Goal: Task Accomplishment & Management: Manage account settings

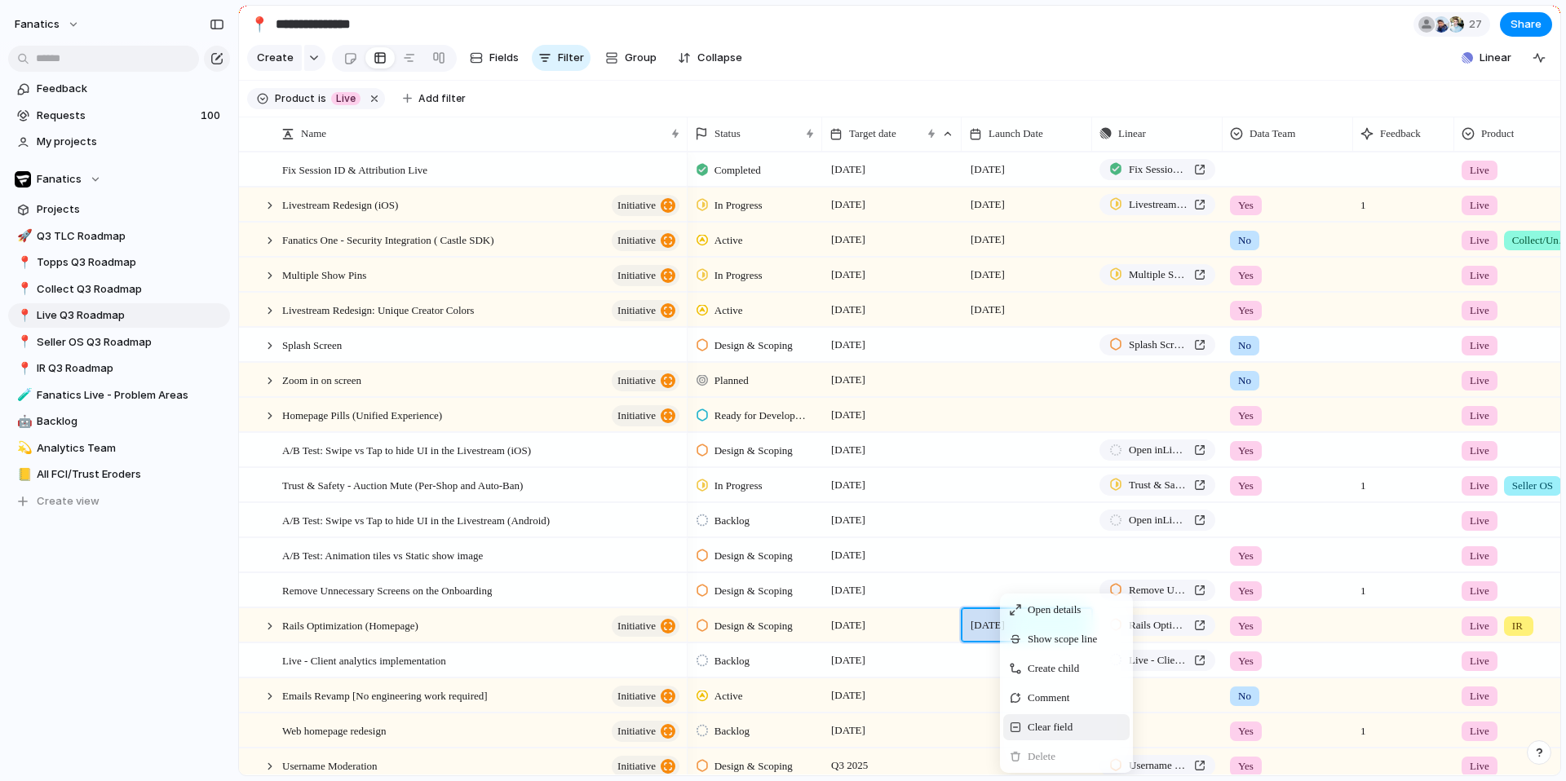
click at [1059, 724] on span "Clear field" at bounding box center [1049, 727] width 45 height 16
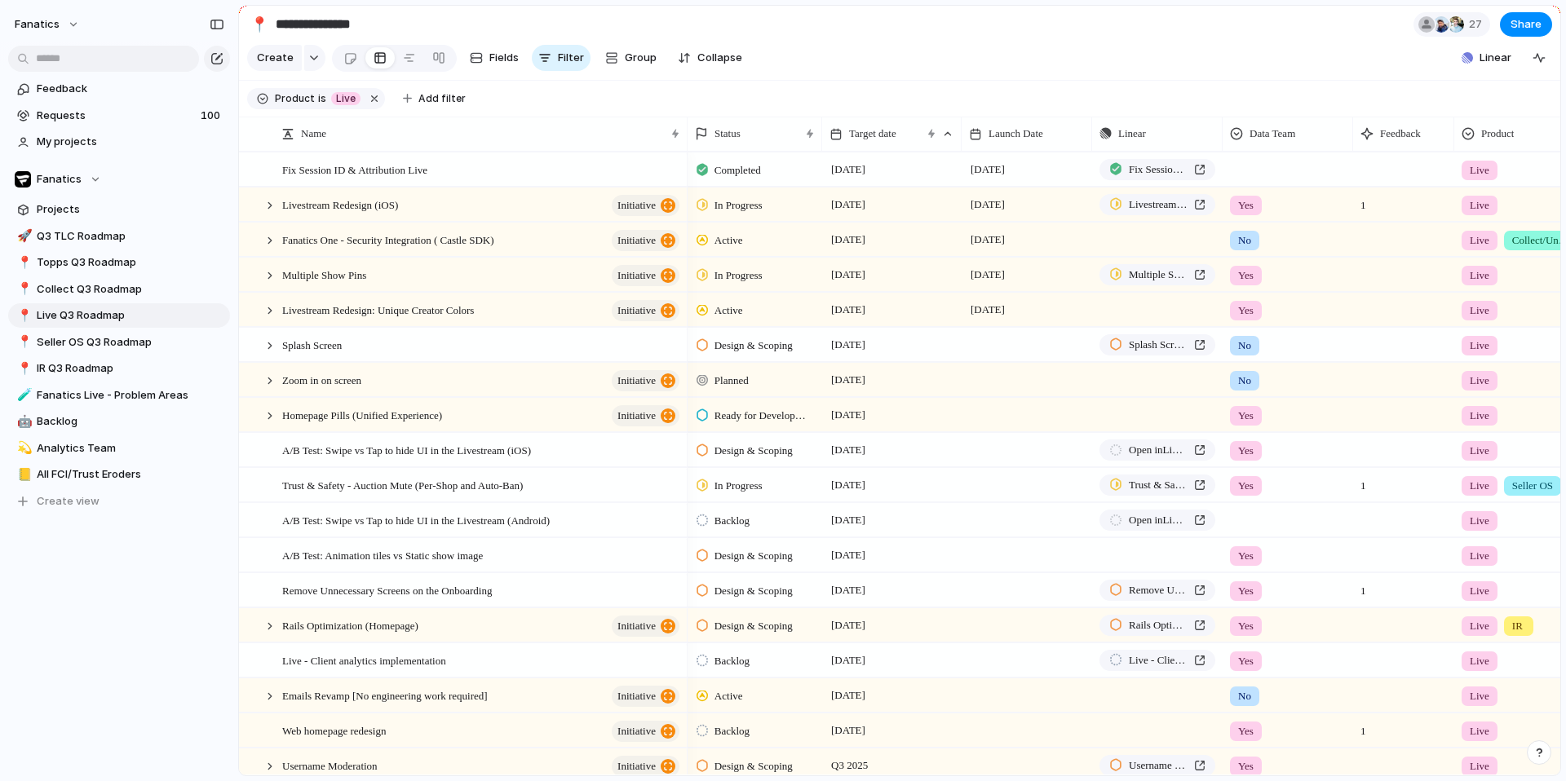
scroll to position [94, 0]
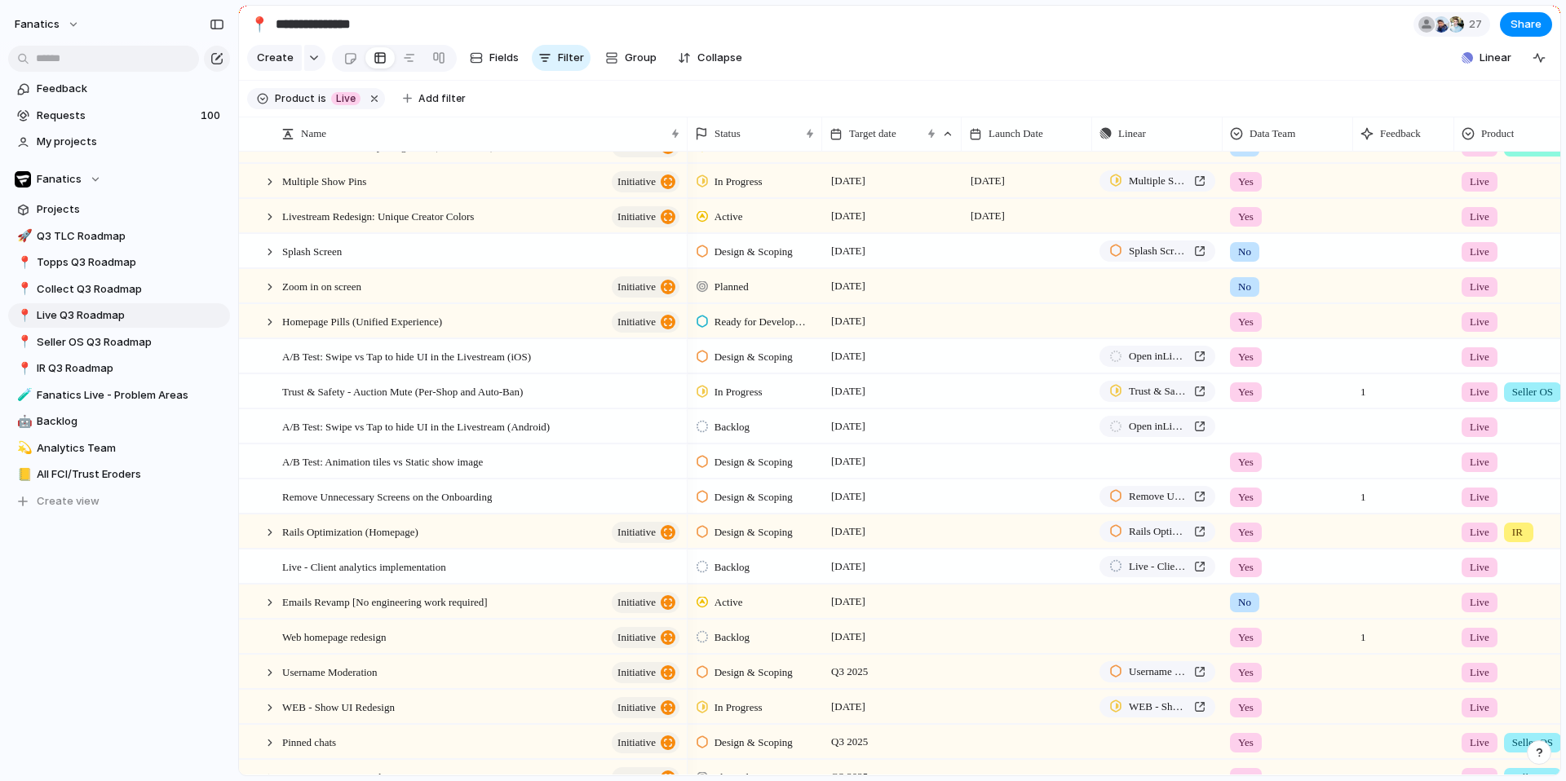
click at [995, 254] on div at bounding box center [1026, 250] width 130 height 33
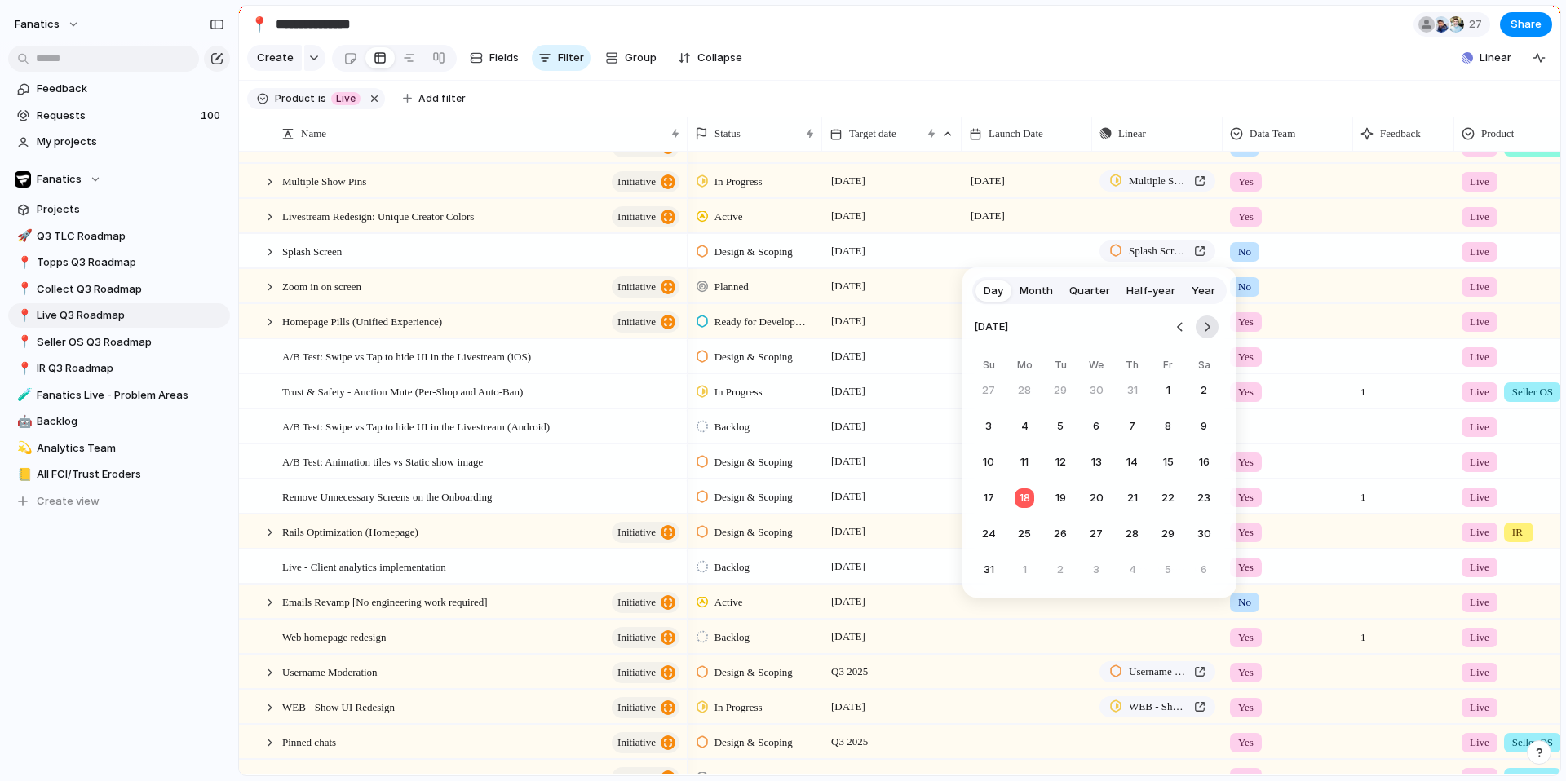
click at [1210, 331] on button "Go to the Next Month" at bounding box center [1206, 327] width 23 height 23
click at [1026, 495] on button "22" at bounding box center [1024, 498] width 29 height 29
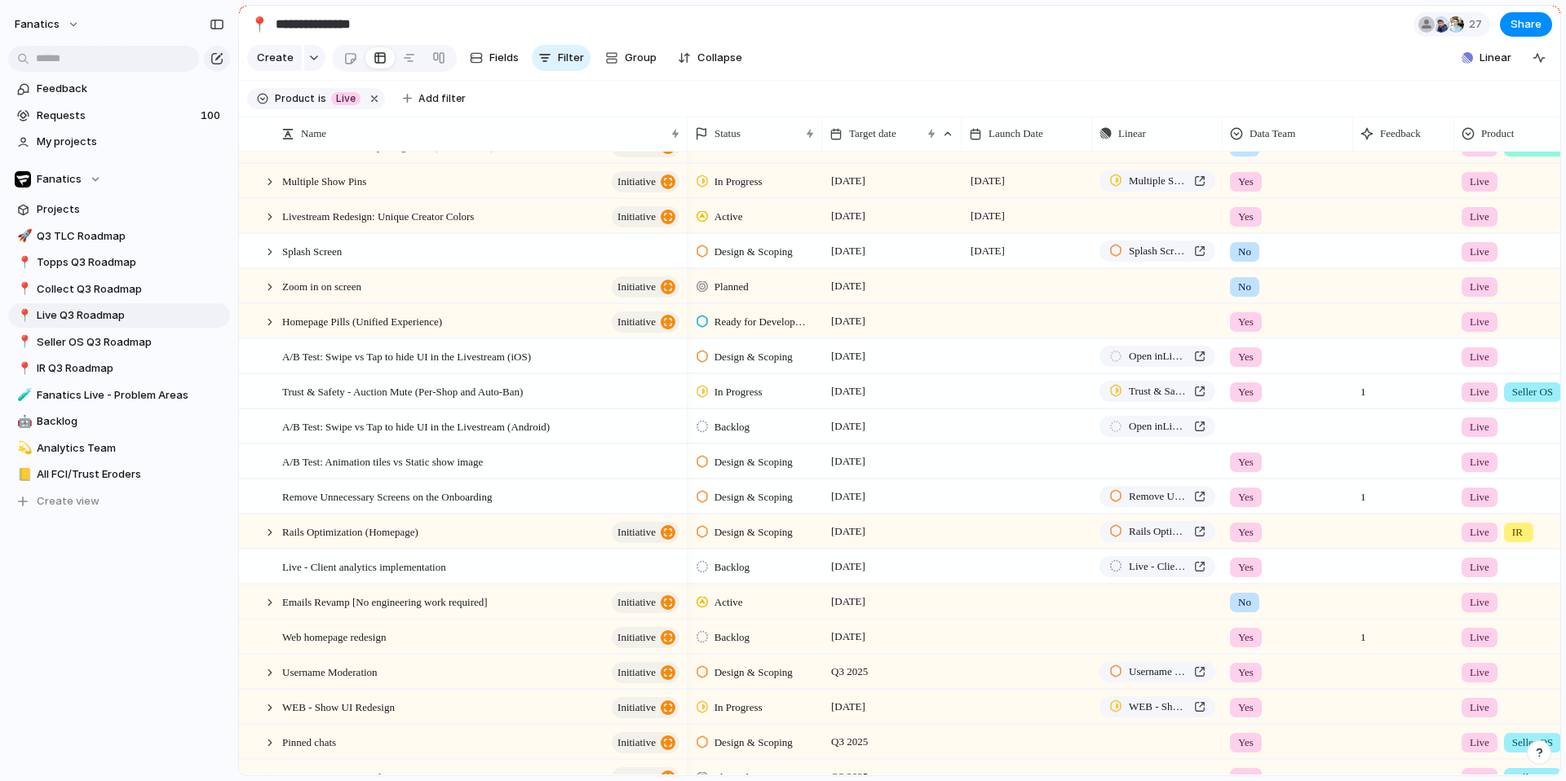
click at [994, 290] on div at bounding box center [1026, 285] width 130 height 33
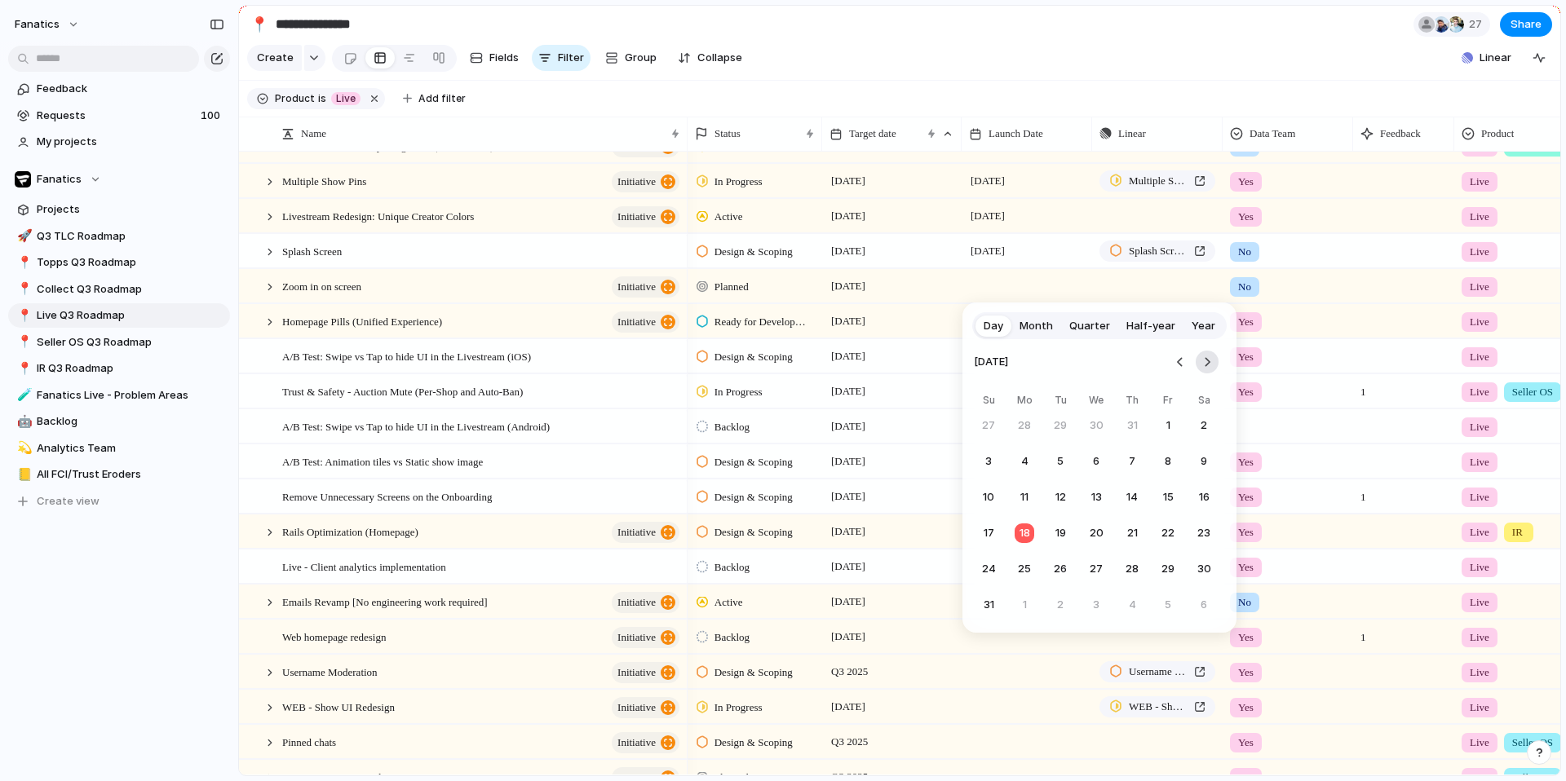
click at [1206, 360] on button "Go to the Next Month" at bounding box center [1206, 362] width 23 height 23
click at [1020, 531] on button "22" at bounding box center [1024, 533] width 29 height 29
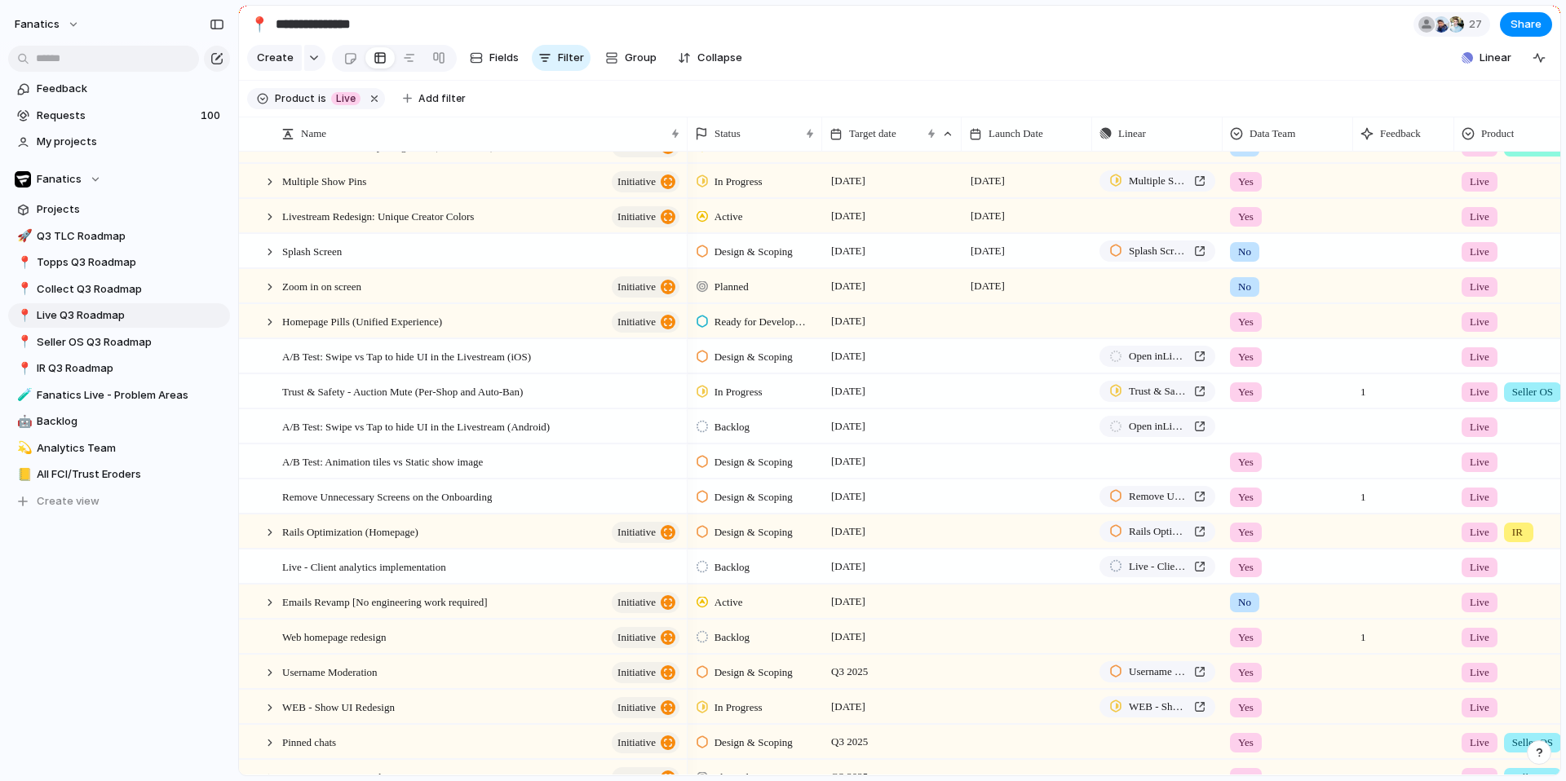
click at [1002, 324] on div at bounding box center [1026, 320] width 130 height 33
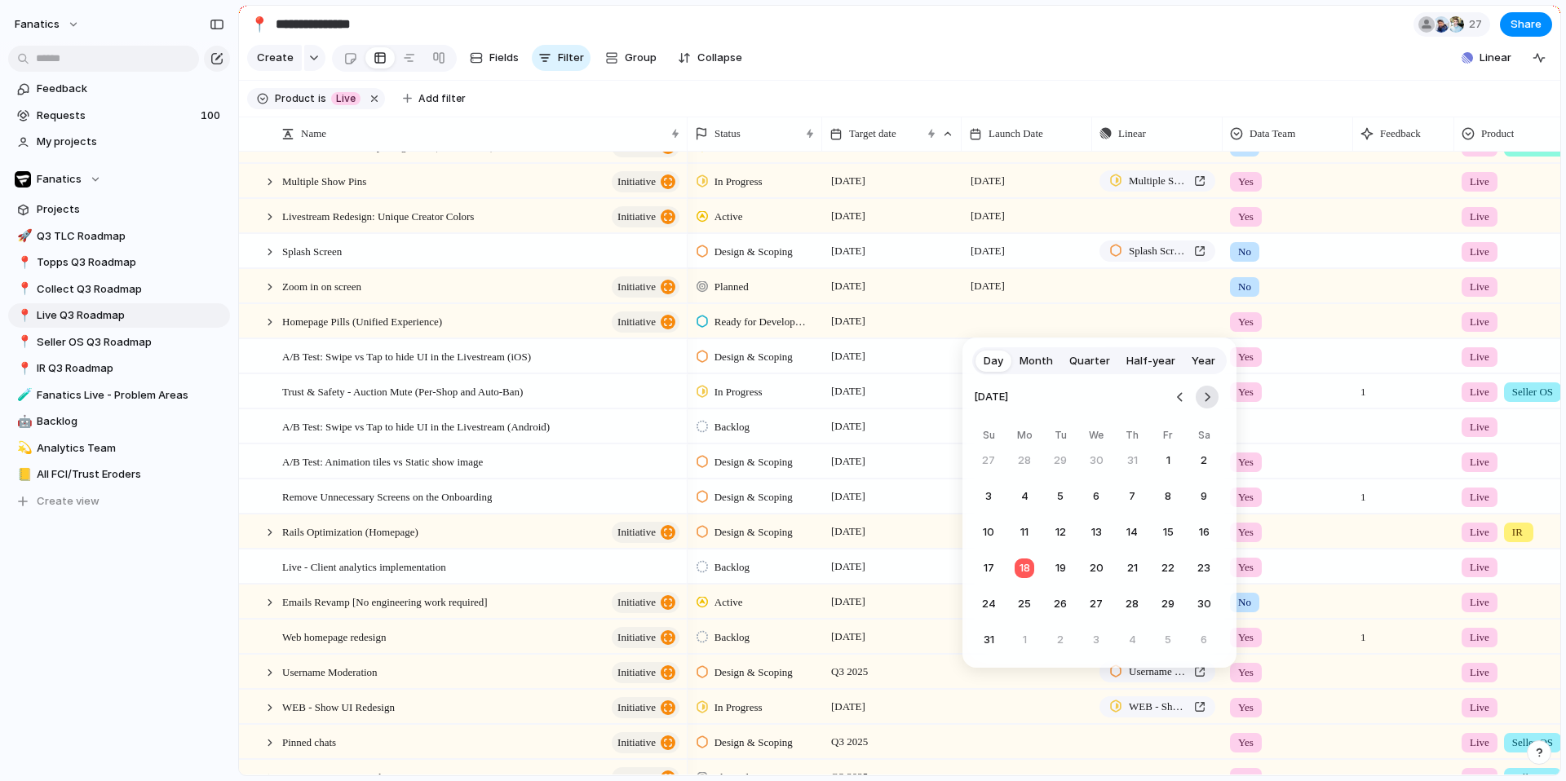
click at [1213, 404] on button "Go to the Next Month" at bounding box center [1206, 397] width 23 height 23
click at [1023, 569] on button "22" at bounding box center [1024, 568] width 29 height 29
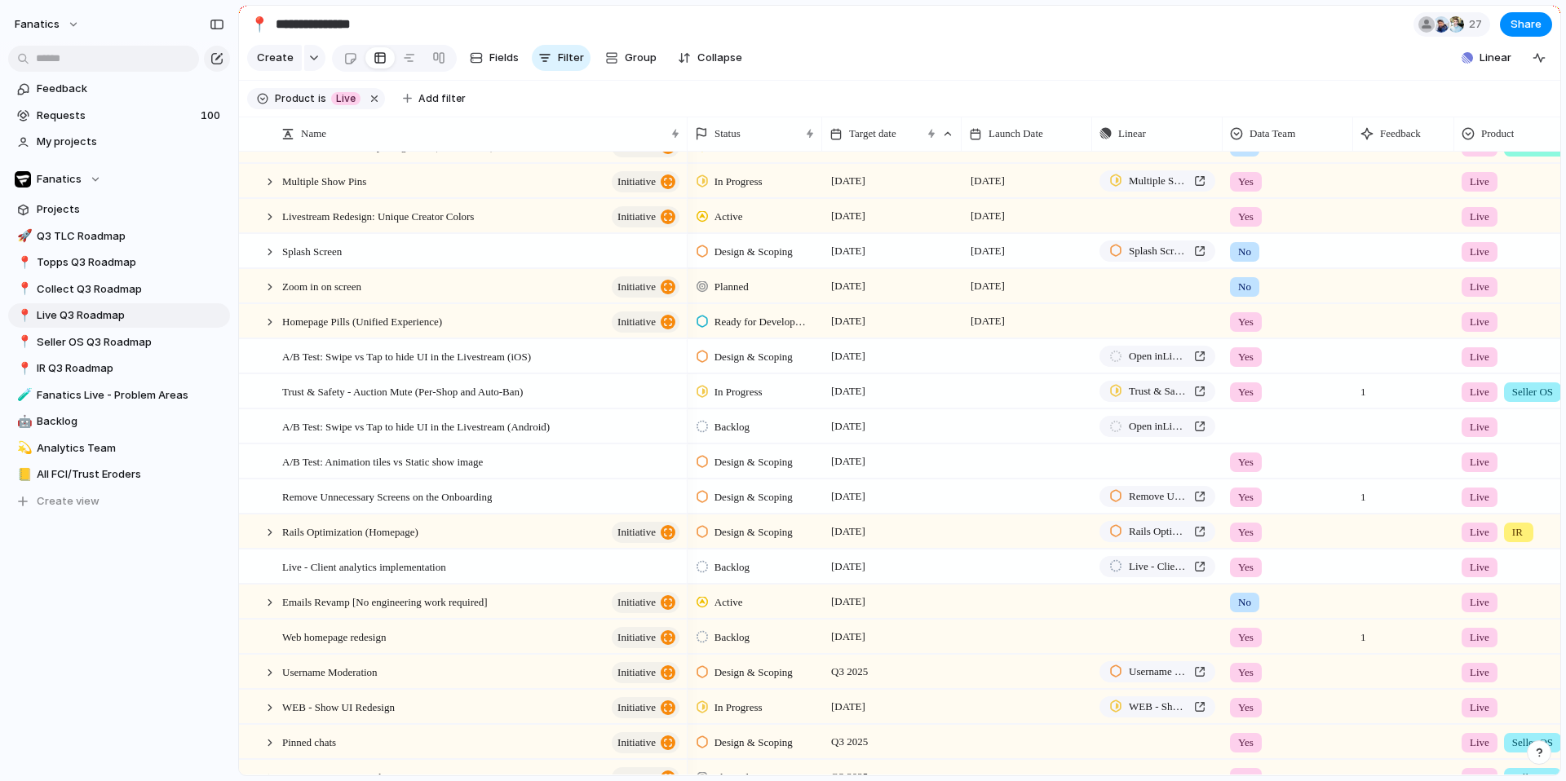
click at [996, 358] on div at bounding box center [1026, 355] width 130 height 33
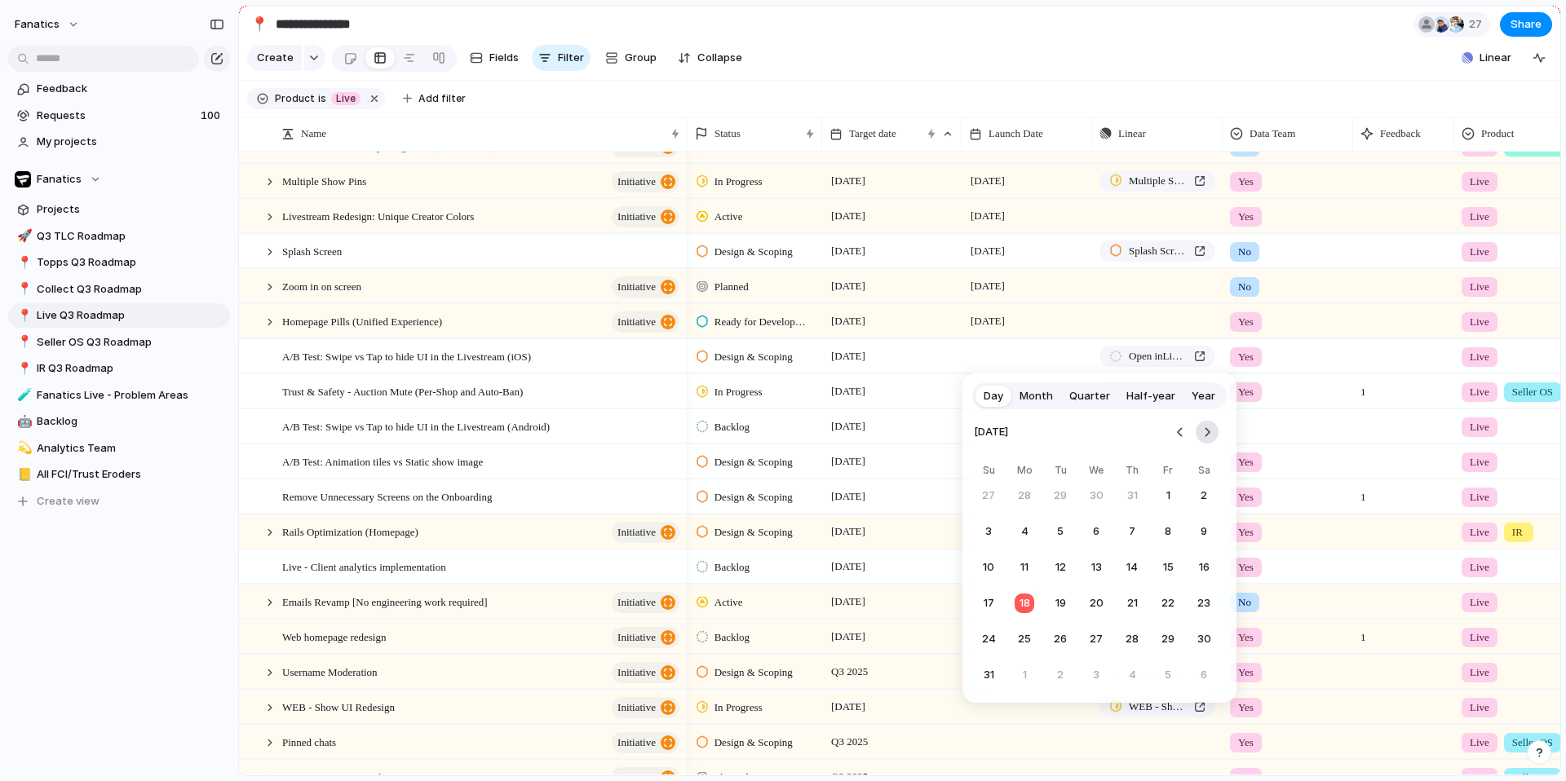
click at [1209, 428] on button "Go to the Next Month" at bounding box center [1206, 432] width 23 height 23
click at [1027, 594] on button "22" at bounding box center [1024, 603] width 29 height 29
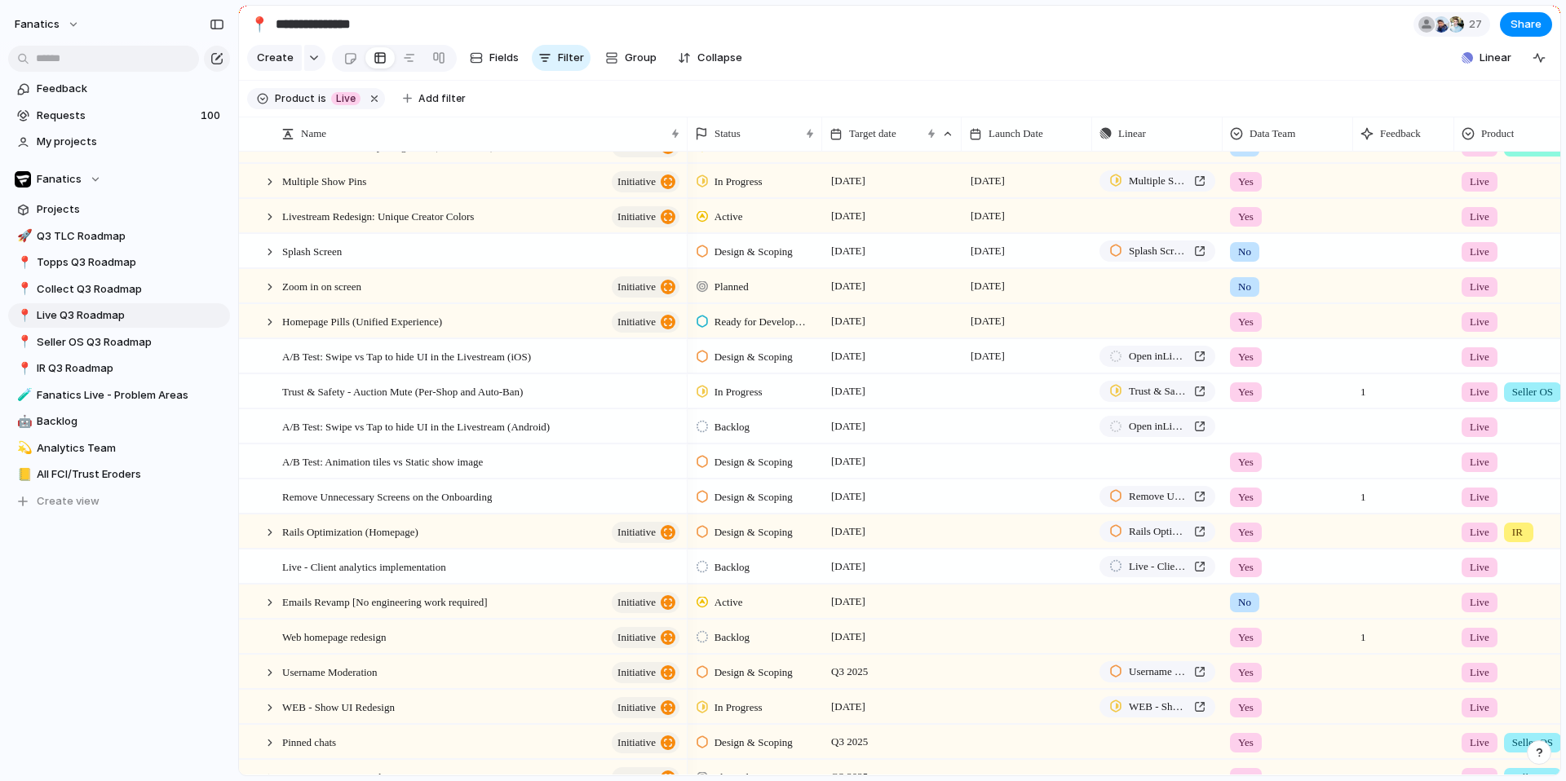
click at [1002, 377] on div at bounding box center [1026, 379] width 129 height 9
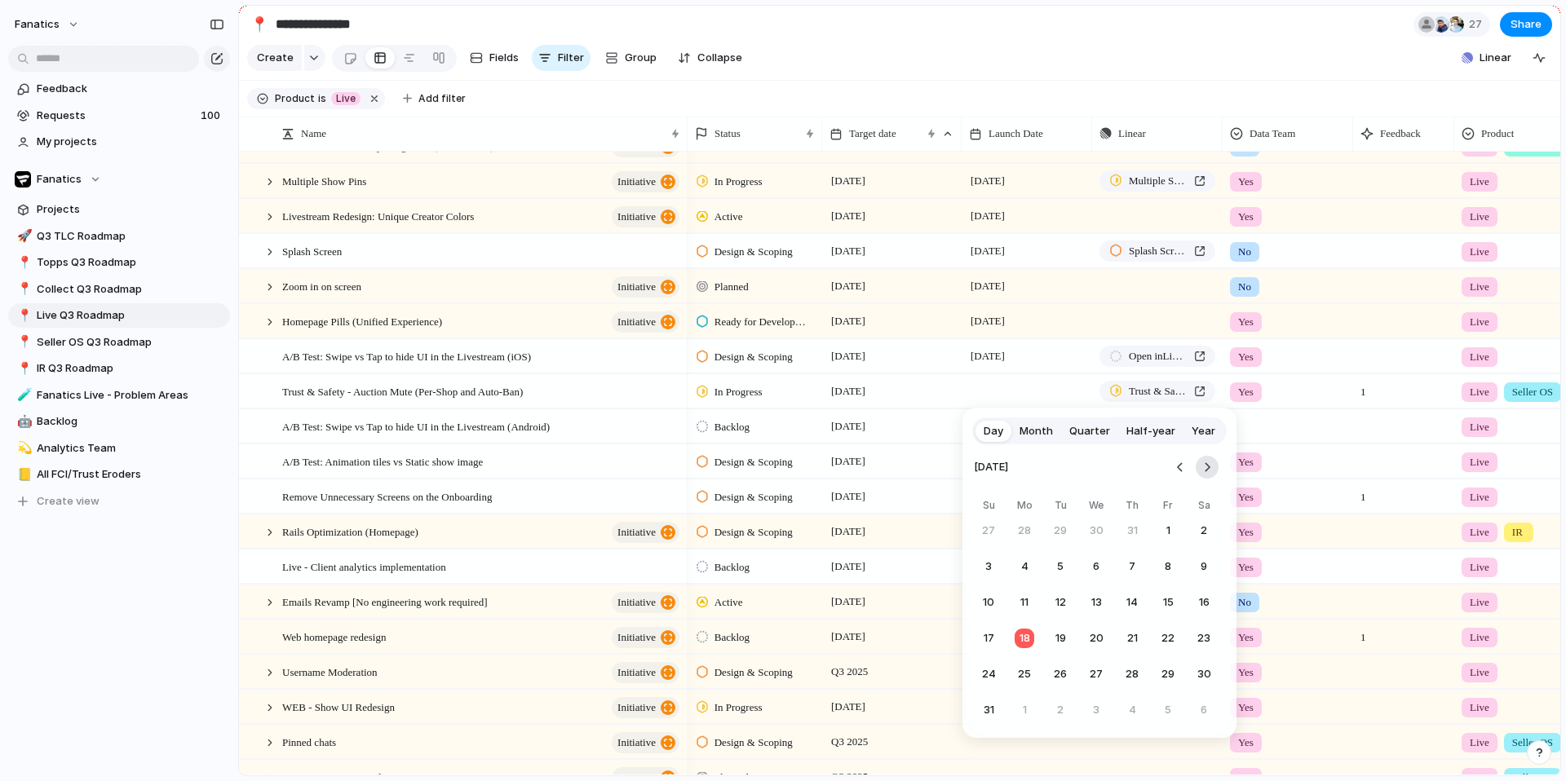
click at [1209, 466] on button "Go to the Next Month" at bounding box center [1206, 467] width 23 height 23
click at [1031, 637] on button "22" at bounding box center [1024, 638] width 29 height 29
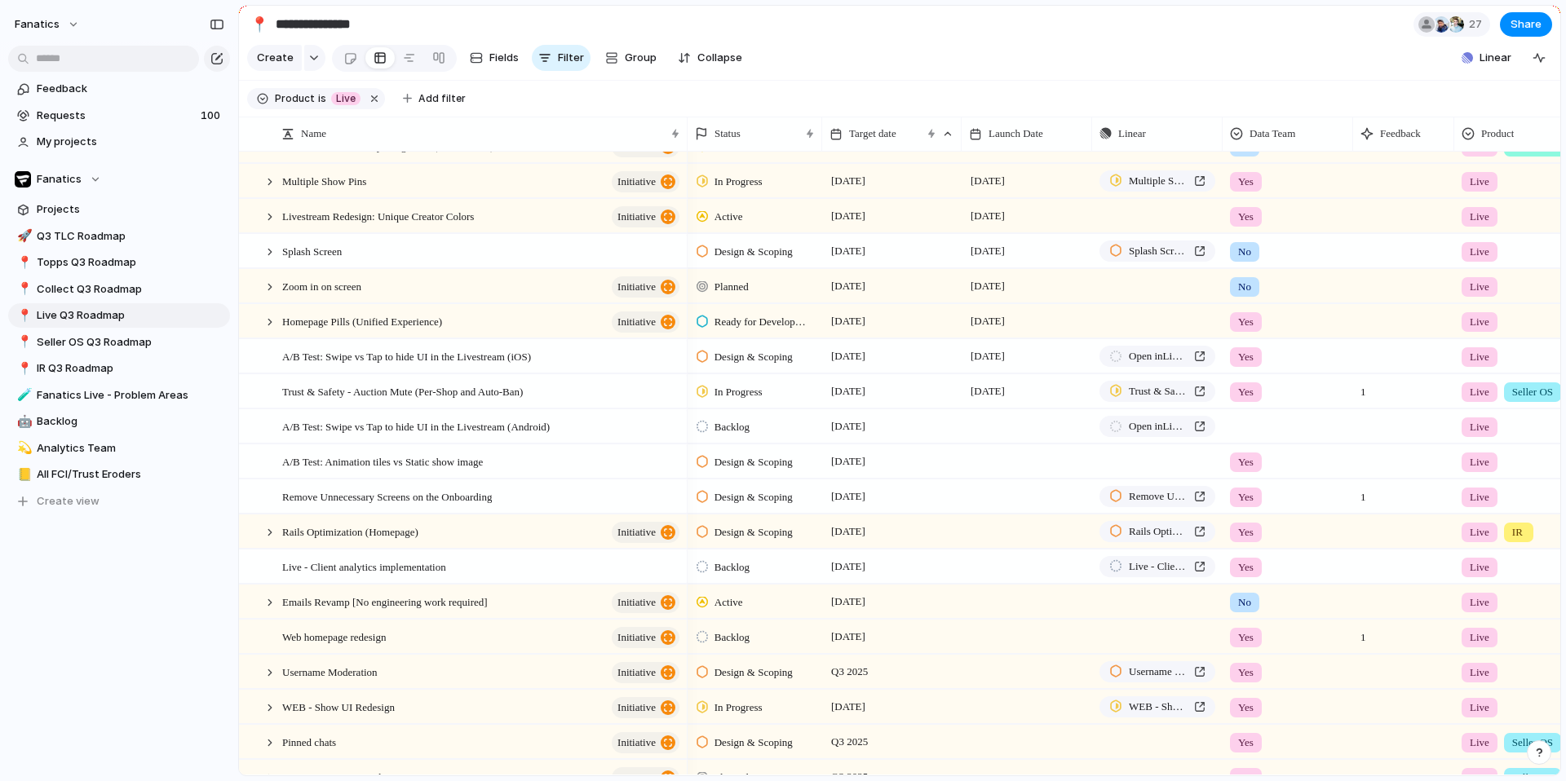
click at [988, 427] on div at bounding box center [1026, 425] width 130 height 33
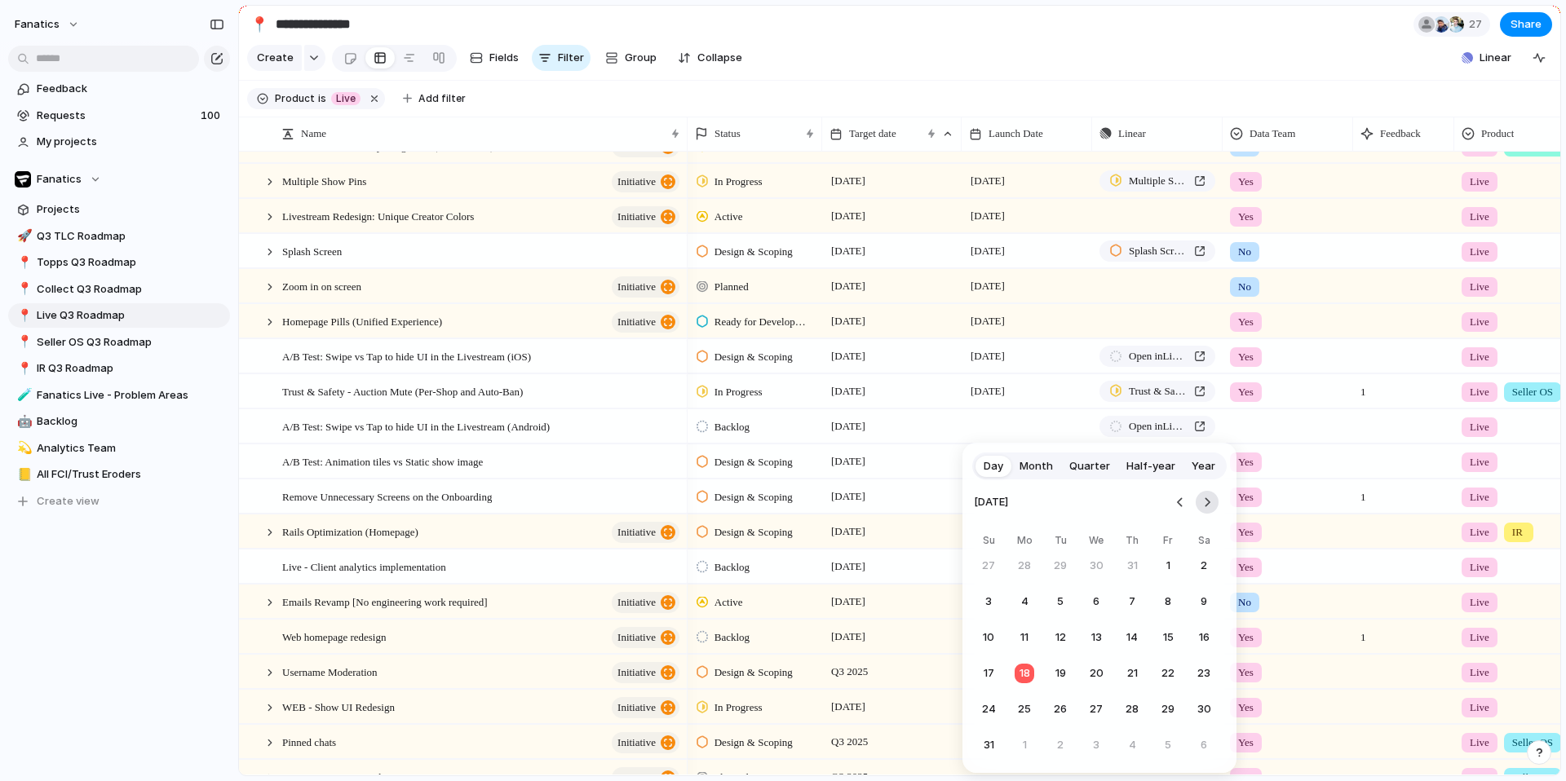
click at [1204, 506] on button "Go to the Next Month" at bounding box center [1206, 502] width 23 height 23
click at [1018, 674] on button "22" at bounding box center [1024, 673] width 29 height 29
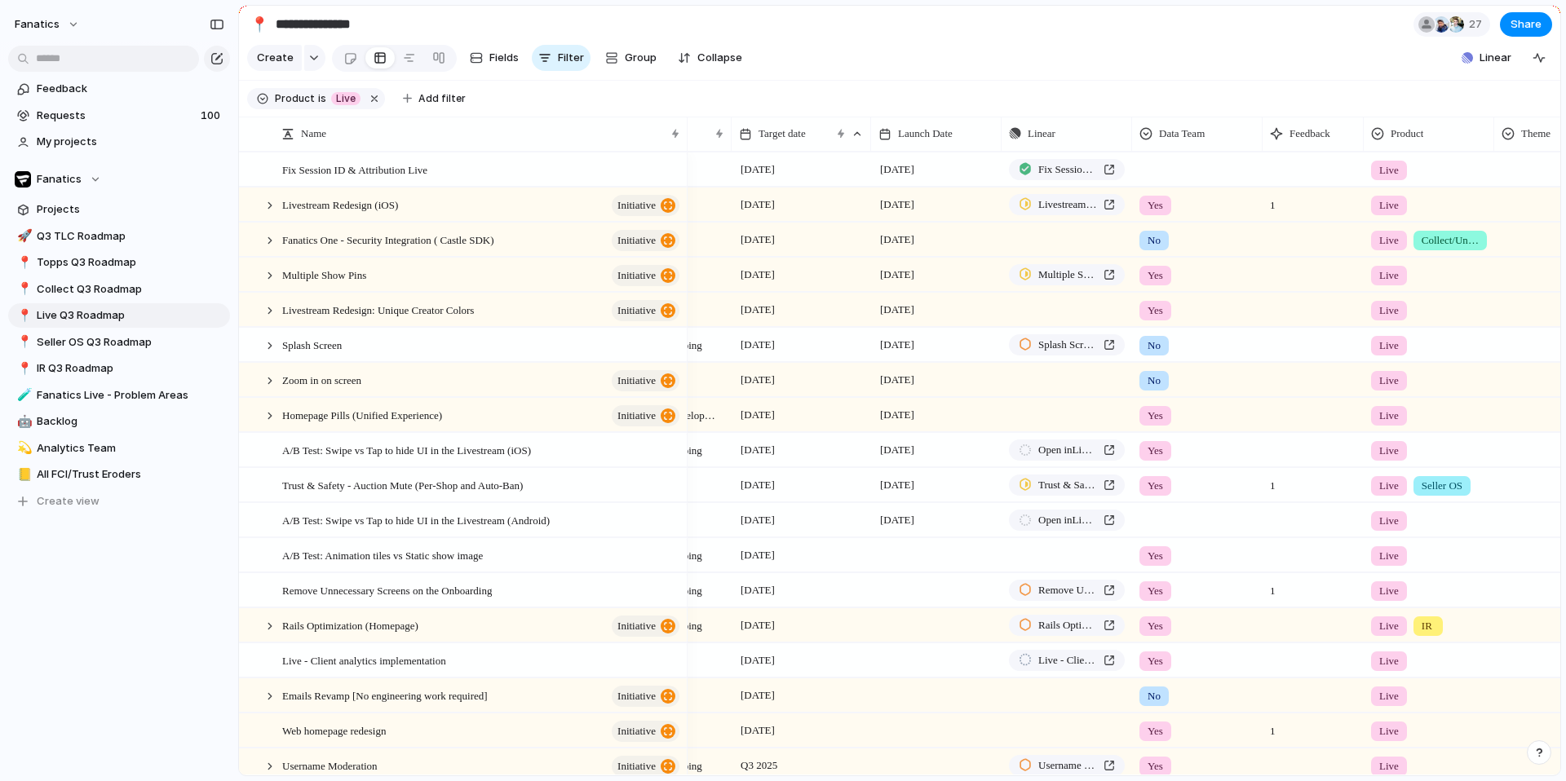
scroll to position [0, 0]
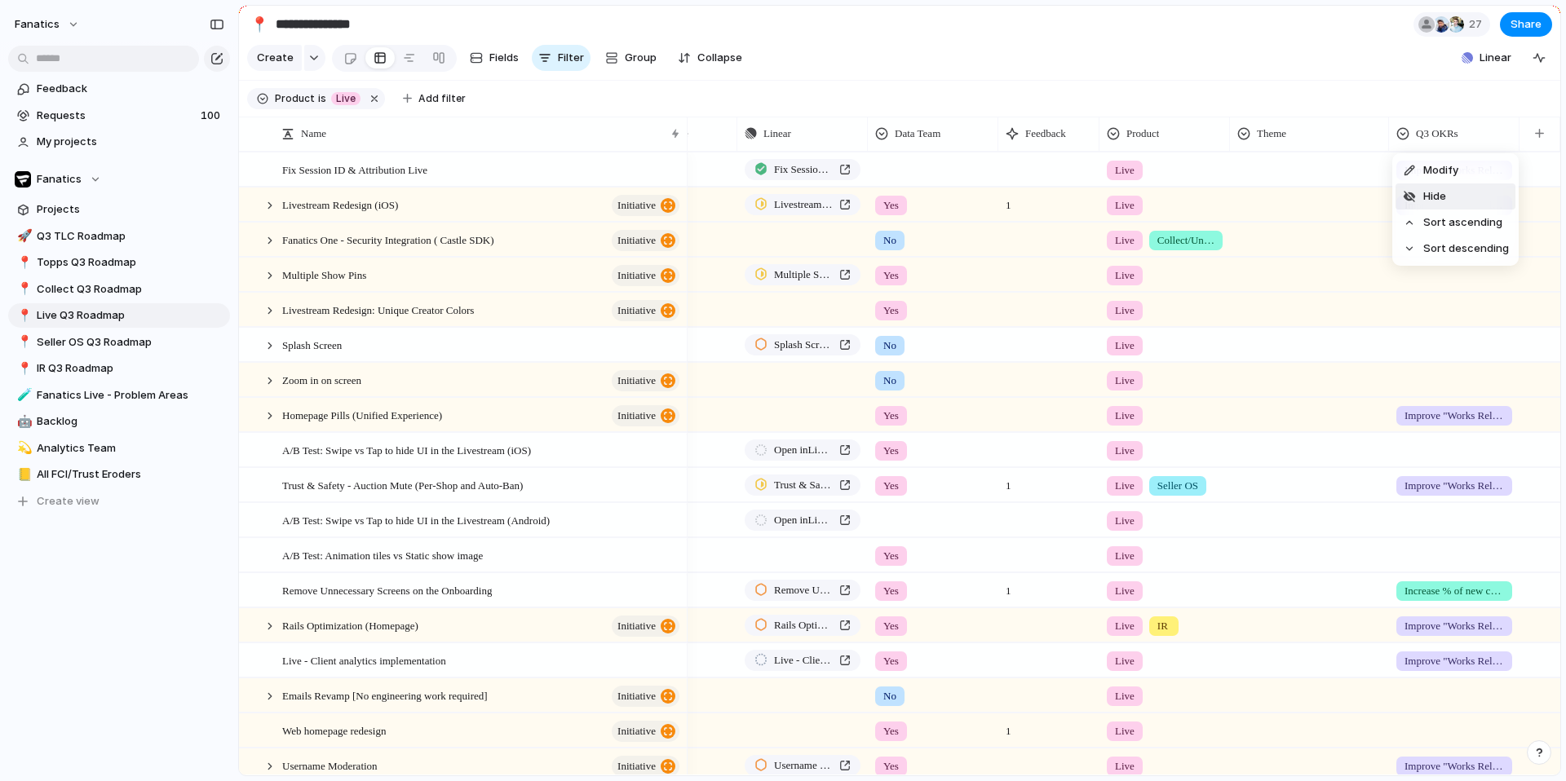
click at [1442, 201] on span "Hide" at bounding box center [1434, 196] width 23 height 16
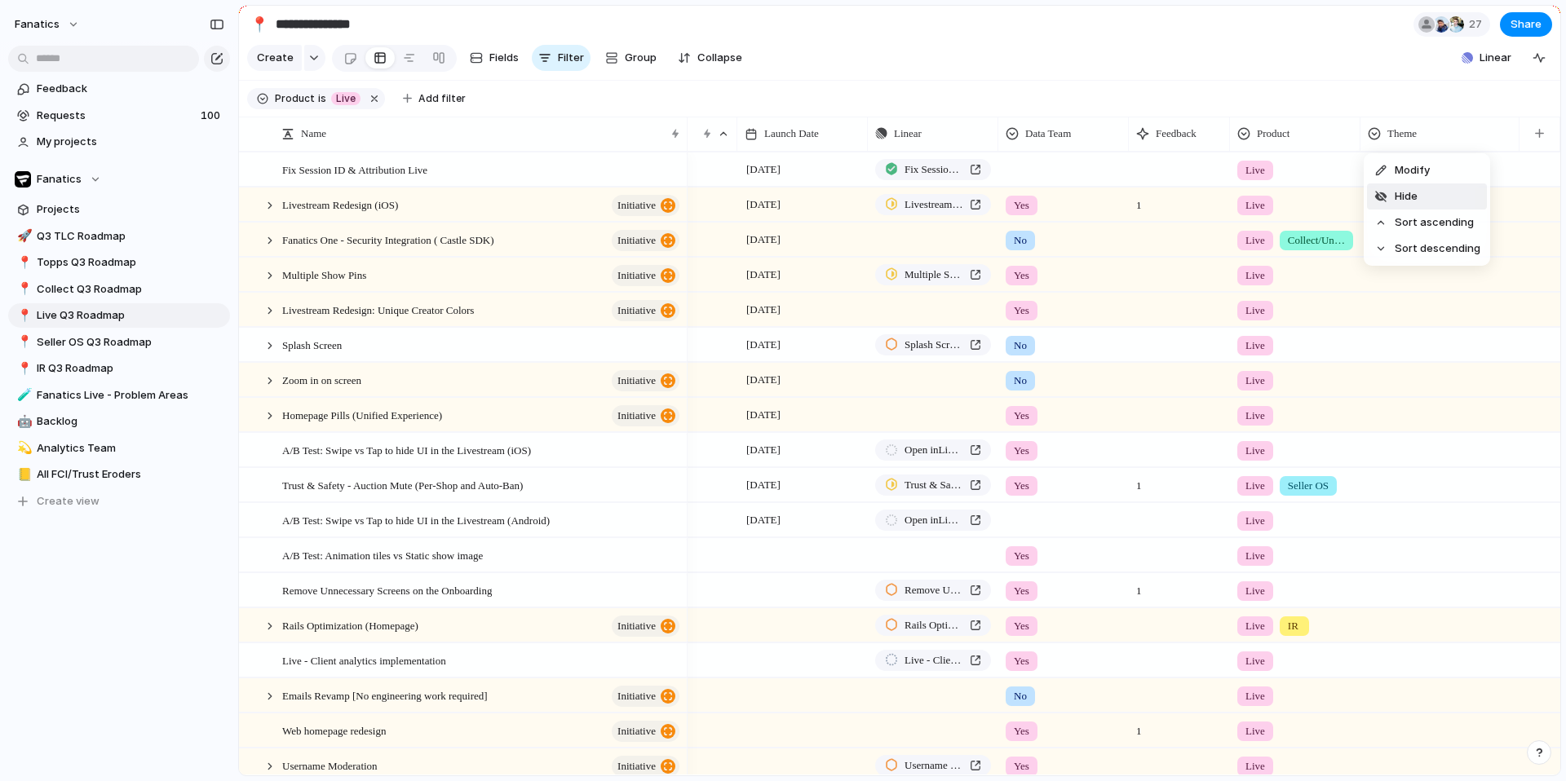
click at [1407, 201] on span "Hide" at bounding box center [1405, 196] width 23 height 16
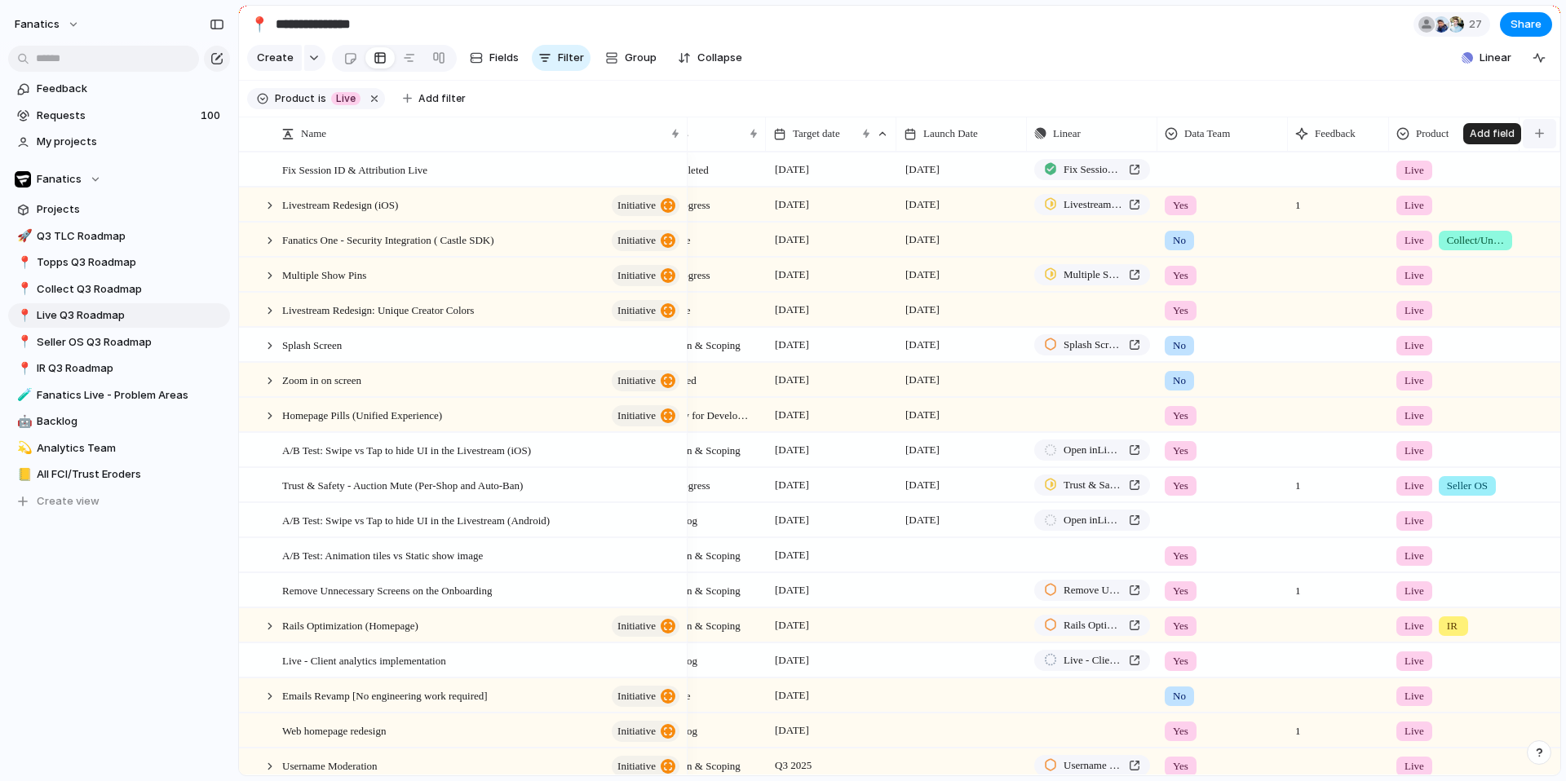
click at [1540, 135] on div "button" at bounding box center [1539, 133] width 9 height 9
type input "****"
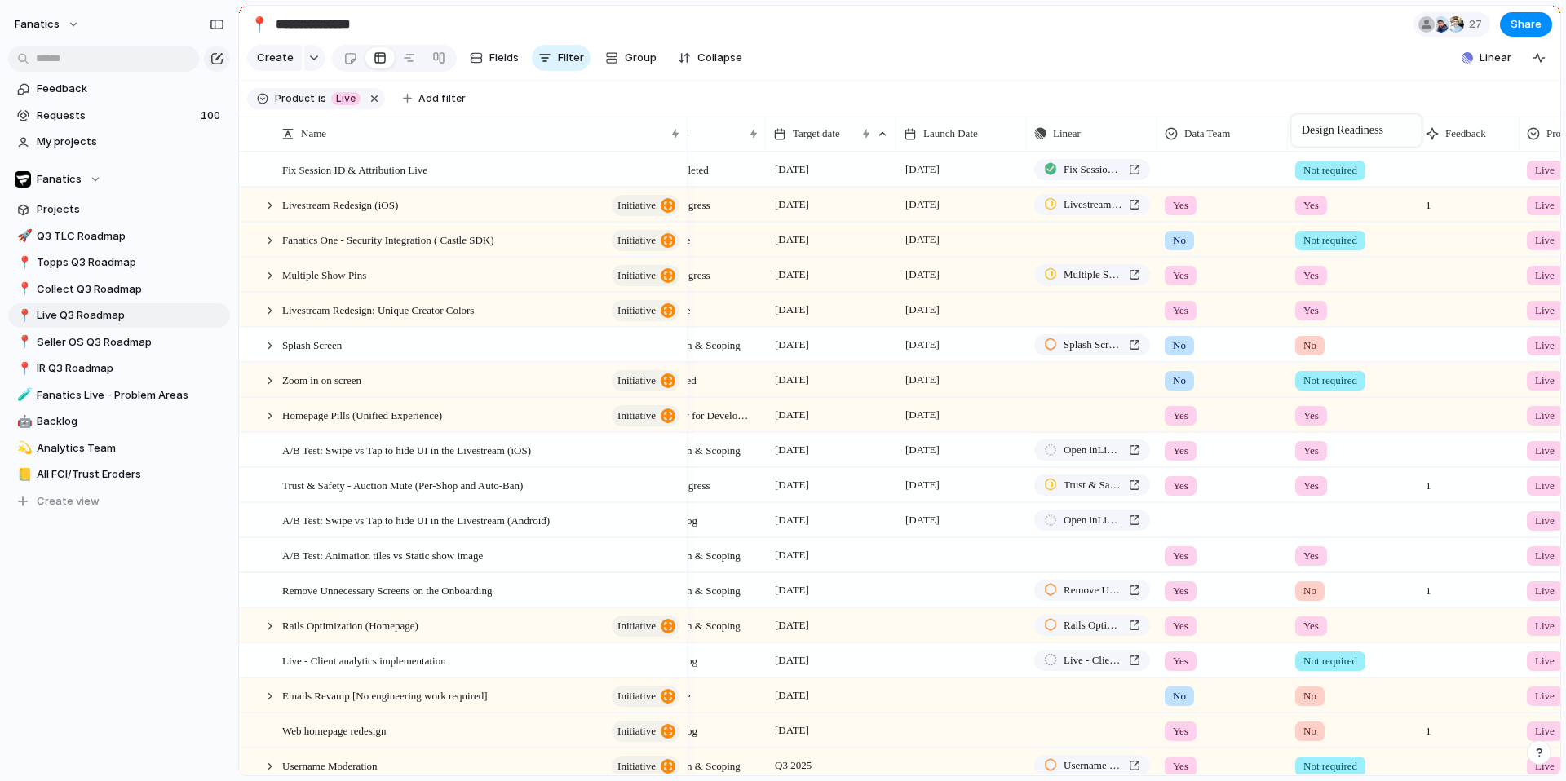
drag, startPoint x: 1469, startPoint y: 136, endPoint x: 1299, endPoint y: 117, distance: 170.6
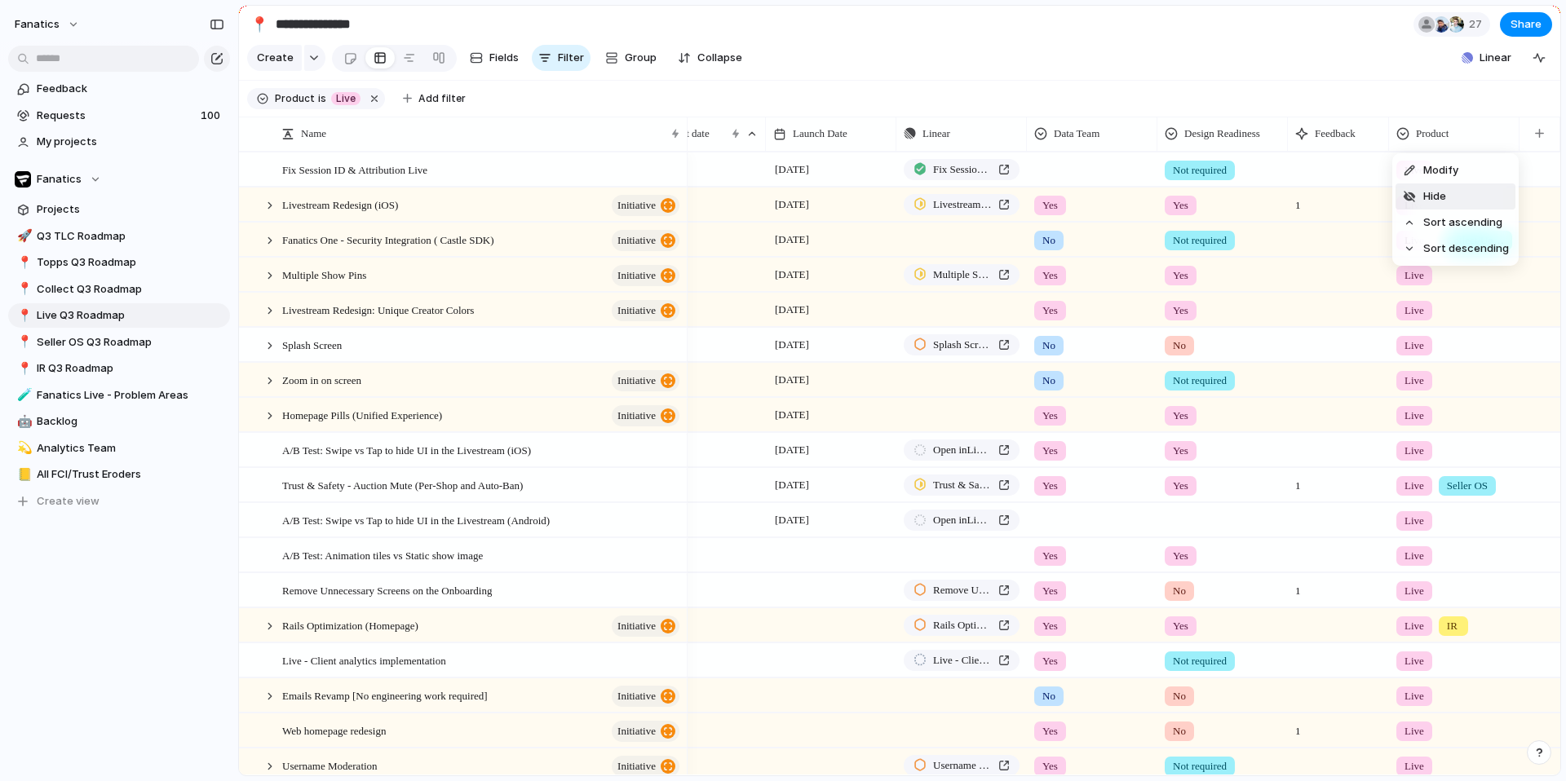
click at [1442, 193] on span "Hide" at bounding box center [1434, 196] width 23 height 16
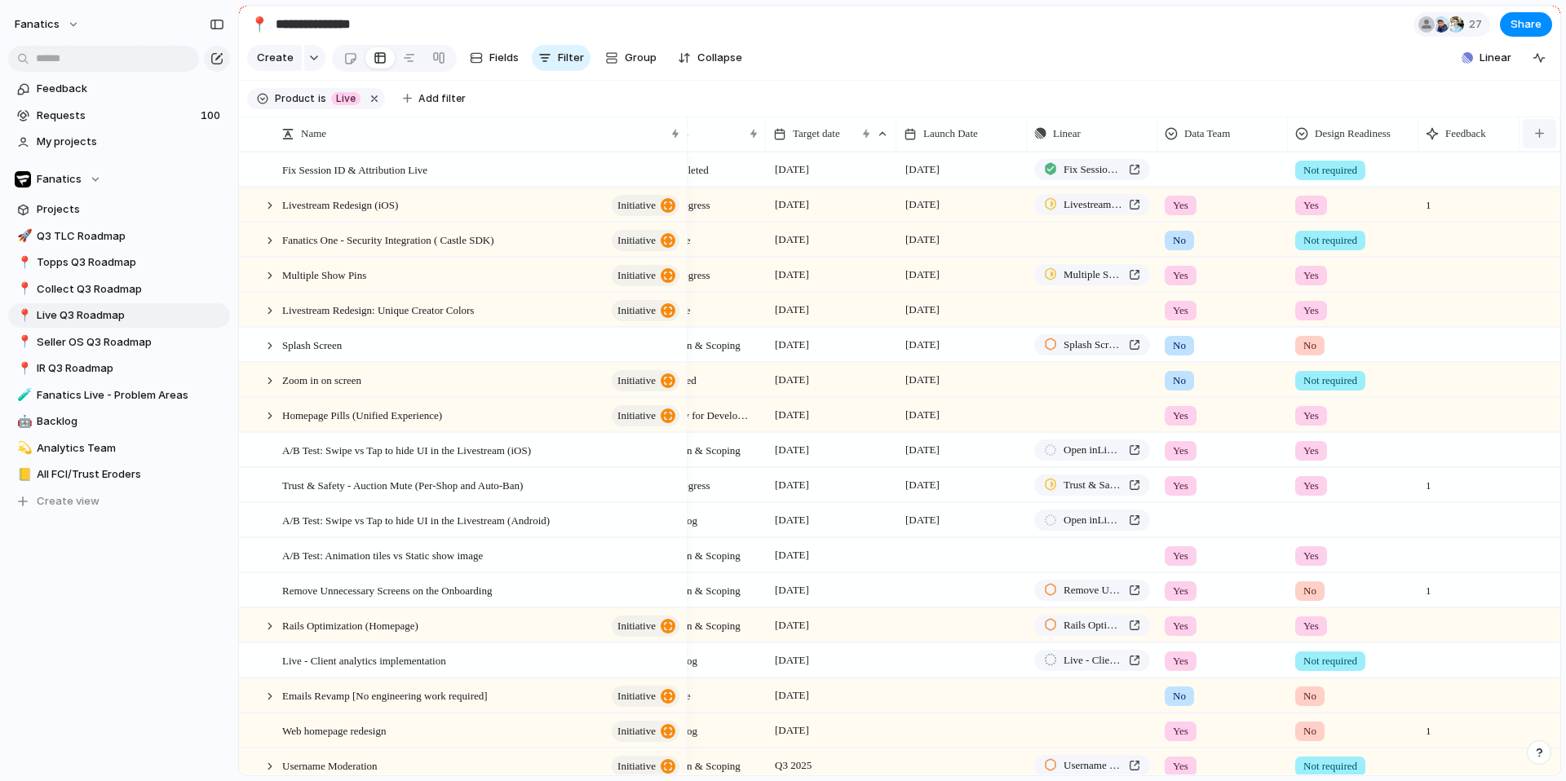
click at [1538, 135] on div "button" at bounding box center [1539, 133] width 9 height 9
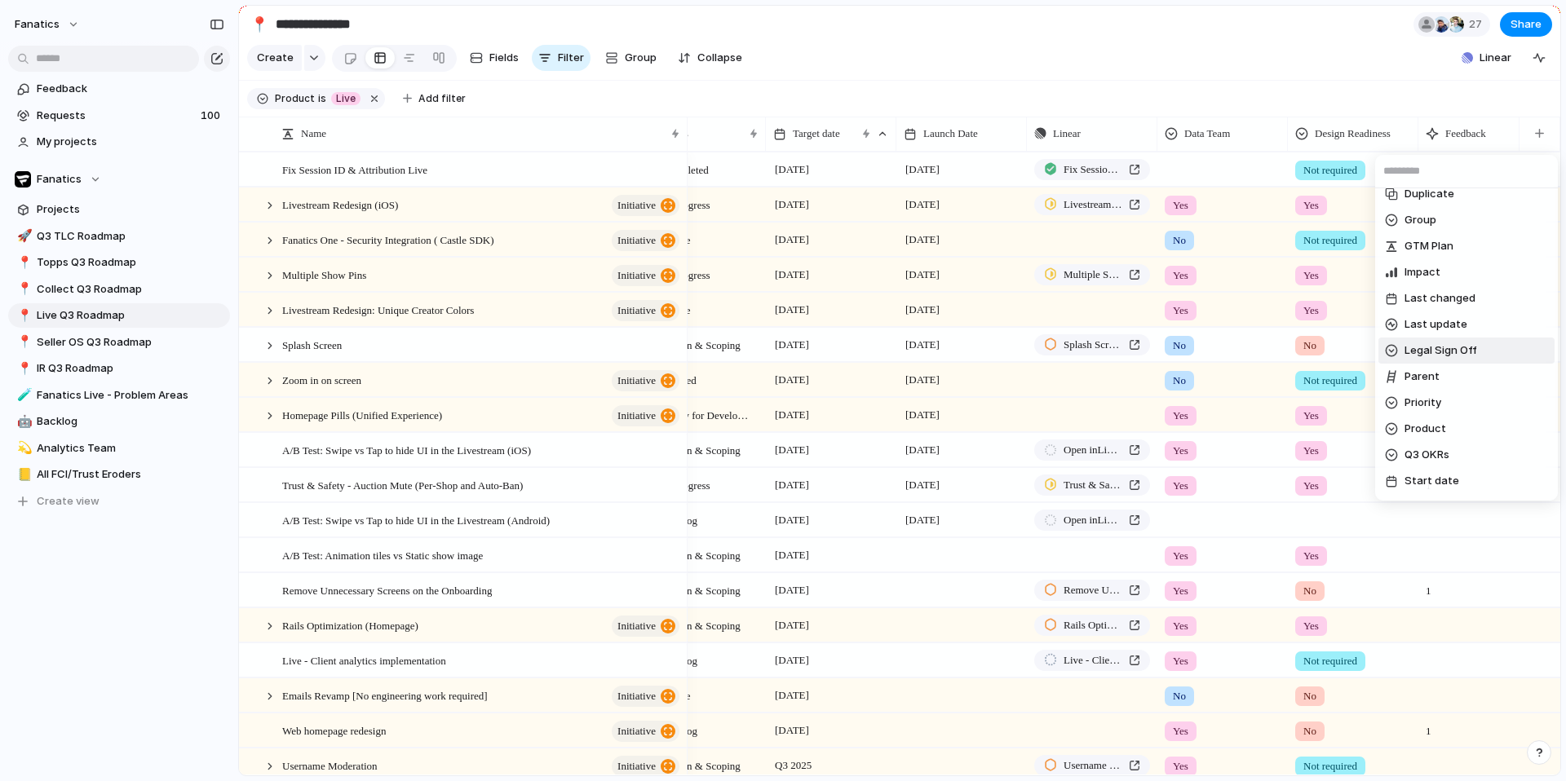
click at [1434, 346] on span "Legal Sign Off" at bounding box center [1440, 350] width 73 height 16
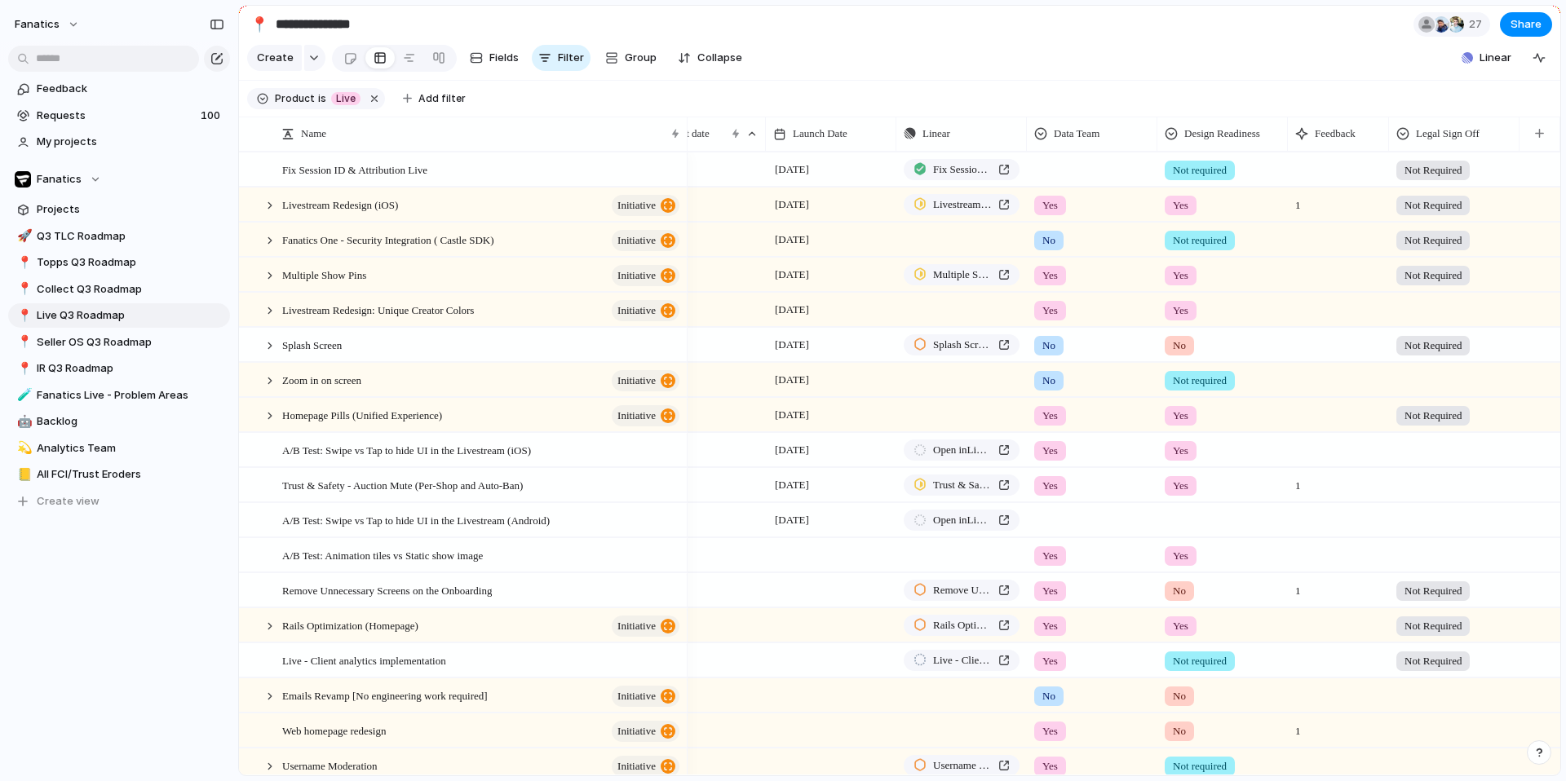
click at [1416, 304] on div at bounding box center [1454, 307] width 129 height 27
click at [1438, 460] on span "Not Required" at bounding box center [1440, 461] width 67 height 16
click at [1420, 374] on div at bounding box center [1454, 377] width 129 height 27
click at [1424, 532] on span "Not Required" at bounding box center [1440, 532] width 67 height 16
click at [1422, 451] on div at bounding box center [1454, 447] width 129 height 27
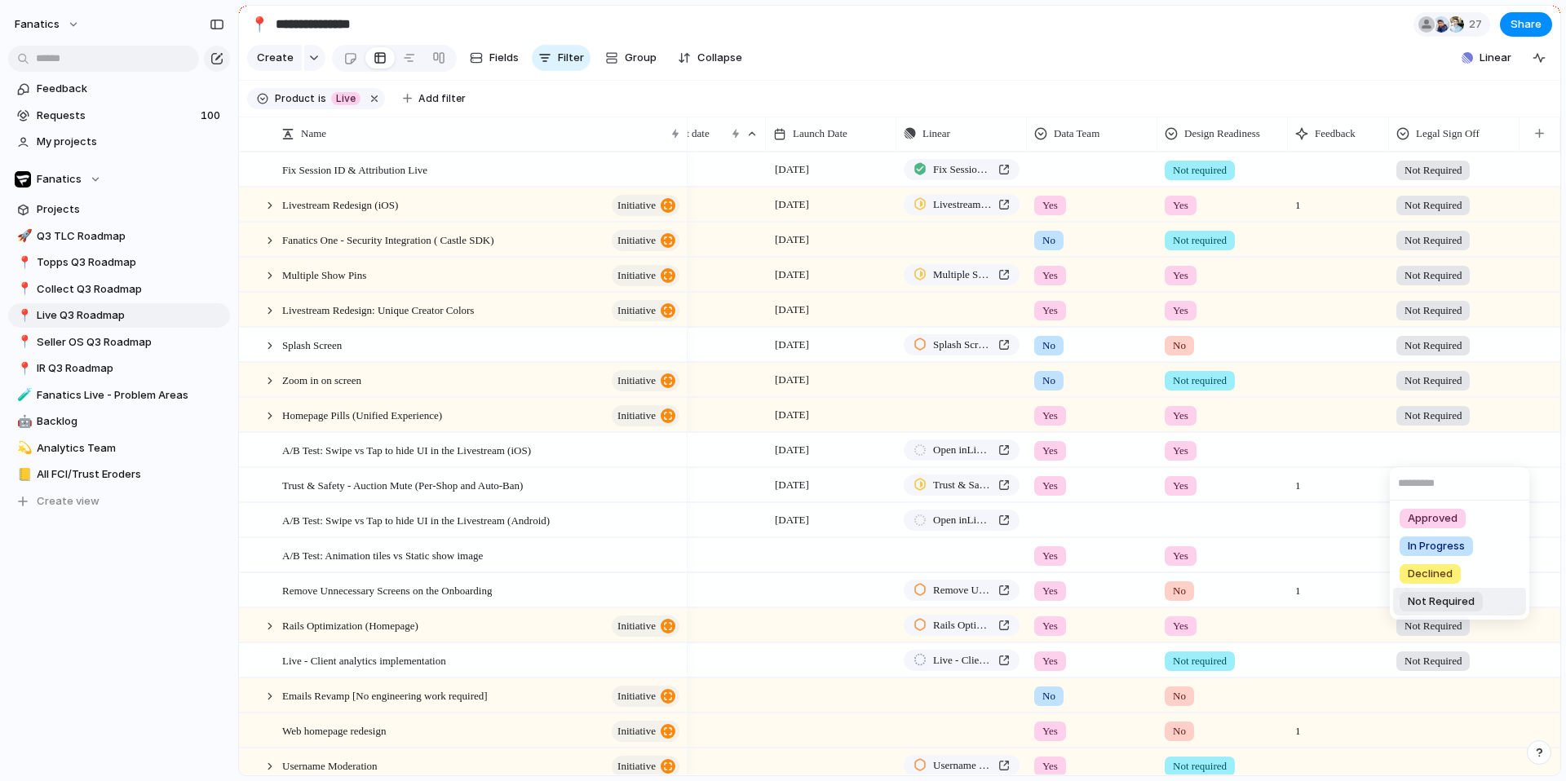
click at [1432, 604] on span "Not Required" at bounding box center [1440, 602] width 67 height 16
click at [1429, 481] on div at bounding box center [1454, 482] width 129 height 27
click at [1433, 581] on span "In Progress" at bounding box center [1435, 581] width 57 height 16
click at [1418, 525] on div at bounding box center [1454, 517] width 129 height 27
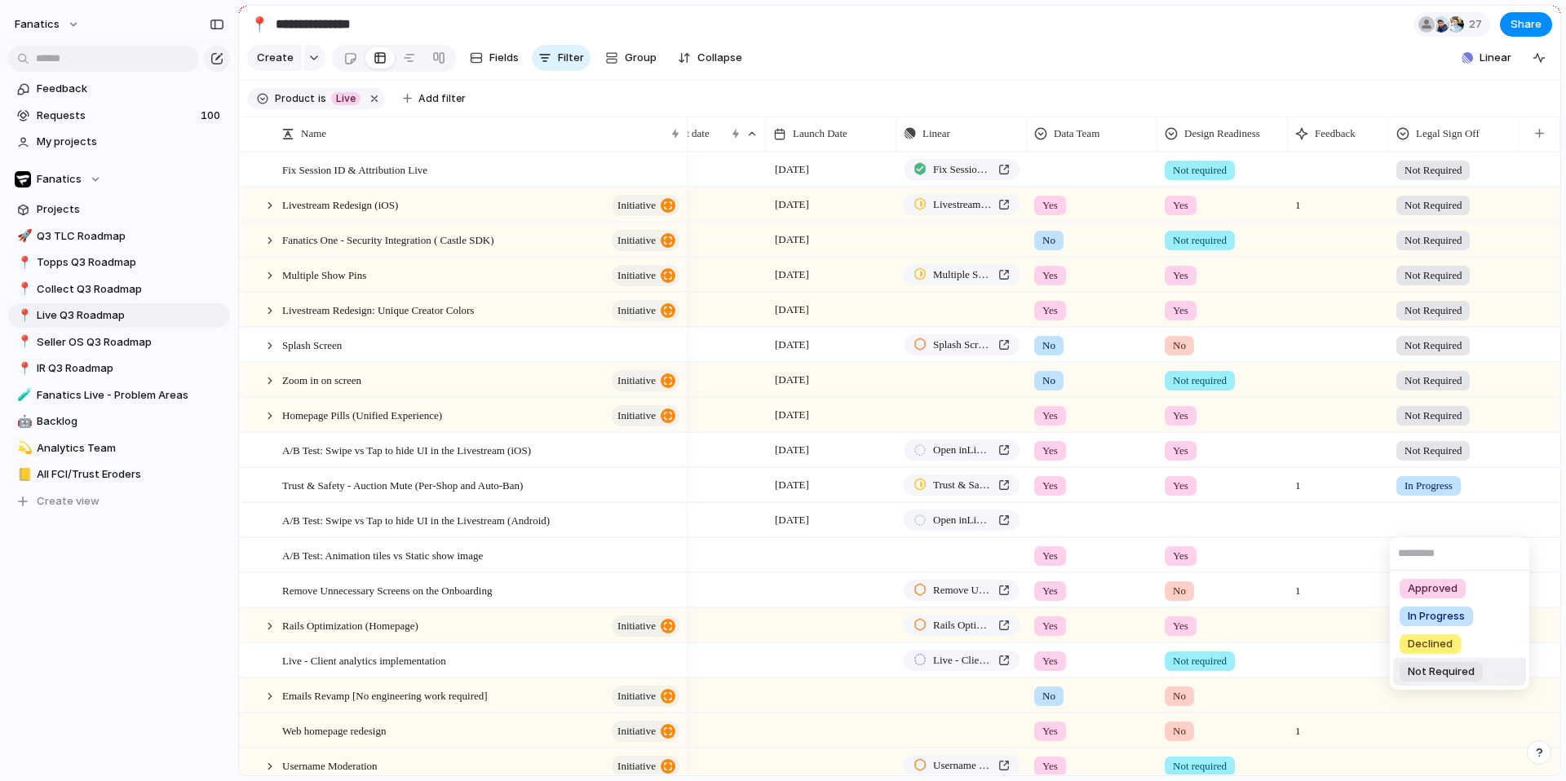
click at [1439, 669] on span "Not Required" at bounding box center [1440, 672] width 67 height 16
click at [1425, 550] on div at bounding box center [1454, 552] width 129 height 27
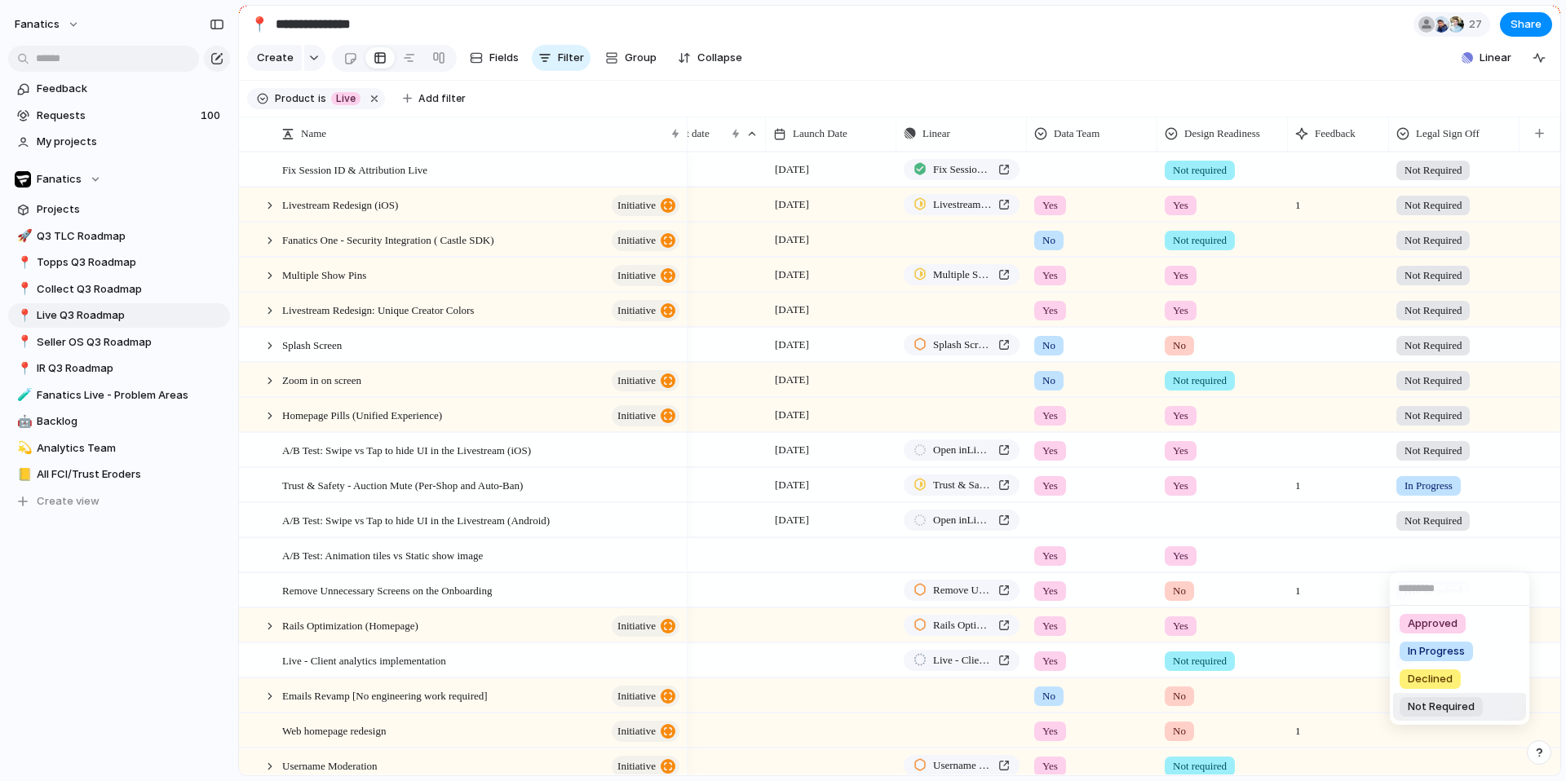
click at [1434, 703] on span "Not Required" at bounding box center [1440, 707] width 67 height 16
click at [506, 453] on span "A/B Test: Swipe vs Tap to hide UI in the Livestream (iOS)" at bounding box center [406, 449] width 249 height 19
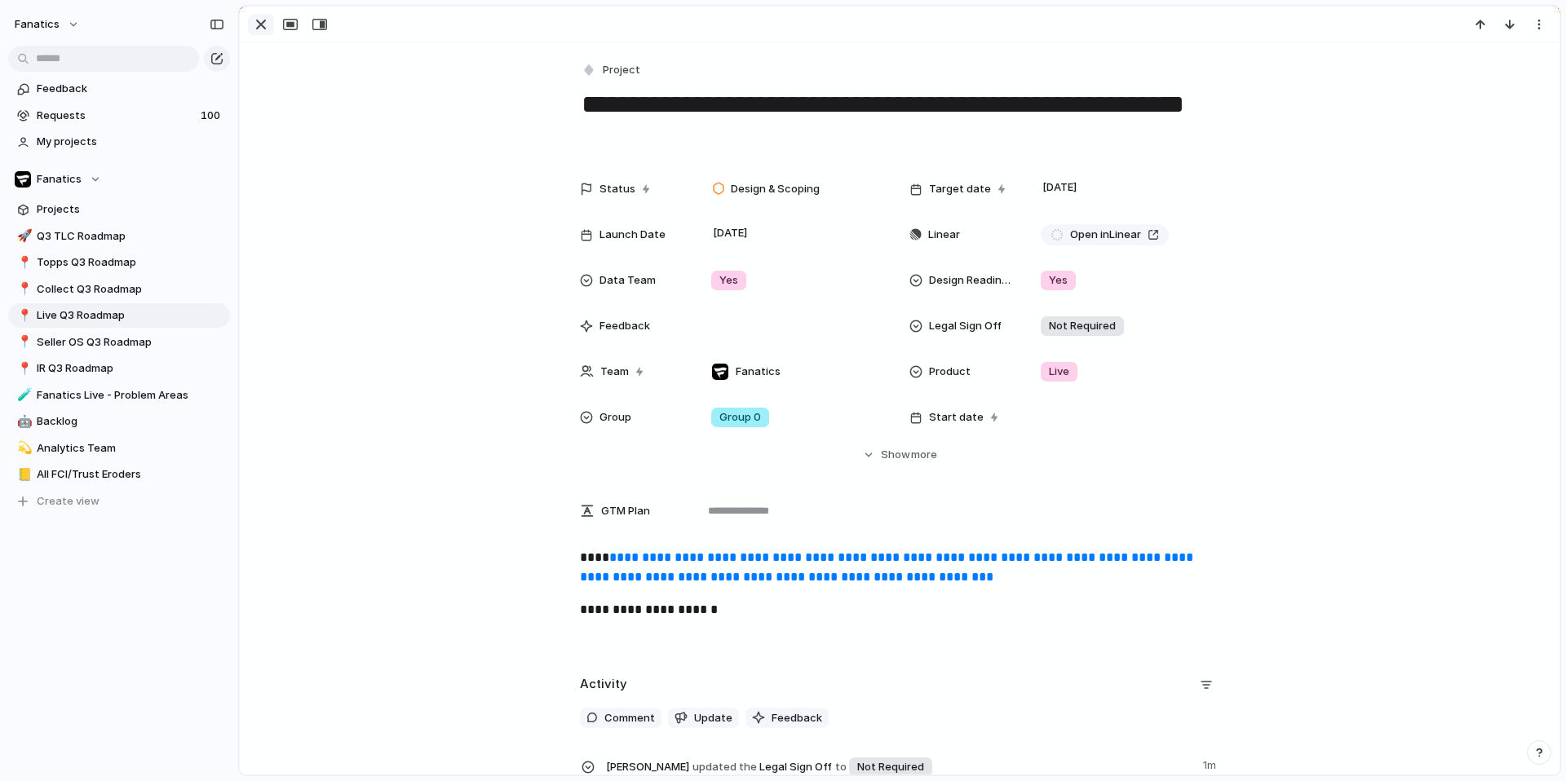
click at [263, 24] on div "button" at bounding box center [261, 25] width 20 height 20
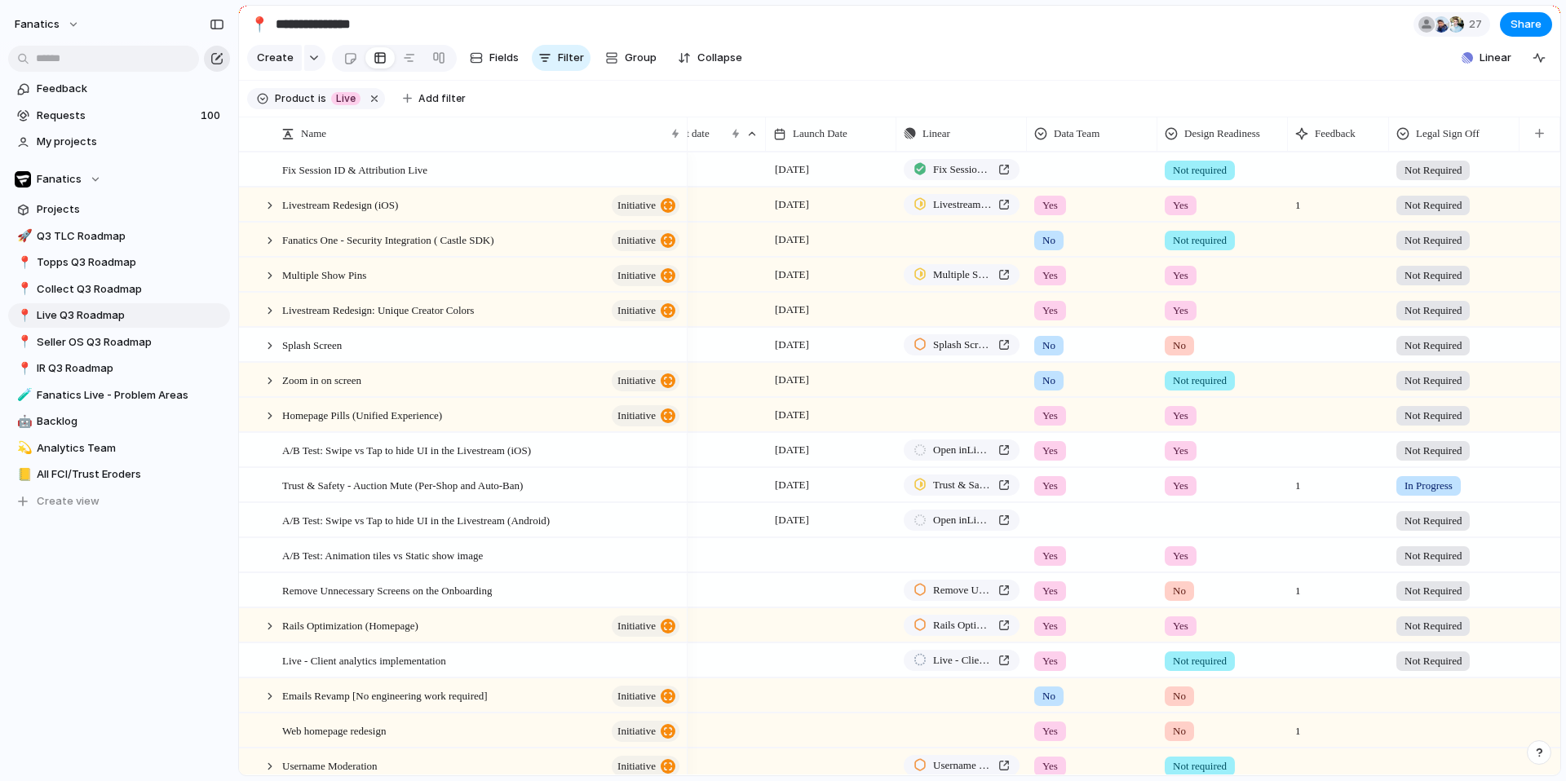
click at [214, 55] on div "button" at bounding box center [216, 58] width 13 height 13
click at [394, 450] on span "A/B Test: Swipe vs Tap to hide UI in the Livestream (iOS)" at bounding box center [406, 449] width 249 height 19
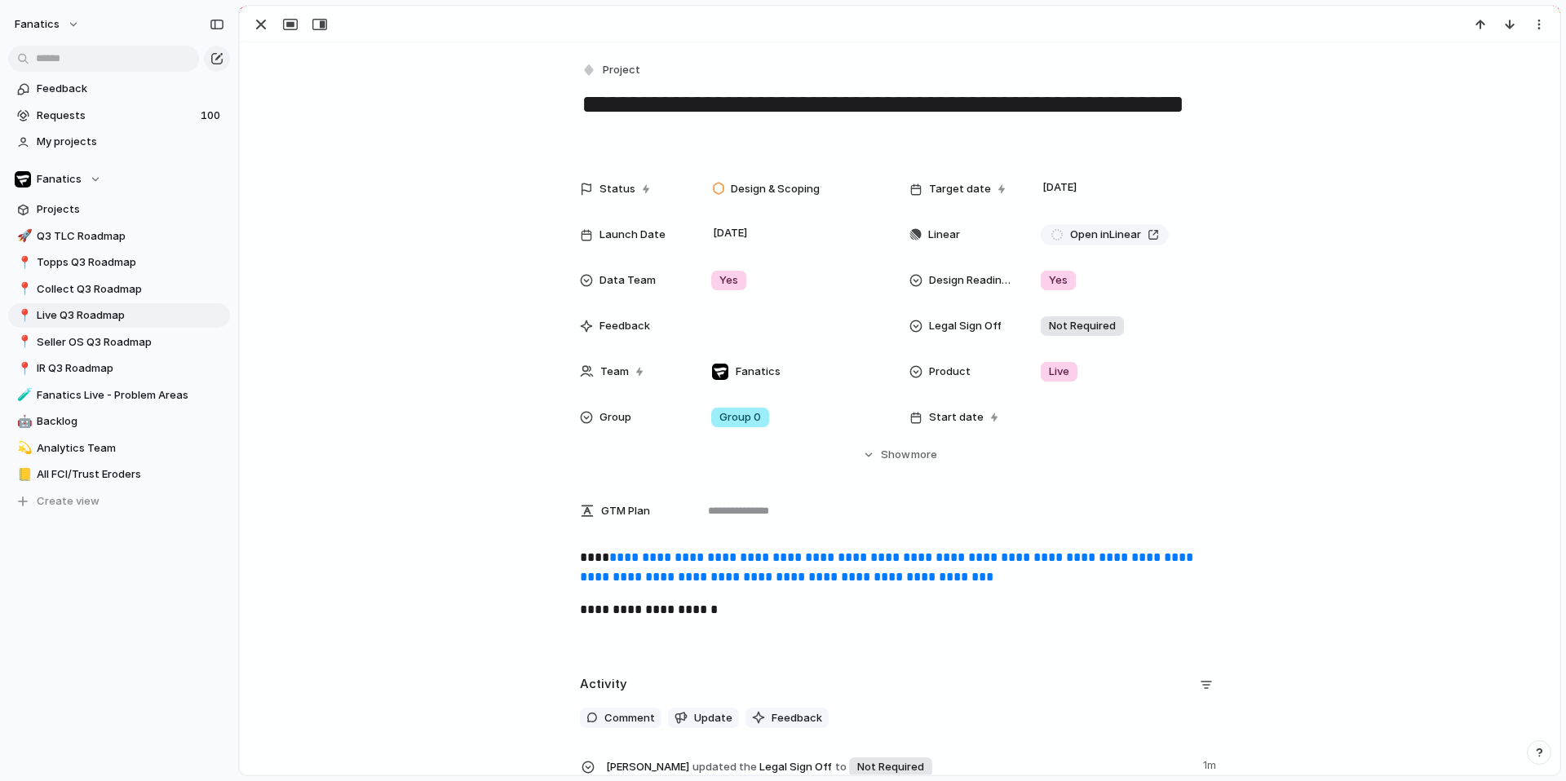
drag, startPoint x: 586, startPoint y: 95, endPoint x: 1215, endPoint y: 95, distance: 628.7
click at [1215, 95] on textarea "**********" at bounding box center [899, 120] width 639 height 66
click at [263, 25] on div "button" at bounding box center [261, 25] width 20 height 20
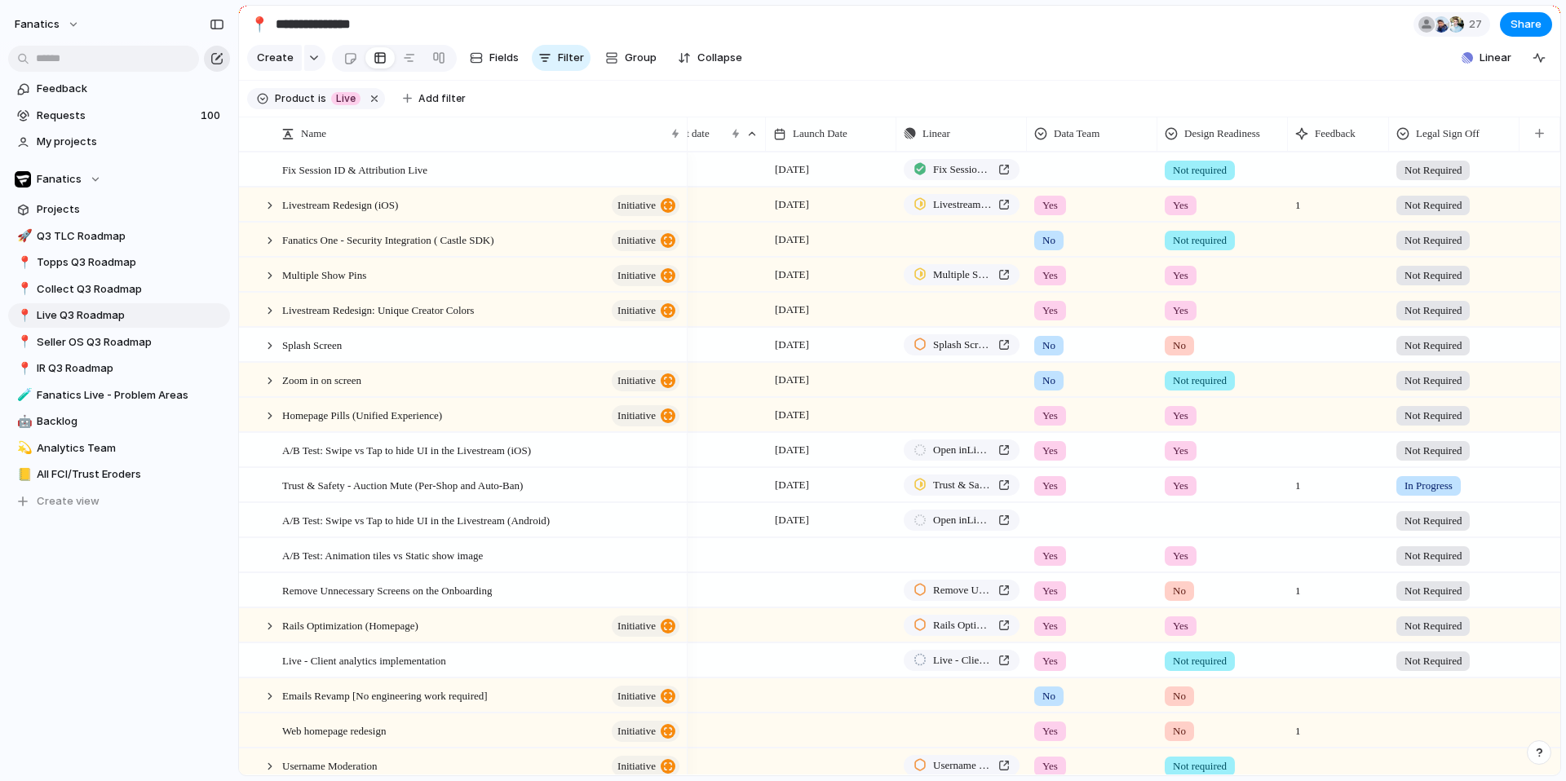
click at [218, 54] on div "button" at bounding box center [216, 58] width 13 height 13
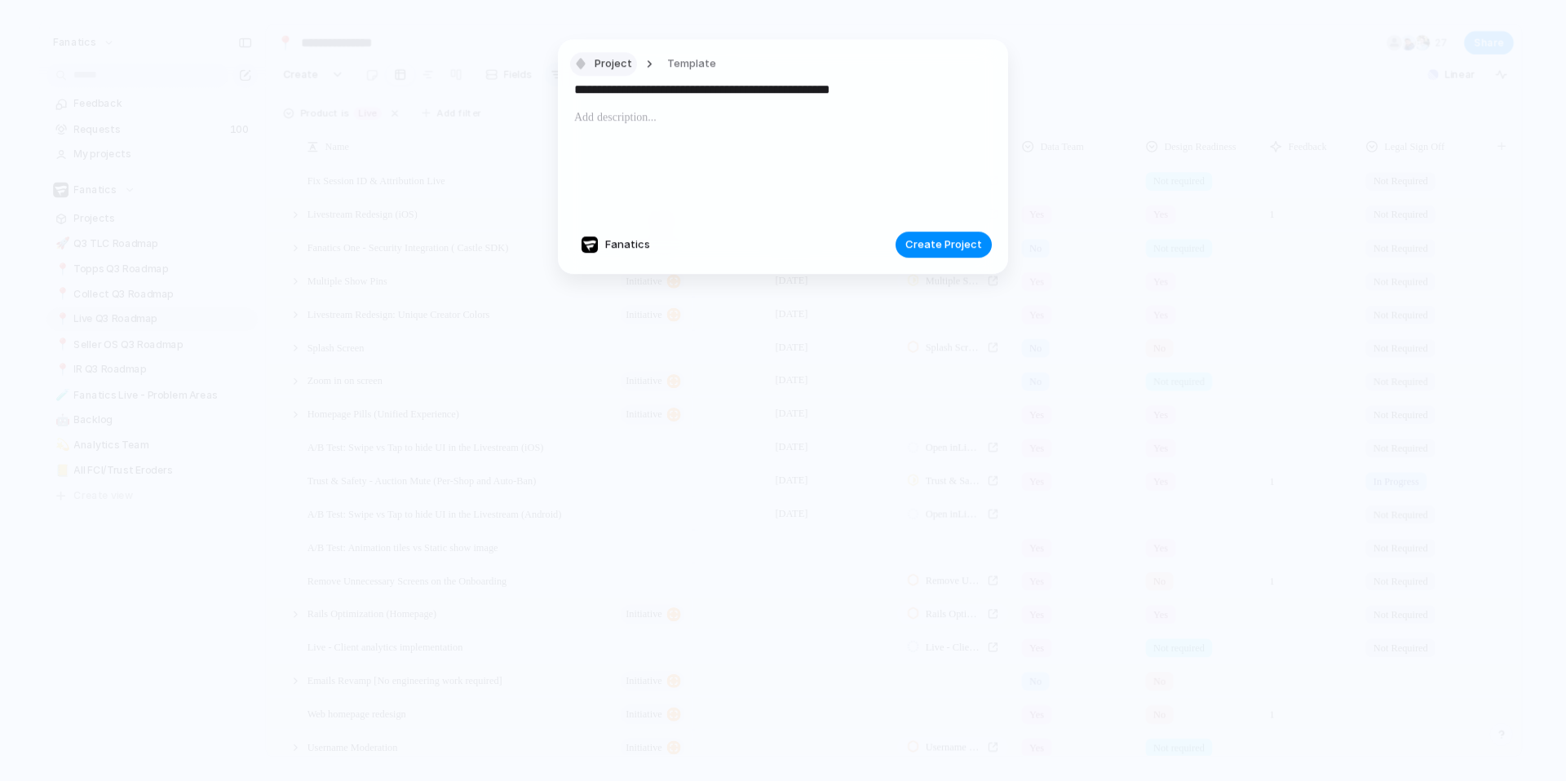
type input "**********"
click at [589, 57] on button "Project" at bounding box center [603, 65] width 67 height 24
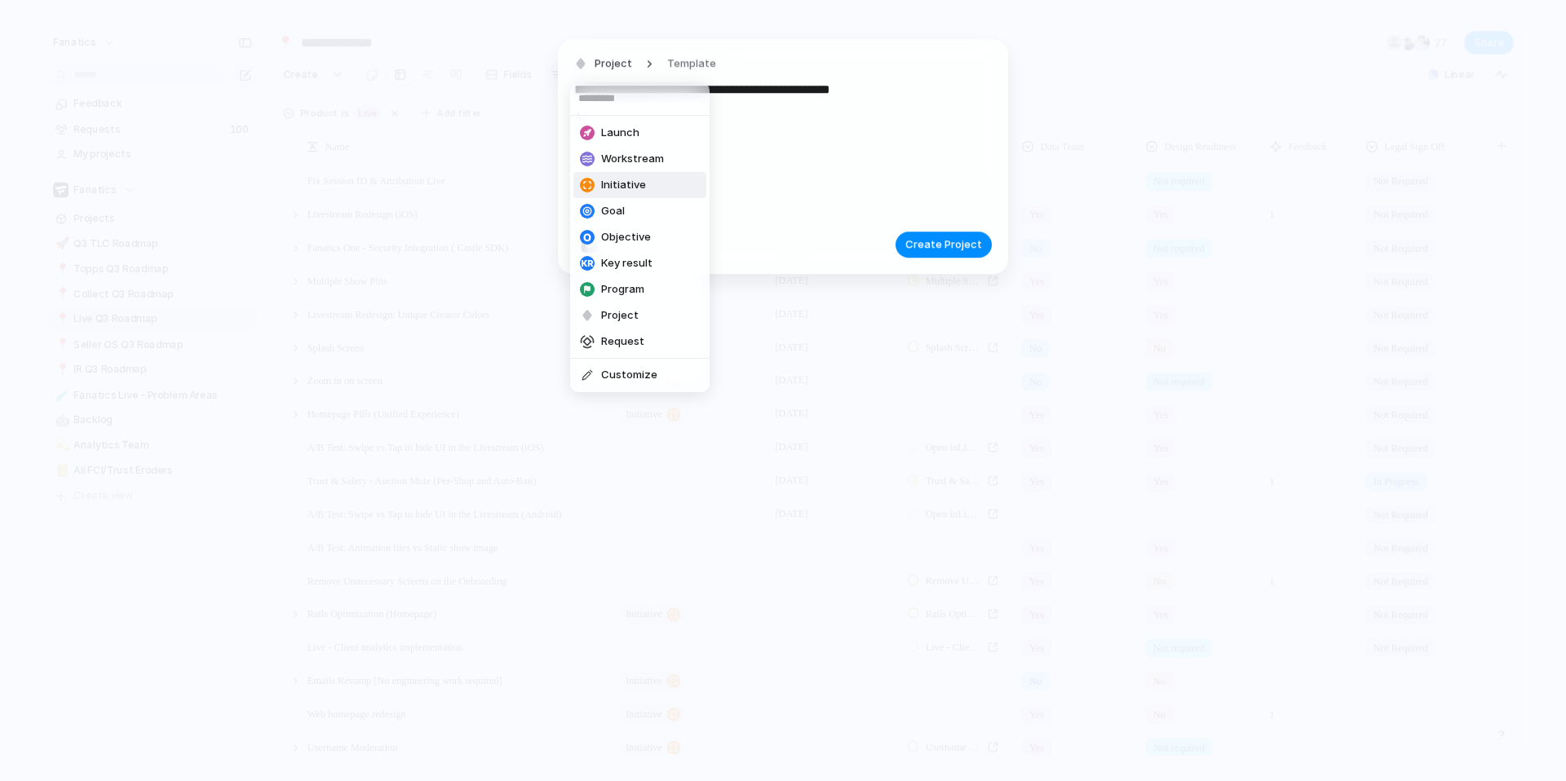
click at [621, 183] on span "Initiative" at bounding box center [623, 185] width 45 height 16
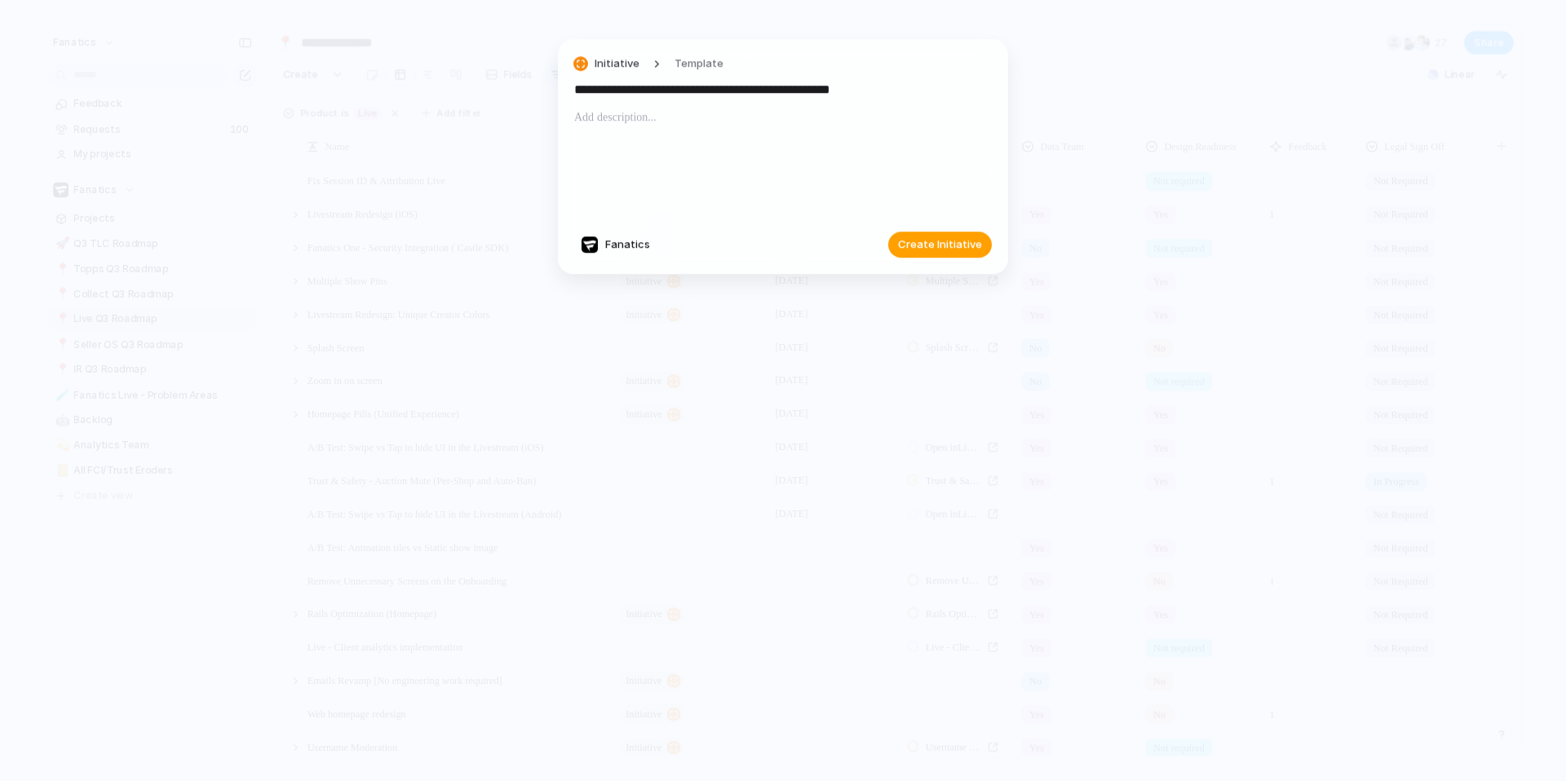
click at [934, 244] on span "Create Initiative" at bounding box center [940, 244] width 84 height 16
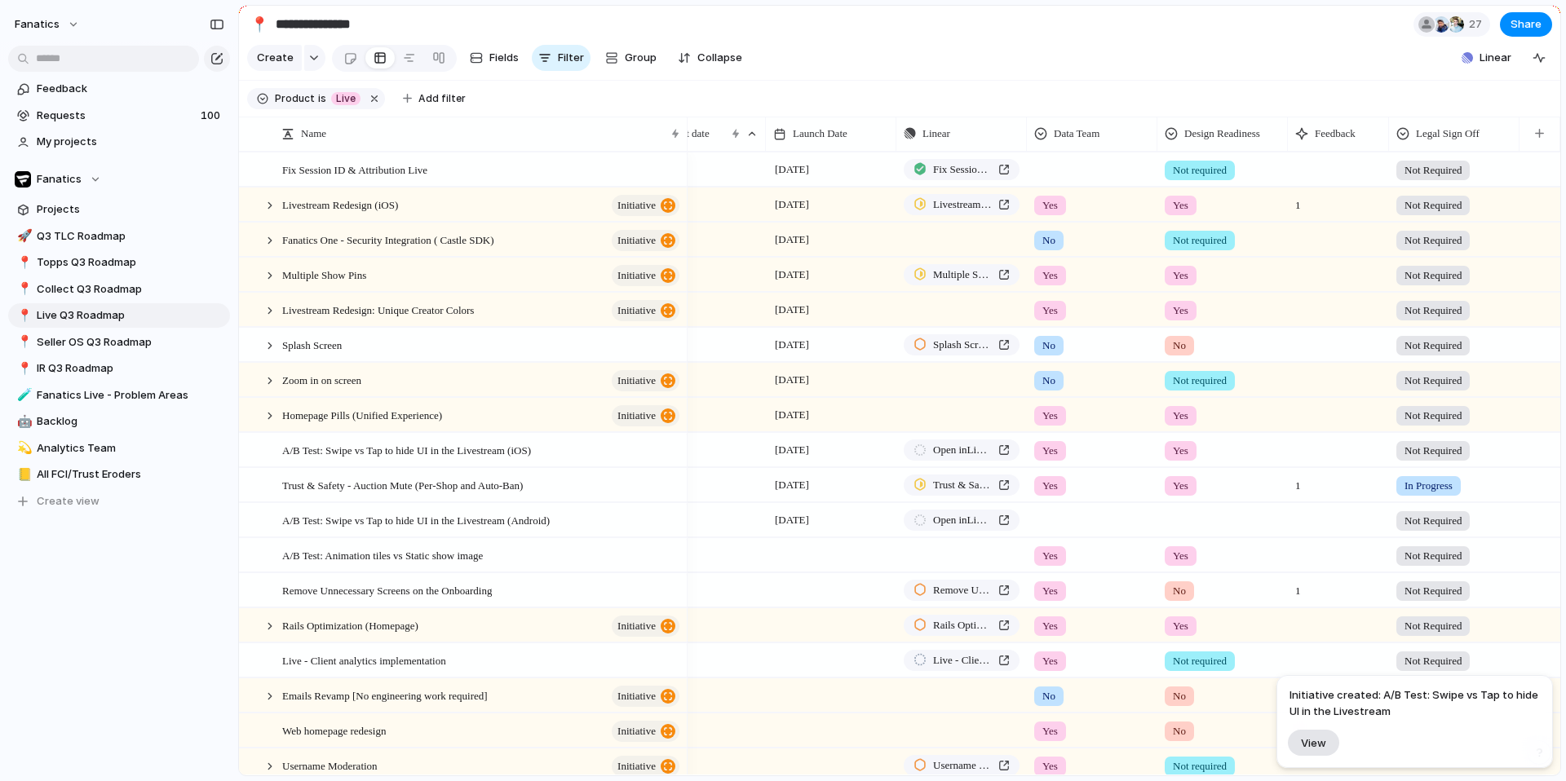
click at [1306, 745] on span "View" at bounding box center [1313, 743] width 25 height 14
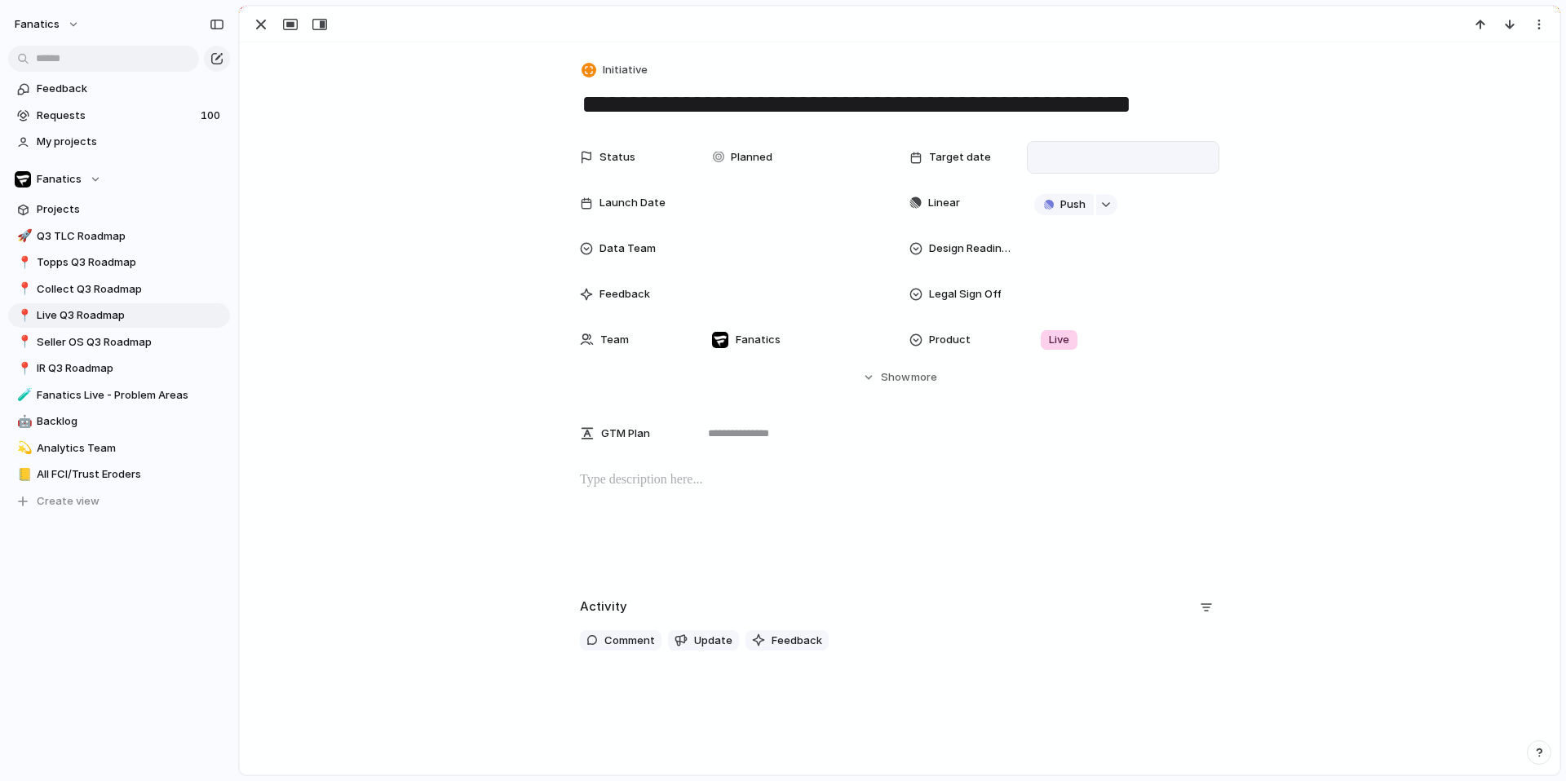
click at [1063, 150] on div at bounding box center [1123, 157] width 178 height 18
click at [1233, 396] on button "22" at bounding box center [1239, 394] width 29 height 29
click at [1071, 247] on div at bounding box center [1123, 249] width 178 height 18
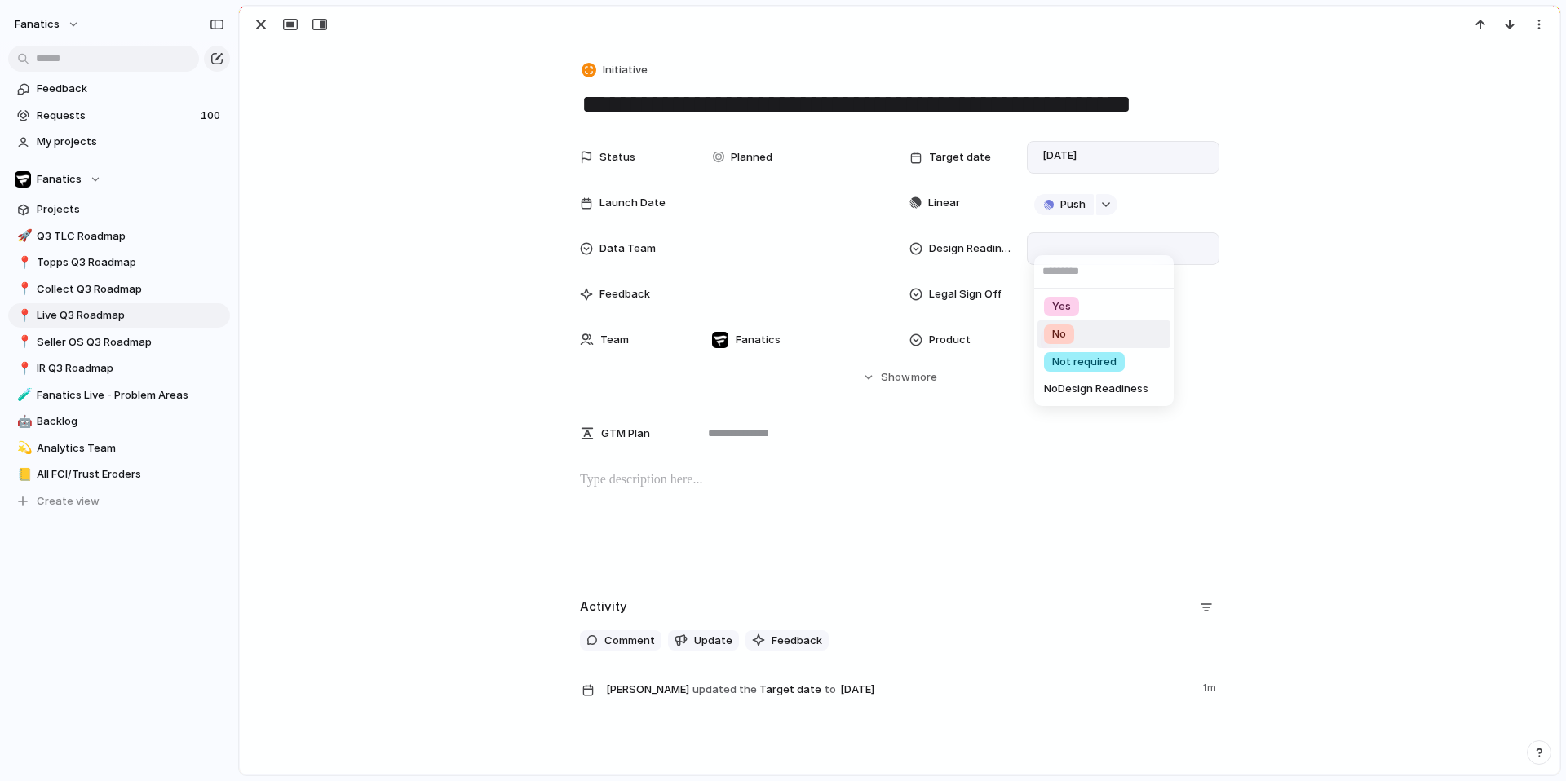
click at [1085, 333] on li "No" at bounding box center [1103, 334] width 133 height 28
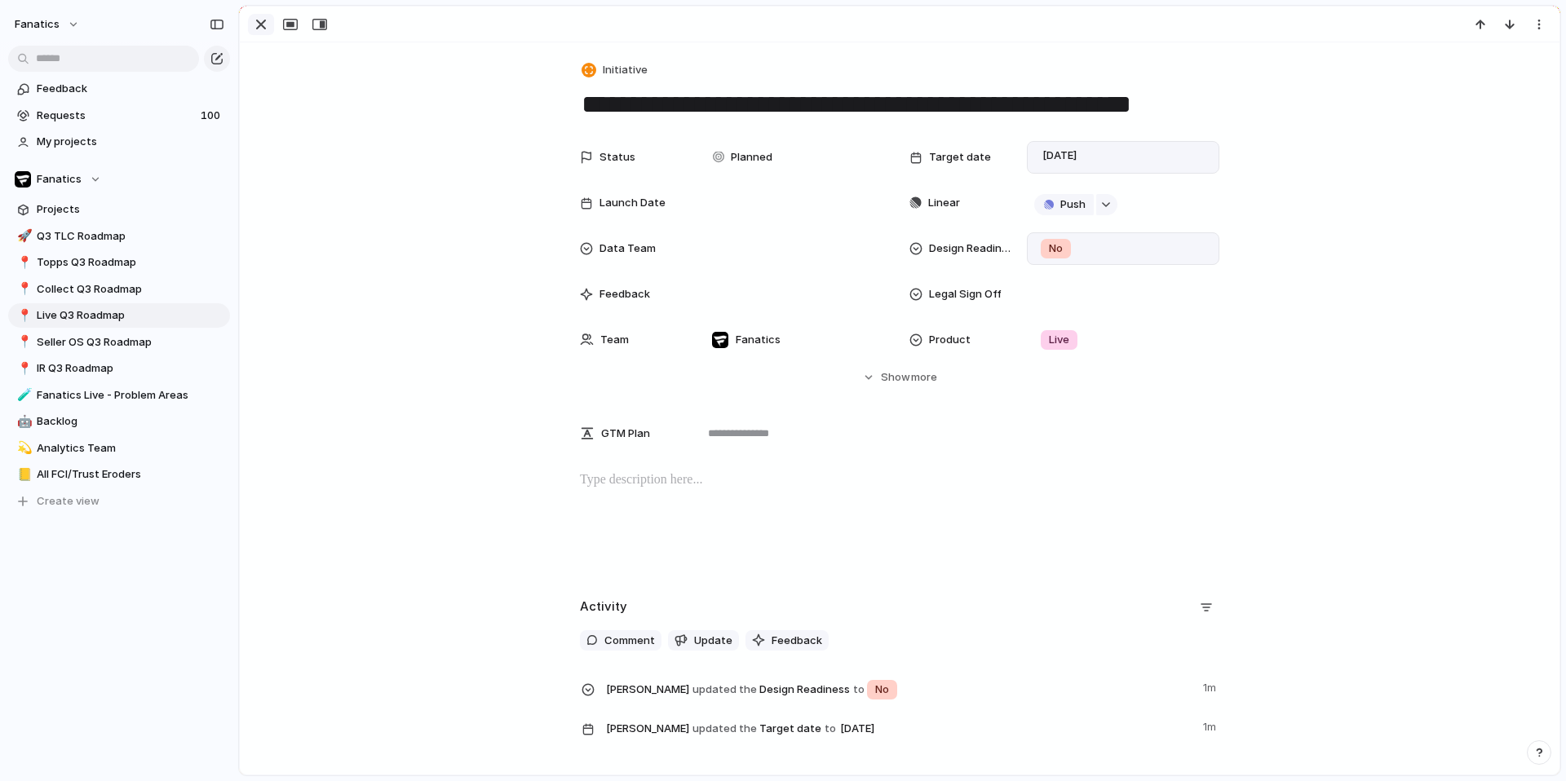
click at [259, 25] on div "button" at bounding box center [261, 25] width 20 height 20
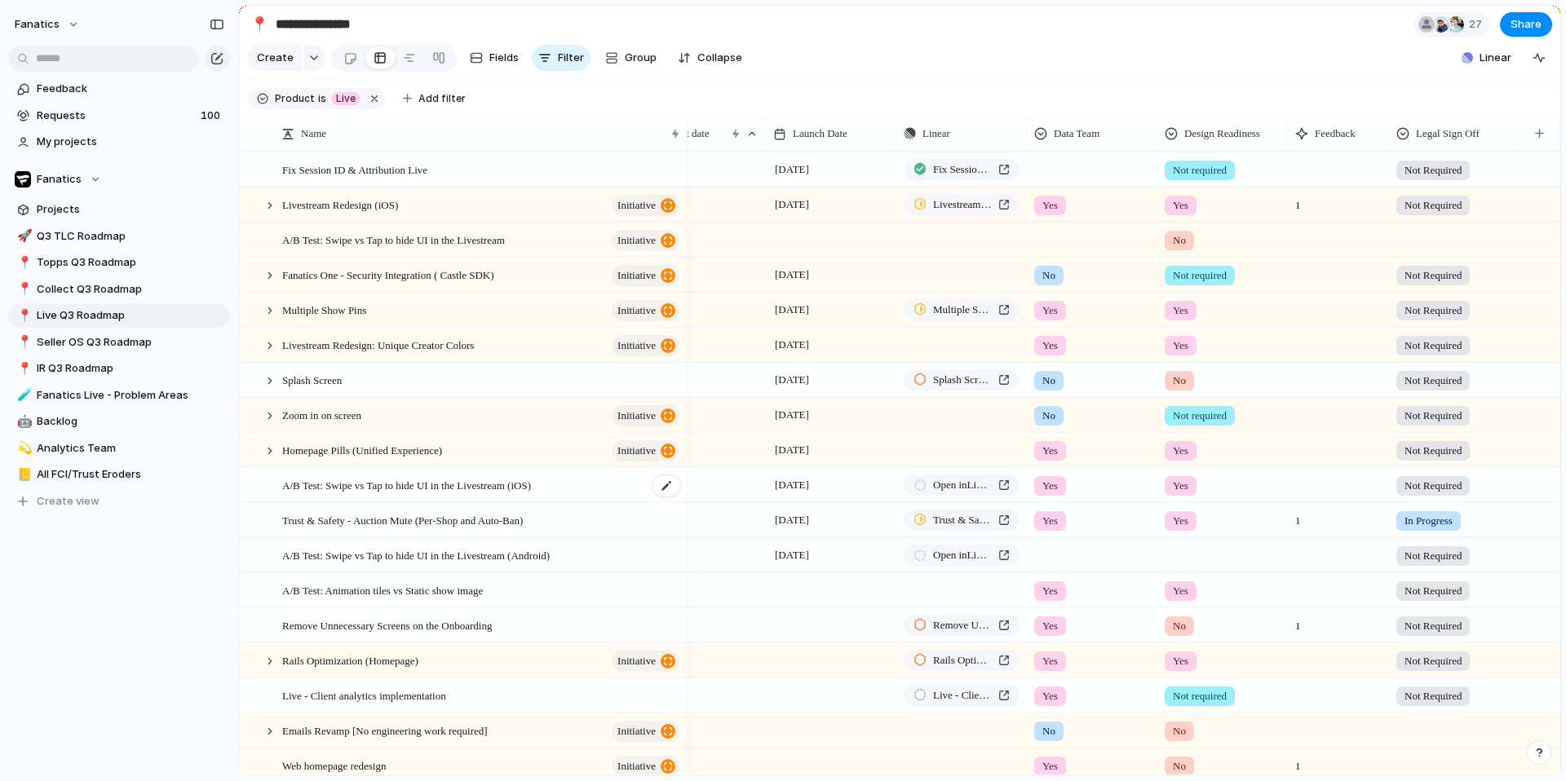
click at [435, 484] on span "A/B Test: Swipe vs Tap to hide UI in the Livestream (iOS)" at bounding box center [406, 484] width 249 height 19
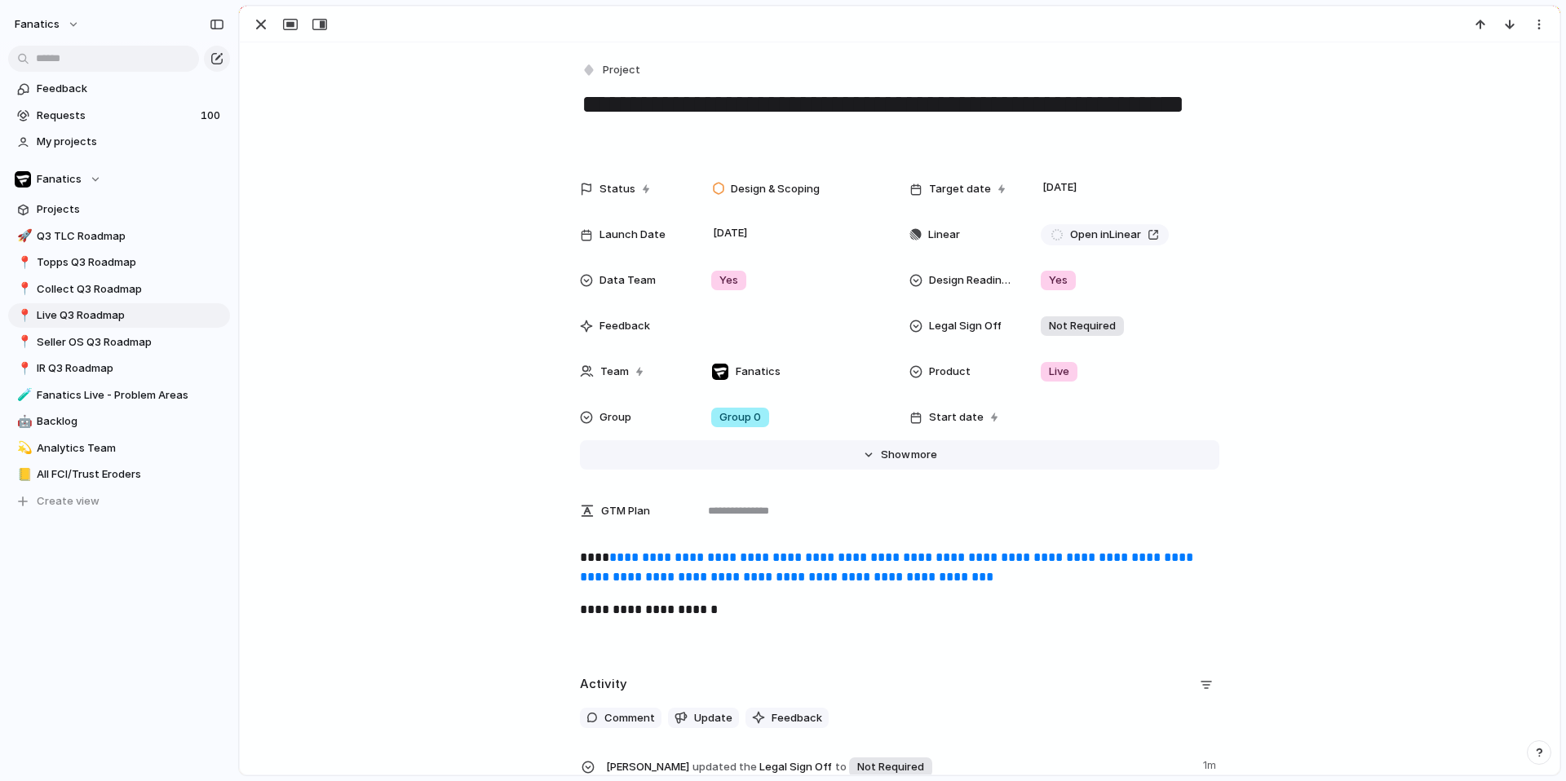
click at [912, 450] on span "more" at bounding box center [924, 455] width 26 height 16
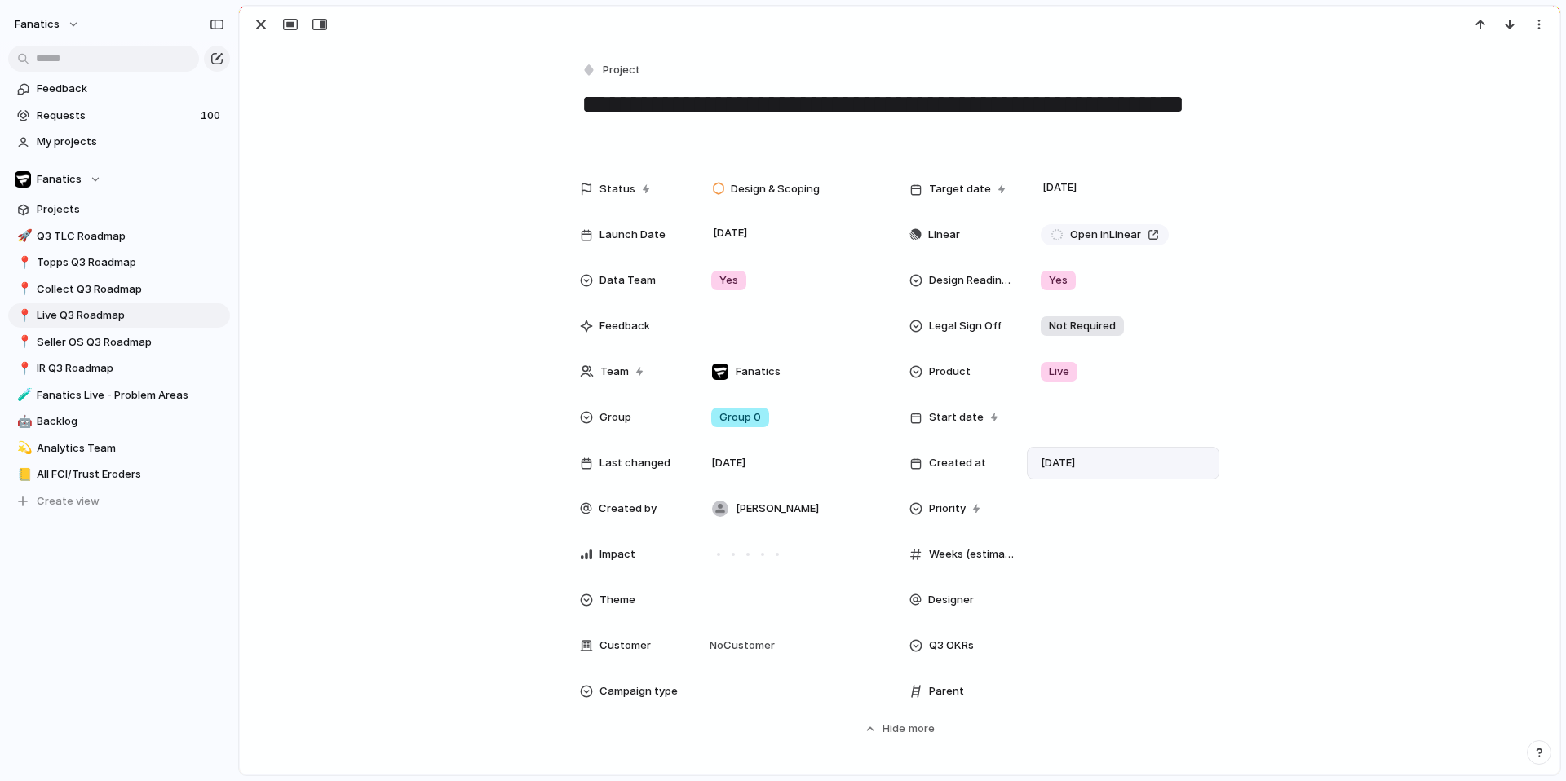
scroll to position [277, 0]
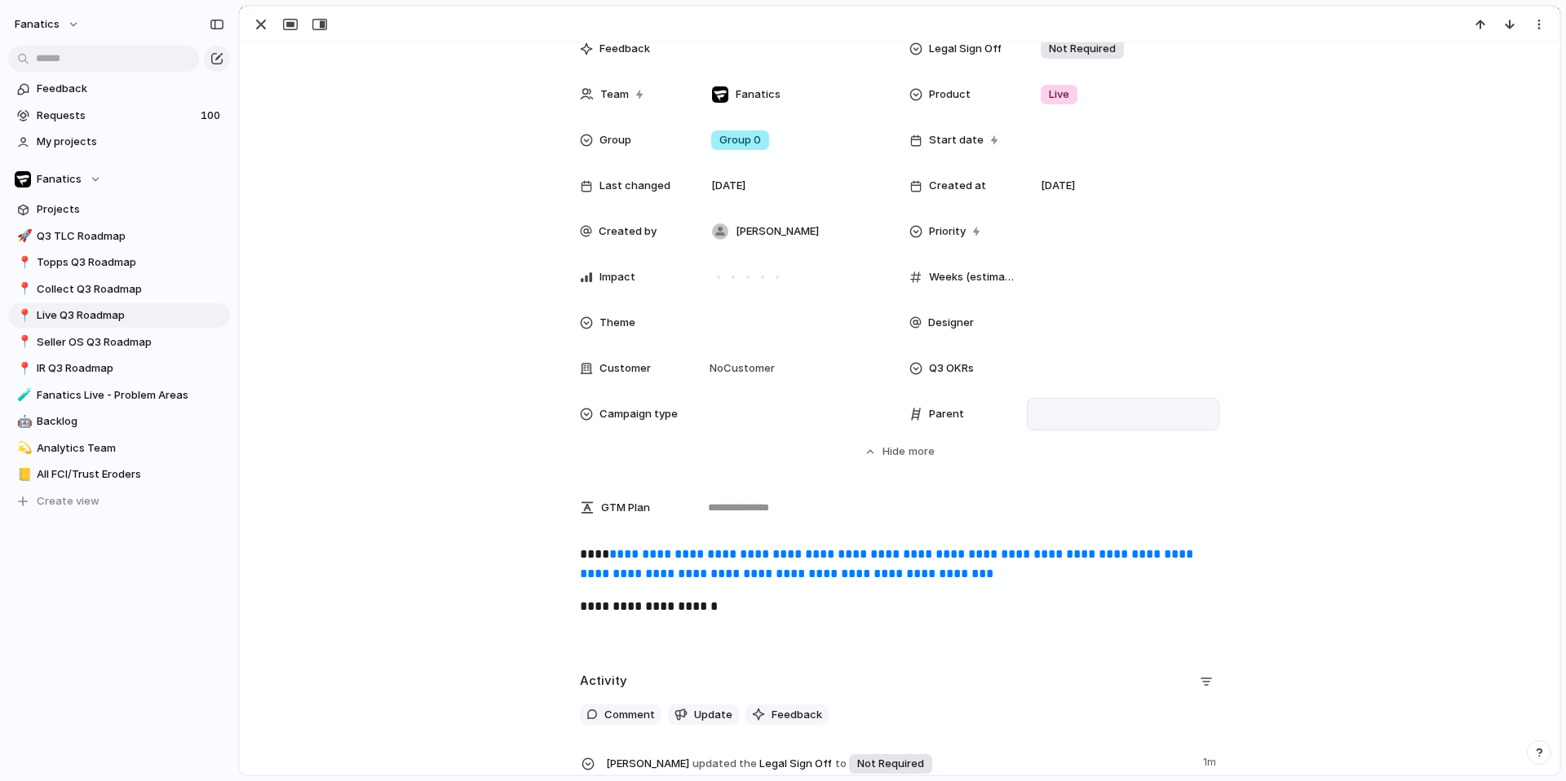
click at [1080, 418] on div at bounding box center [1123, 414] width 178 height 18
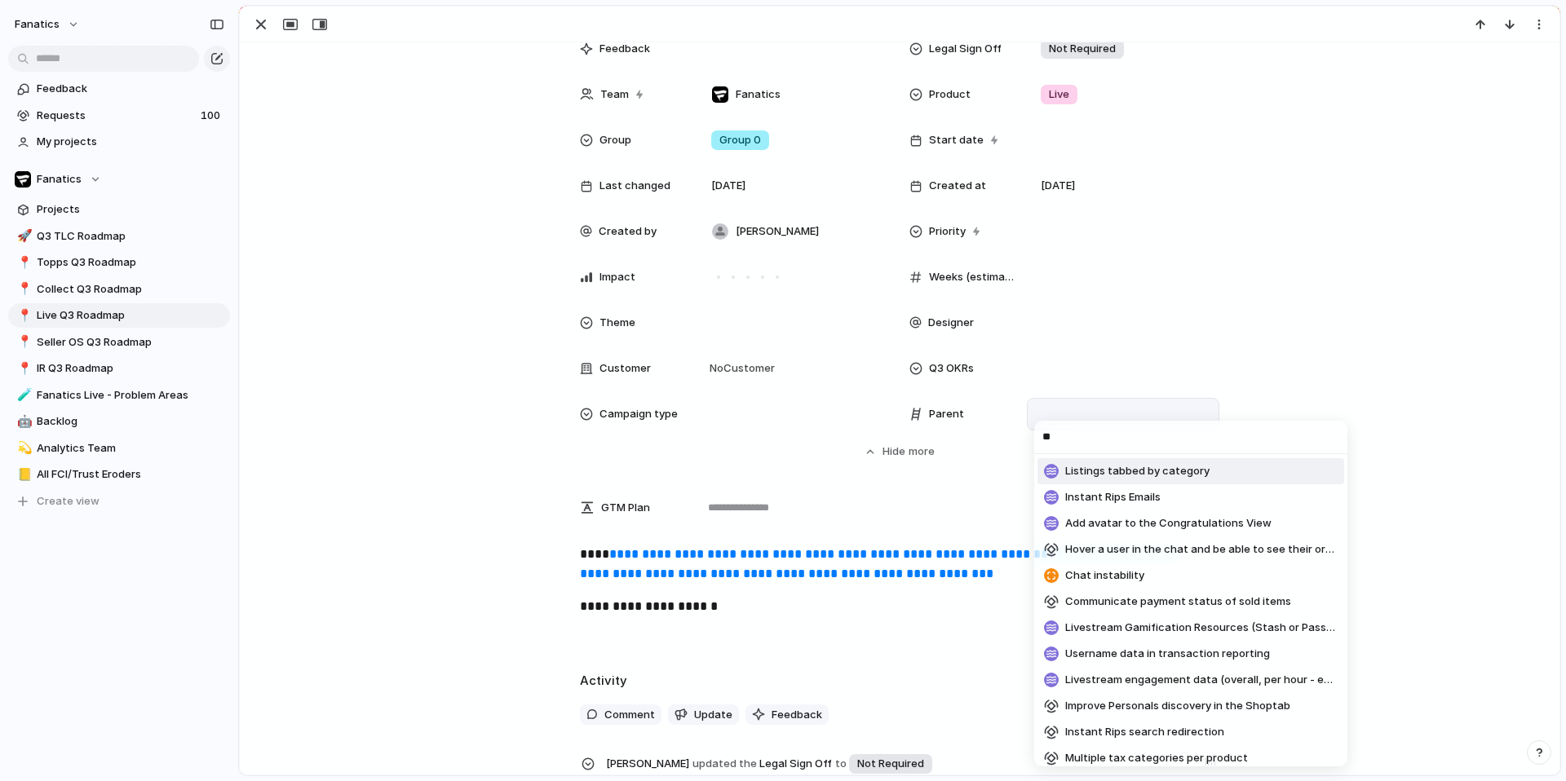
type input "***"
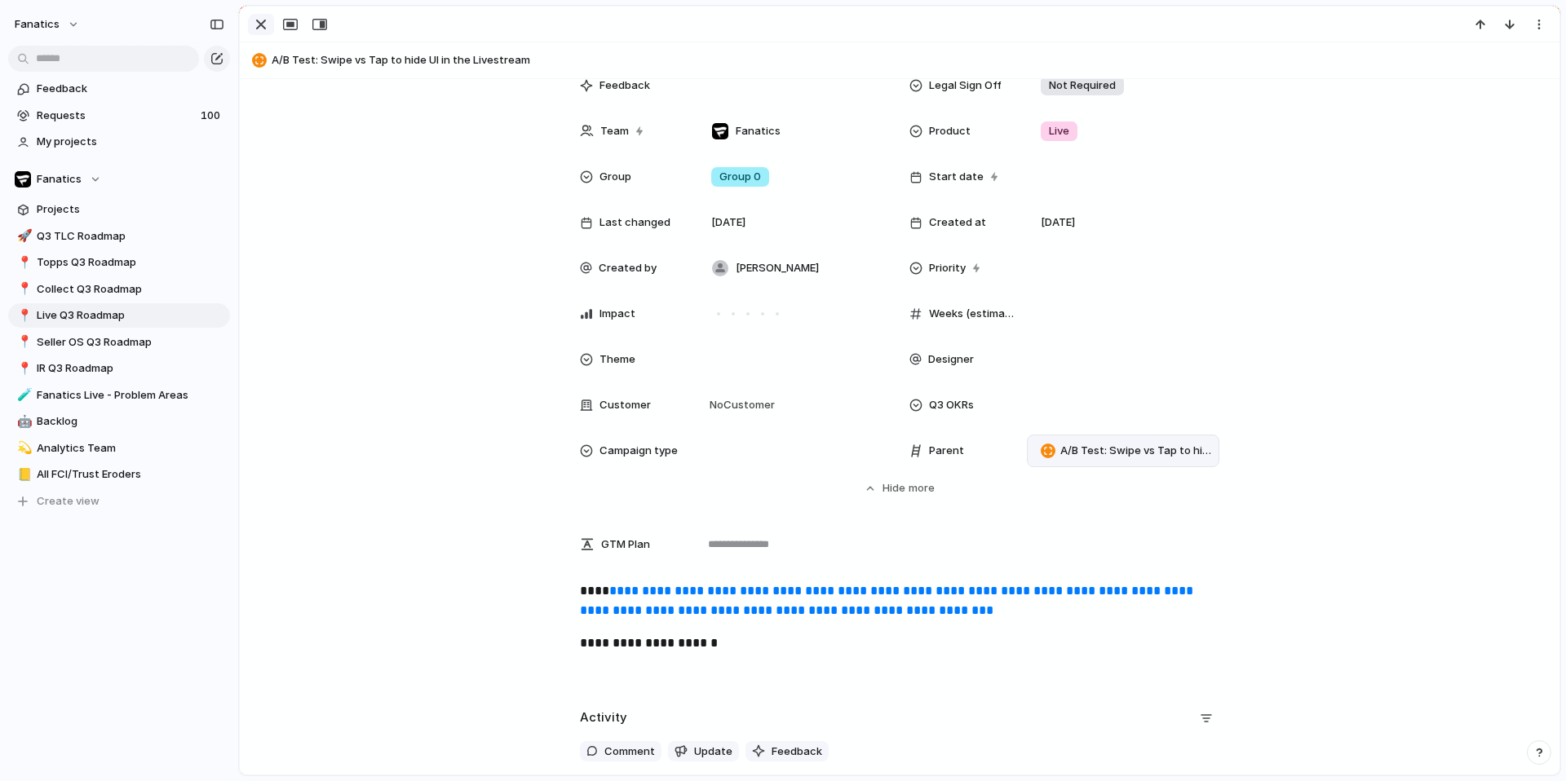
click at [258, 26] on div "button" at bounding box center [261, 25] width 20 height 20
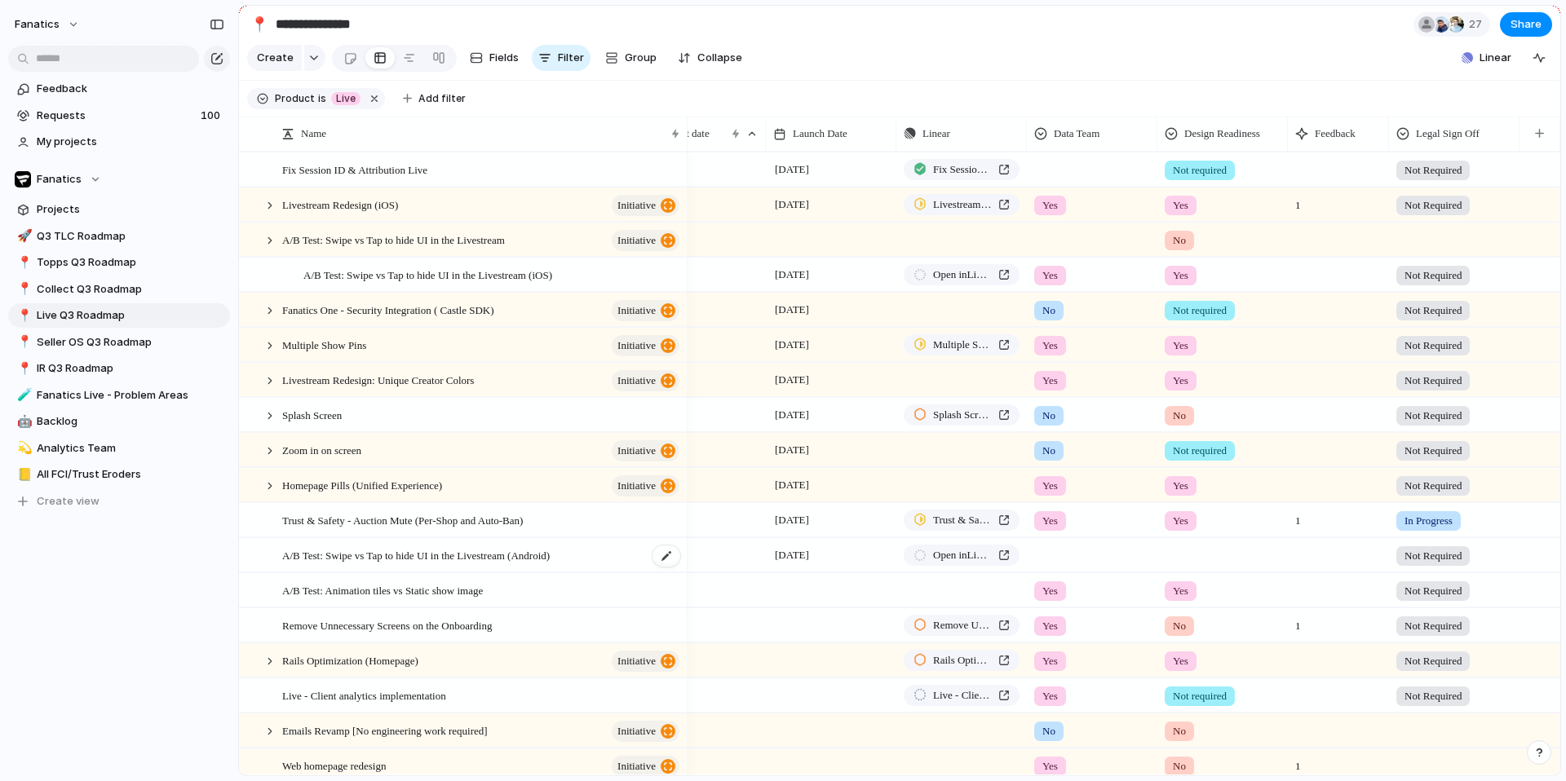
click at [505, 550] on span "A/B Test: Swipe vs Tap to hide UI in the Livestream (Android)" at bounding box center [415, 555] width 267 height 19
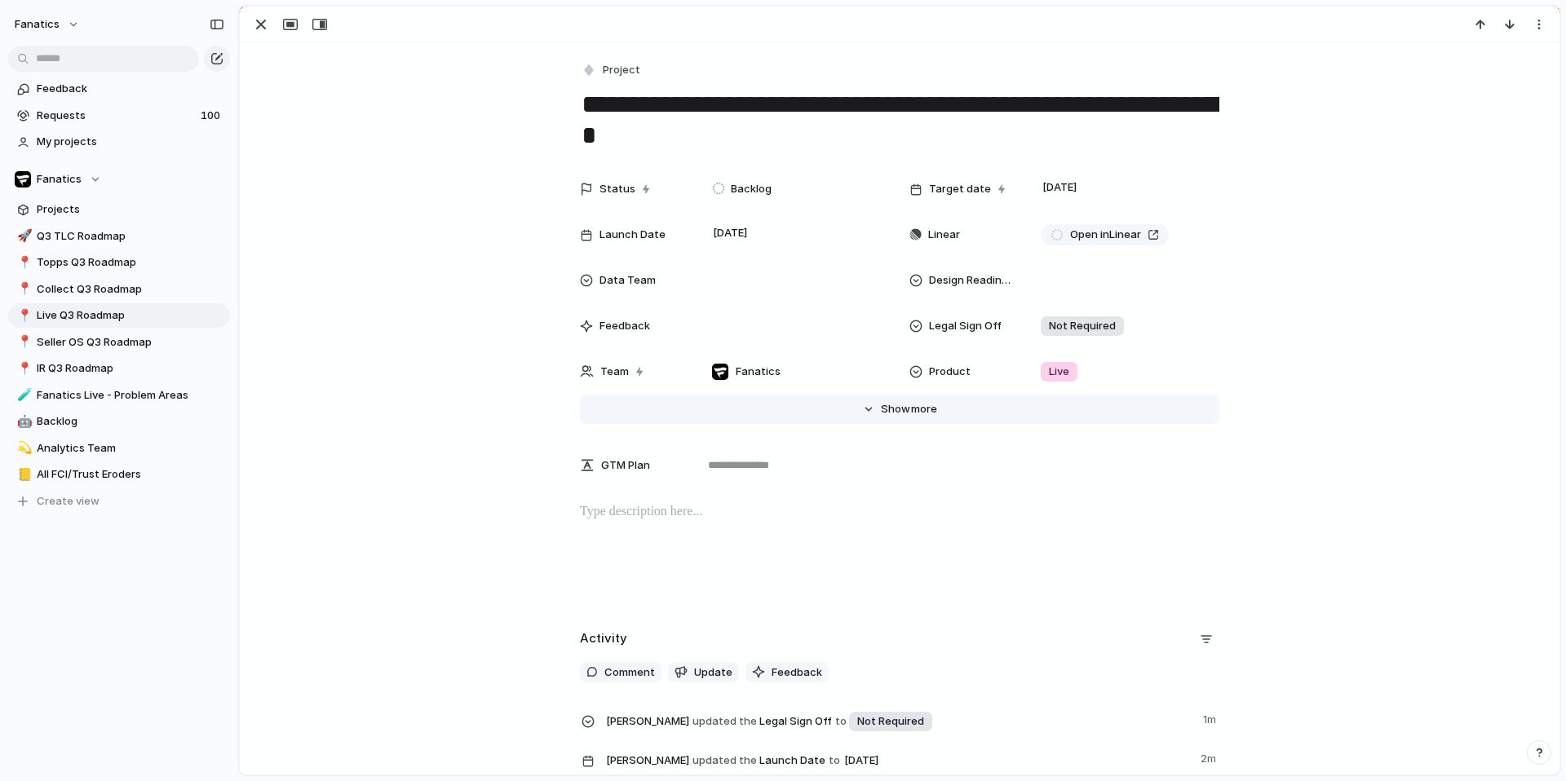
click at [921, 409] on span "more" at bounding box center [924, 409] width 26 height 16
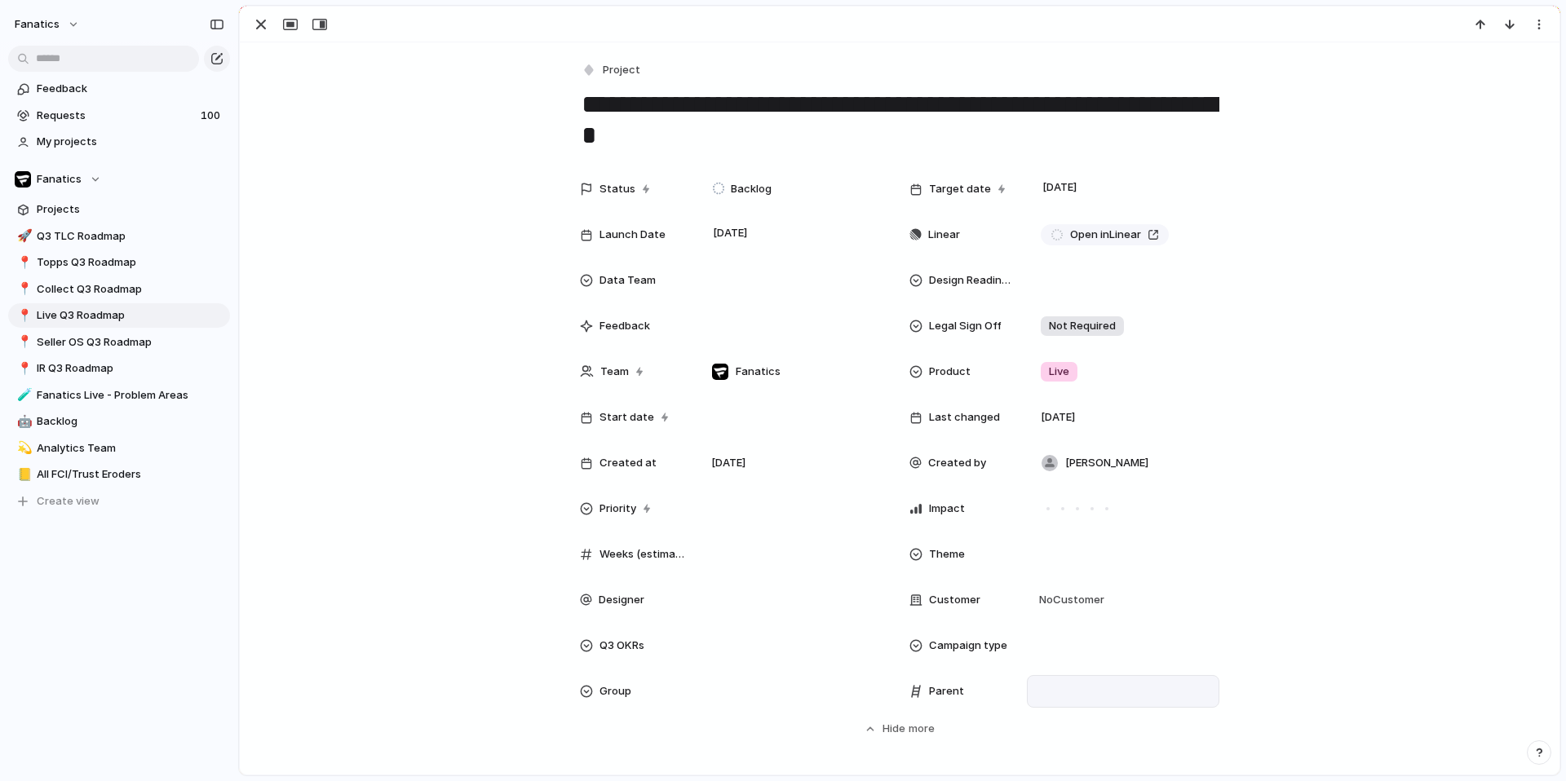
click at [1081, 687] on div at bounding box center [1123, 692] width 178 height 18
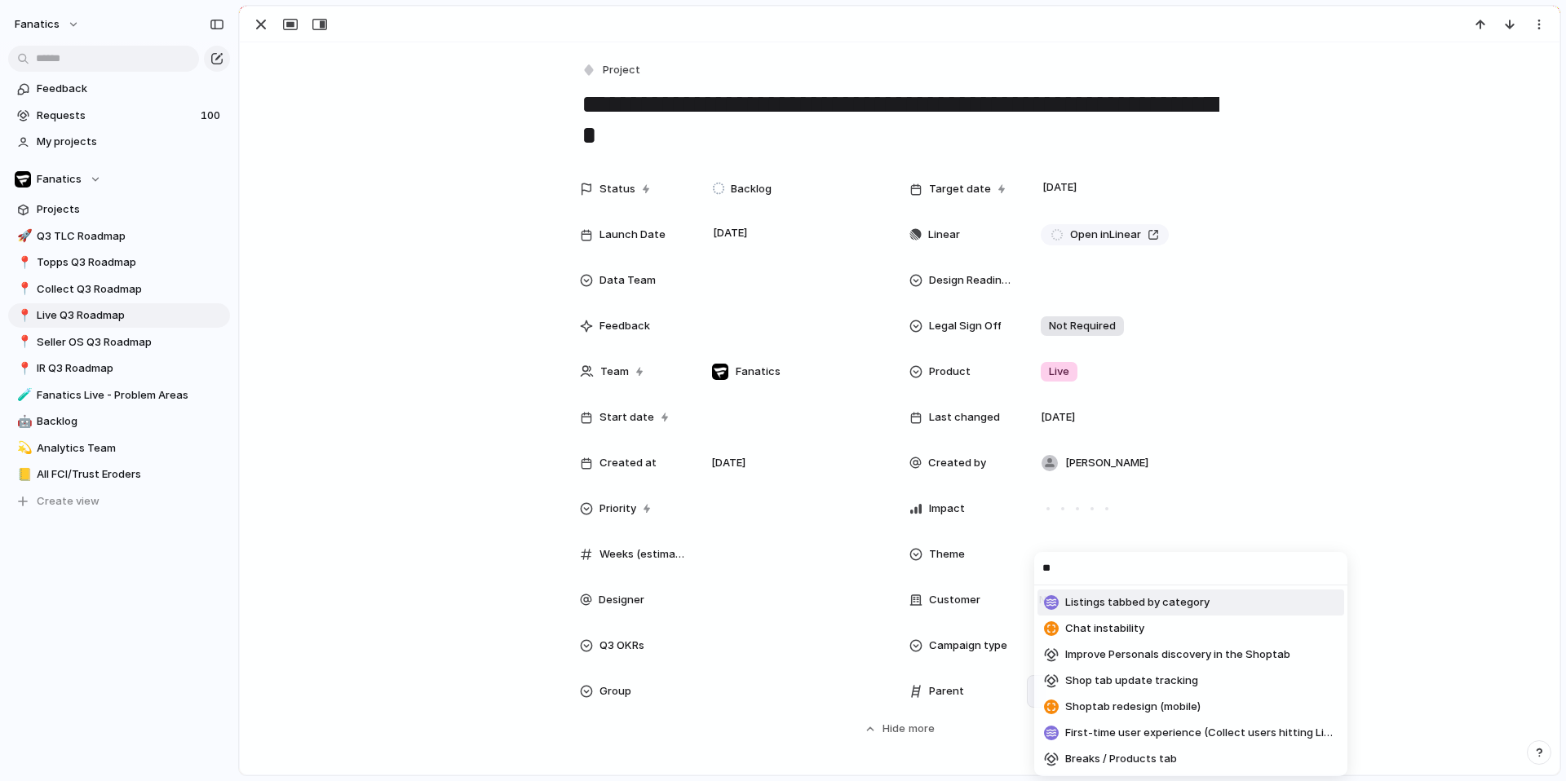
type input "*"
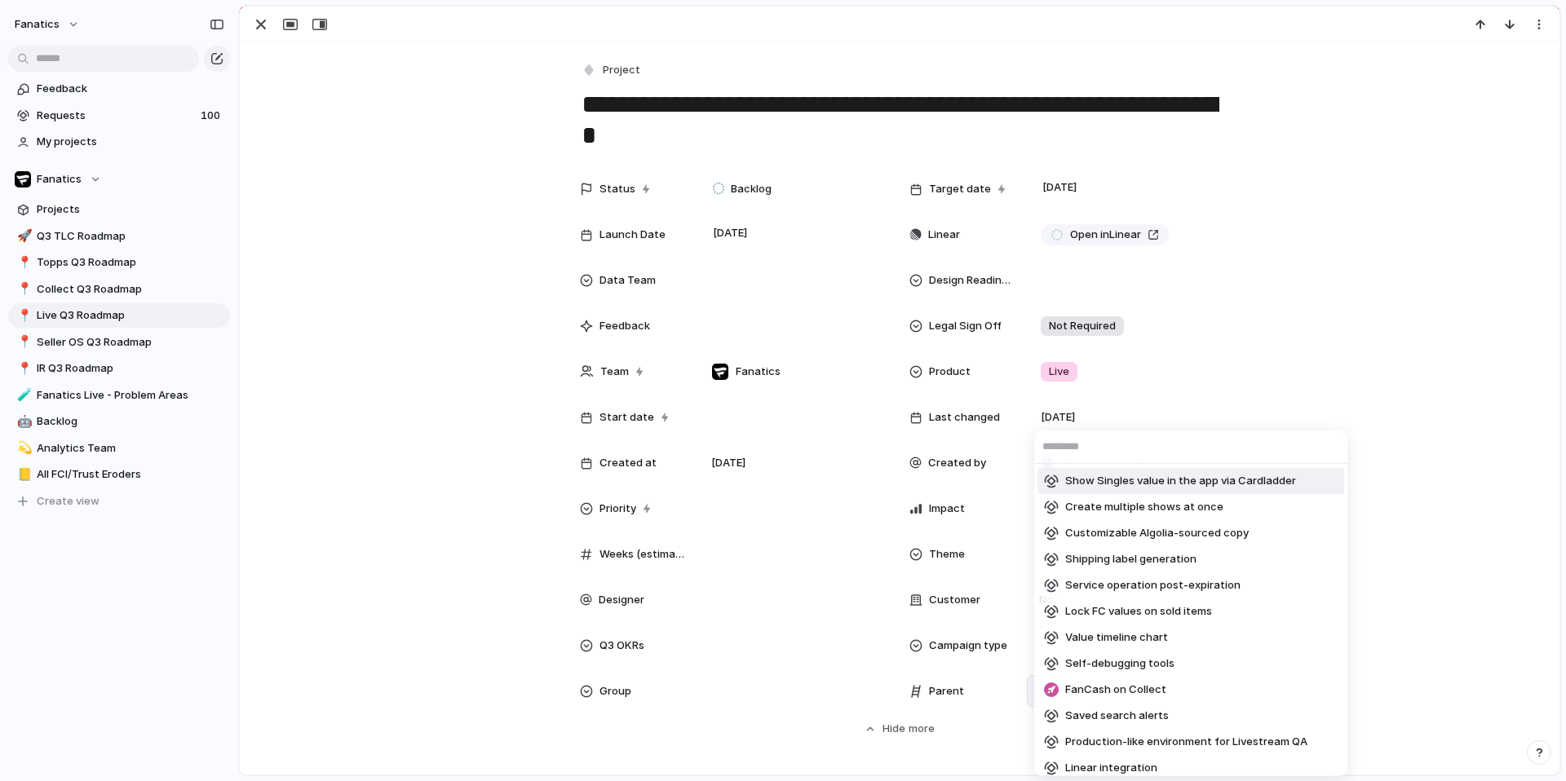
type input "*"
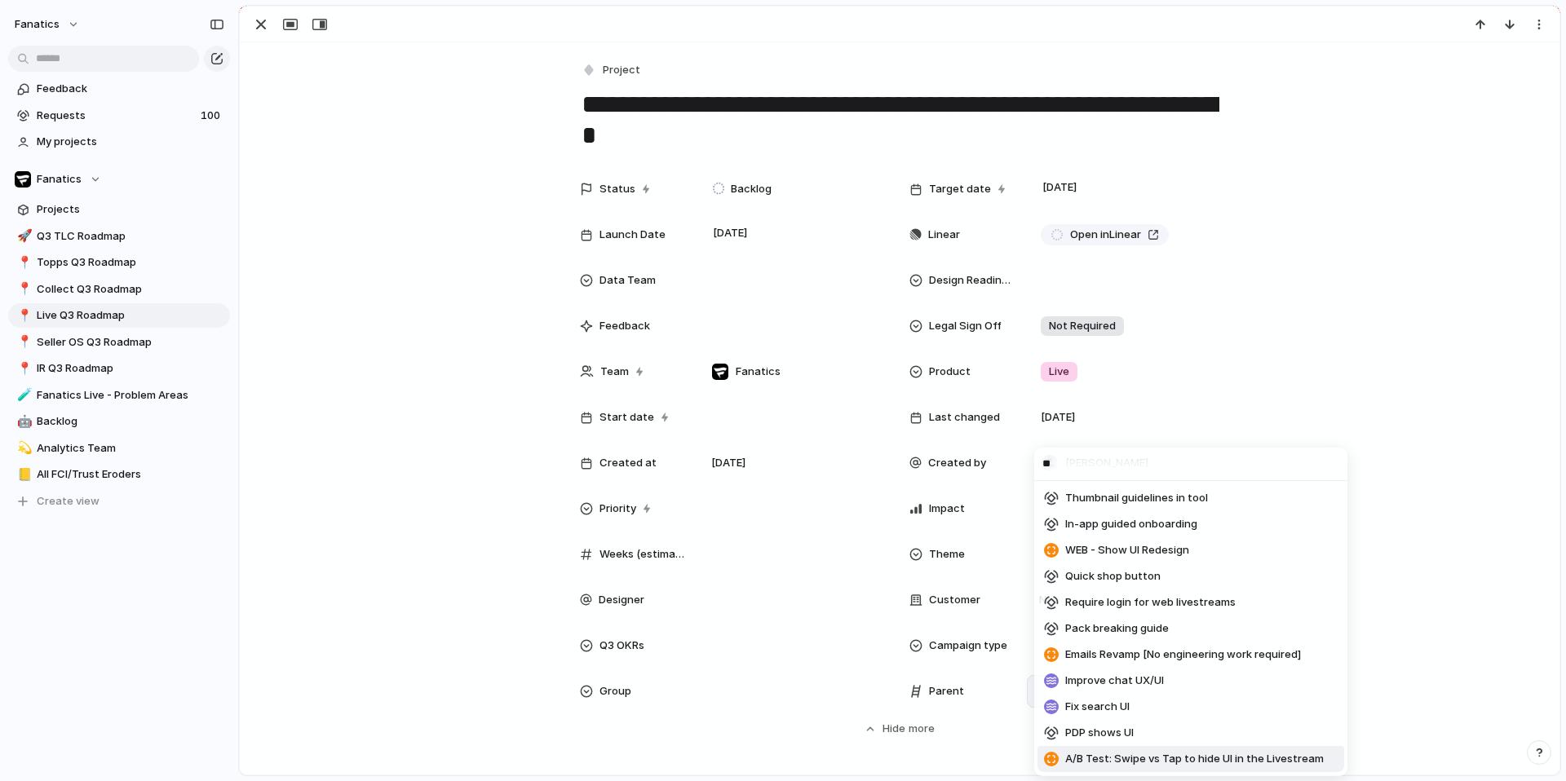
type input "**"
click at [1116, 753] on span "A/B Test: Swipe vs Tap to hide UI in the Livestream" at bounding box center [1194, 759] width 258 height 16
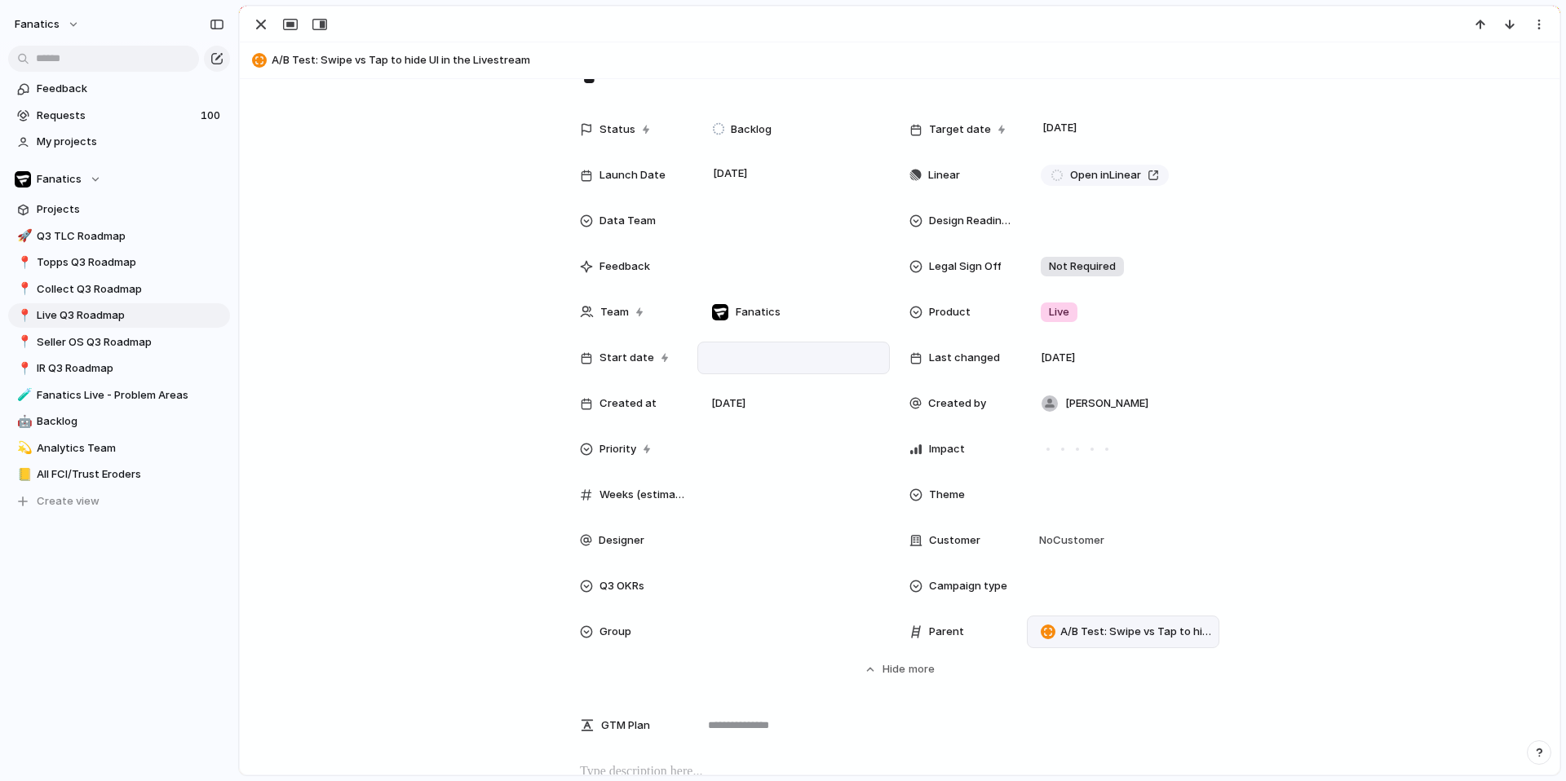
scroll to position [99, 0]
click at [267, 25] on div "button" at bounding box center [261, 25] width 20 height 20
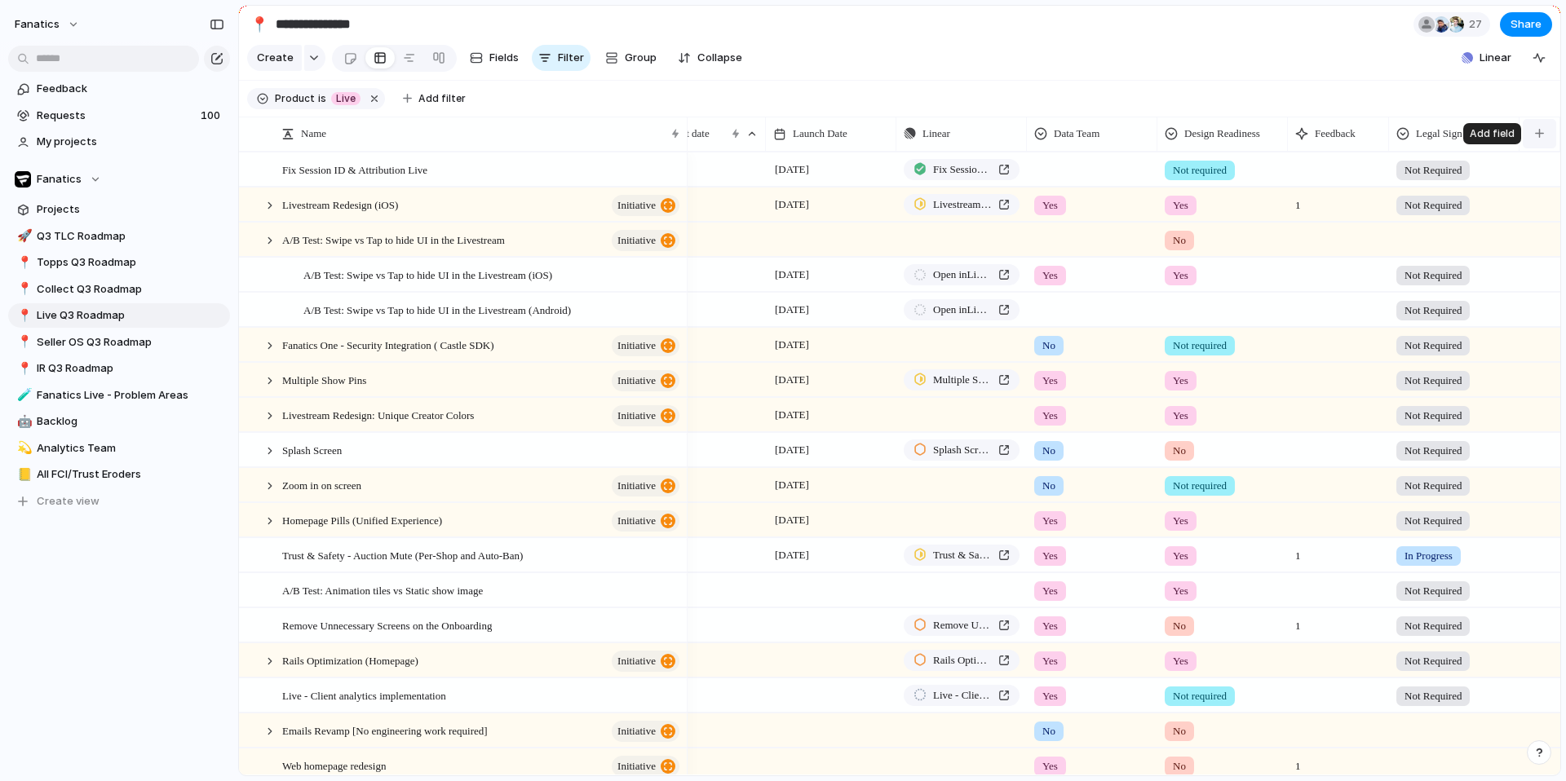
click at [1527, 139] on button "button" at bounding box center [1538, 133] width 33 height 29
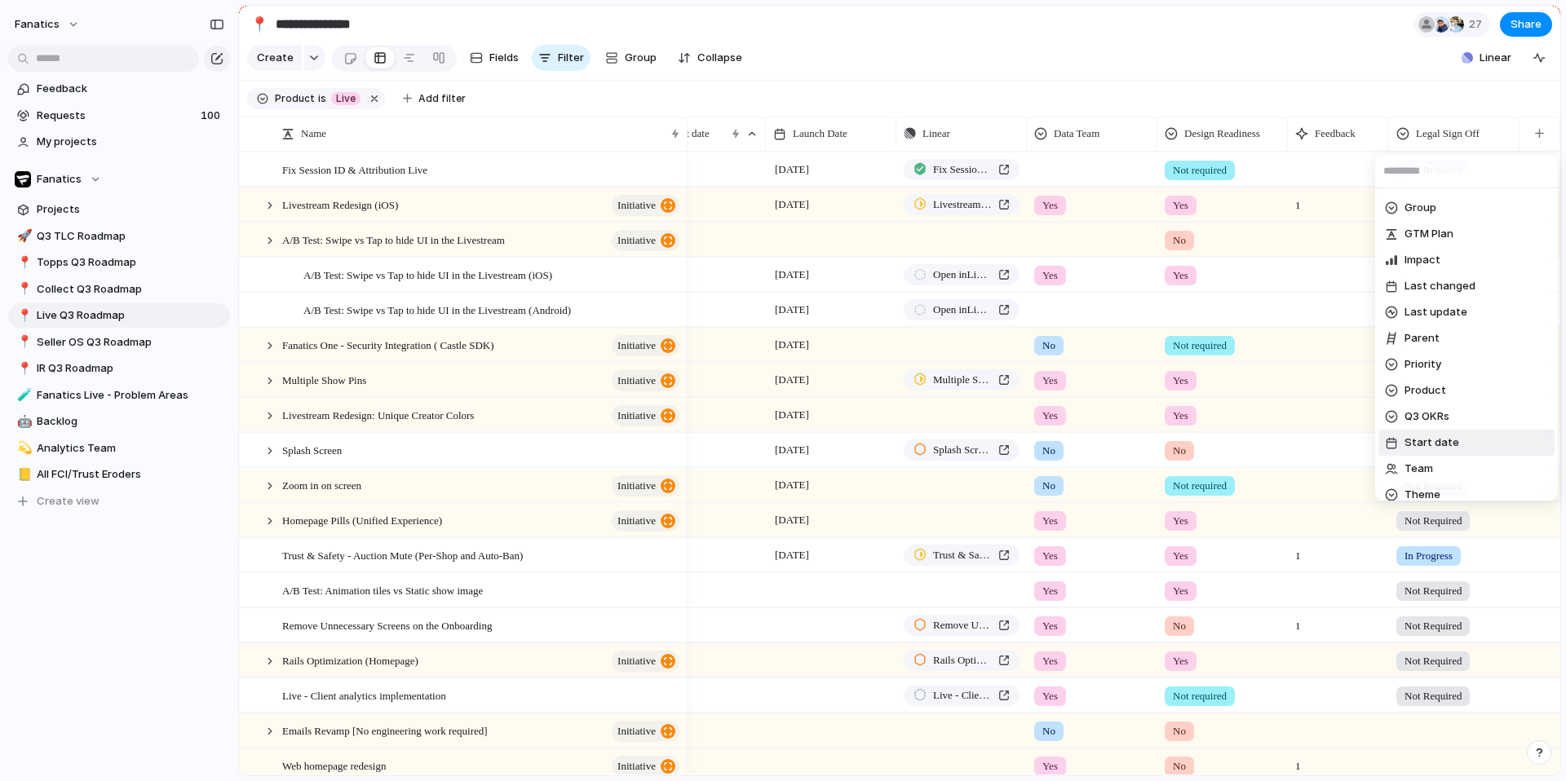
scroll to position [130, 0]
click at [1442, 281] on li "Impact" at bounding box center [1466, 284] width 176 height 26
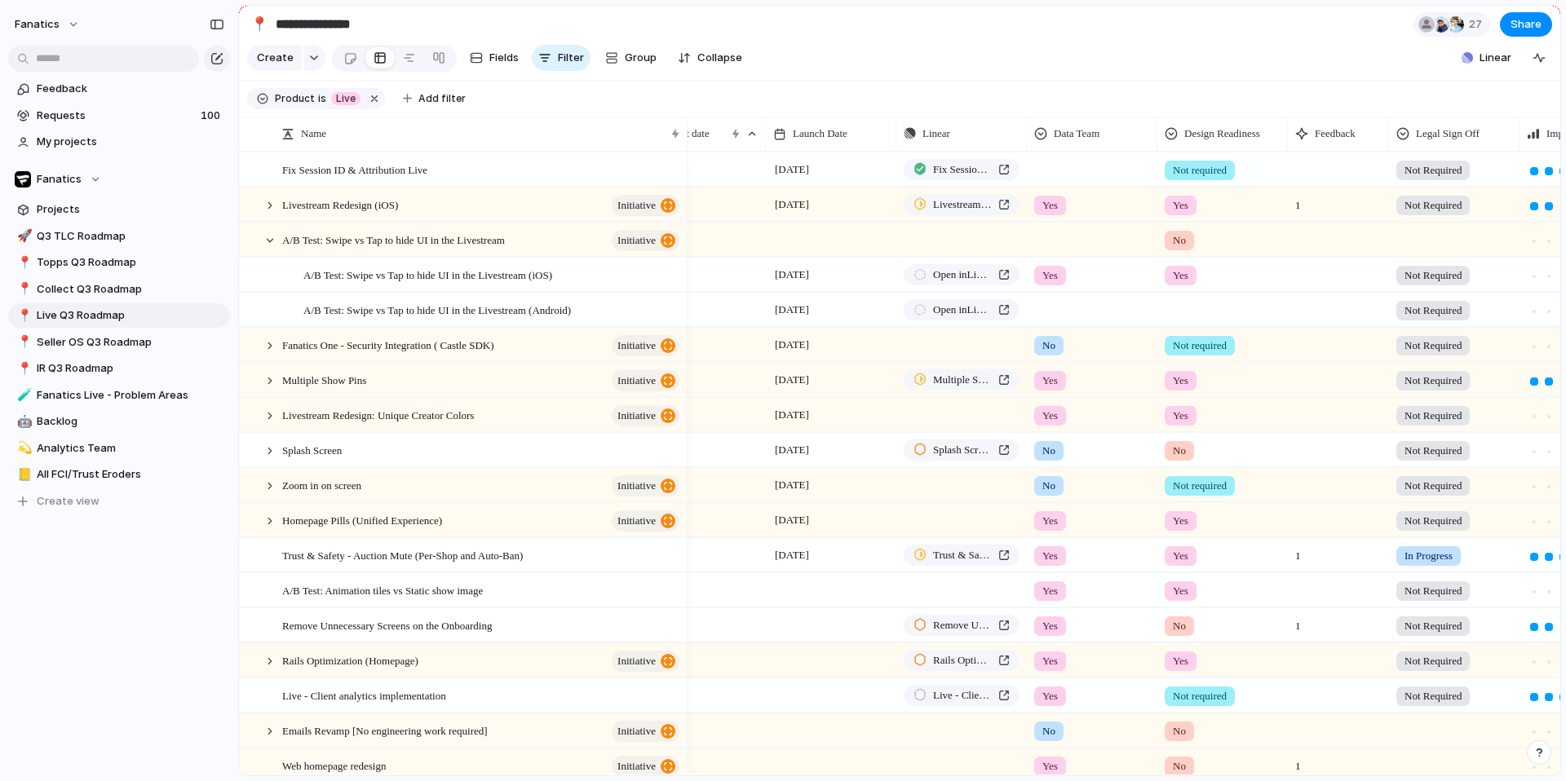
scroll to position [0, 313]
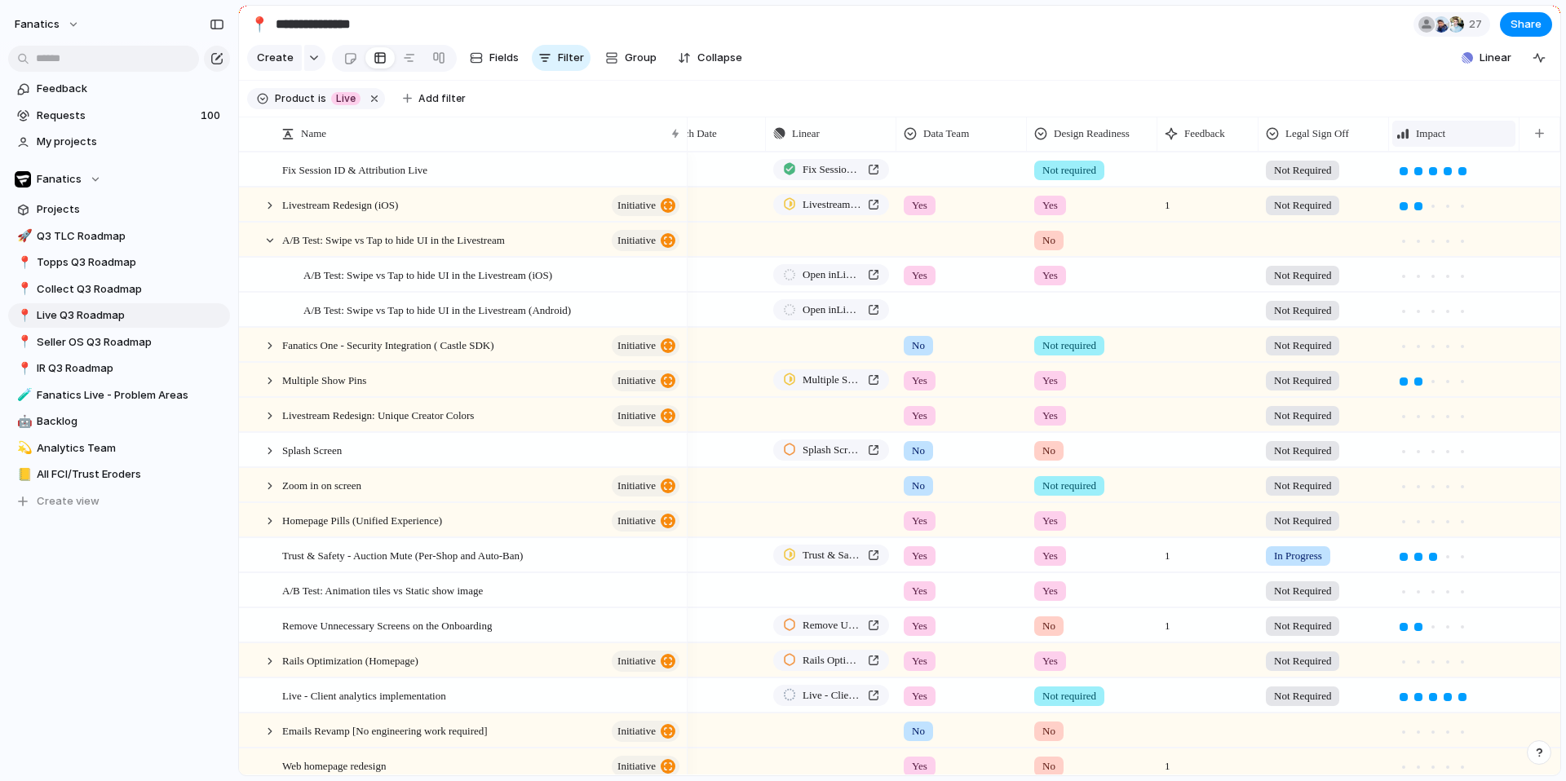
click at [1462, 126] on div "Impact" at bounding box center [1453, 134] width 115 height 16
click at [1447, 170] on span "Modify" at bounding box center [1440, 169] width 35 height 16
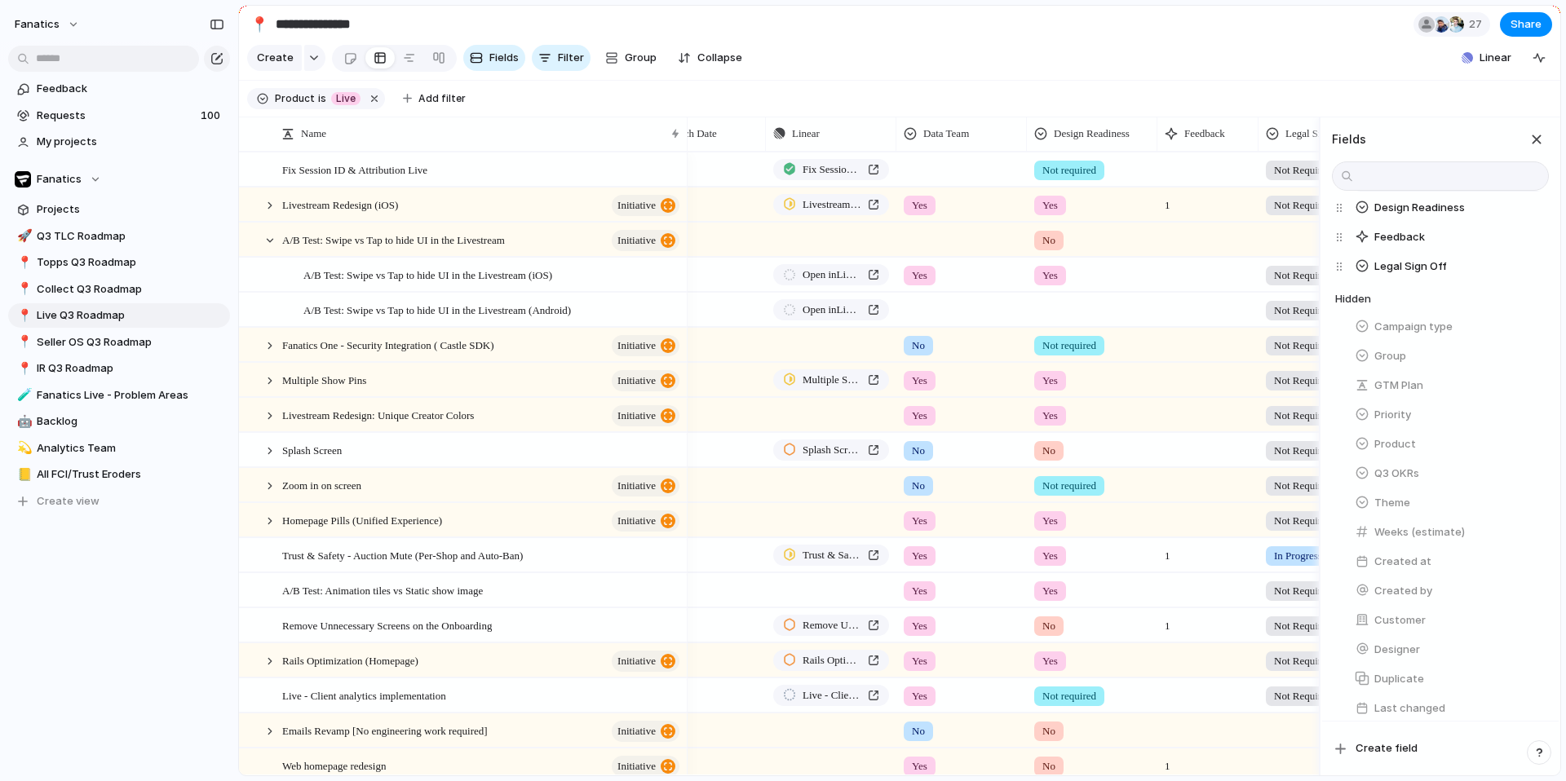
scroll to position [342, 0]
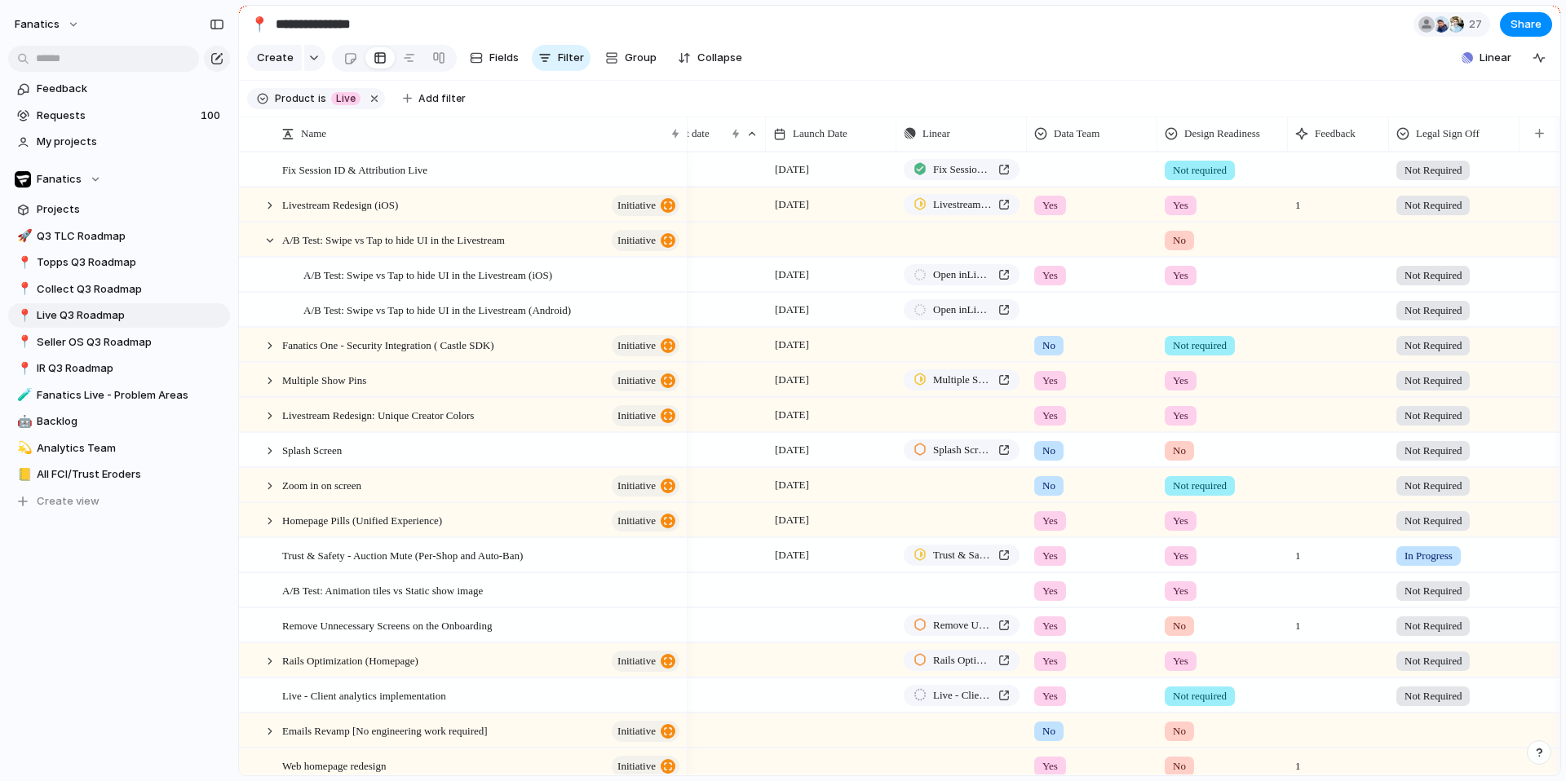
click at [1404, 78] on section "Create Fields Filter Group Zoom Collapse Linear" at bounding box center [899, 61] width 1321 height 39
click at [1526, 127] on button "button" at bounding box center [1538, 133] width 33 height 29
type input "***"
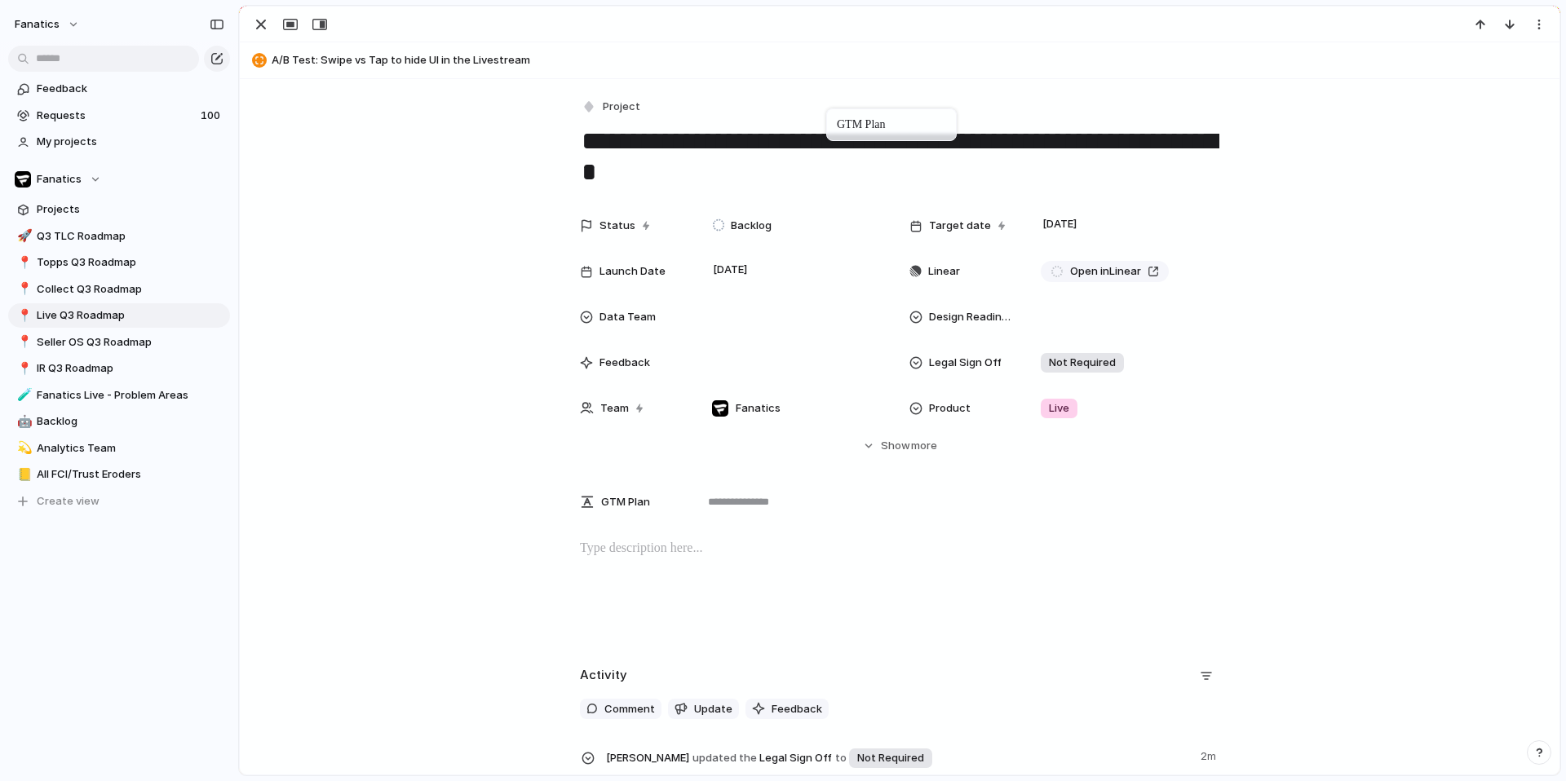
drag, startPoint x: 1466, startPoint y: 132, endPoint x: 834, endPoint y: 112, distance: 632.3
drag, startPoint x: 266, startPoint y: 24, endPoint x: 469, endPoint y: 124, distance: 226.5
click at [266, 23] on div "button" at bounding box center [261, 25] width 20 height 20
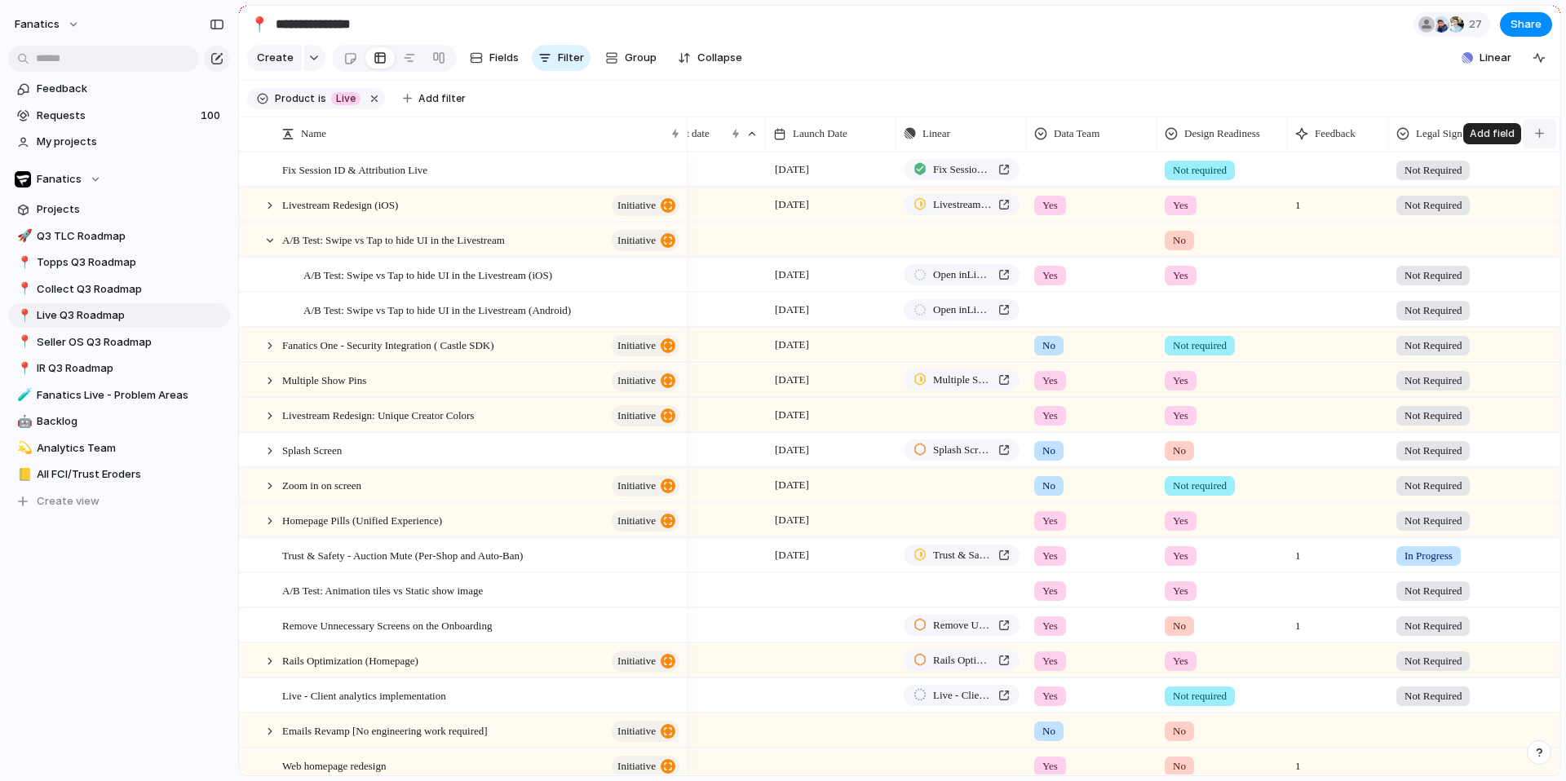
click at [1538, 136] on div "button" at bounding box center [1539, 133] width 9 height 9
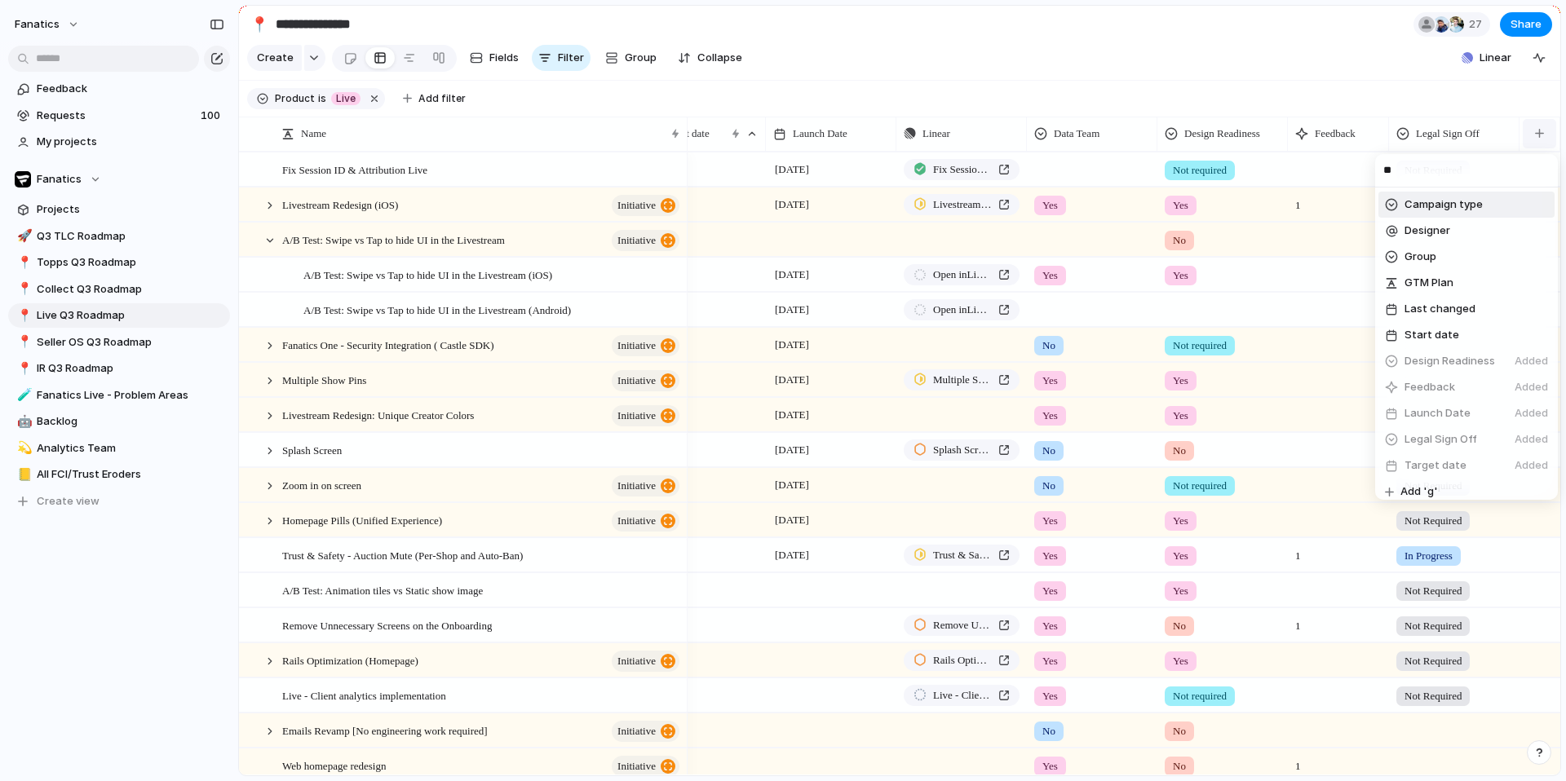
type input "***"
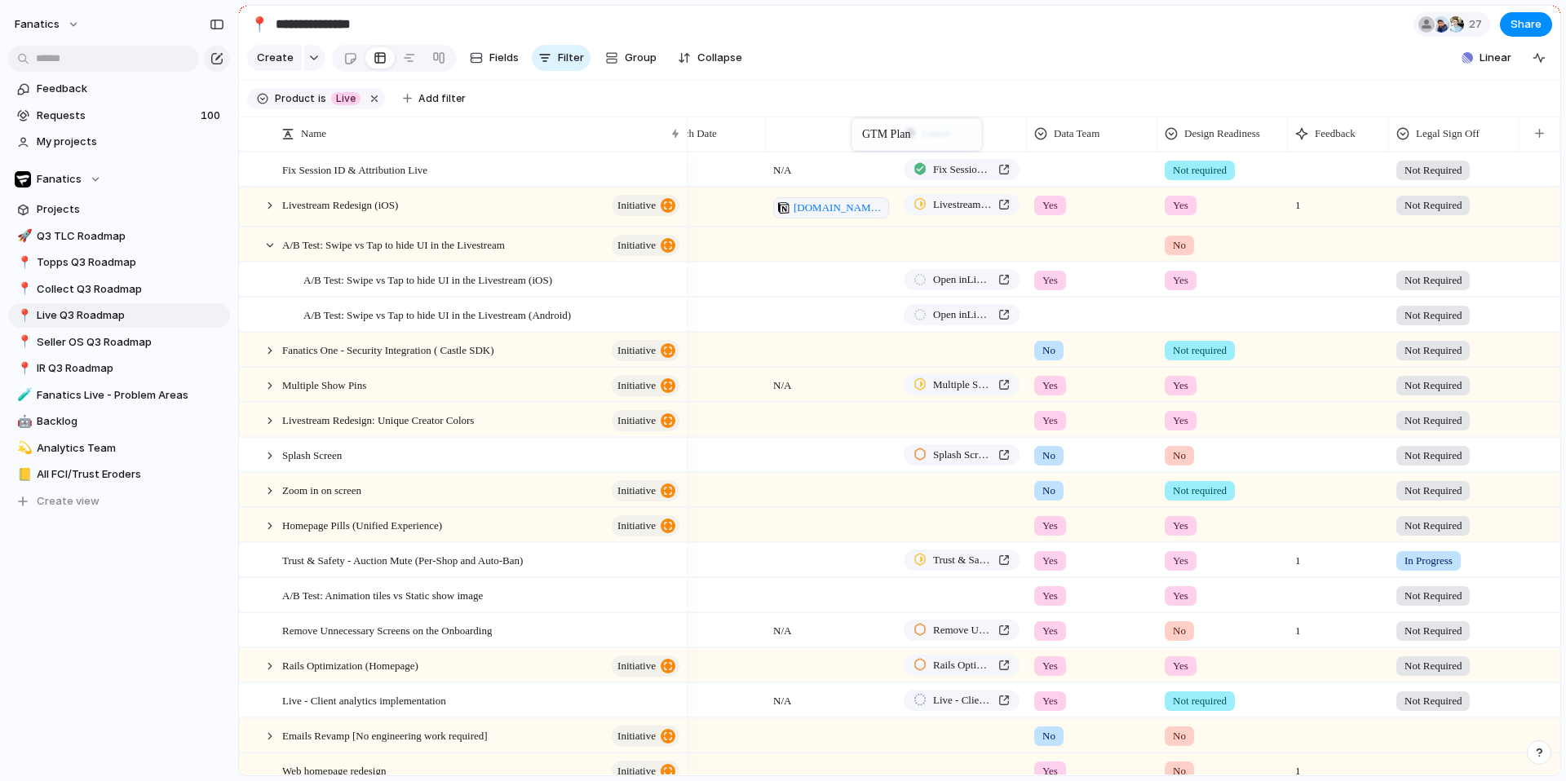
scroll to position [0, 183]
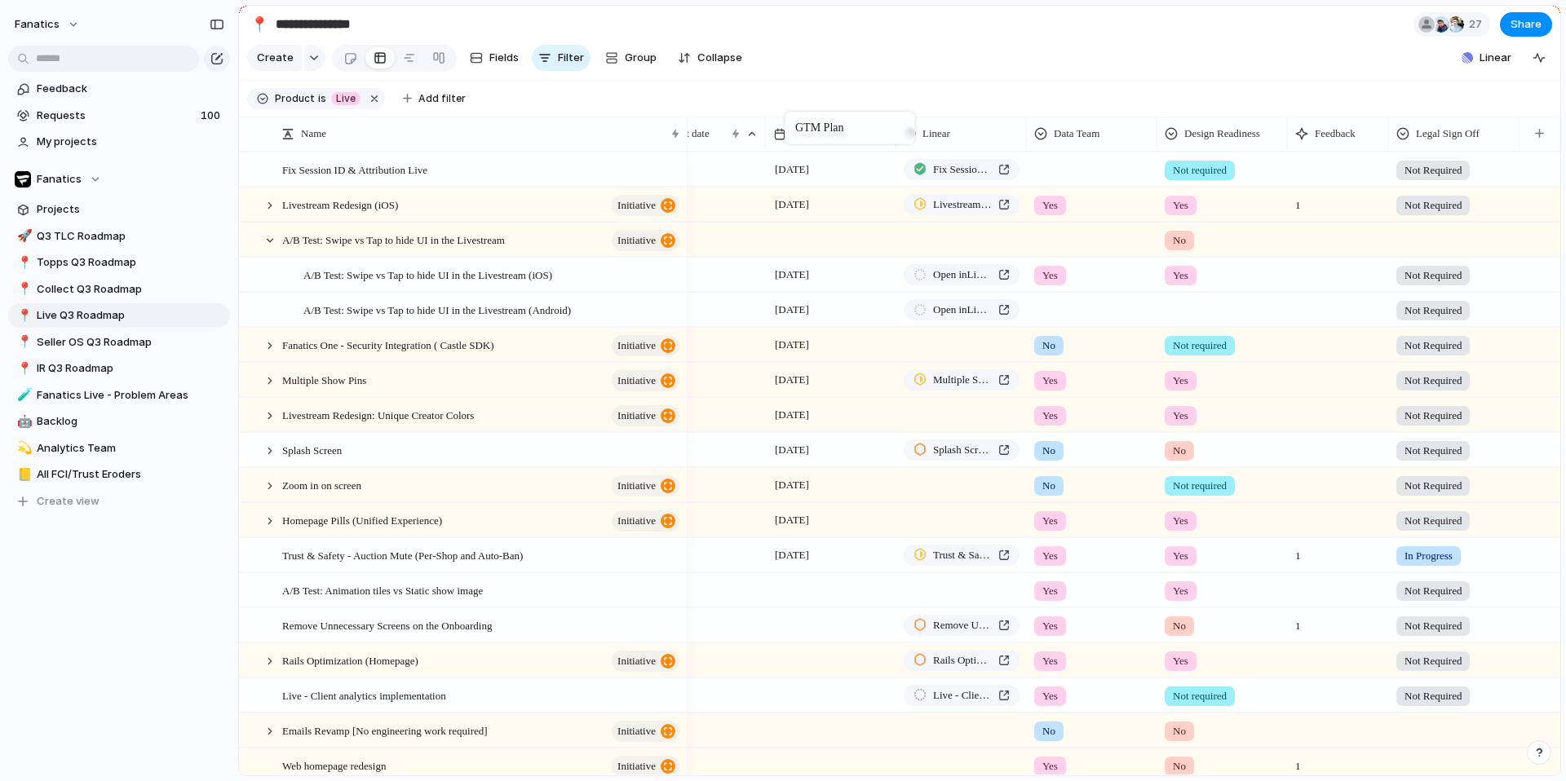
drag, startPoint x: 1430, startPoint y: 132, endPoint x: 793, endPoint y: 115, distance: 637.9
click at [1535, 130] on div "button" at bounding box center [1539, 133] width 9 height 9
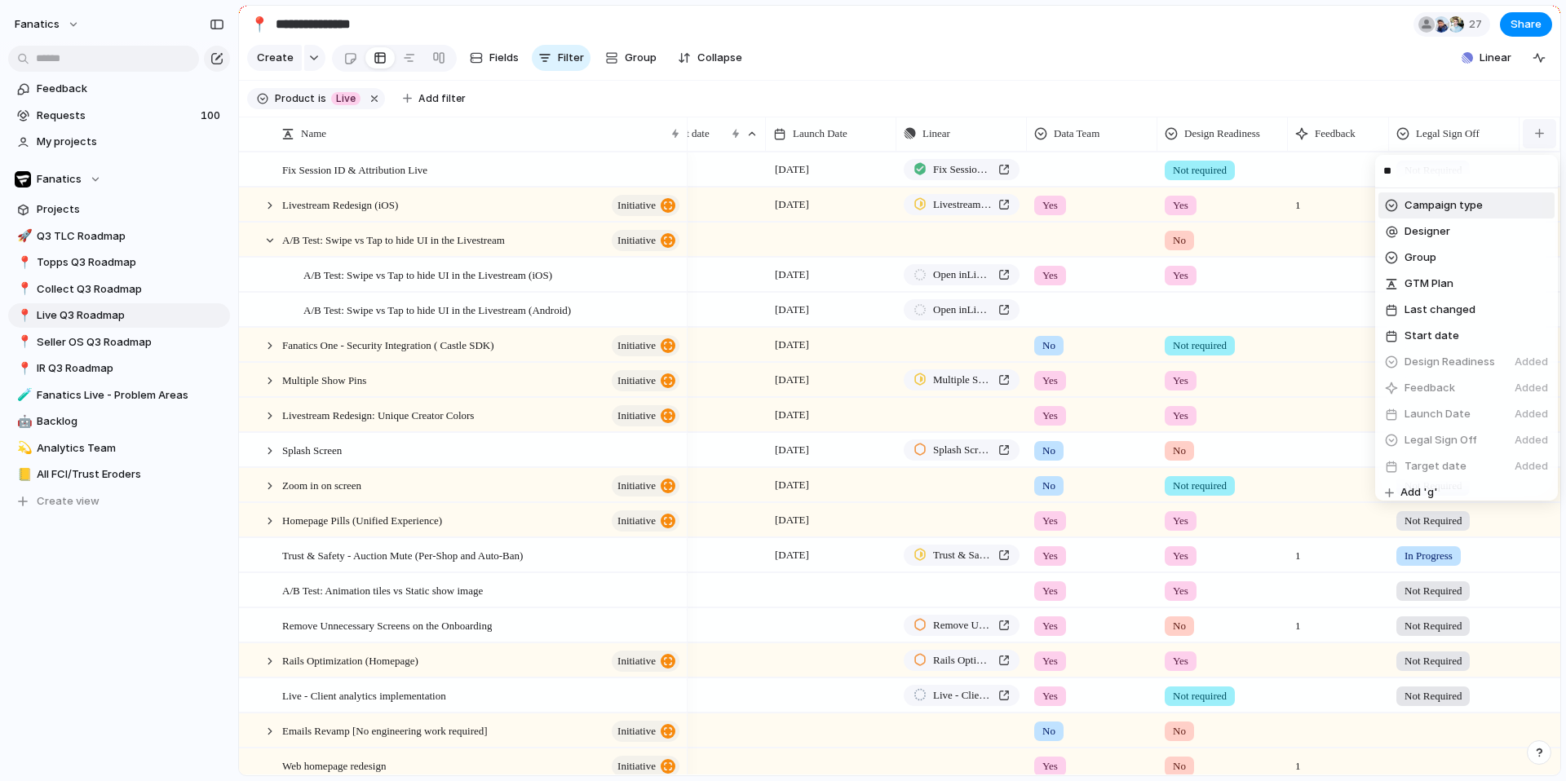
type input "***"
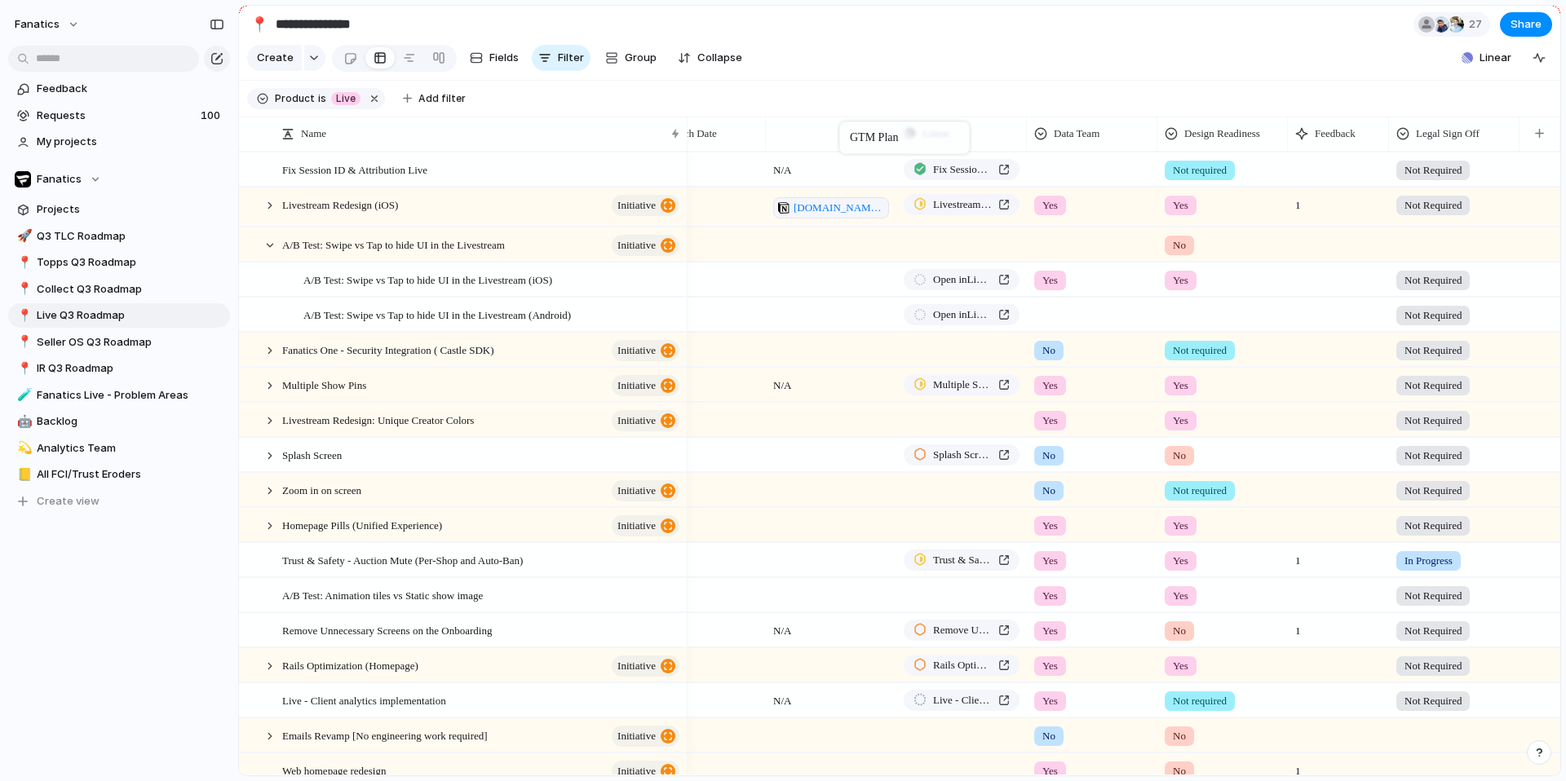
drag, startPoint x: 1441, startPoint y: 129, endPoint x: 839, endPoint y: 127, distance: 601.8
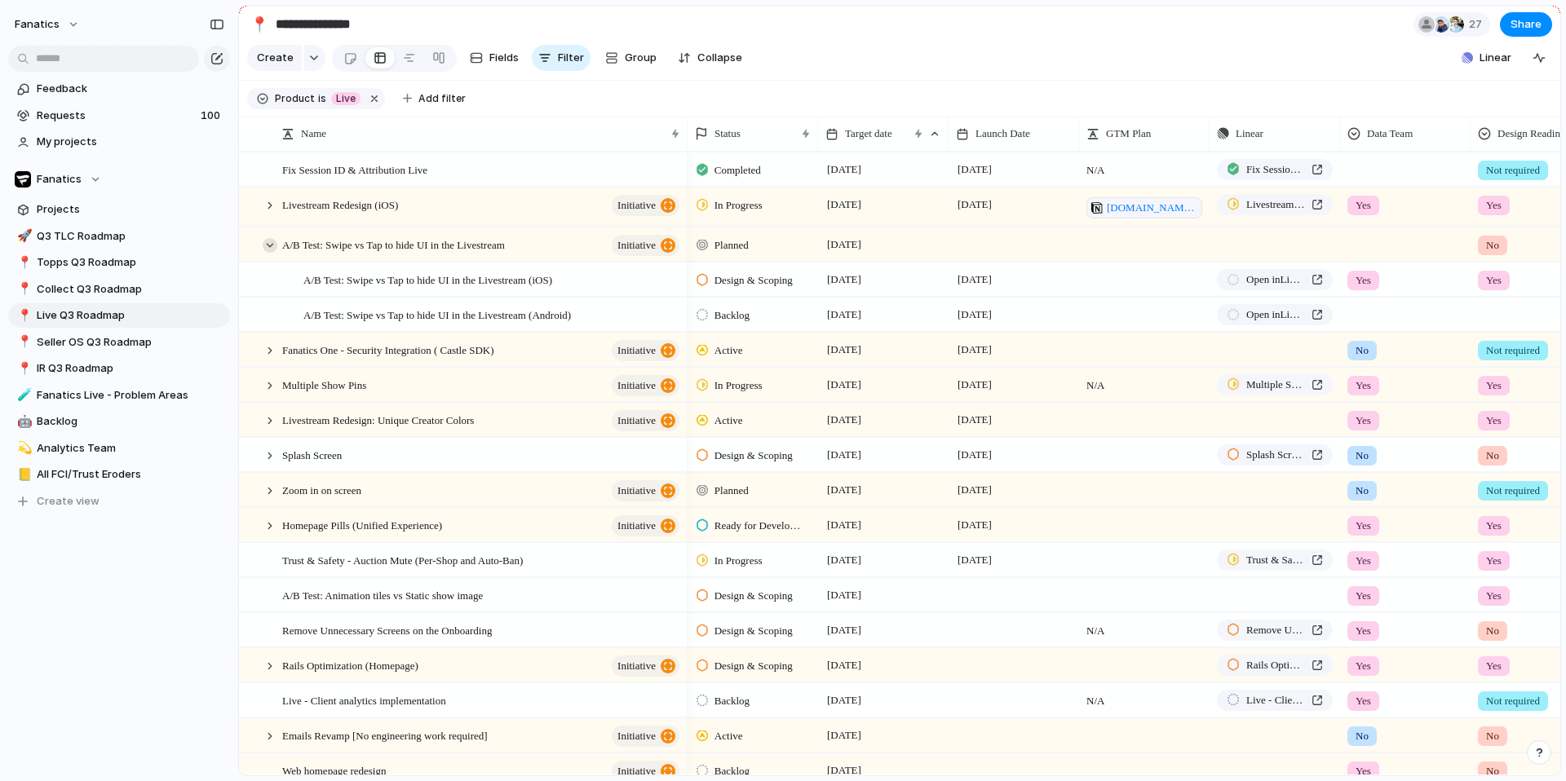
click at [267, 247] on div at bounding box center [270, 245] width 15 height 15
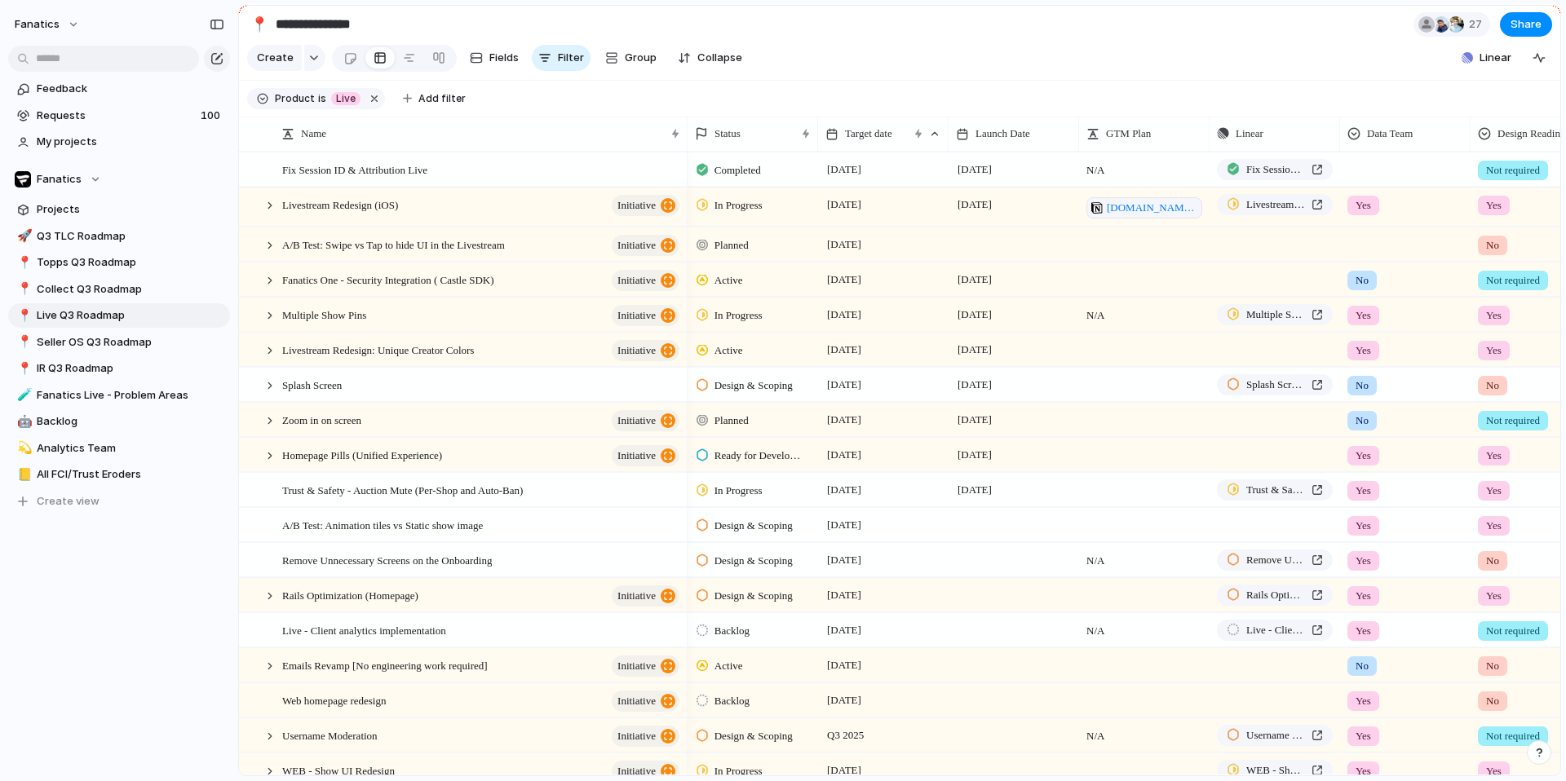
click at [1368, 171] on div at bounding box center [1405, 166] width 129 height 27
click at [1366, 236] on span "Yes" at bounding box center [1368, 238] width 19 height 16
click at [1362, 242] on div at bounding box center [1405, 241] width 129 height 27
click at [866, 247] on div "Yes No" at bounding box center [783, 390] width 1566 height 781
click at [838, 242] on span "[DATE]" at bounding box center [844, 245] width 42 height 20
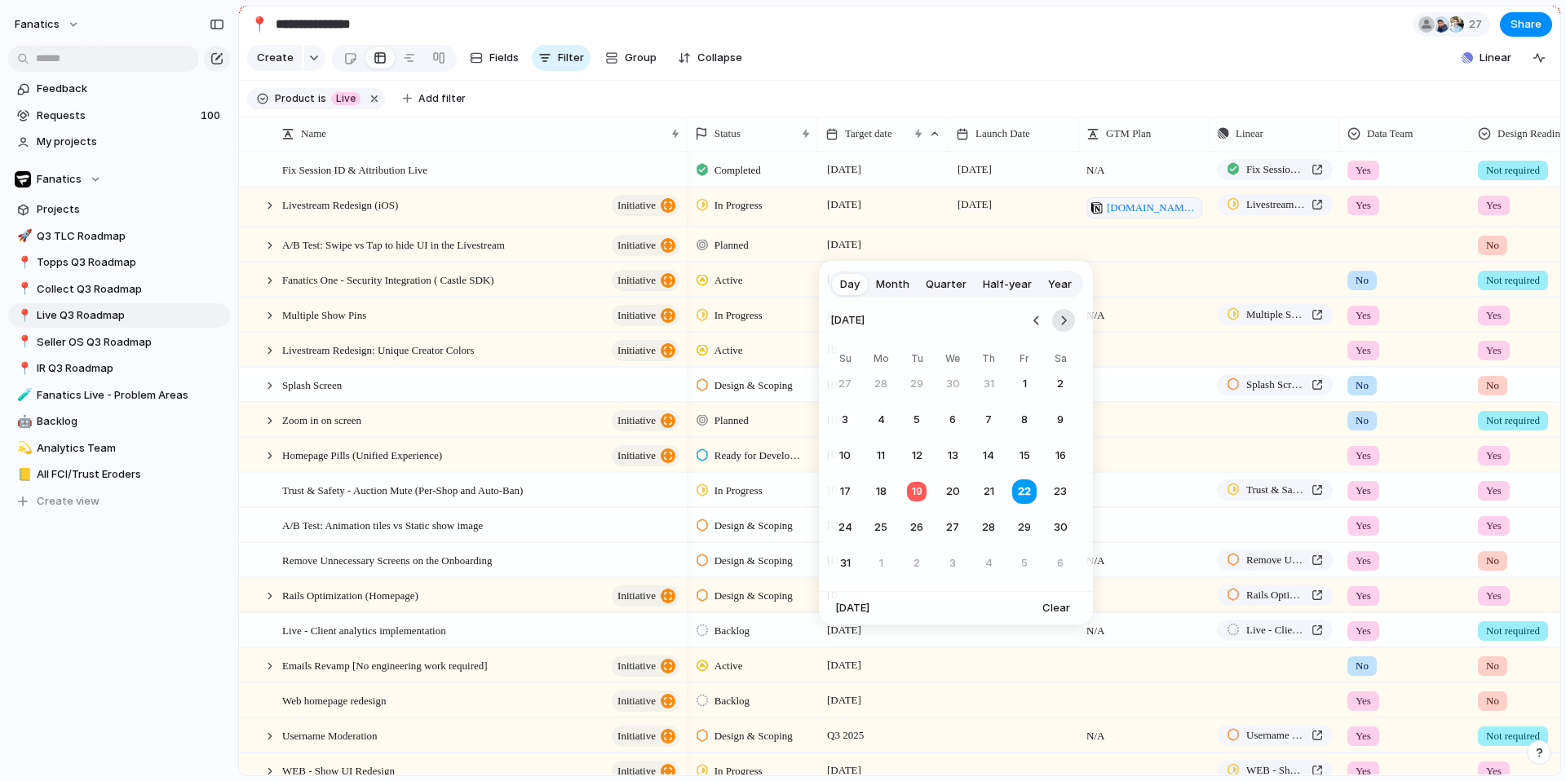
click at [1063, 319] on button "Go to the Next Month" at bounding box center [1063, 320] width 23 height 23
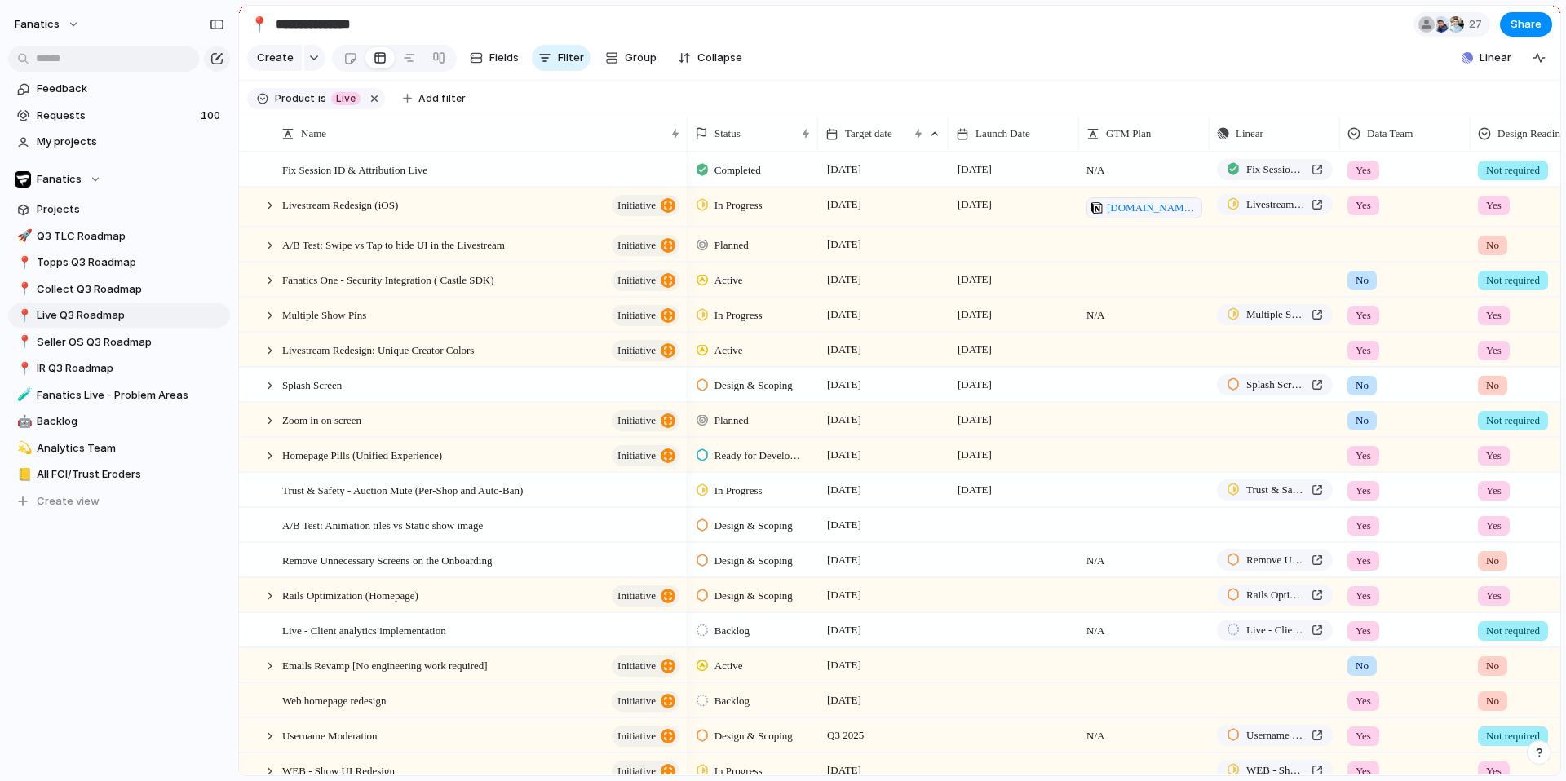
click at [886, 60] on div "Day Month Quarter Half-year Year [DATE] Su Mo Tu We Th Fr Sa 31 1 2 3 4 5 6 7 8…" at bounding box center [783, 390] width 1566 height 781
click at [264, 250] on div at bounding box center [270, 245] width 15 height 15
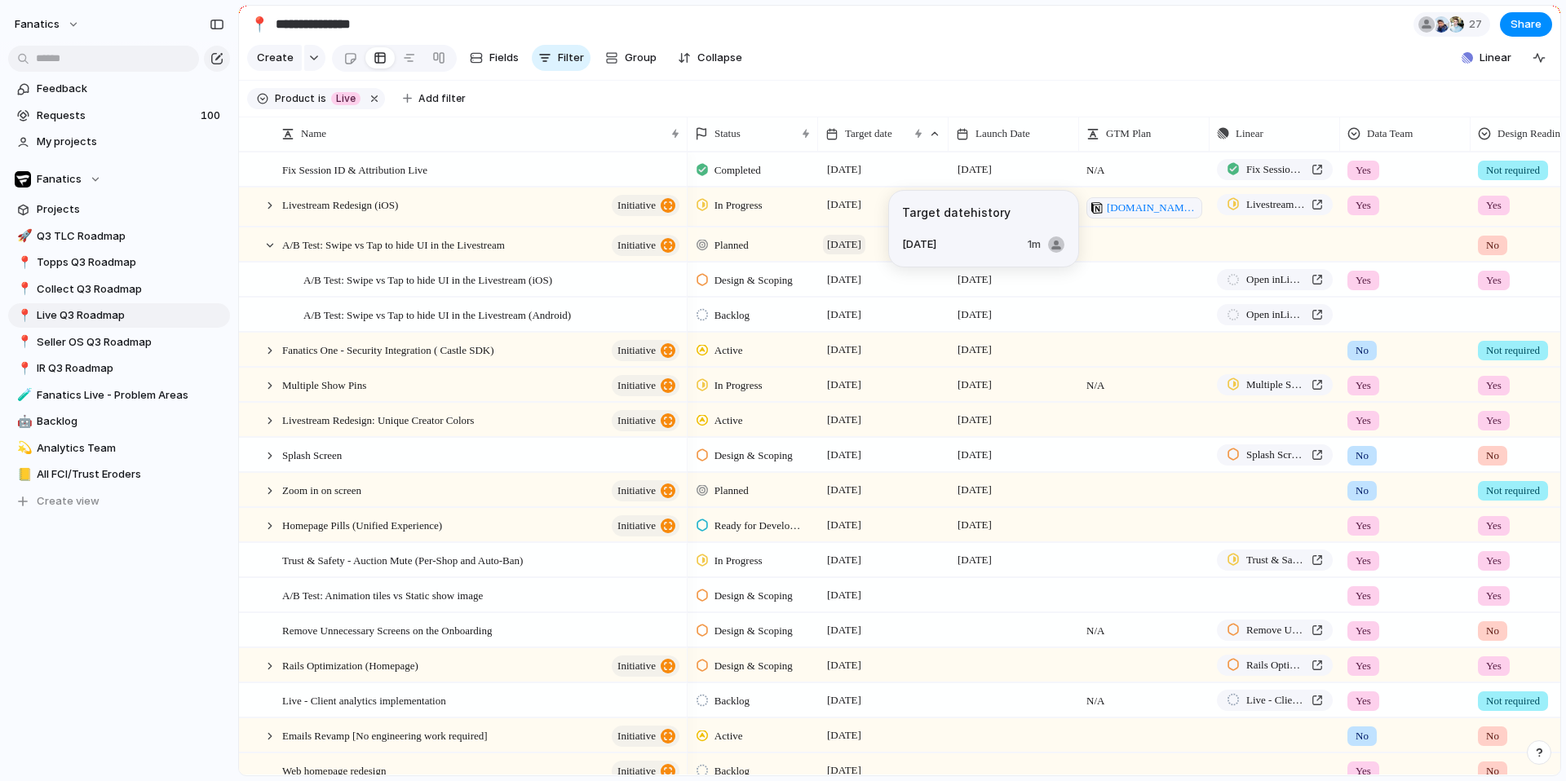
click at [864, 247] on span "[DATE]" at bounding box center [844, 245] width 42 height 20
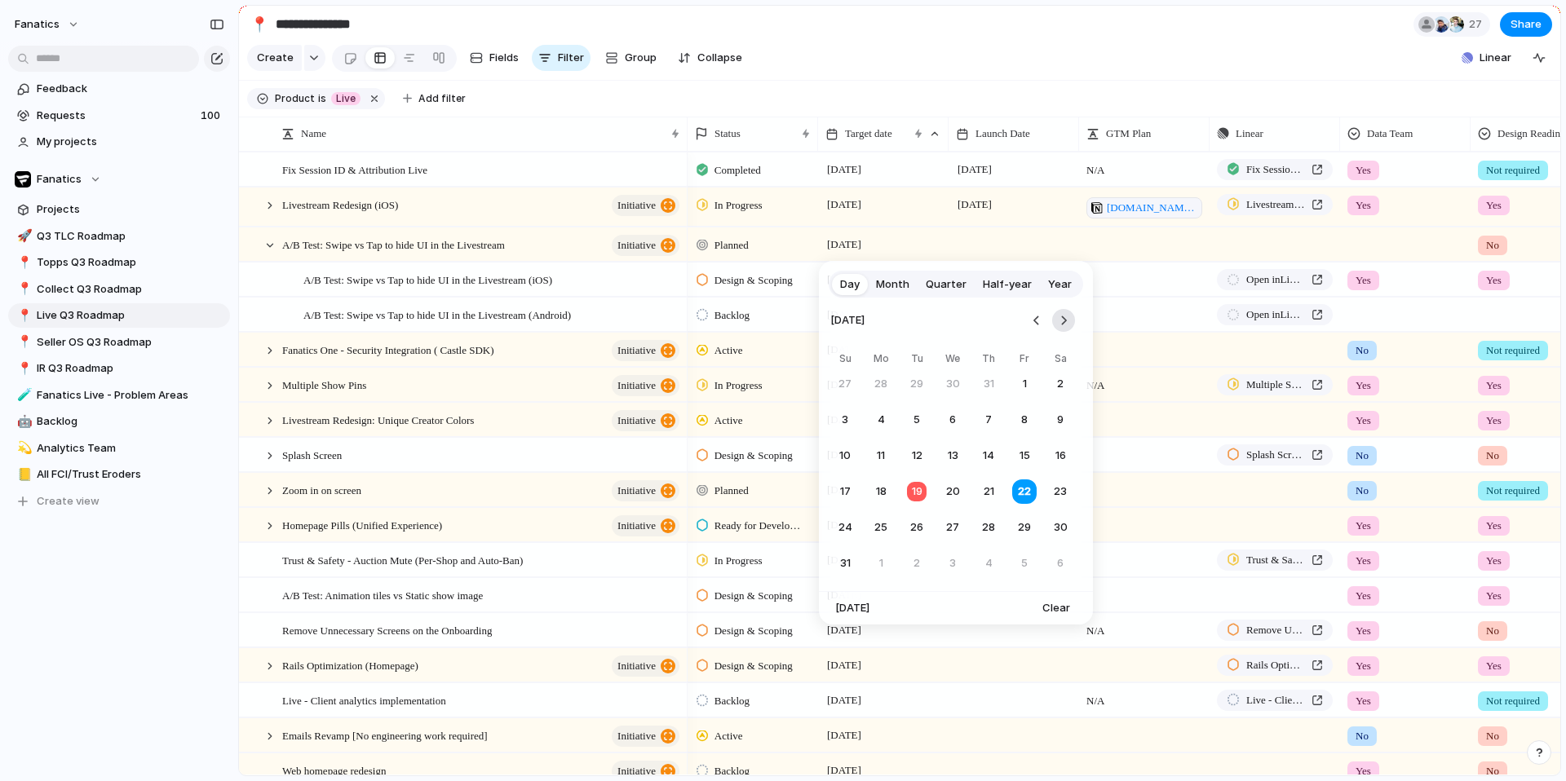
click at [1066, 320] on button "Go to the Next Month" at bounding box center [1063, 320] width 23 height 23
click at [1021, 420] on button "12" at bounding box center [1024, 419] width 29 height 29
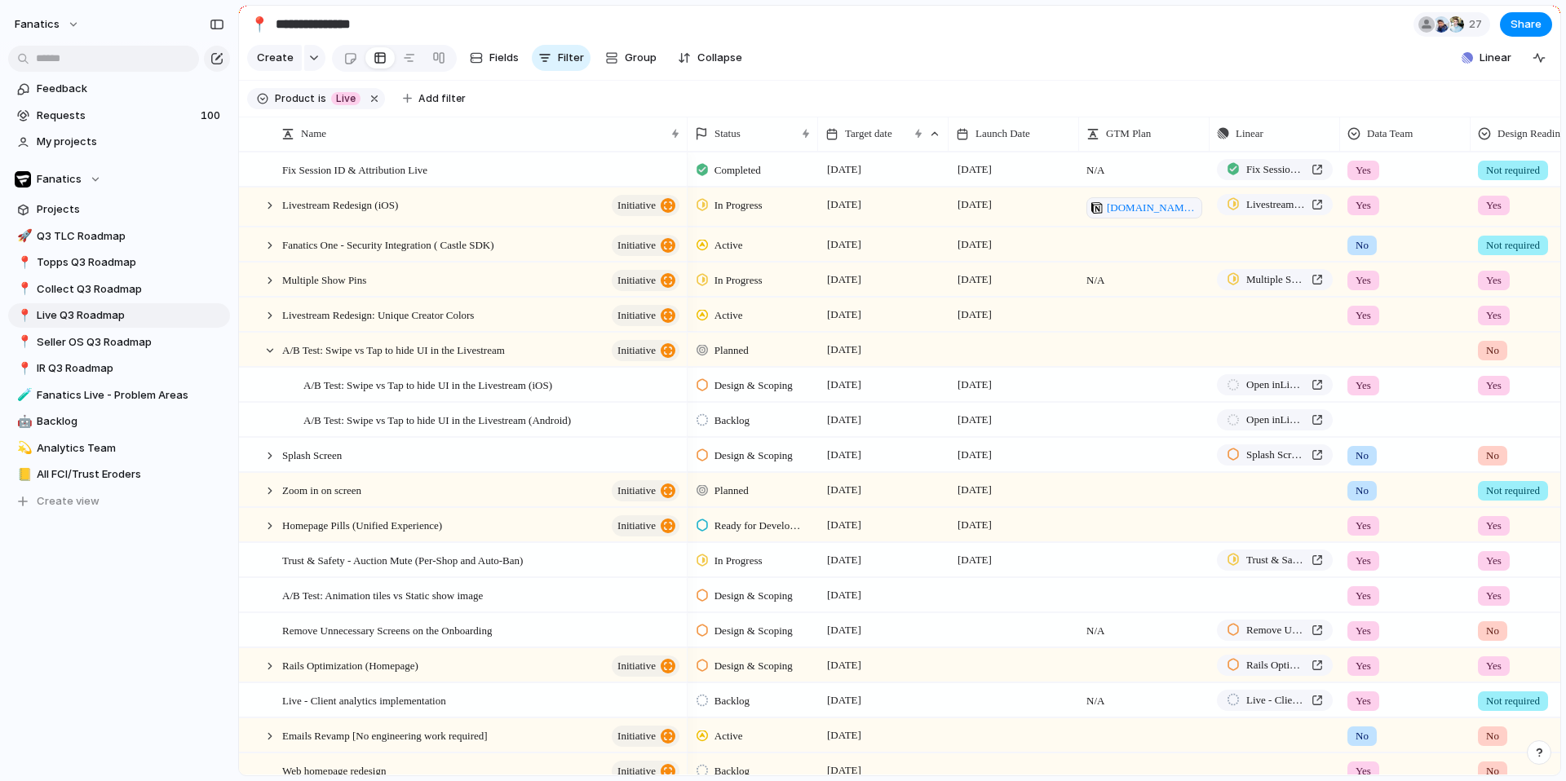
click at [972, 354] on div at bounding box center [1013, 349] width 130 height 33
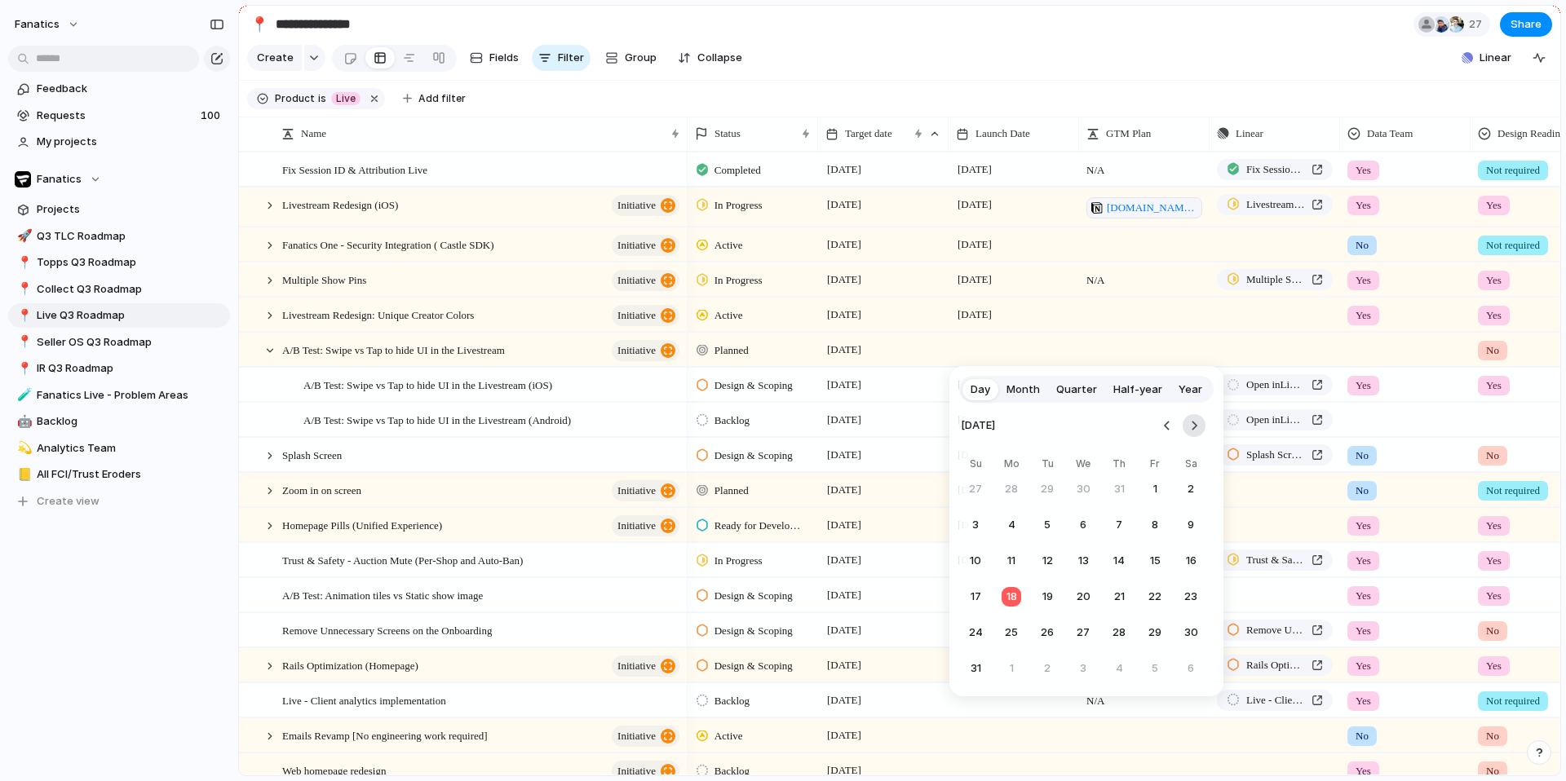
click at [1196, 426] on button "Go to the Next Month" at bounding box center [1193, 425] width 23 height 23
click at [1016, 591] on button "22" at bounding box center [1010, 596] width 29 height 29
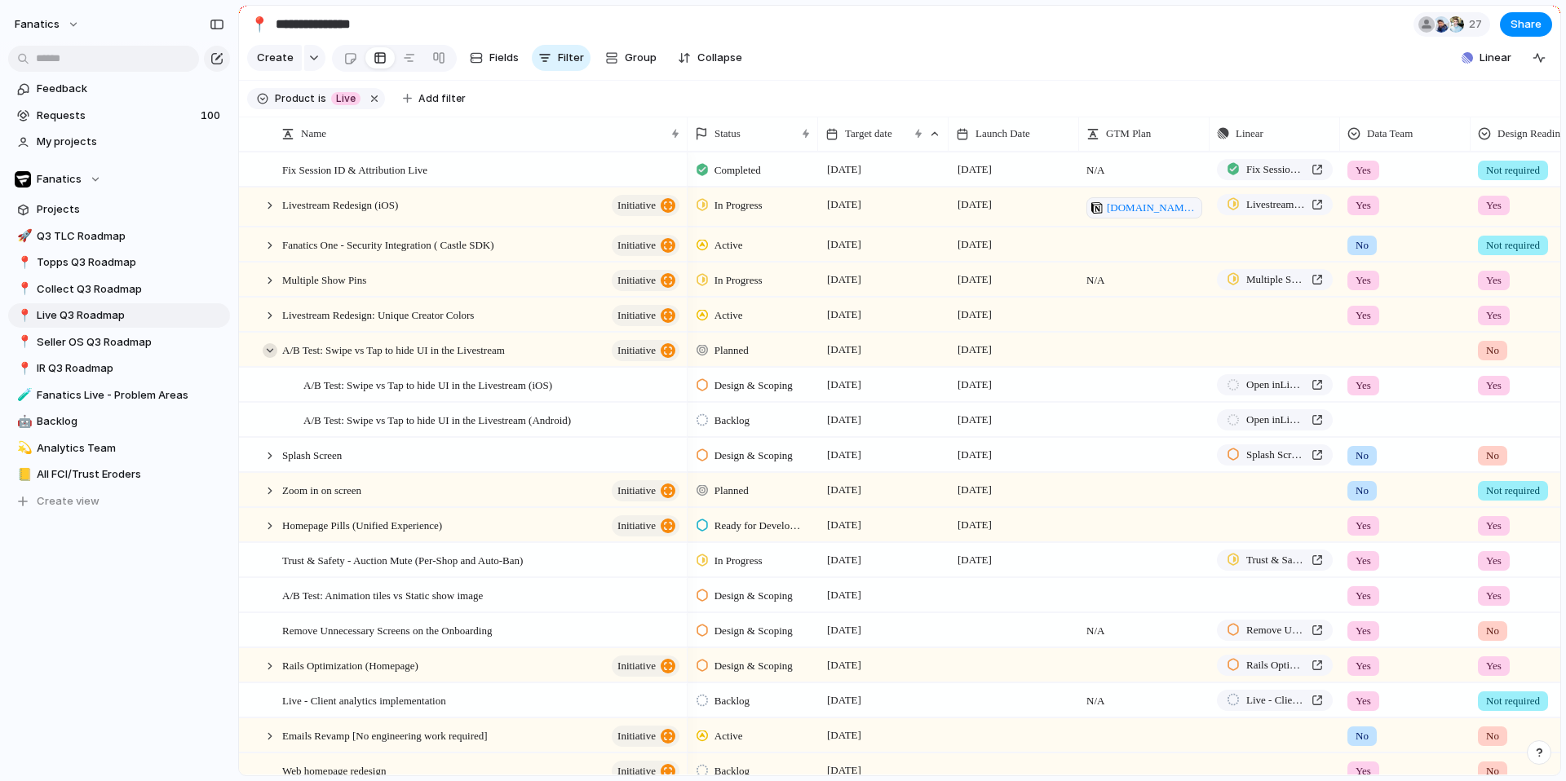
click at [269, 355] on div at bounding box center [270, 350] width 15 height 15
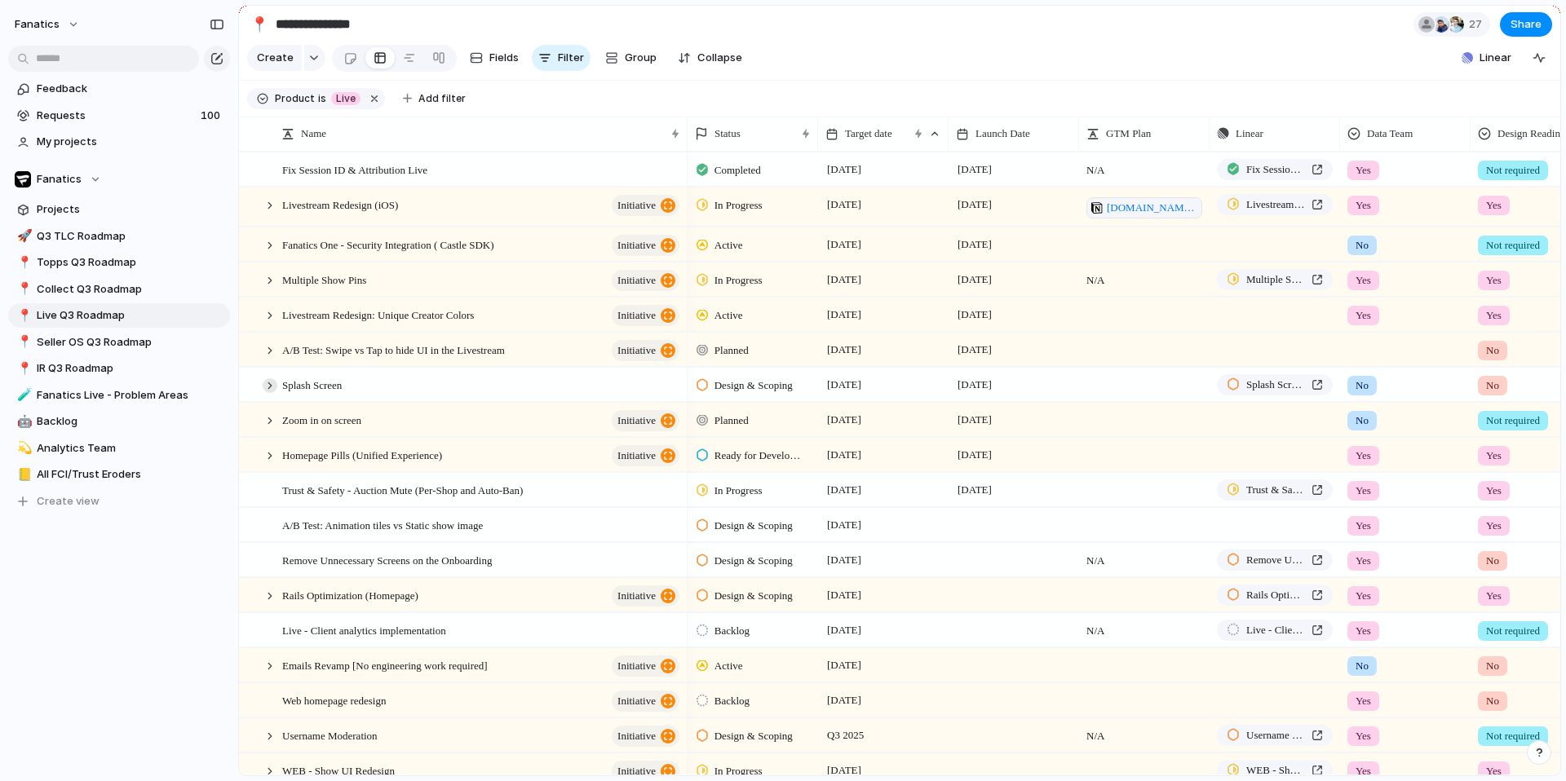
click at [272, 385] on div at bounding box center [270, 385] width 15 height 15
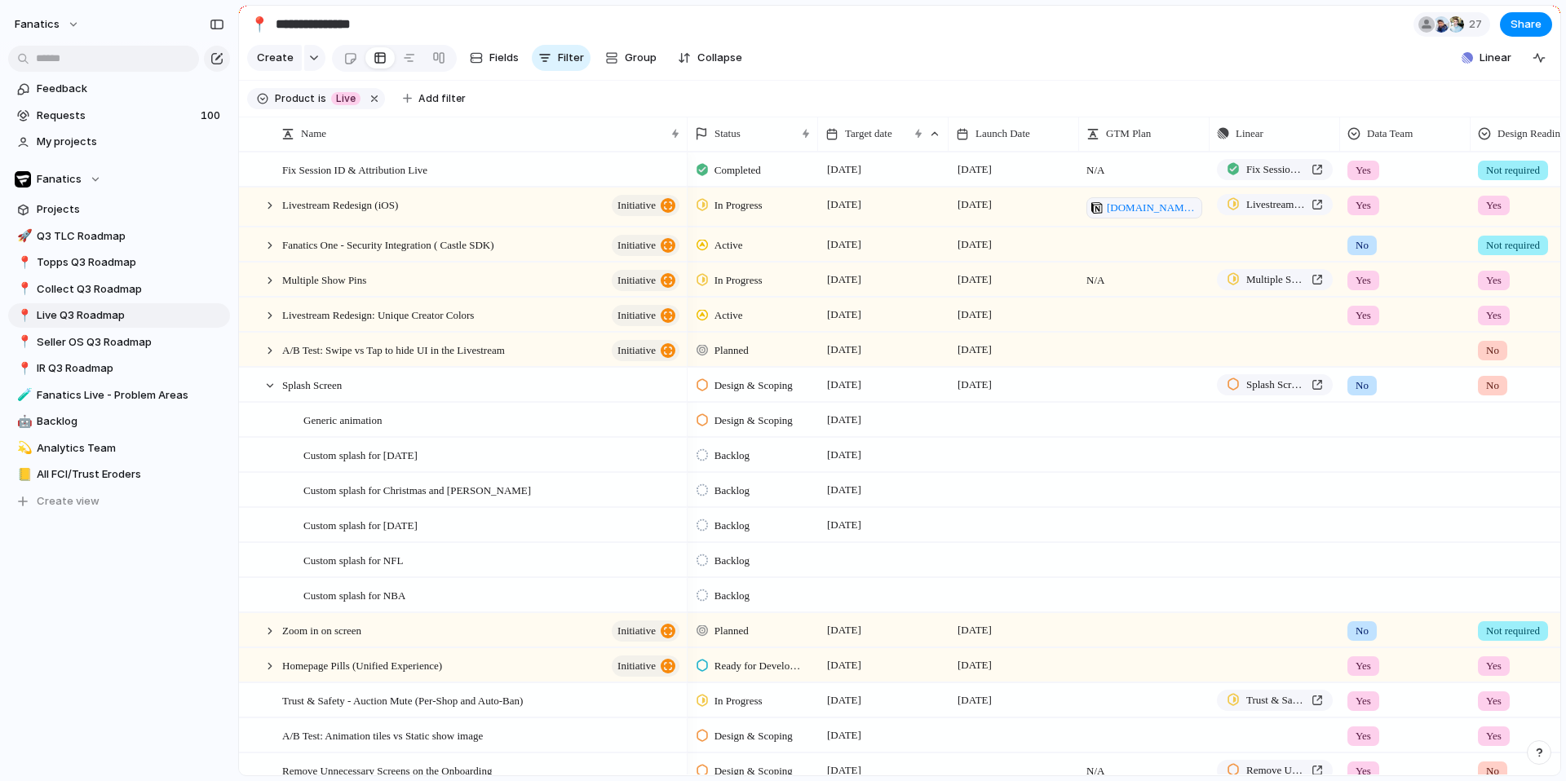
click at [845, 551] on div at bounding box center [883, 548] width 129 height 9
click at [272, 386] on div at bounding box center [270, 385] width 15 height 15
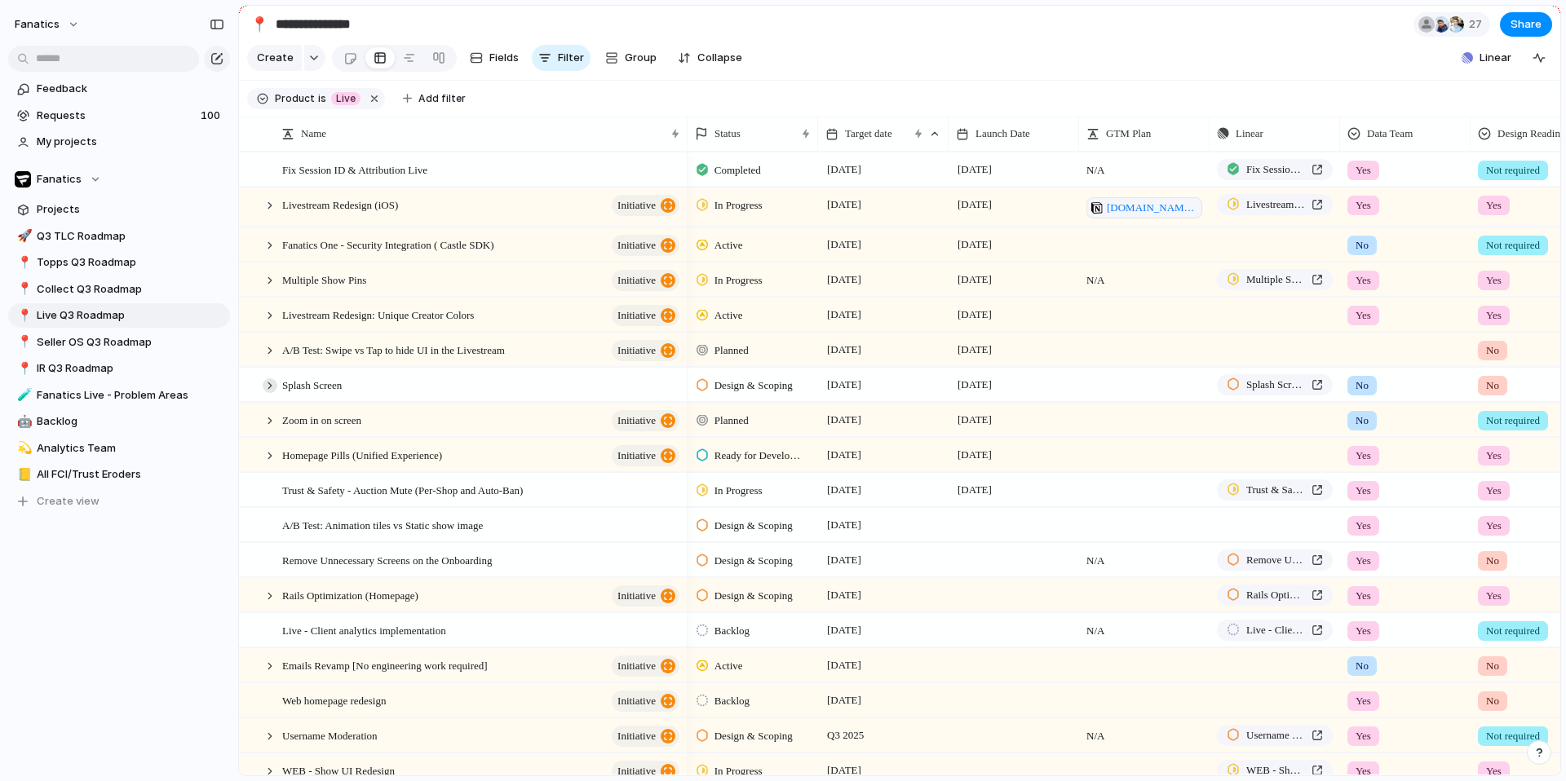
click at [272, 384] on div at bounding box center [270, 385] width 15 height 15
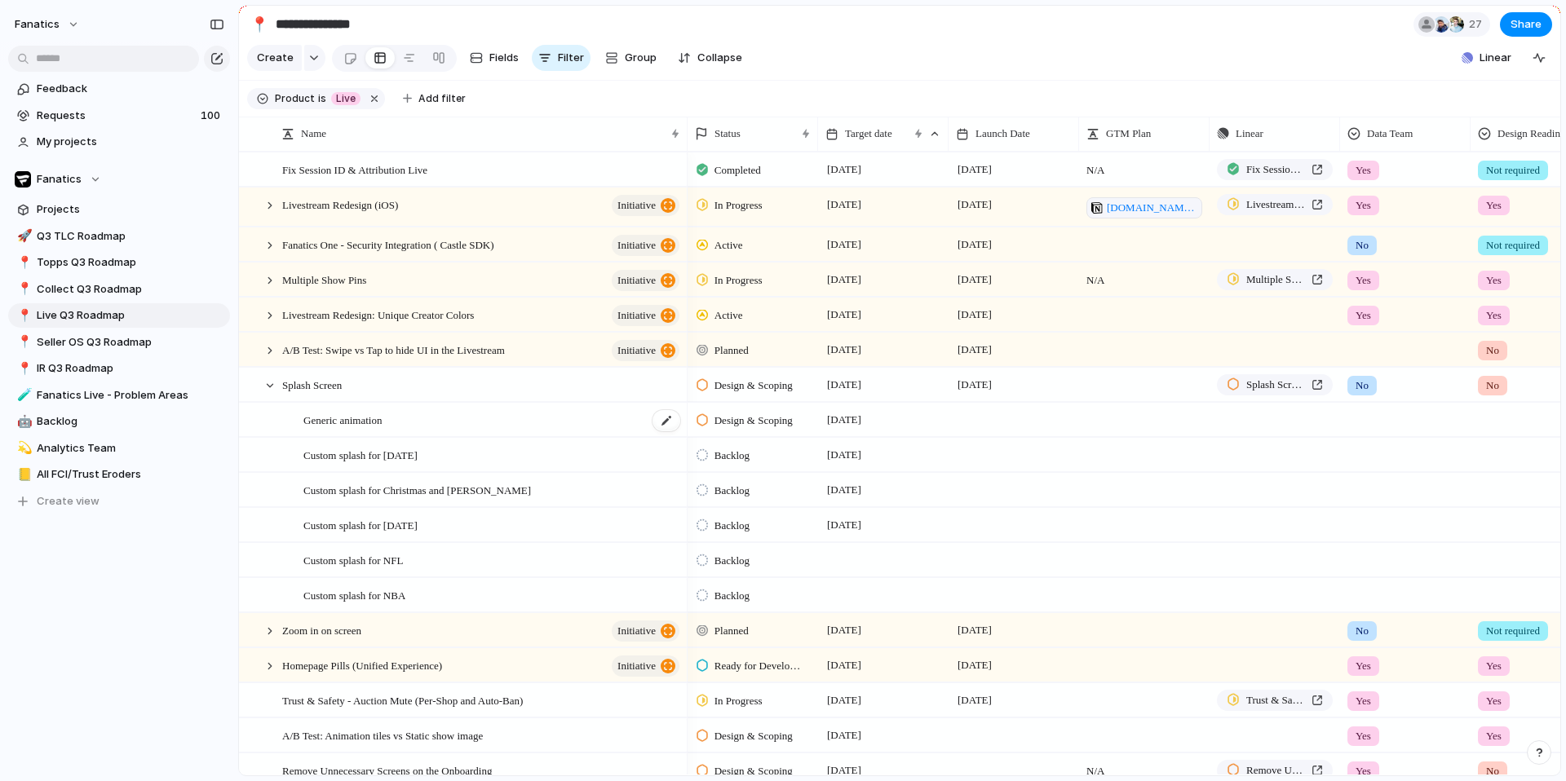
click at [380, 419] on span "Generic animation" at bounding box center [342, 419] width 78 height 19
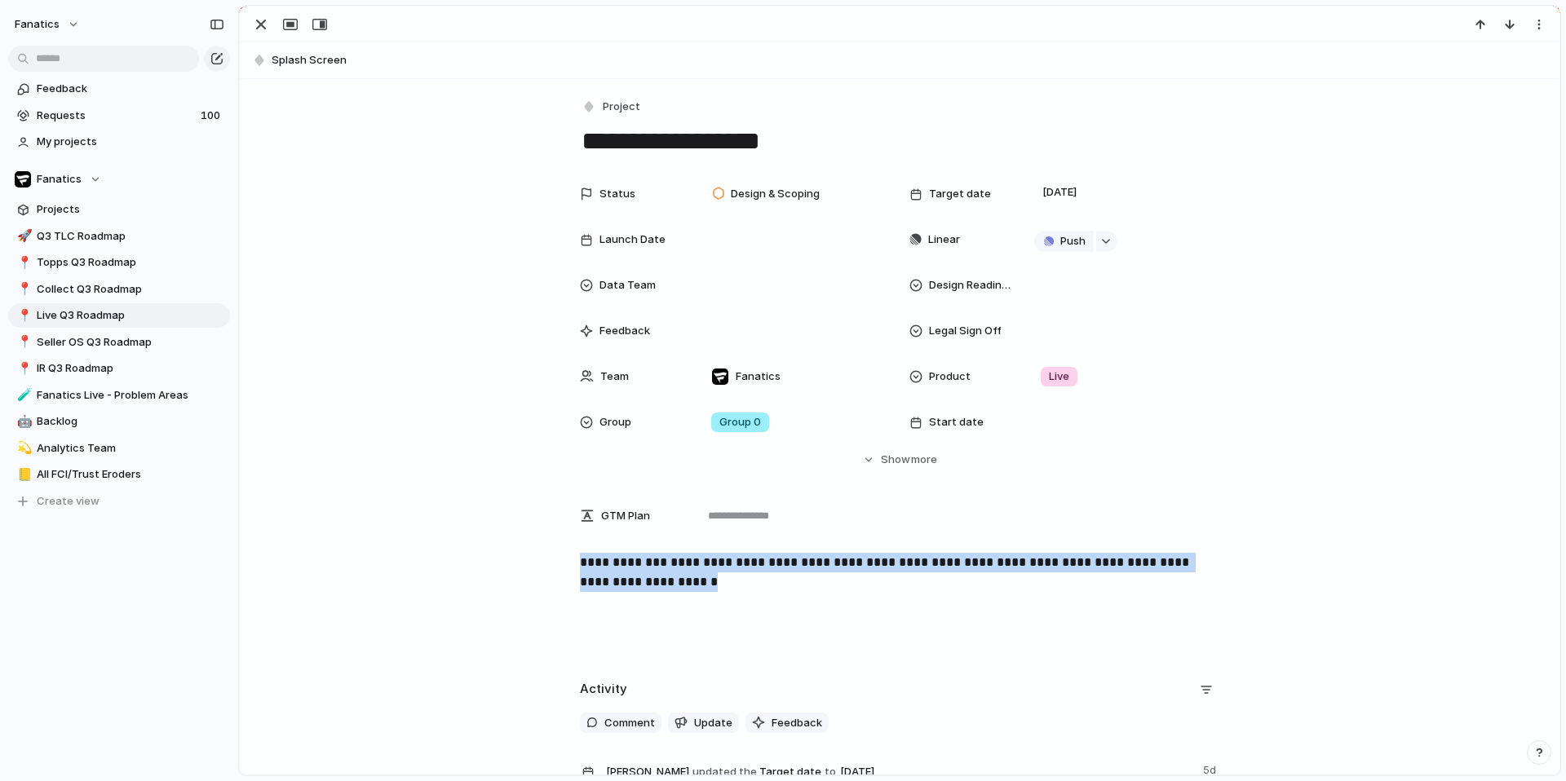
drag, startPoint x: 970, startPoint y: 583, endPoint x: 572, endPoint y: 552, distance: 399.1
click at [572, 553] on div "**********" at bounding box center [899, 605] width 1280 height 104
click at [260, 29] on div "button" at bounding box center [261, 25] width 20 height 20
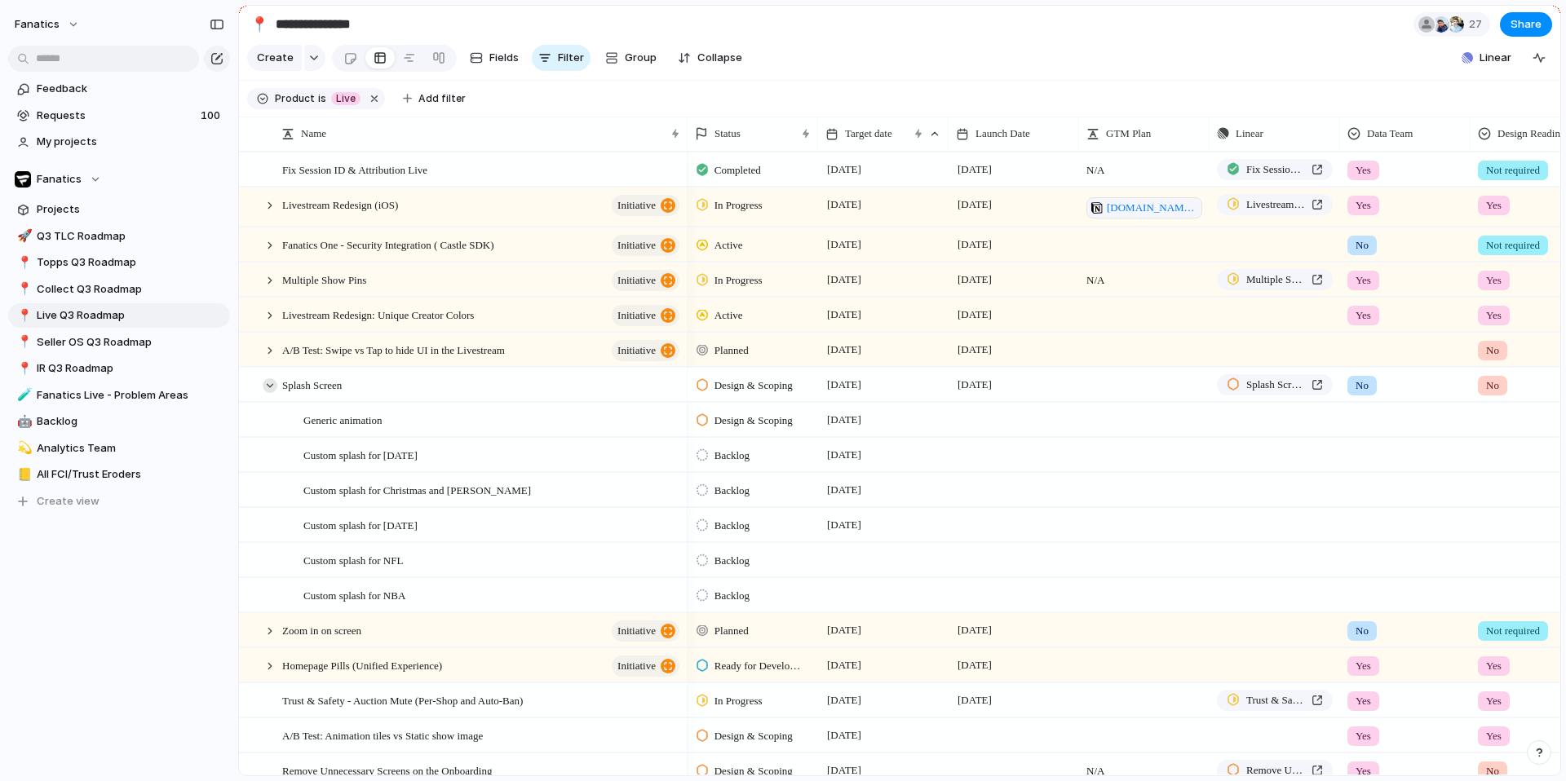
click at [271, 386] on div at bounding box center [270, 385] width 15 height 15
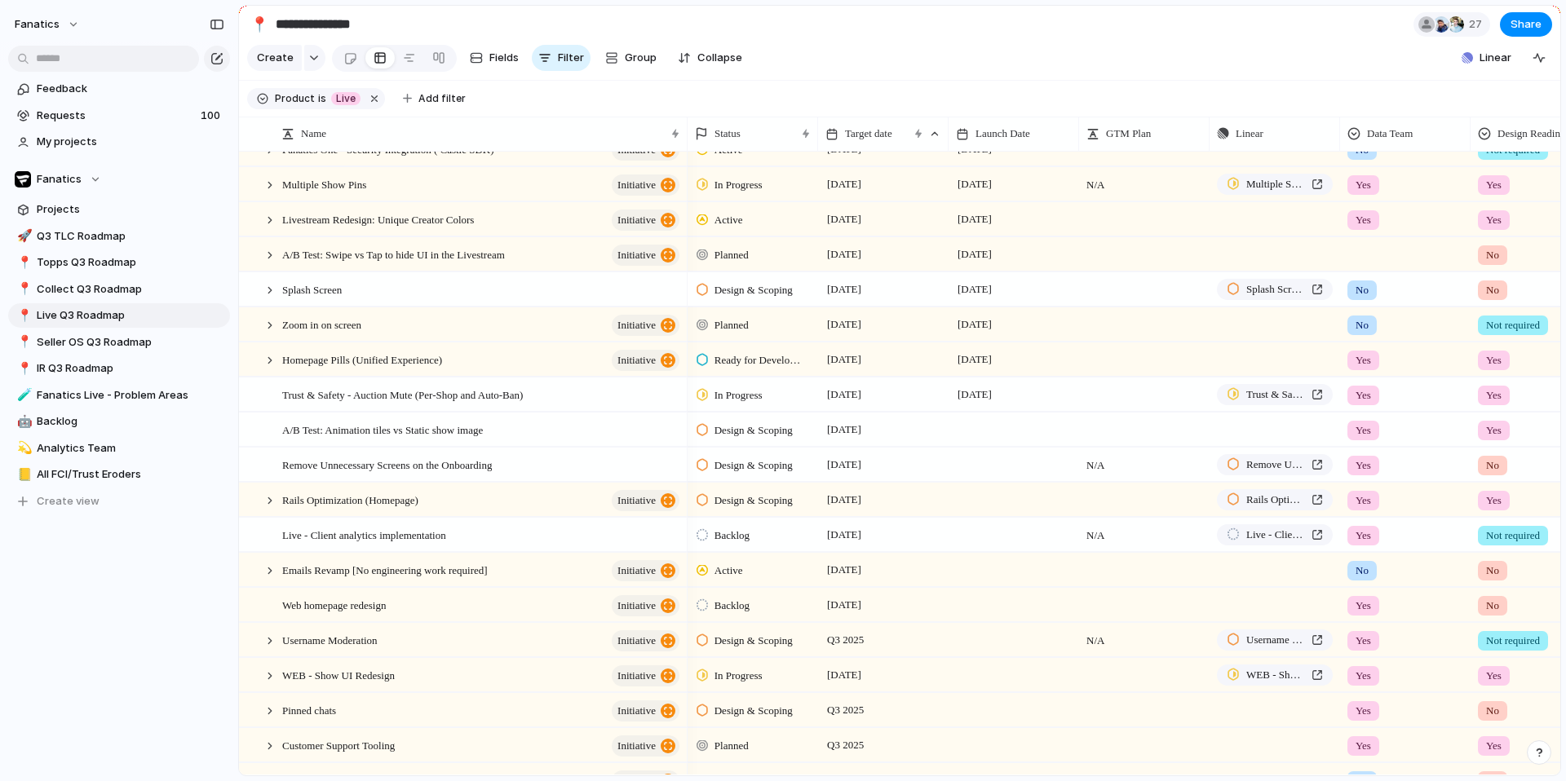
scroll to position [107, 0]
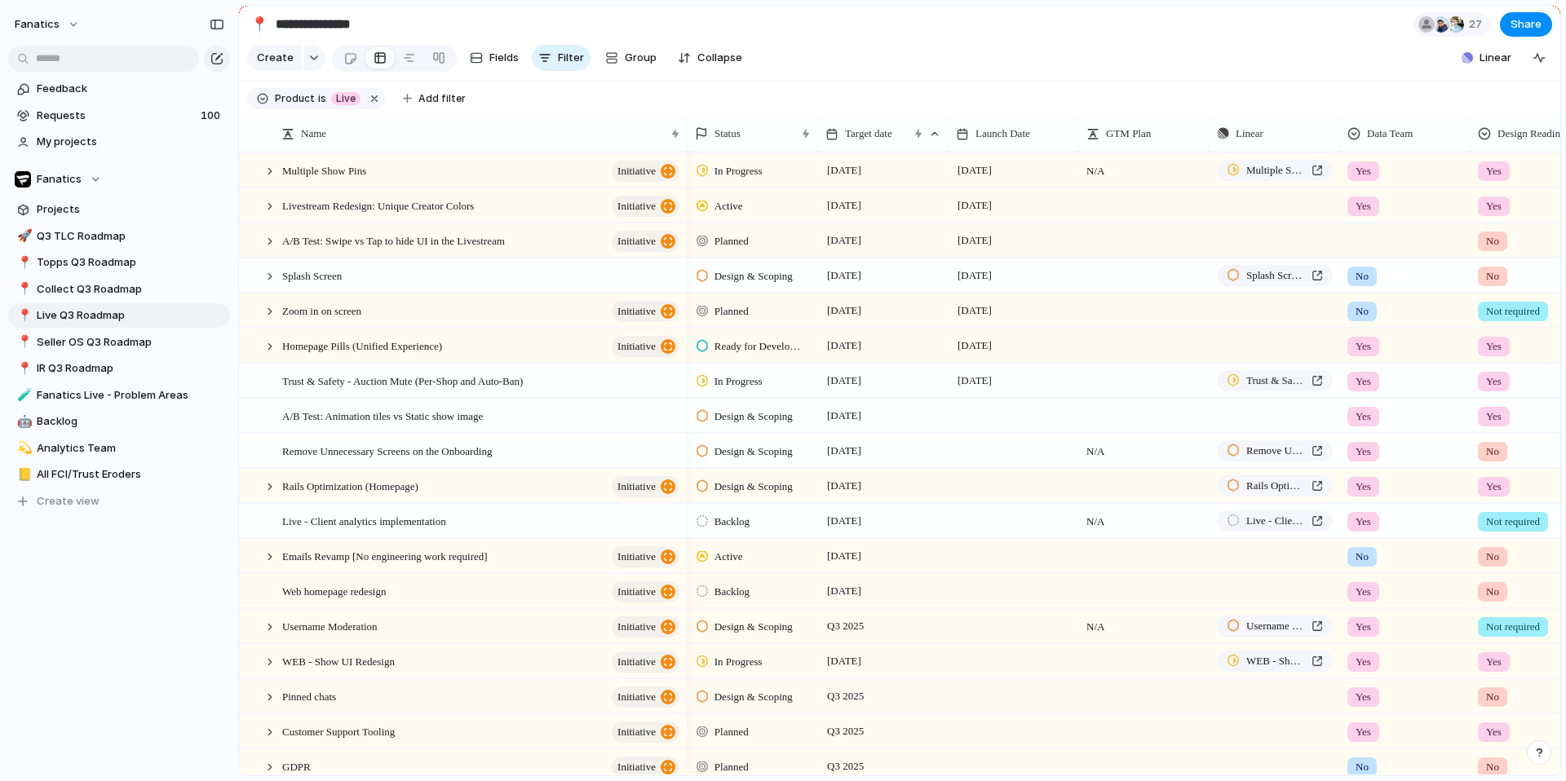
click at [979, 412] on div at bounding box center [1013, 415] width 130 height 33
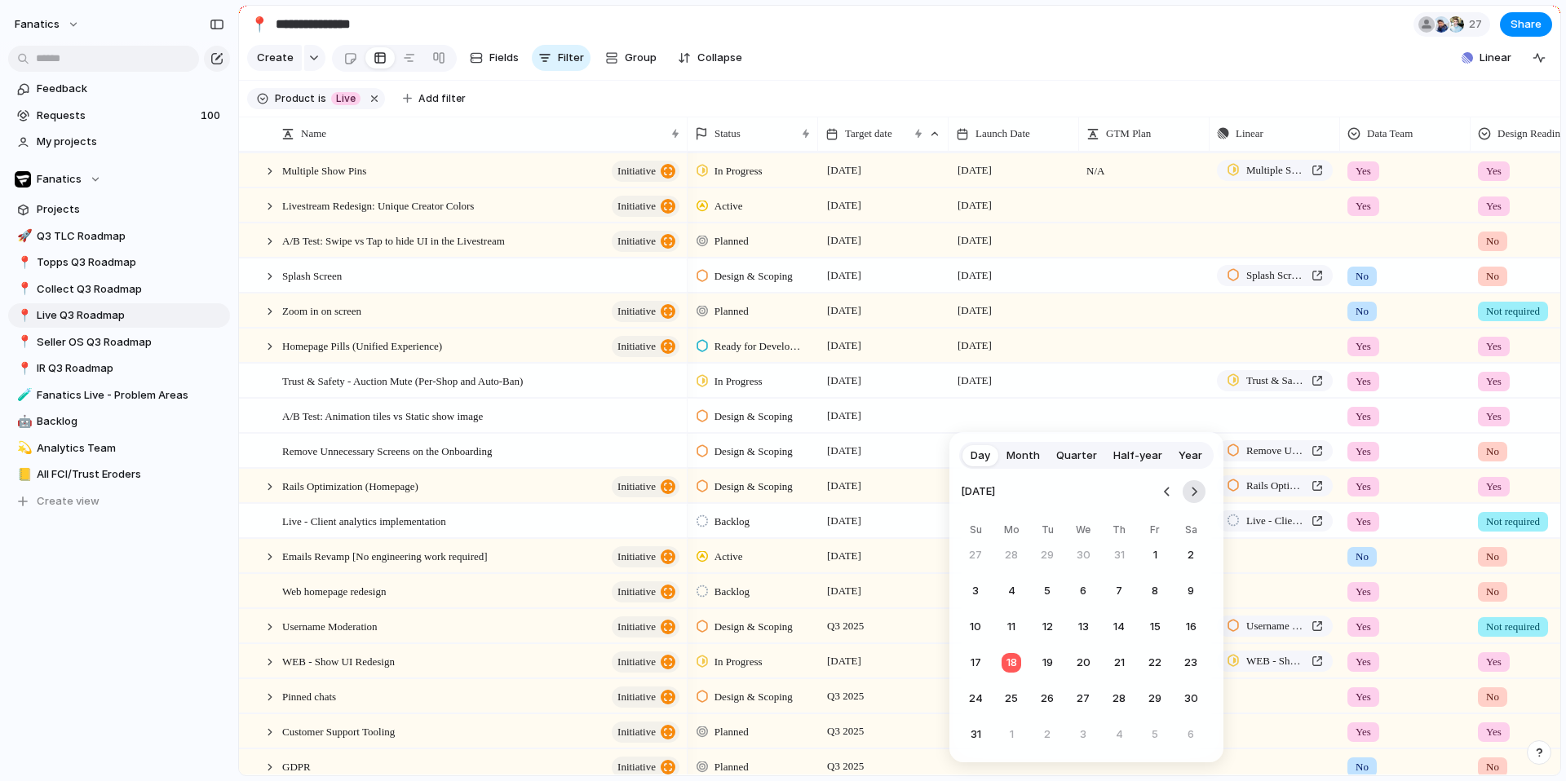
click at [1198, 493] on button "Go to the Next Month" at bounding box center [1193, 491] width 23 height 23
click at [1017, 585] on button "6" at bounding box center [1010, 591] width 29 height 29
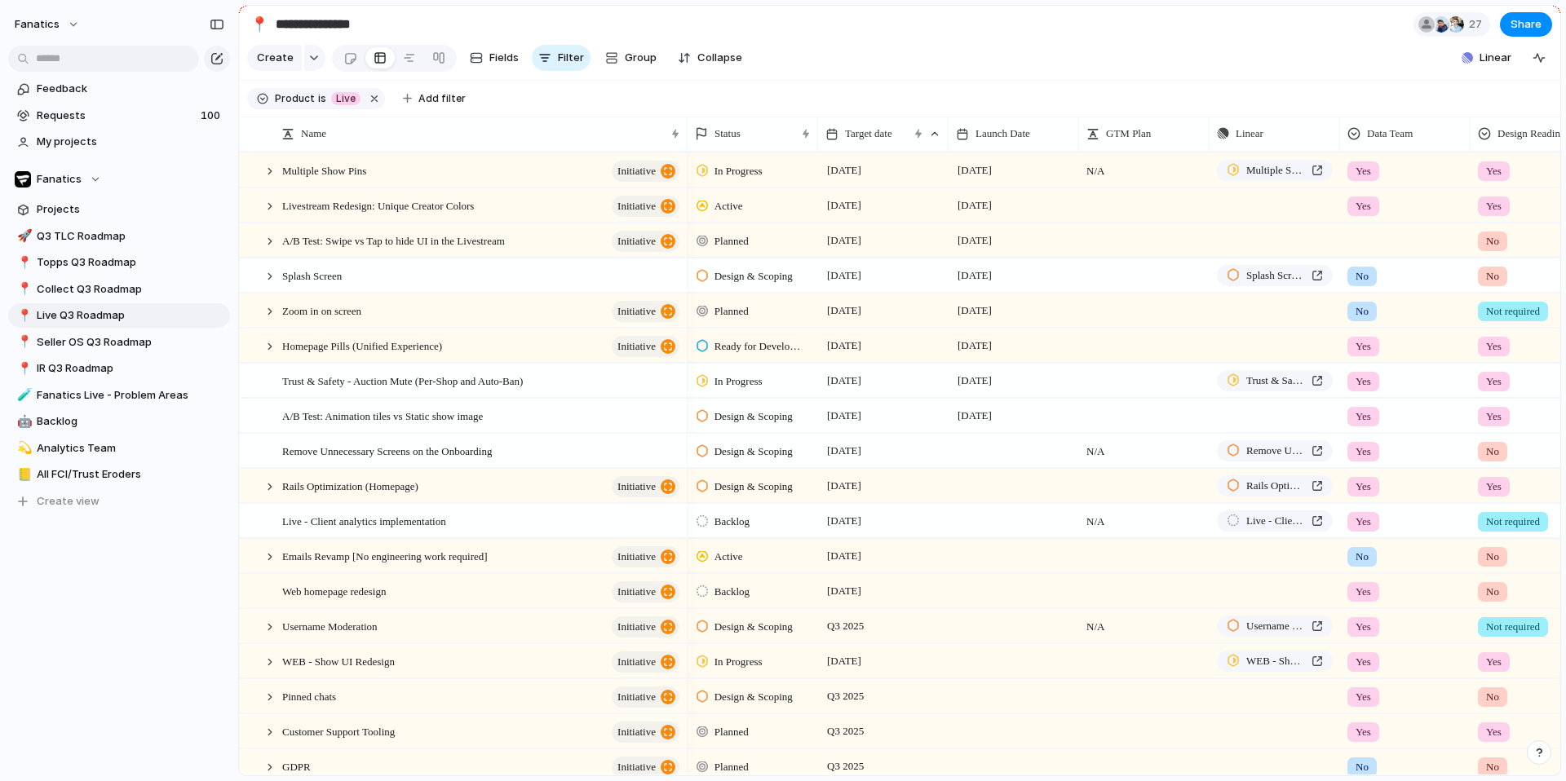
click at [982, 453] on div at bounding box center [1013, 450] width 130 height 33
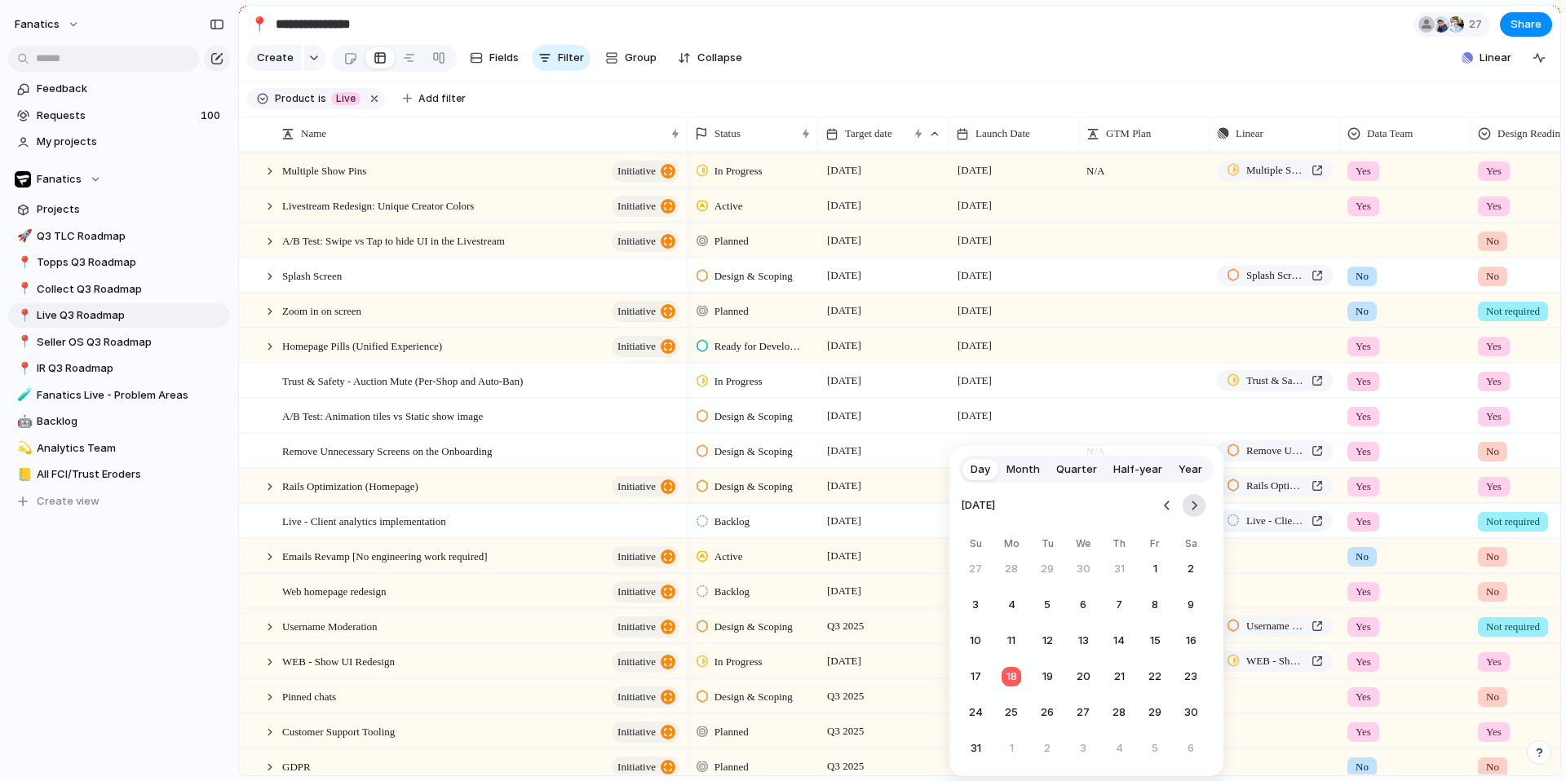
click at [1197, 508] on button "Go to the Next Month" at bounding box center [1193, 505] width 23 height 23
click at [1013, 603] on button "6" at bounding box center [1010, 604] width 29 height 29
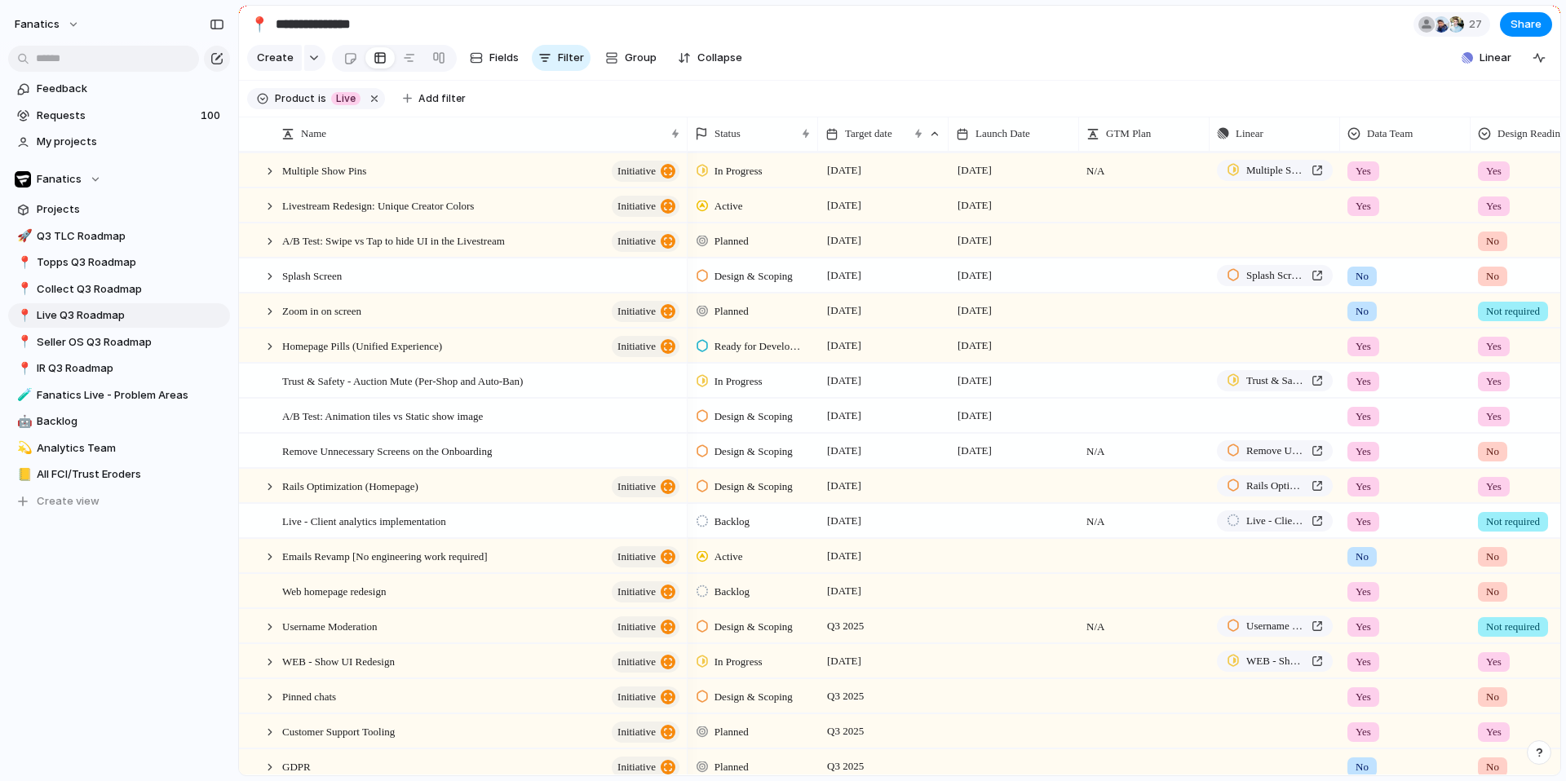
click at [984, 479] on div at bounding box center [1013, 485] width 130 height 33
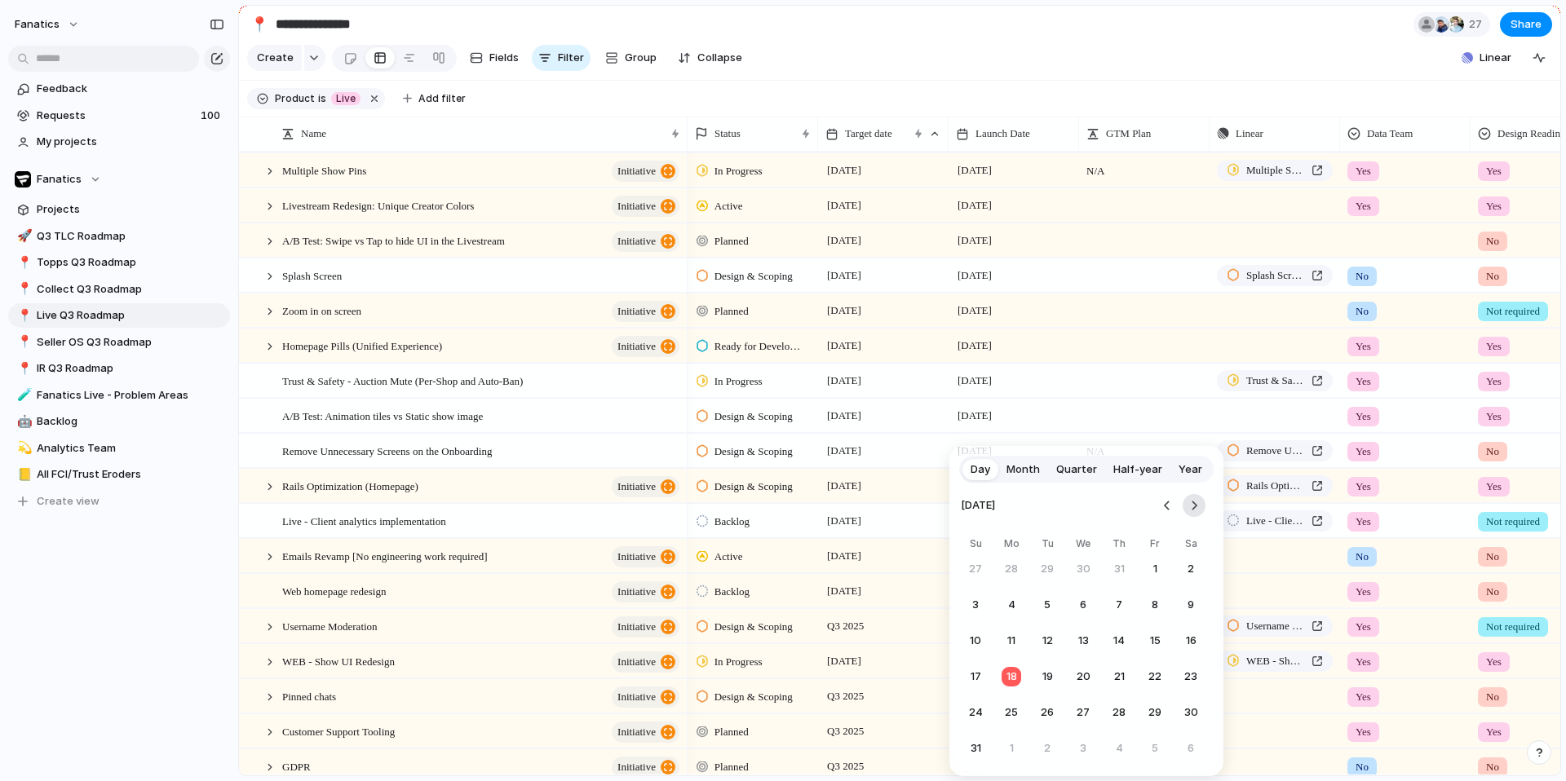
click at [1195, 504] on button "Go to the Next Month" at bounding box center [1193, 505] width 23 height 23
click at [1011, 603] on button "6" at bounding box center [1010, 604] width 29 height 29
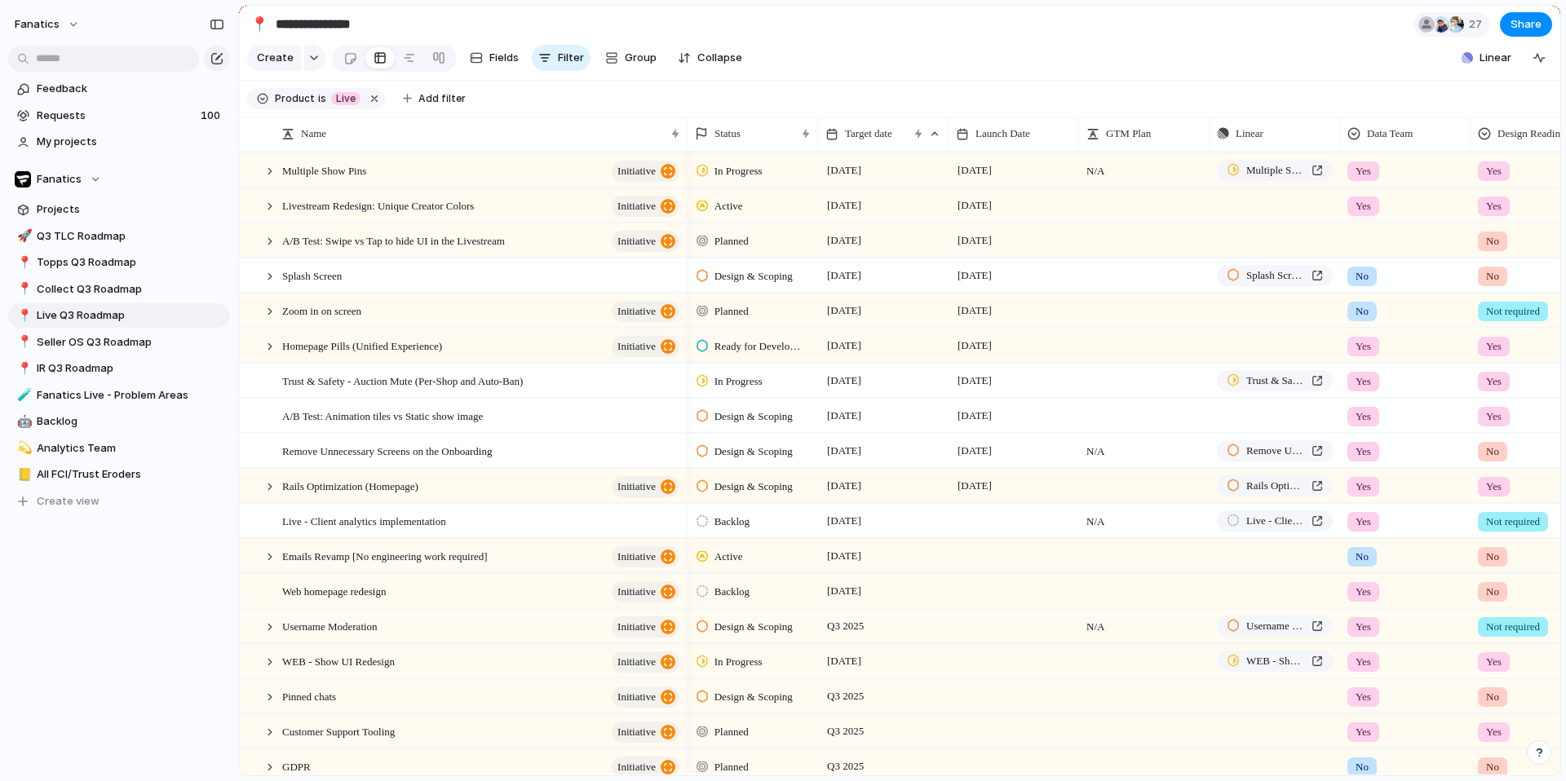
click at [976, 516] on div at bounding box center [1013, 520] width 130 height 33
click at [983, 528] on div at bounding box center [1013, 520] width 130 height 33
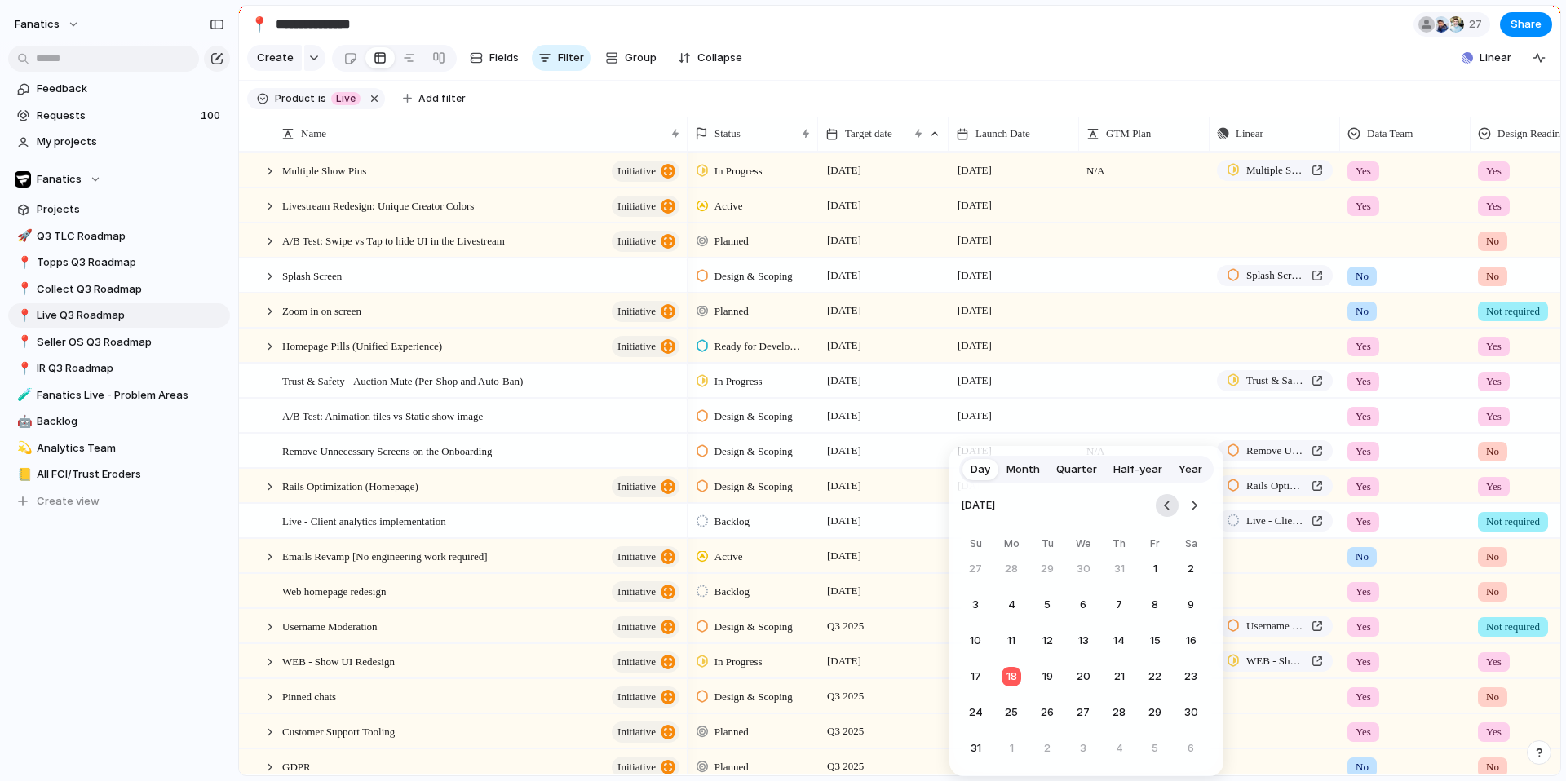
click at [1162, 501] on button "Go to the Previous Month" at bounding box center [1166, 505] width 23 height 23
click at [1164, 507] on button "Go to the Previous Month" at bounding box center [1166, 505] width 23 height 23
click at [1205, 509] on div "[DATE] Su Mo Tu We Th Fr Sa 1 2 3 4 5 6 7 8 9 10 11 12 13 14 15 16 17 18 19 20 …" at bounding box center [1086, 630] width 254 height 294
click at [1201, 509] on button "Go to the Next Month" at bounding box center [1193, 505] width 23 height 23
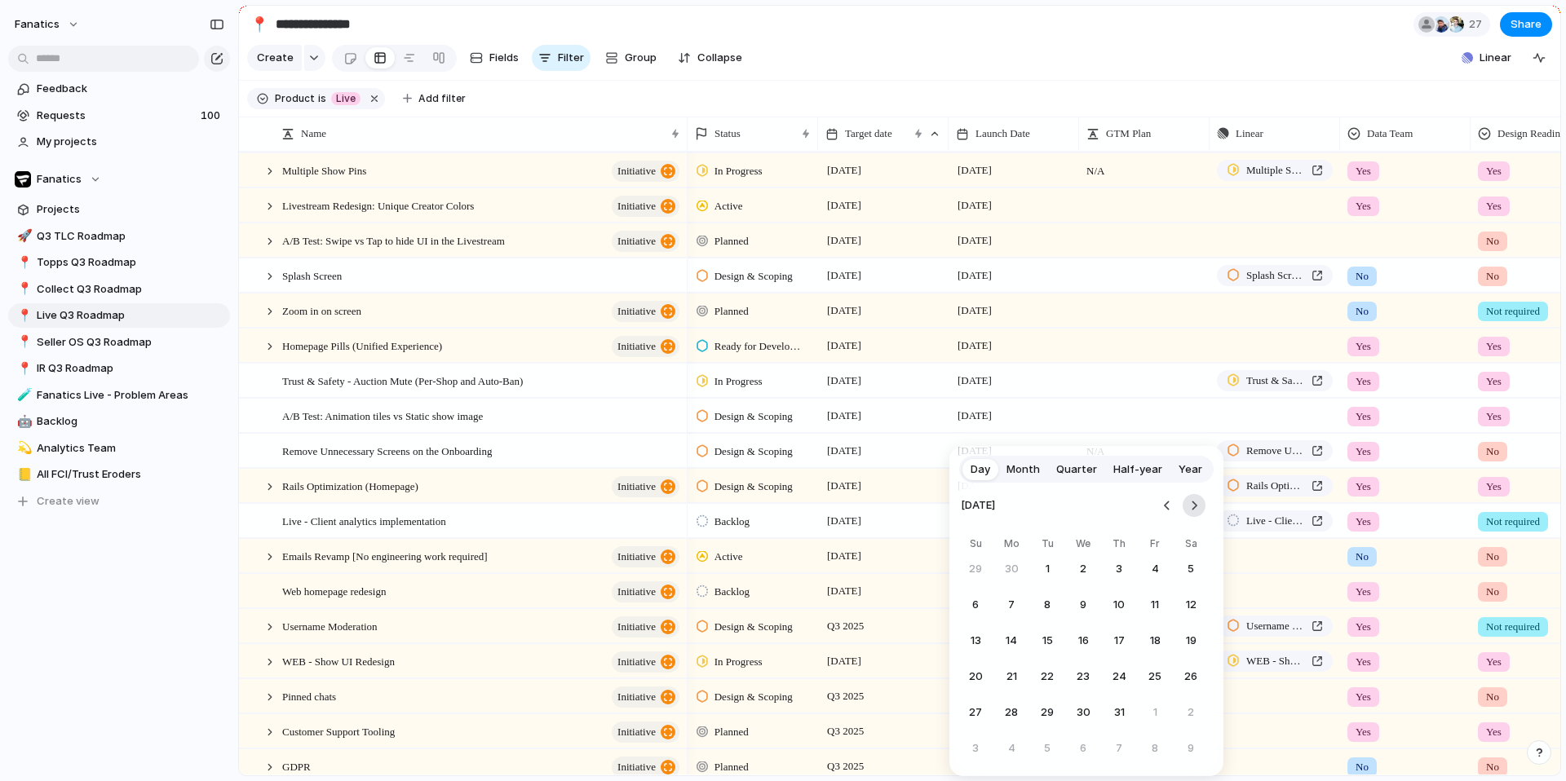
click at [1201, 509] on button "Go to the Next Month" at bounding box center [1193, 505] width 23 height 23
click at [1164, 505] on button "Go to the Previous Month" at bounding box center [1166, 505] width 23 height 23
click at [1190, 511] on button "Go to the Next Month" at bounding box center [1193, 505] width 23 height 23
click at [1154, 743] on button "10" at bounding box center [1154, 748] width 29 height 29
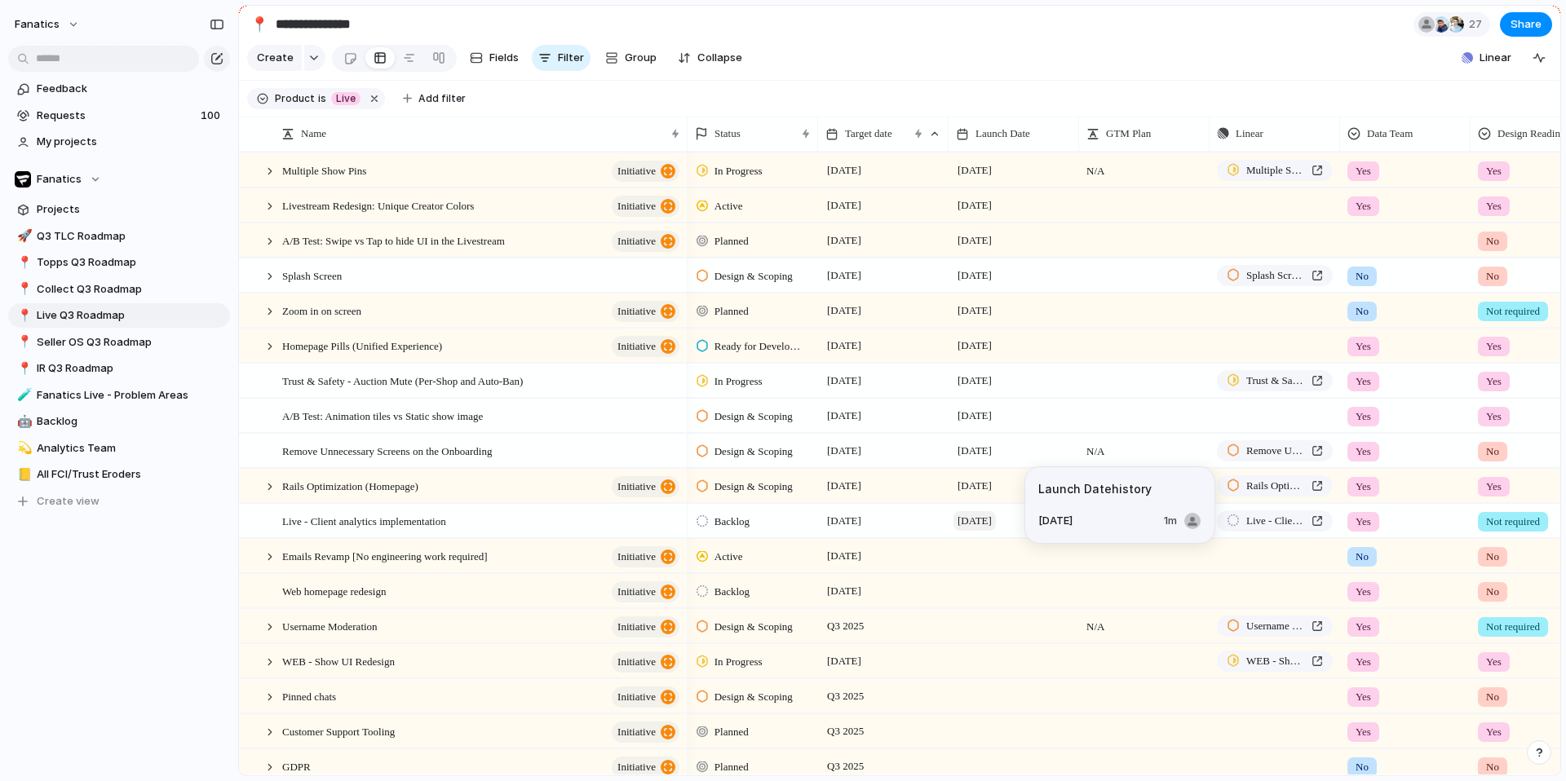
click at [980, 522] on span "[DATE]" at bounding box center [974, 521] width 42 height 20
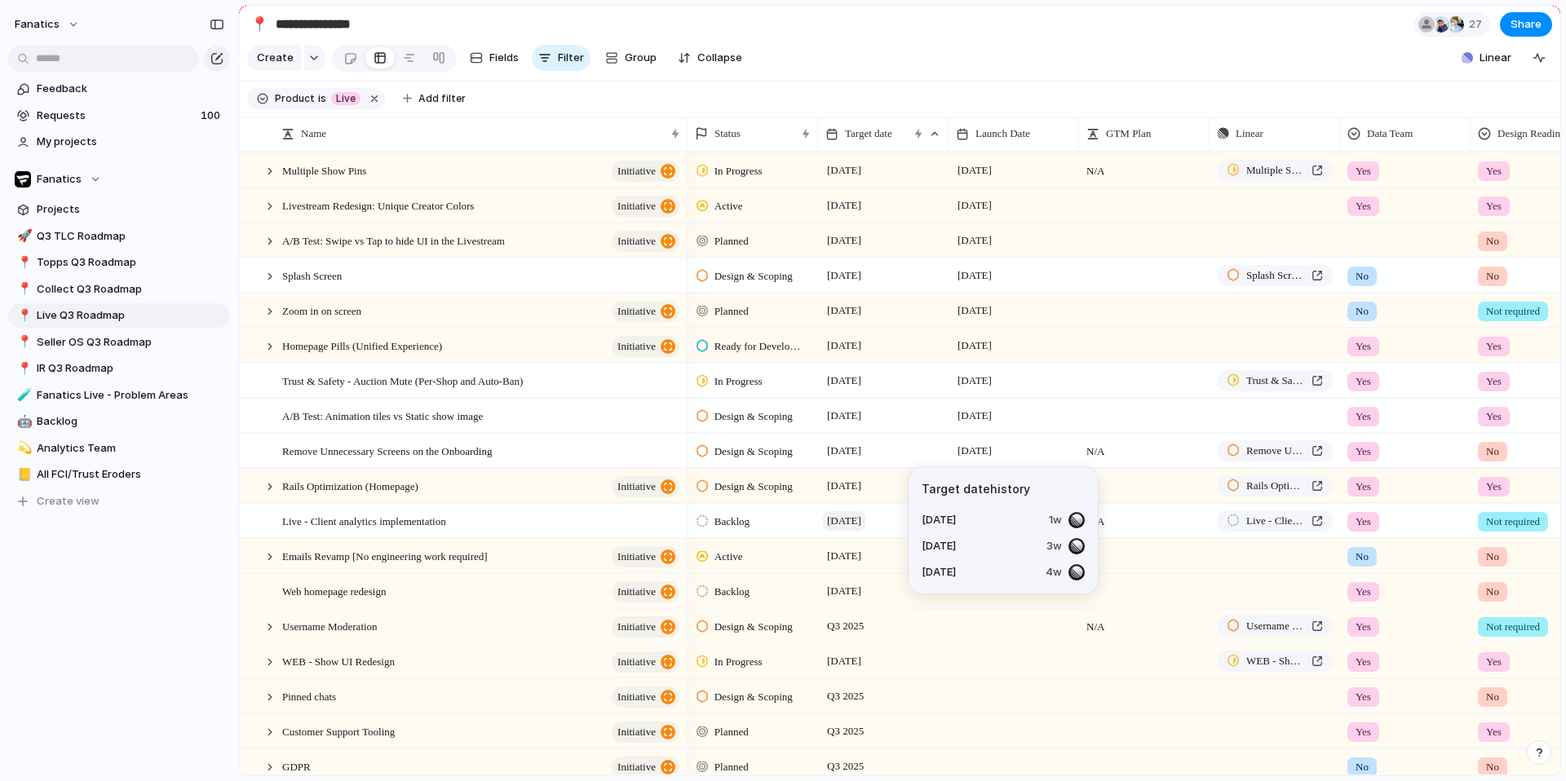
click at [865, 522] on span "[DATE]" at bounding box center [844, 521] width 42 height 20
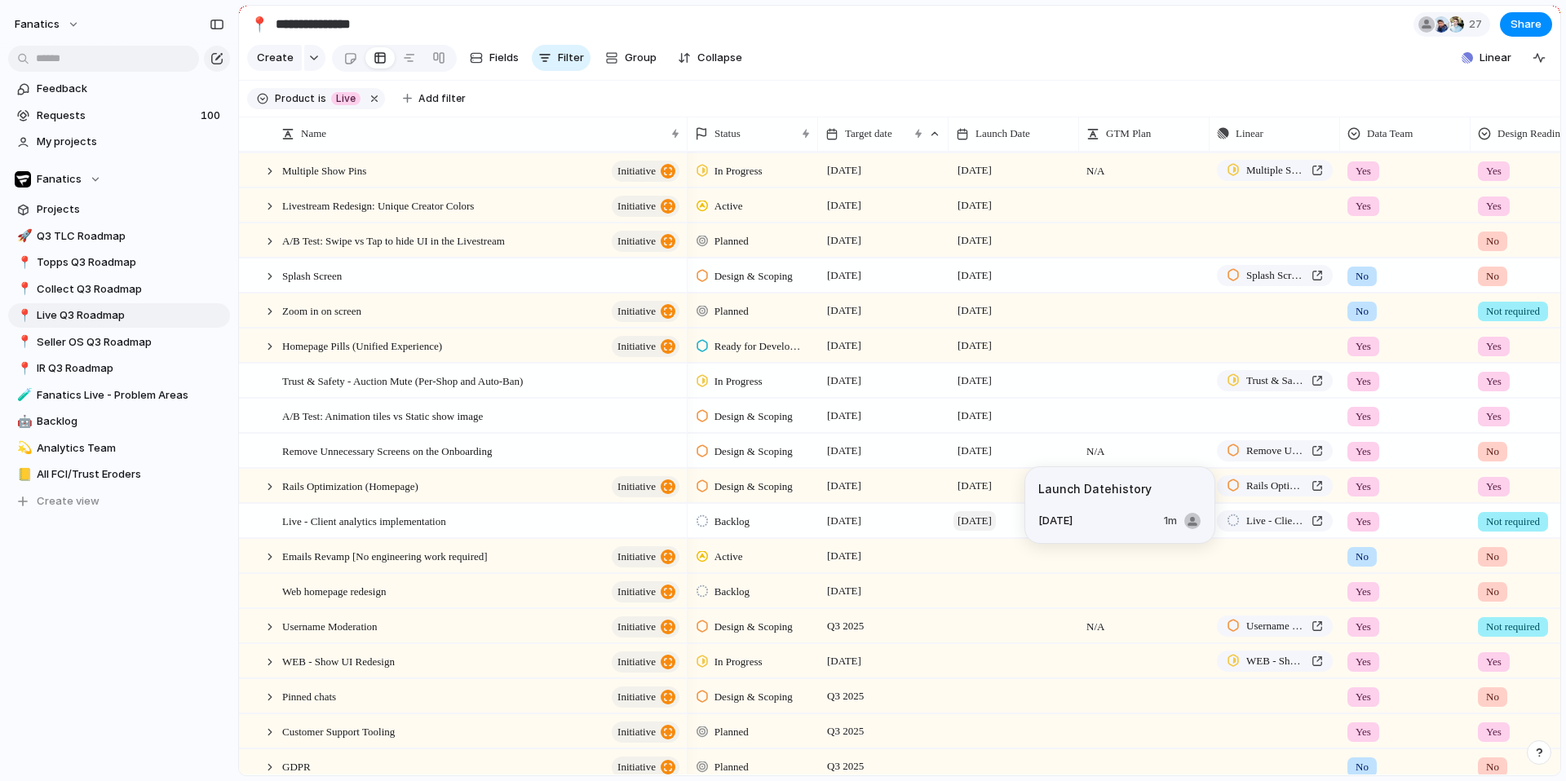
click at [970, 522] on span "[DATE]" at bounding box center [974, 521] width 42 height 20
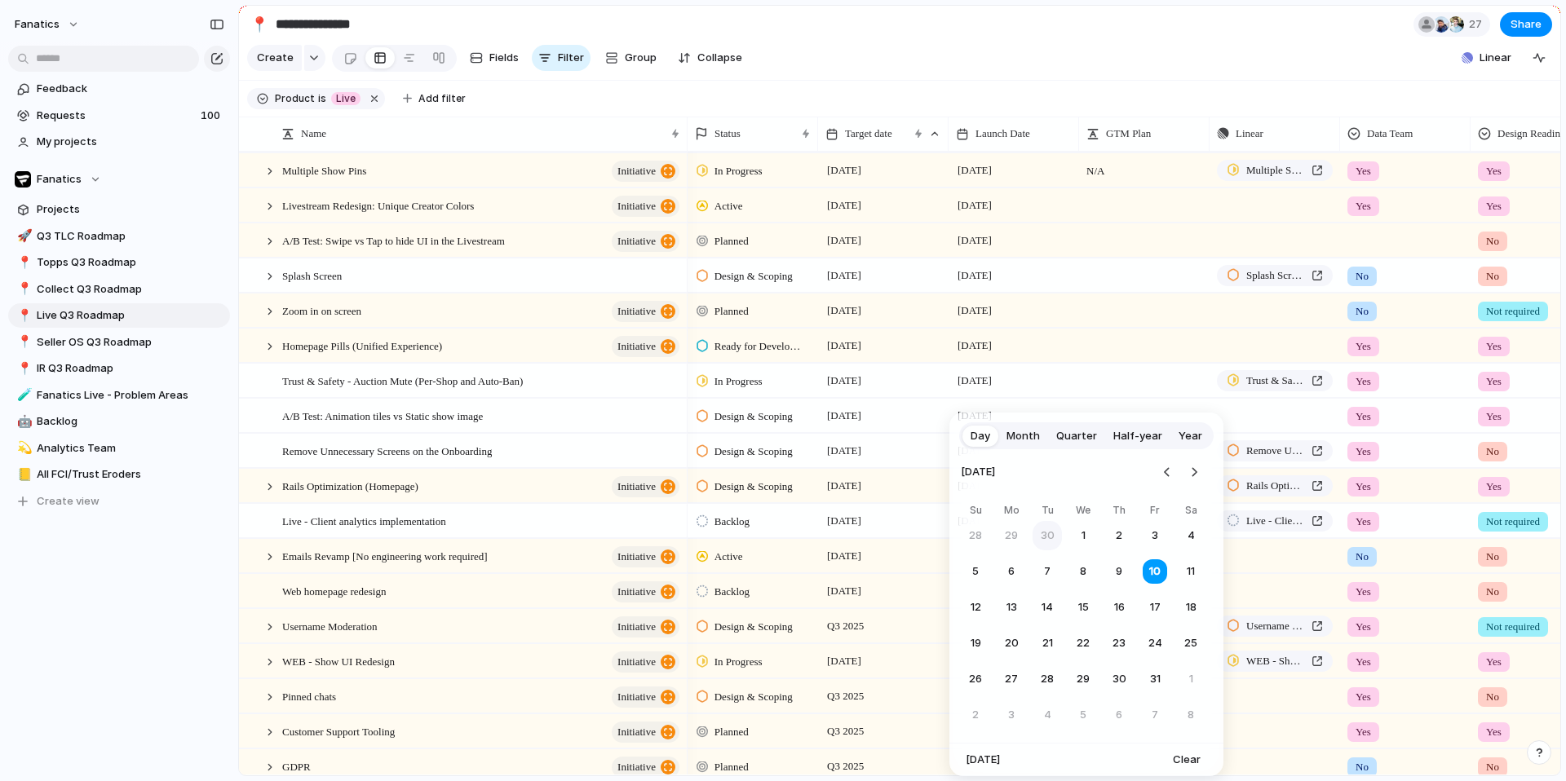
click at [1045, 531] on button "30" at bounding box center [1046, 535] width 29 height 29
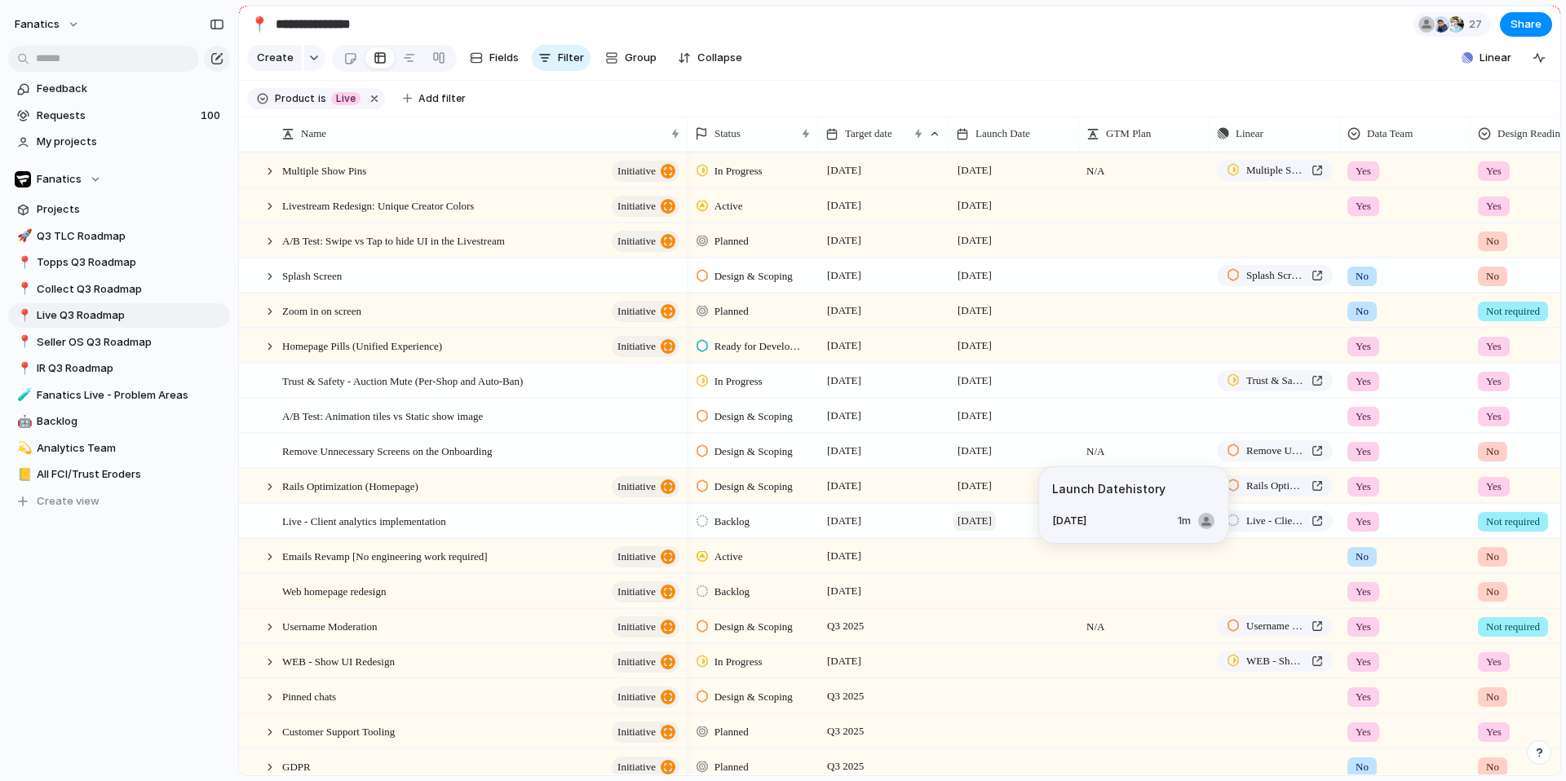
click at [996, 521] on span "[DATE]" at bounding box center [974, 521] width 42 height 20
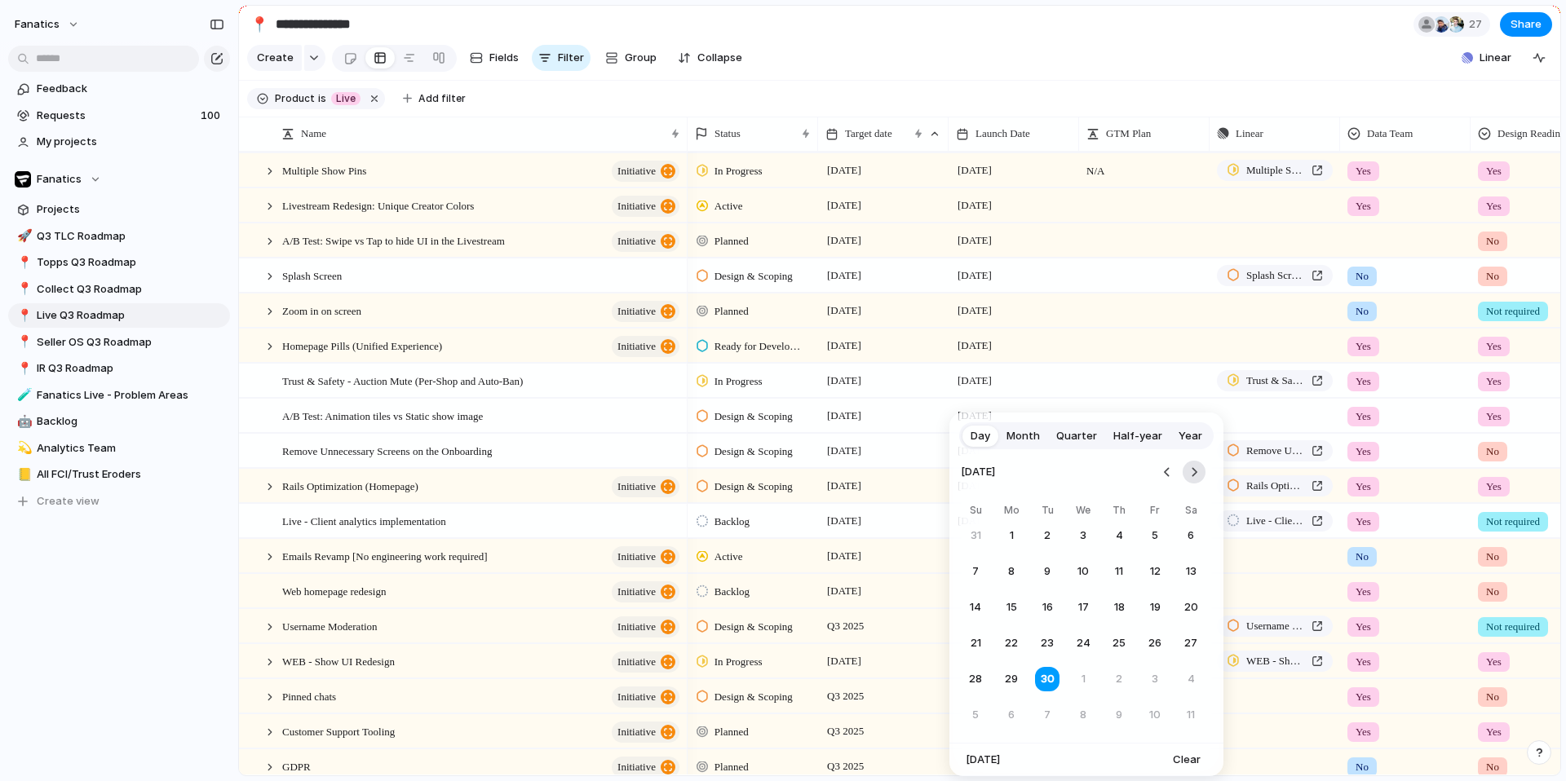
click at [1194, 472] on button "Go to the Next Month" at bounding box center [1193, 472] width 23 height 23
click at [1001, 576] on button "6" at bounding box center [1010, 571] width 29 height 29
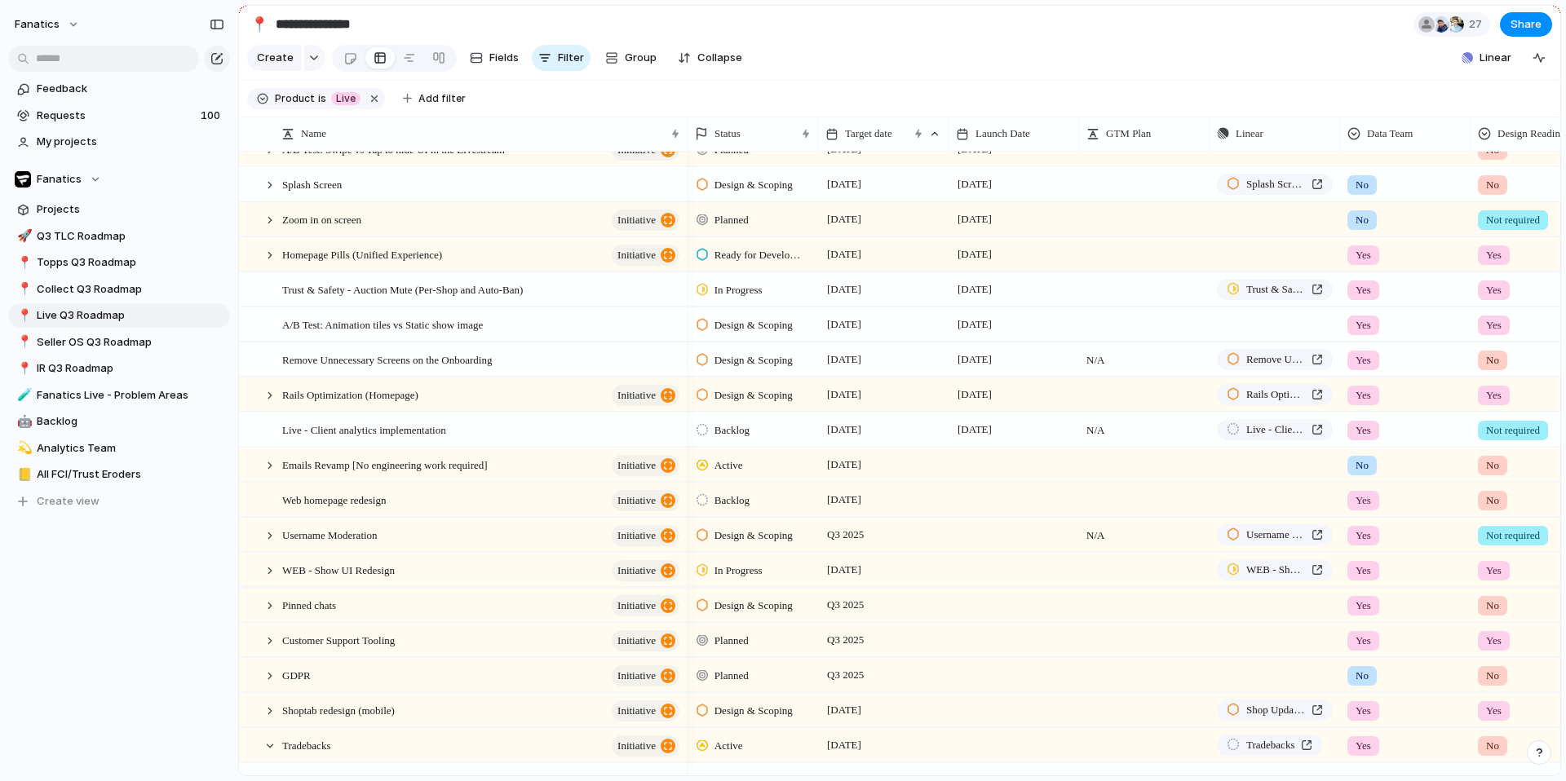
scroll to position [203, 0]
click at [975, 498] on div at bounding box center [1013, 496] width 130 height 33
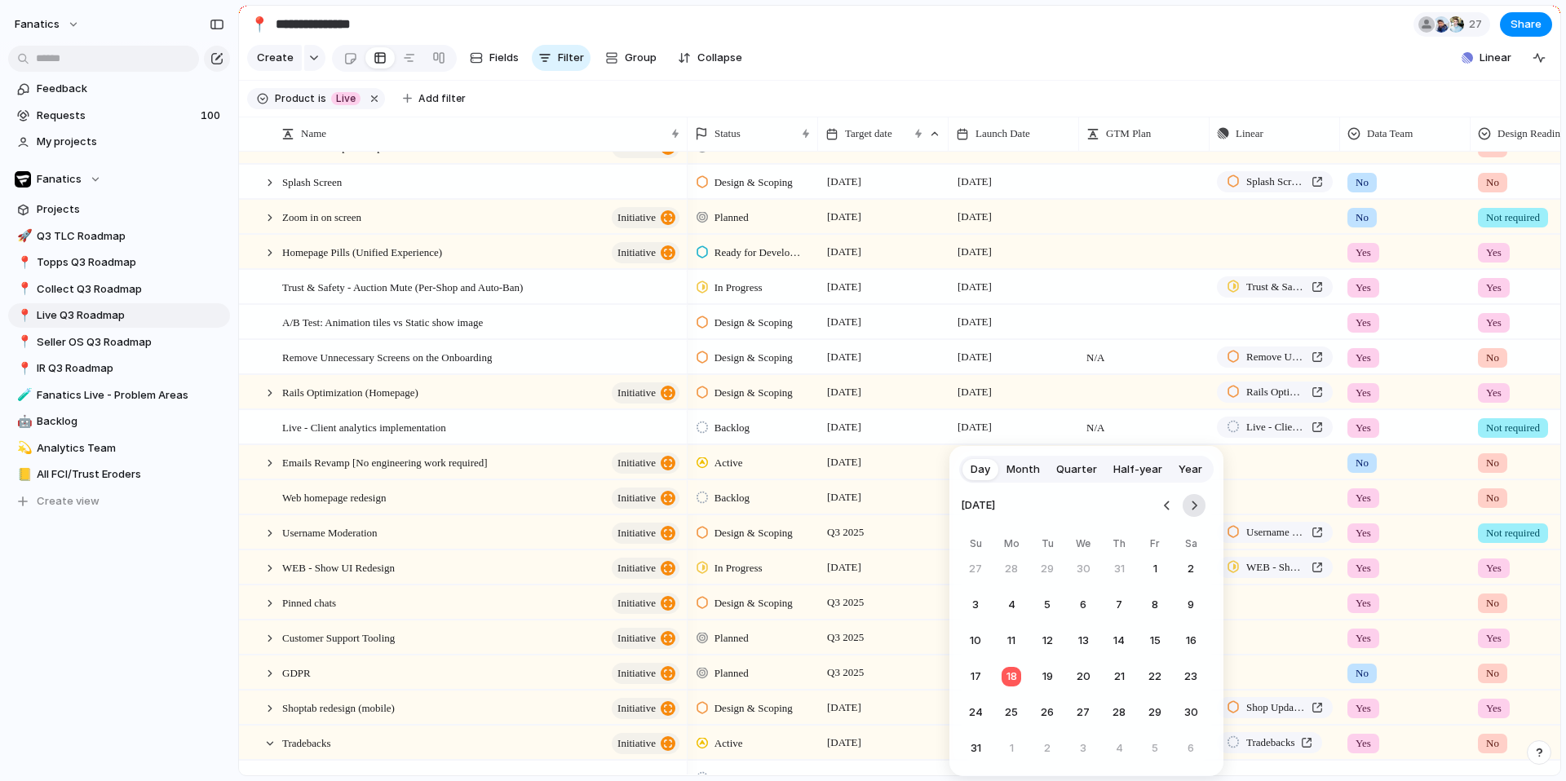
click at [1200, 513] on button "Go to the Next Month" at bounding box center [1193, 505] width 23 height 23
click at [1198, 510] on button "Go to the Next Month" at bounding box center [1193, 505] width 23 height 23
click at [1162, 514] on button "Go to the Previous Month" at bounding box center [1166, 505] width 23 height 23
click at [1193, 511] on button "Go to the Next Month" at bounding box center [1193, 505] width 23 height 23
click at [1009, 599] on button "6" at bounding box center [1010, 604] width 29 height 29
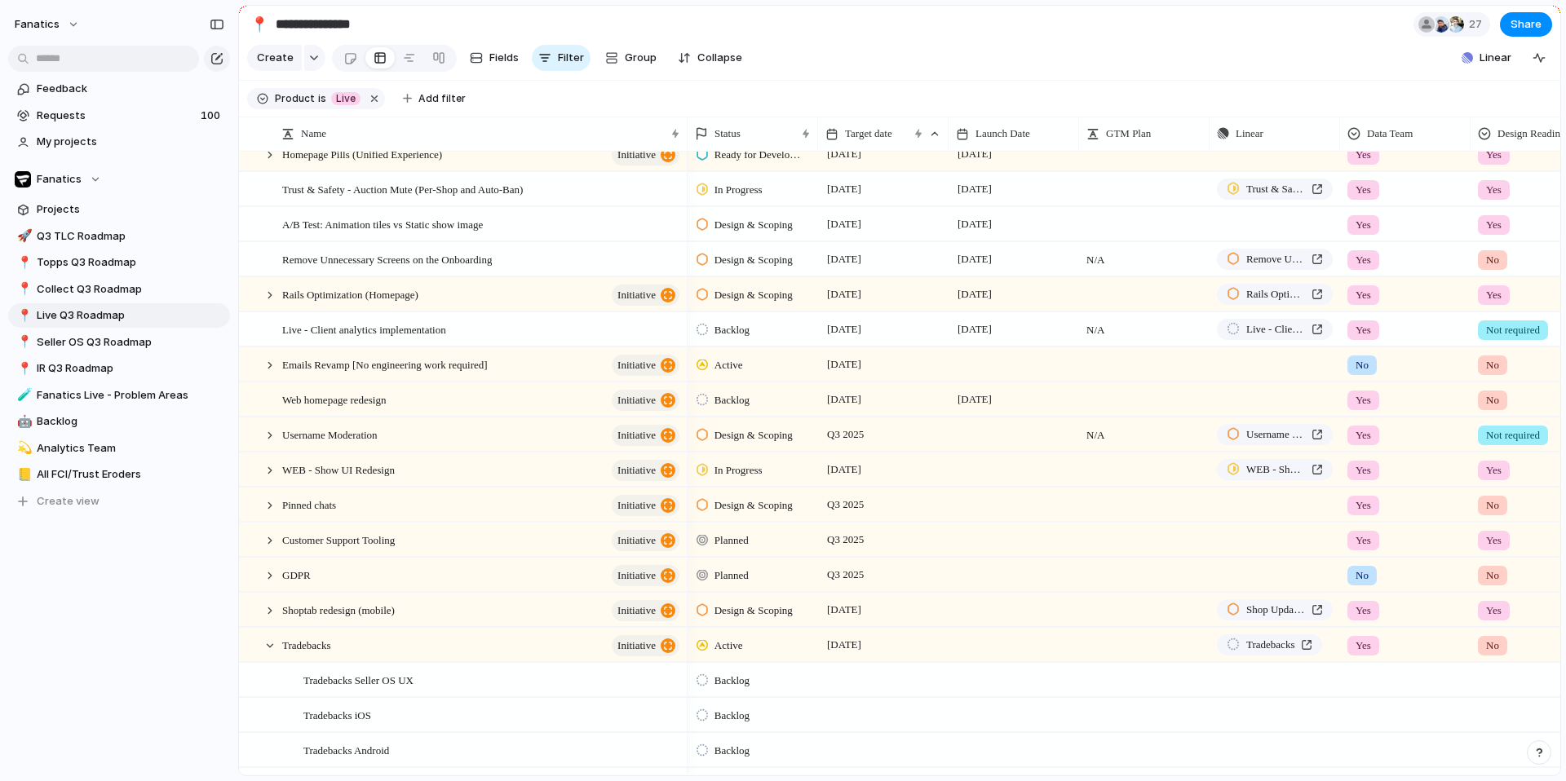
scroll to position [305, 0]
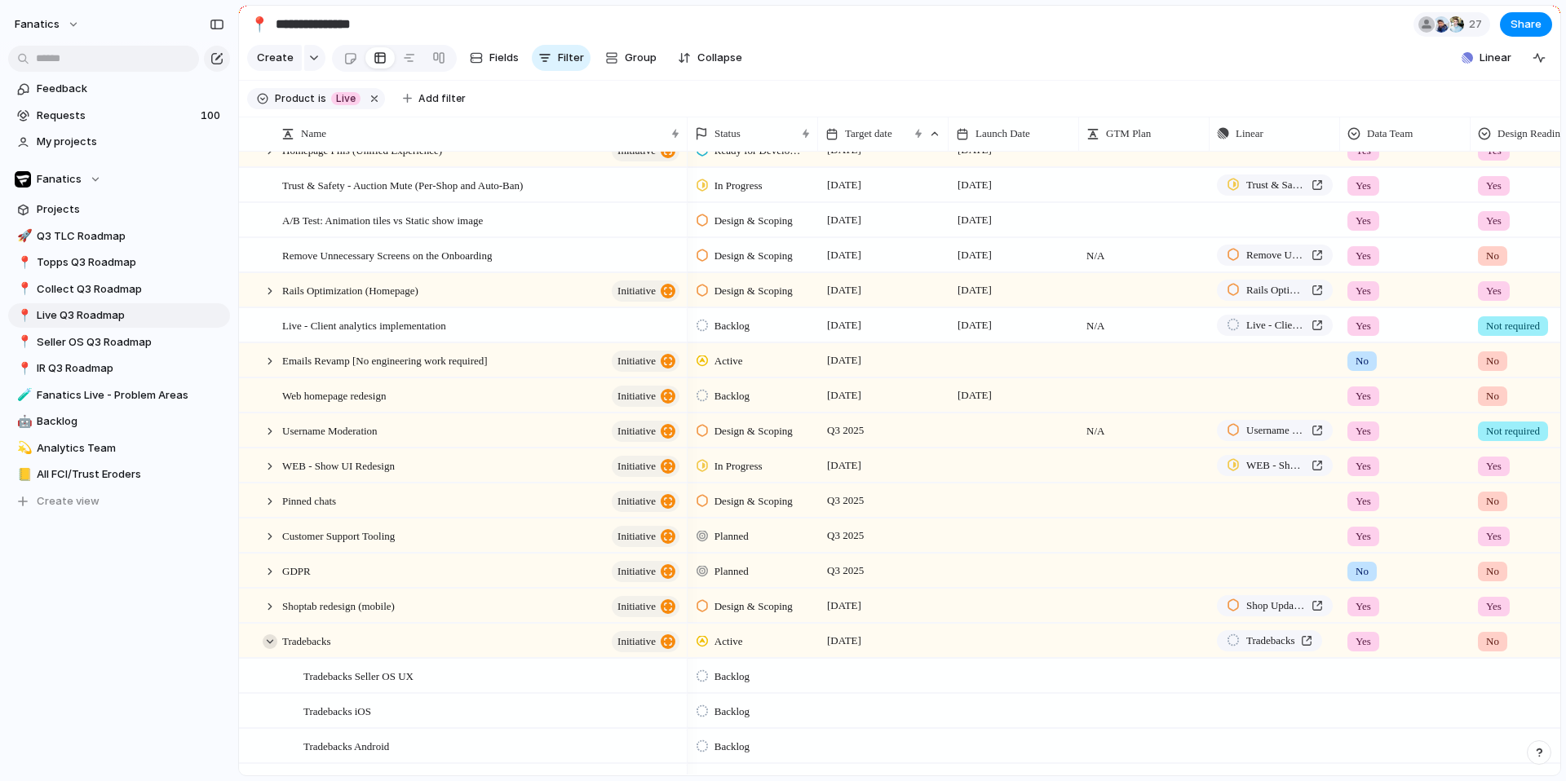
click at [268, 641] on div at bounding box center [270, 641] width 15 height 15
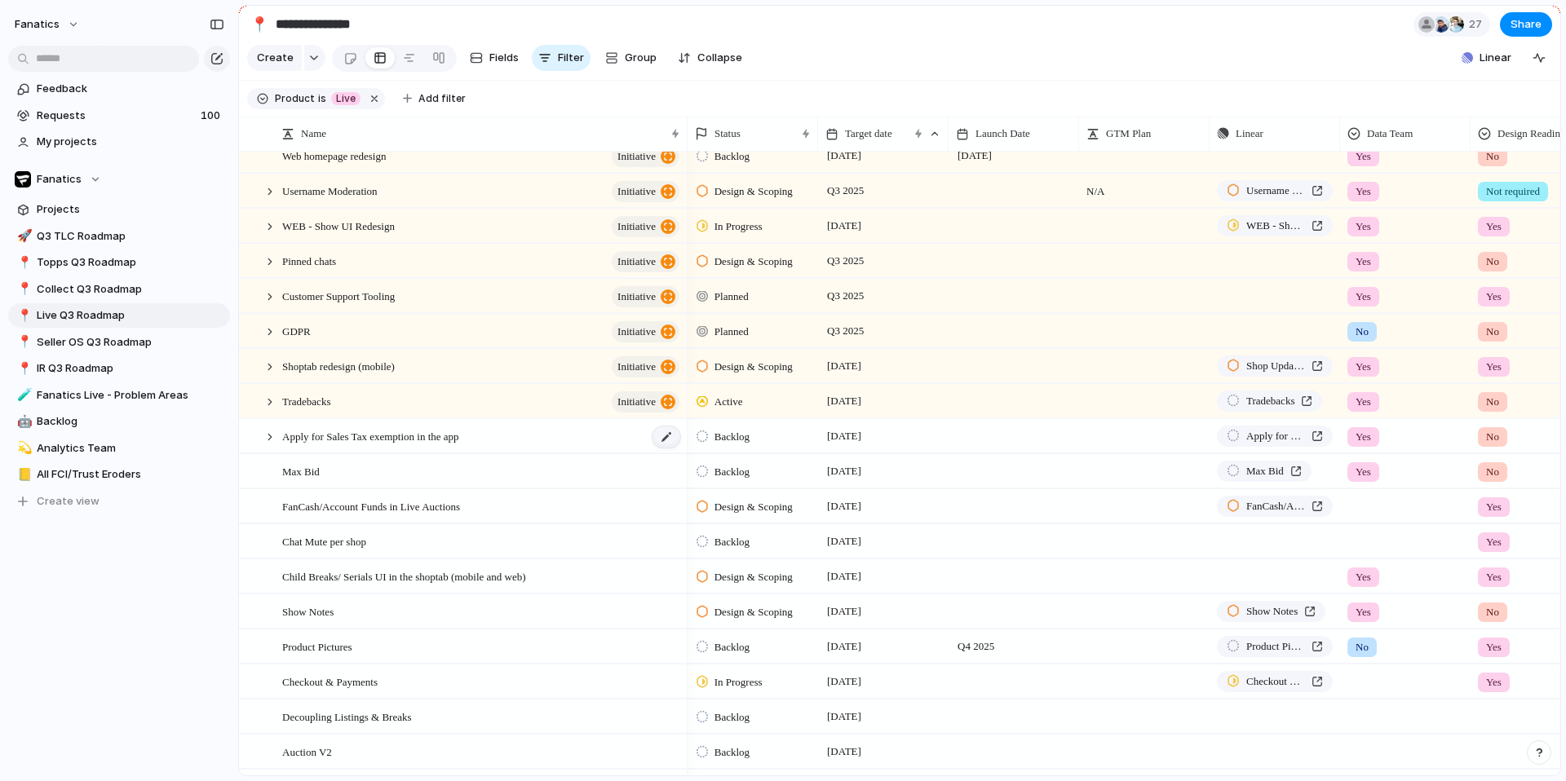
scroll to position [543, 0]
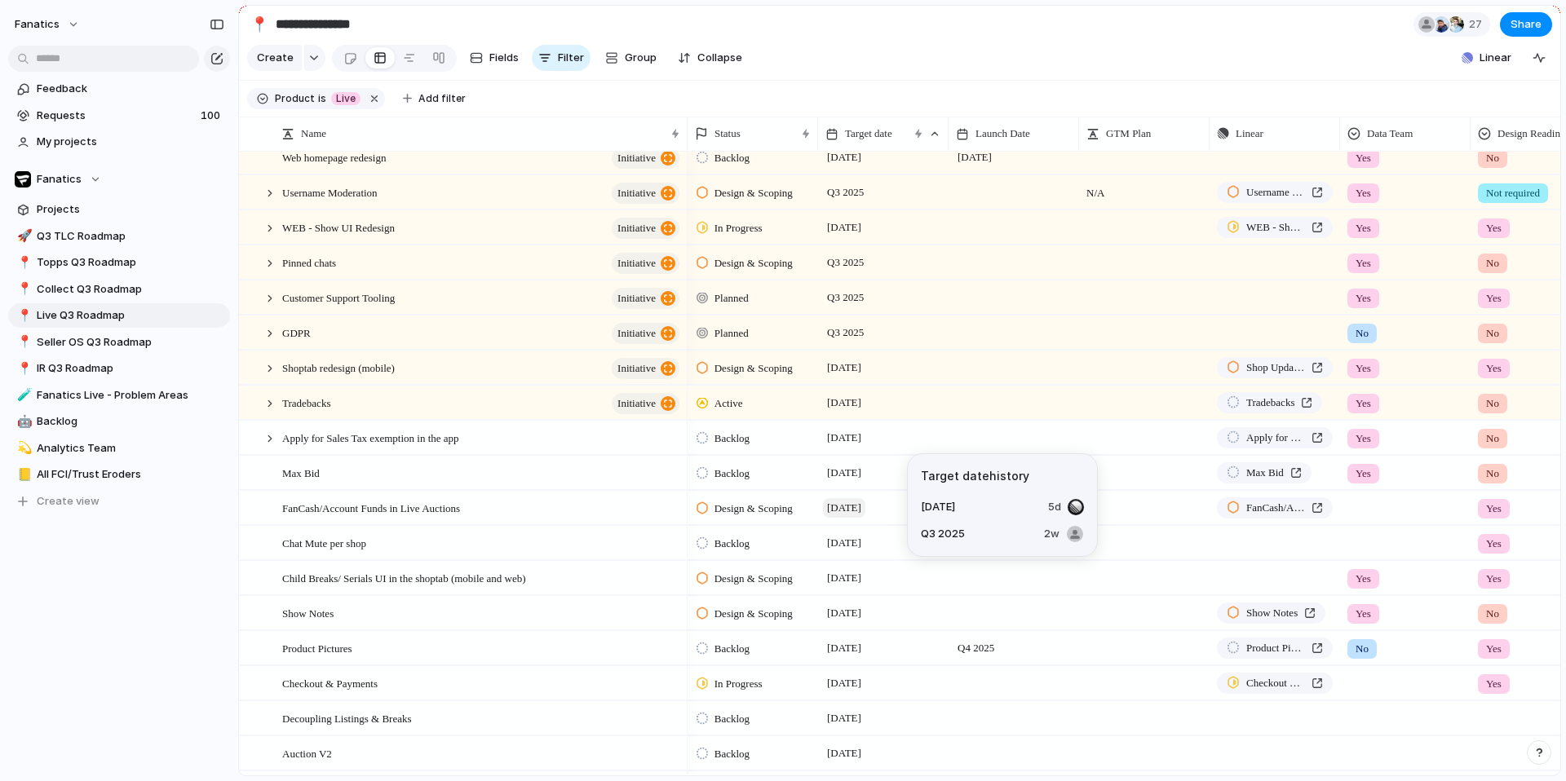
click at [865, 506] on span "[DATE]" at bounding box center [844, 508] width 42 height 20
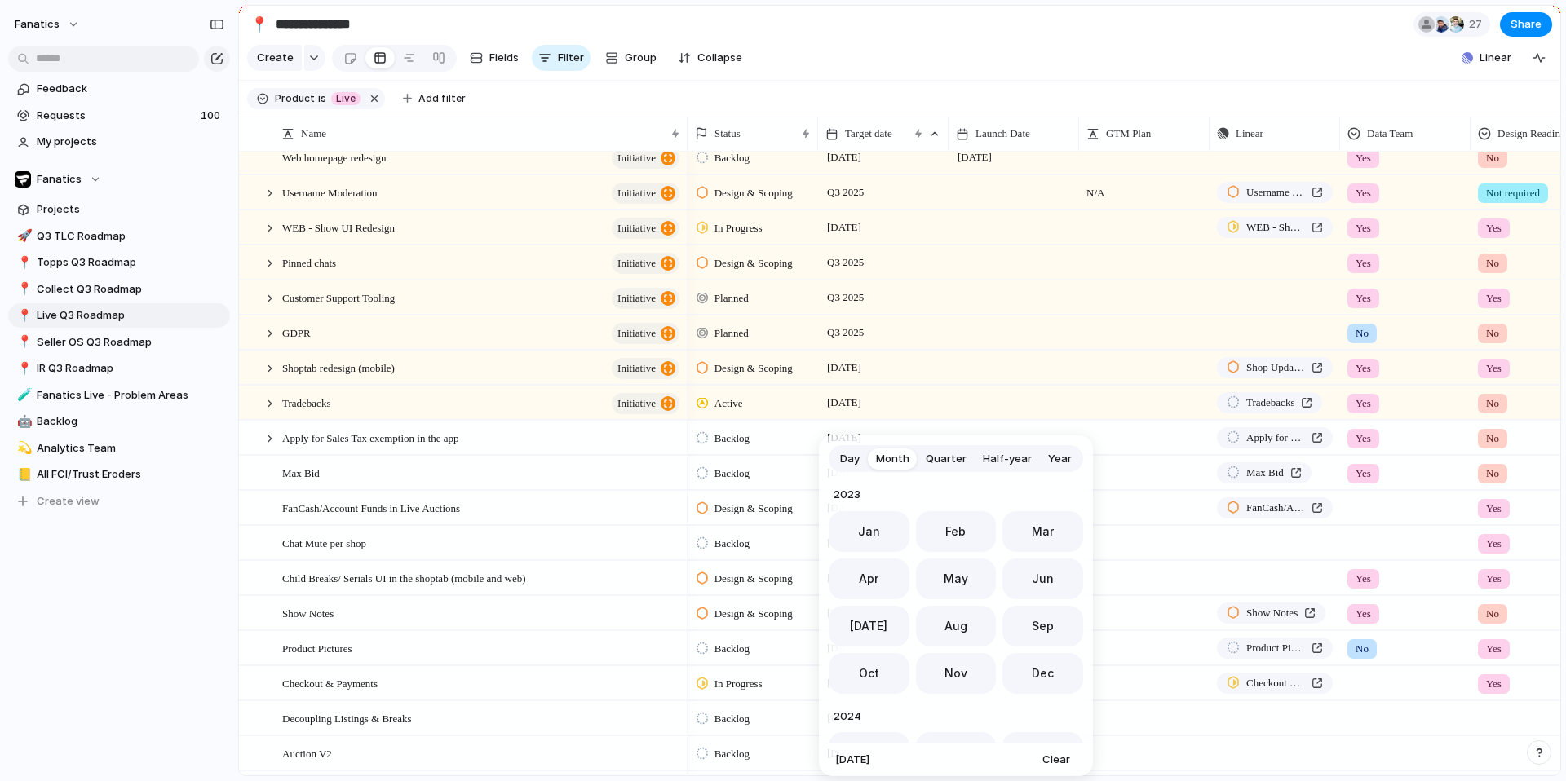
scroll to position [448, 0]
click at [773, 460] on div "Day Month Quarter Half-year Year [DATE] Feb Mar Apr May Jun [DATE] Aug Sep Oct …" at bounding box center [783, 390] width 1566 height 781
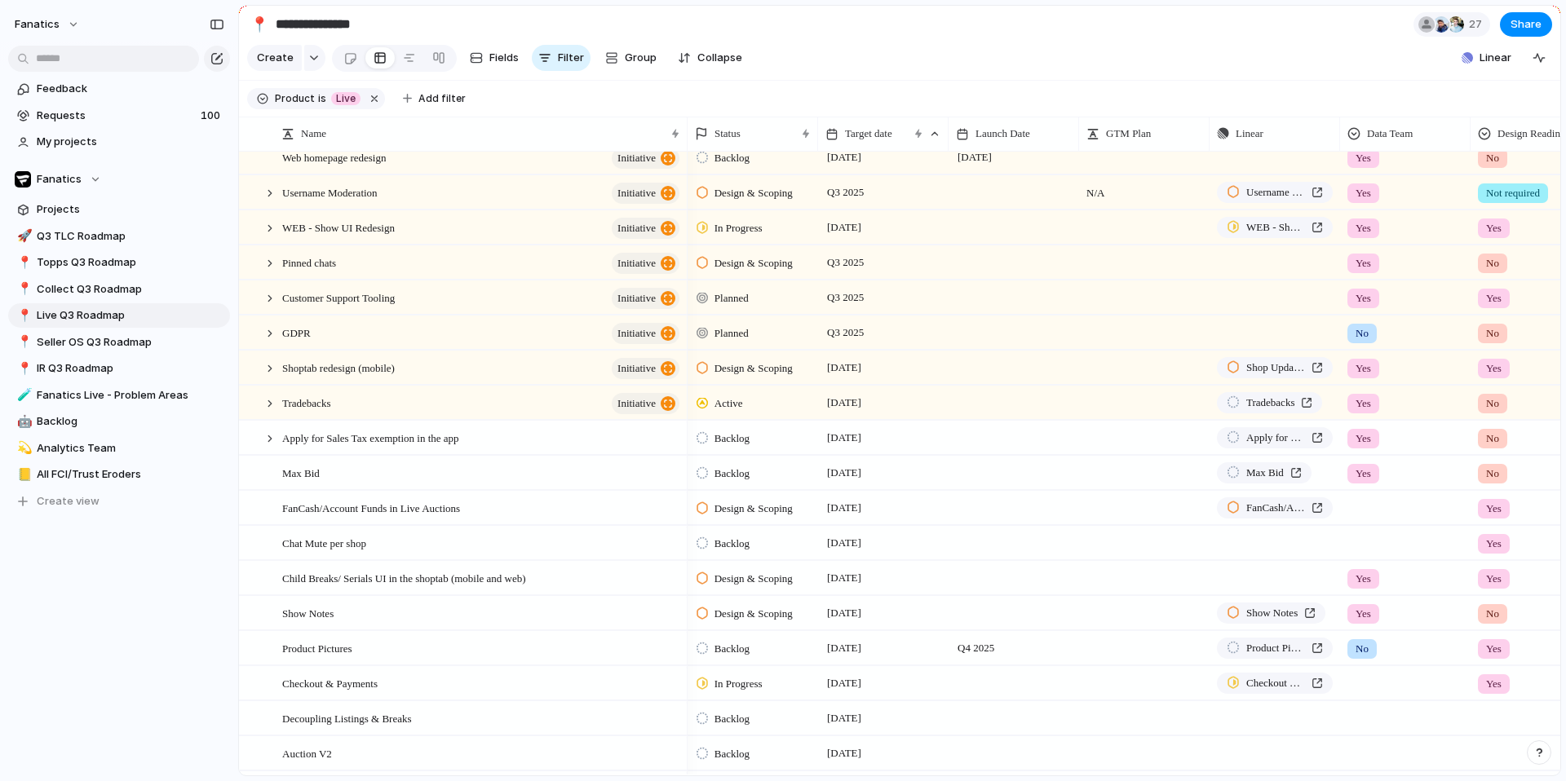
scroll to position [411, 0]
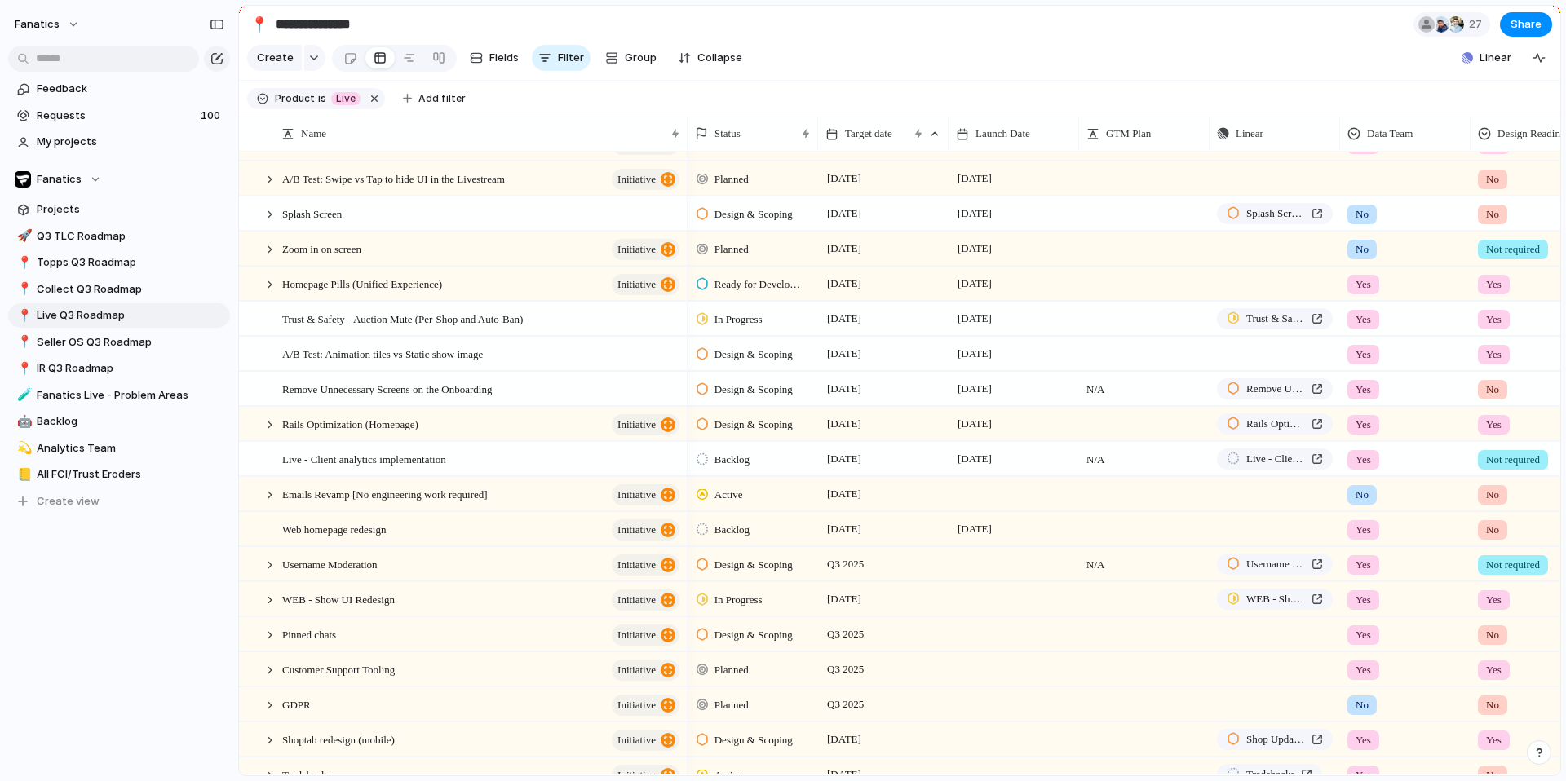
click at [978, 491] on div at bounding box center [1013, 493] width 130 height 33
click at [926, 484] on div "Day Month Quarter Half-year Year [DATE] Feb Mar Apr May Jun [DATE] Aug Sep Oct …" at bounding box center [783, 390] width 1566 height 781
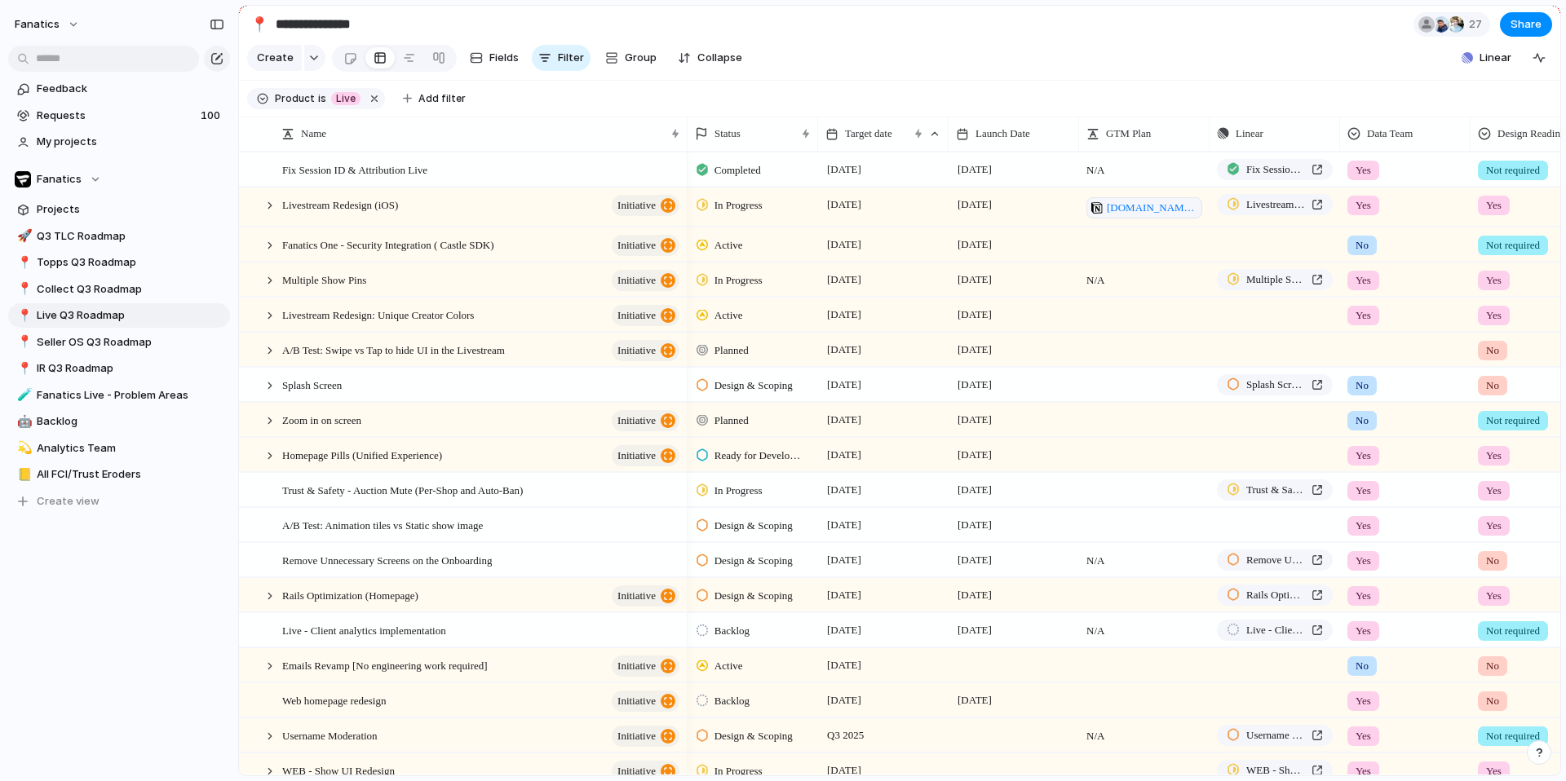
click at [1098, 282] on span "N/A" at bounding box center [1144, 275] width 129 height 25
click at [1137, 285] on textarea "***" at bounding box center [1144, 282] width 117 height 20
click at [439, 281] on div "Multiple Show Pins initiative" at bounding box center [482, 279] width 400 height 33
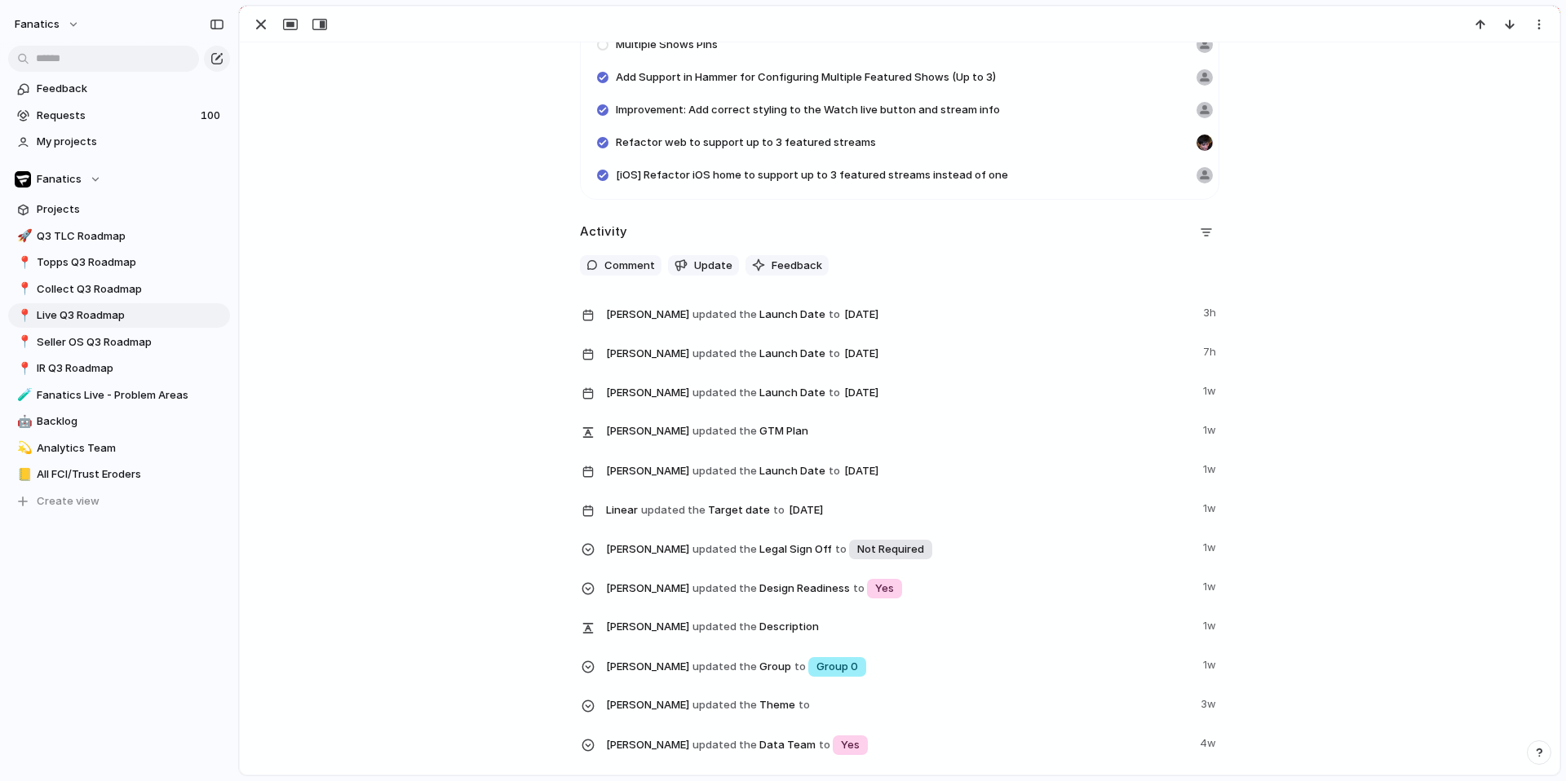
click at [743, 432] on span "[PERSON_NAME] updated the GTM Plan" at bounding box center [899, 430] width 587 height 23
click at [256, 24] on div "button" at bounding box center [261, 25] width 20 height 20
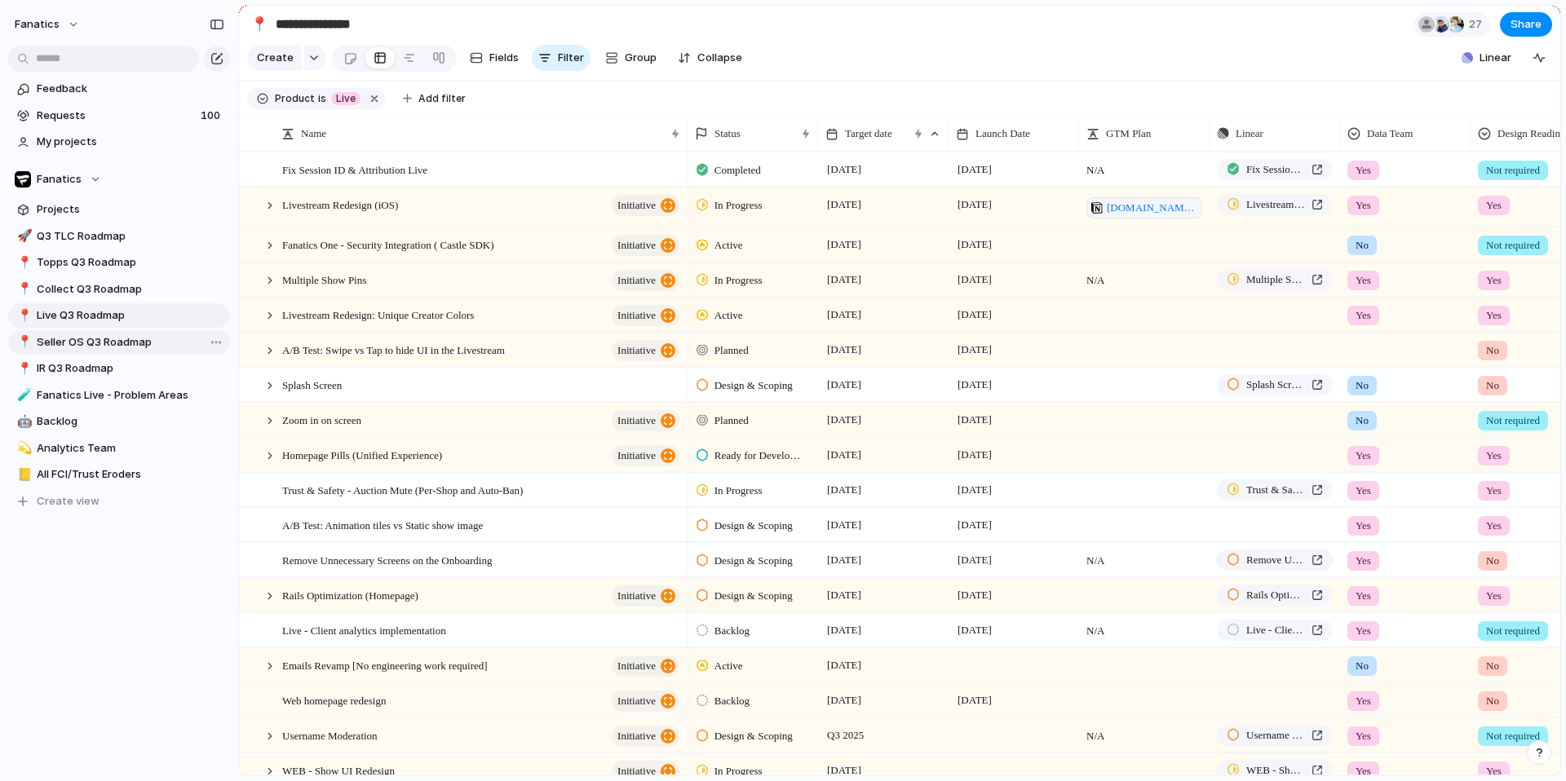
click at [128, 342] on span "Seller OS Q3 Roadmap" at bounding box center [131, 342] width 188 height 16
type input "**********"
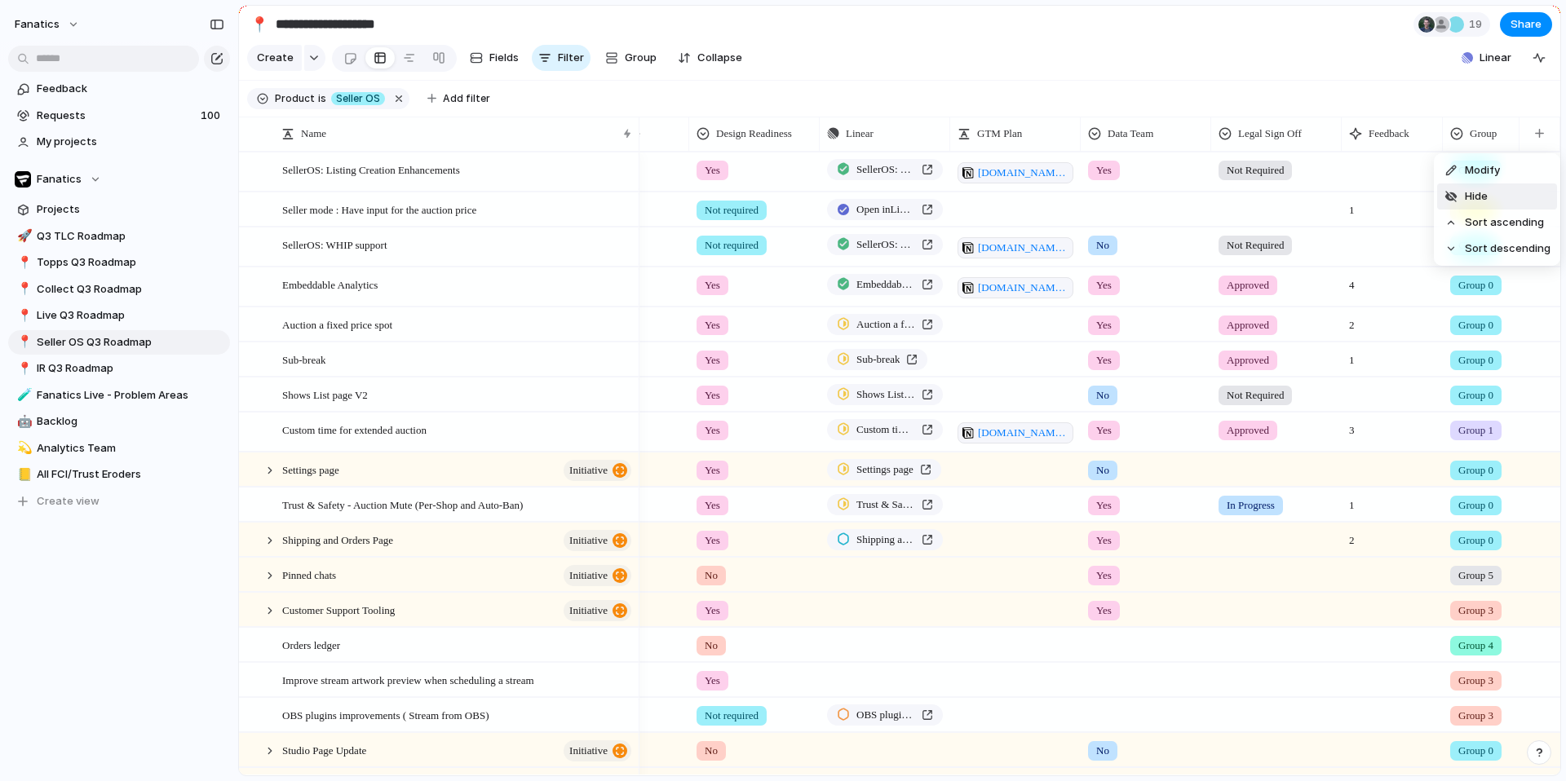
click at [1471, 202] on span "Hide" at bounding box center [1476, 196] width 23 height 16
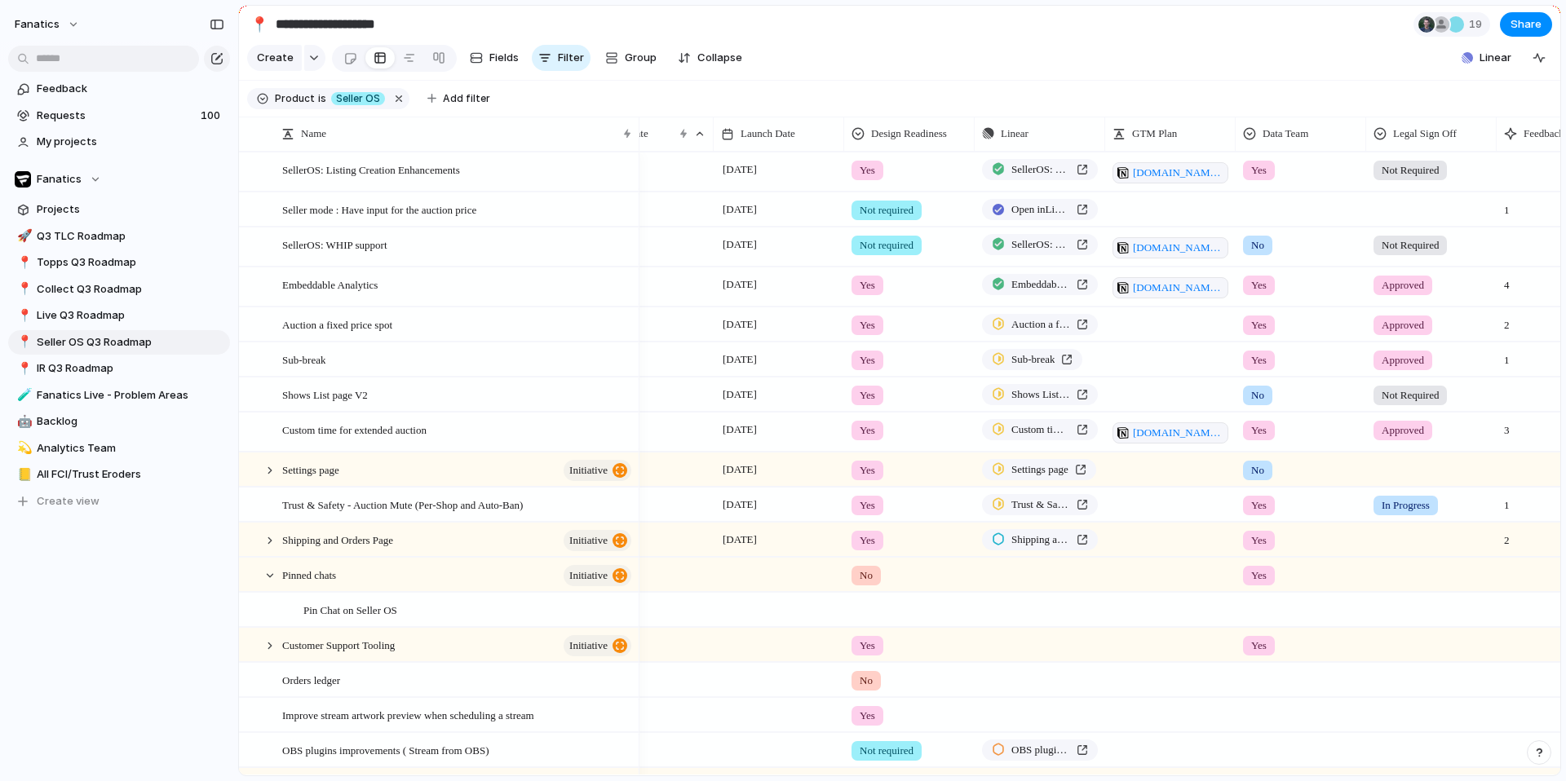
scroll to position [0, 241]
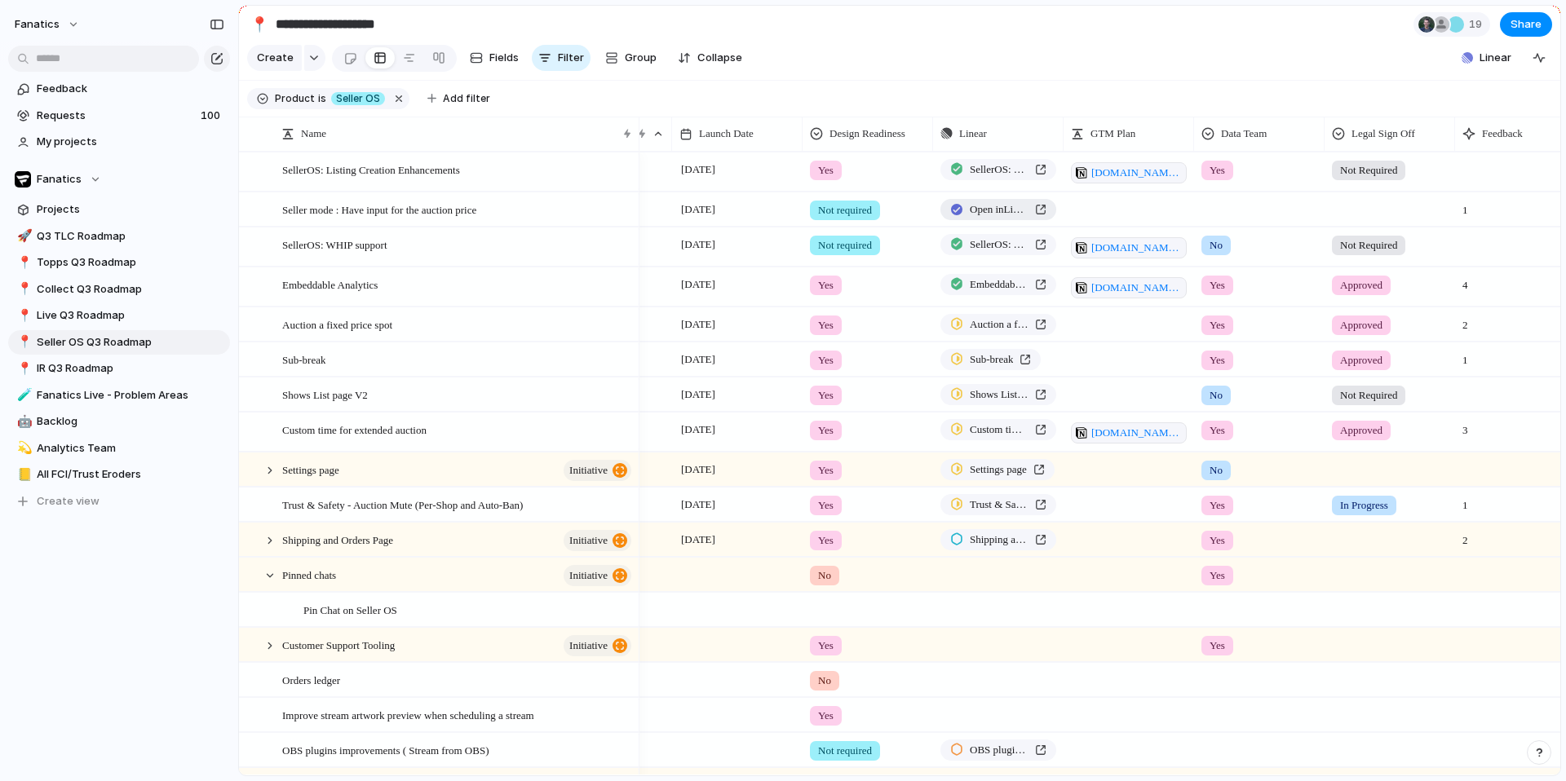
click at [970, 217] on link "Open in Linear" at bounding box center [998, 209] width 116 height 21
click at [376, 213] on span "Seller mode : Have input for the auction price" at bounding box center [379, 209] width 194 height 19
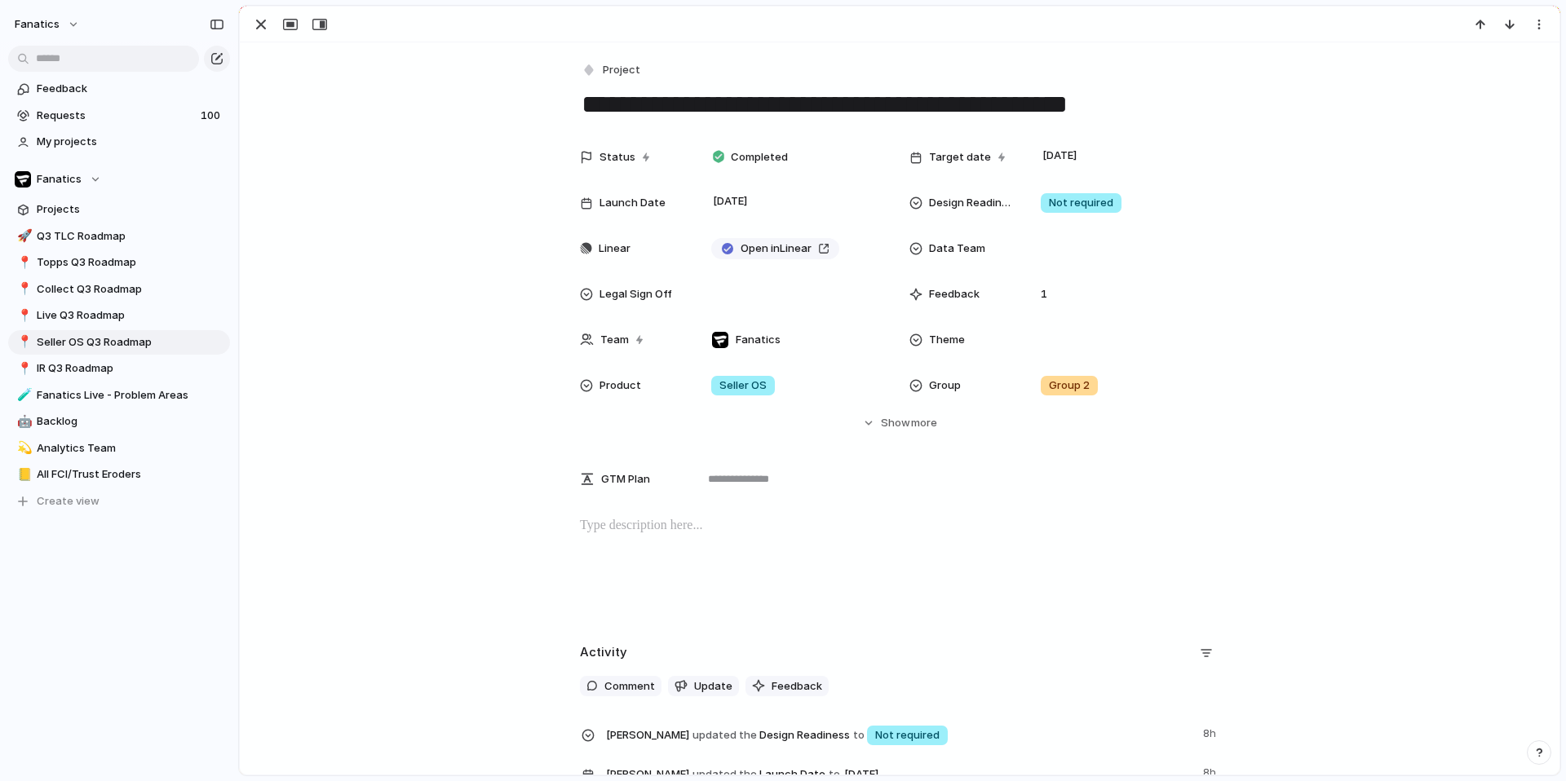
click at [763, 97] on textarea "**********" at bounding box center [899, 104] width 639 height 34
type textarea "**********"
click at [953, 59] on div "Project" at bounding box center [899, 71] width 639 height 24
click at [258, 29] on div "button" at bounding box center [261, 25] width 20 height 20
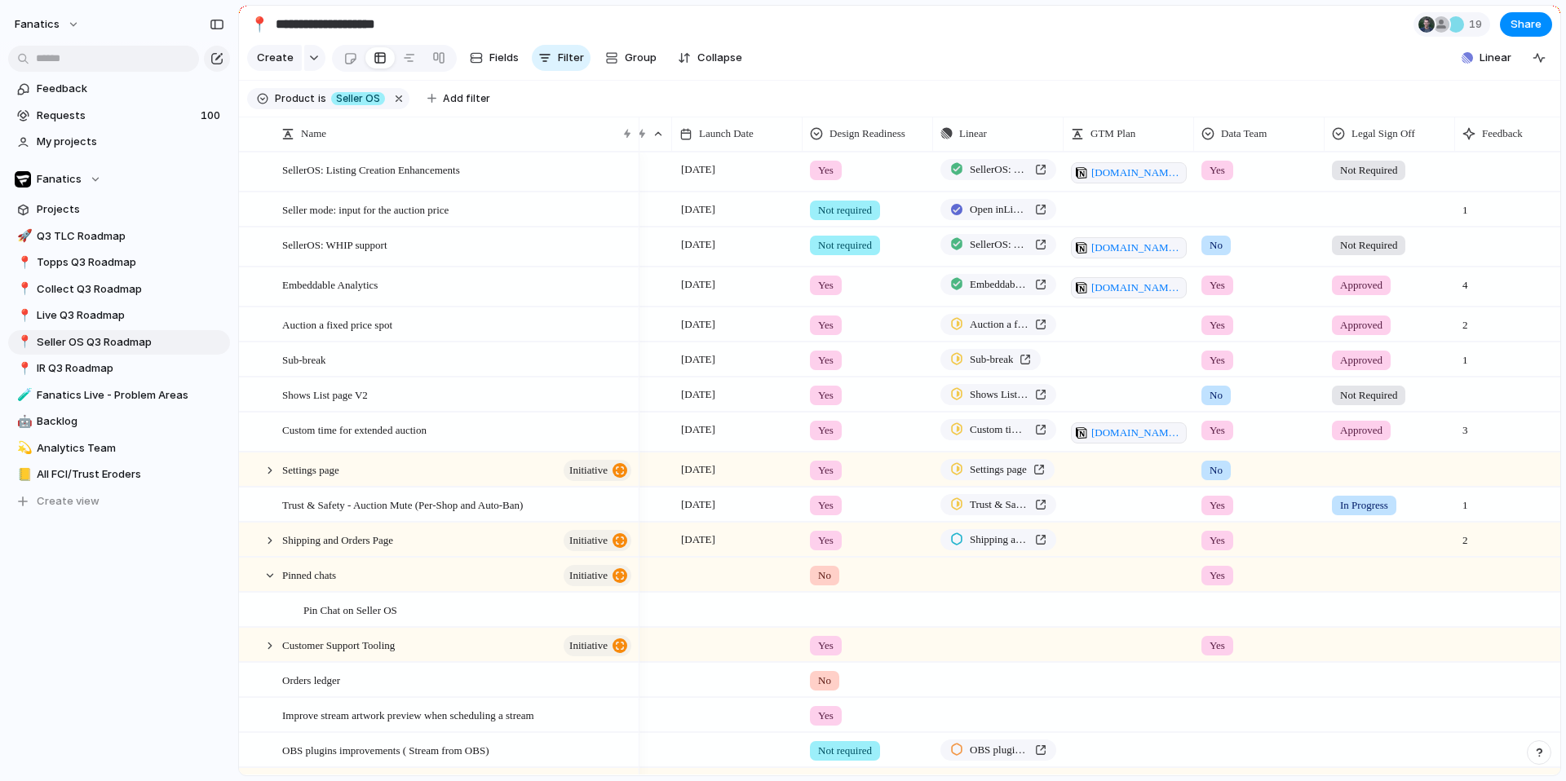
click at [1225, 201] on div at bounding box center [1259, 206] width 129 height 27
click at [1235, 306] on li "No" at bounding box center [1264, 306] width 133 height 28
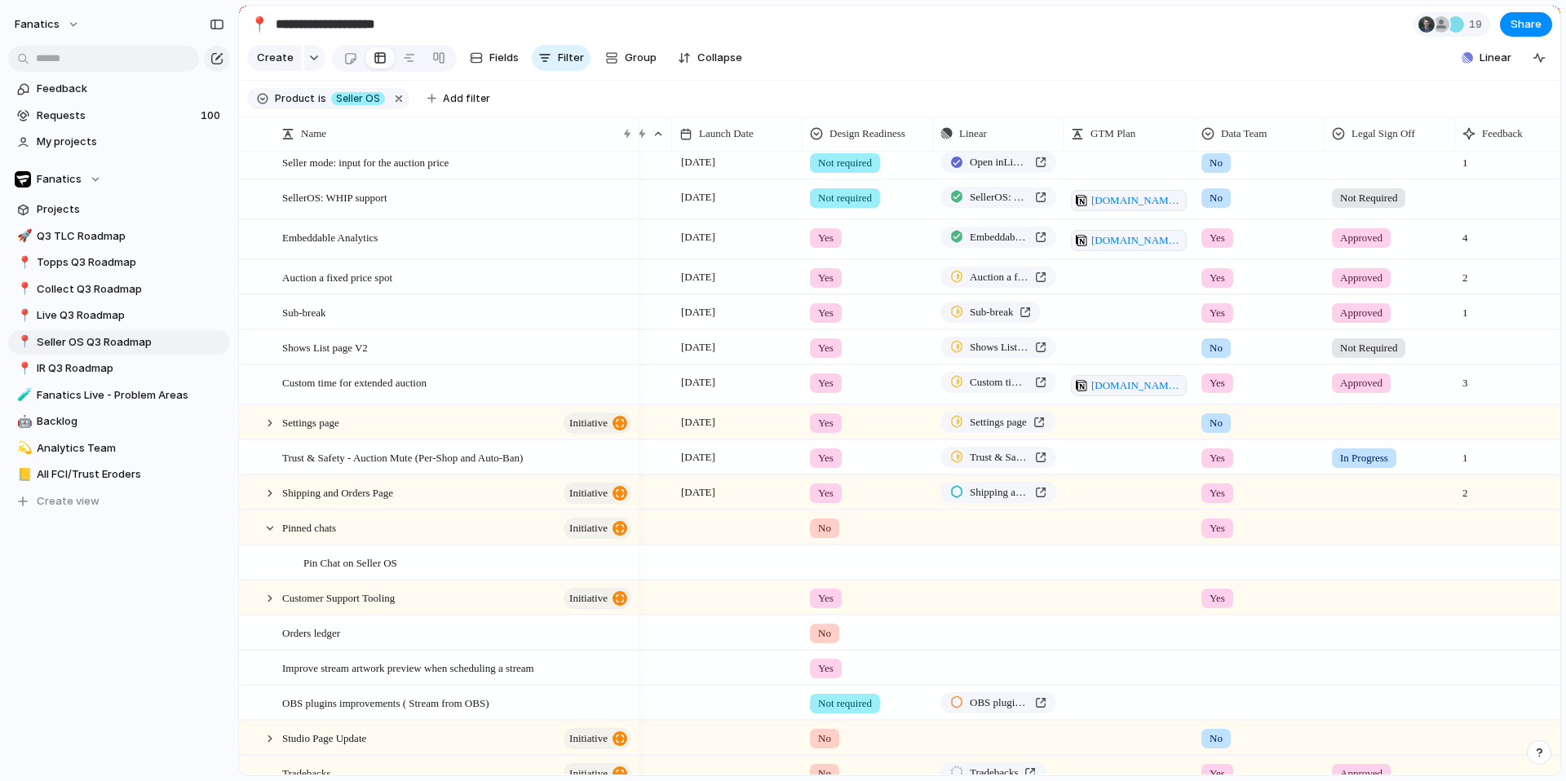
scroll to position [99, 0]
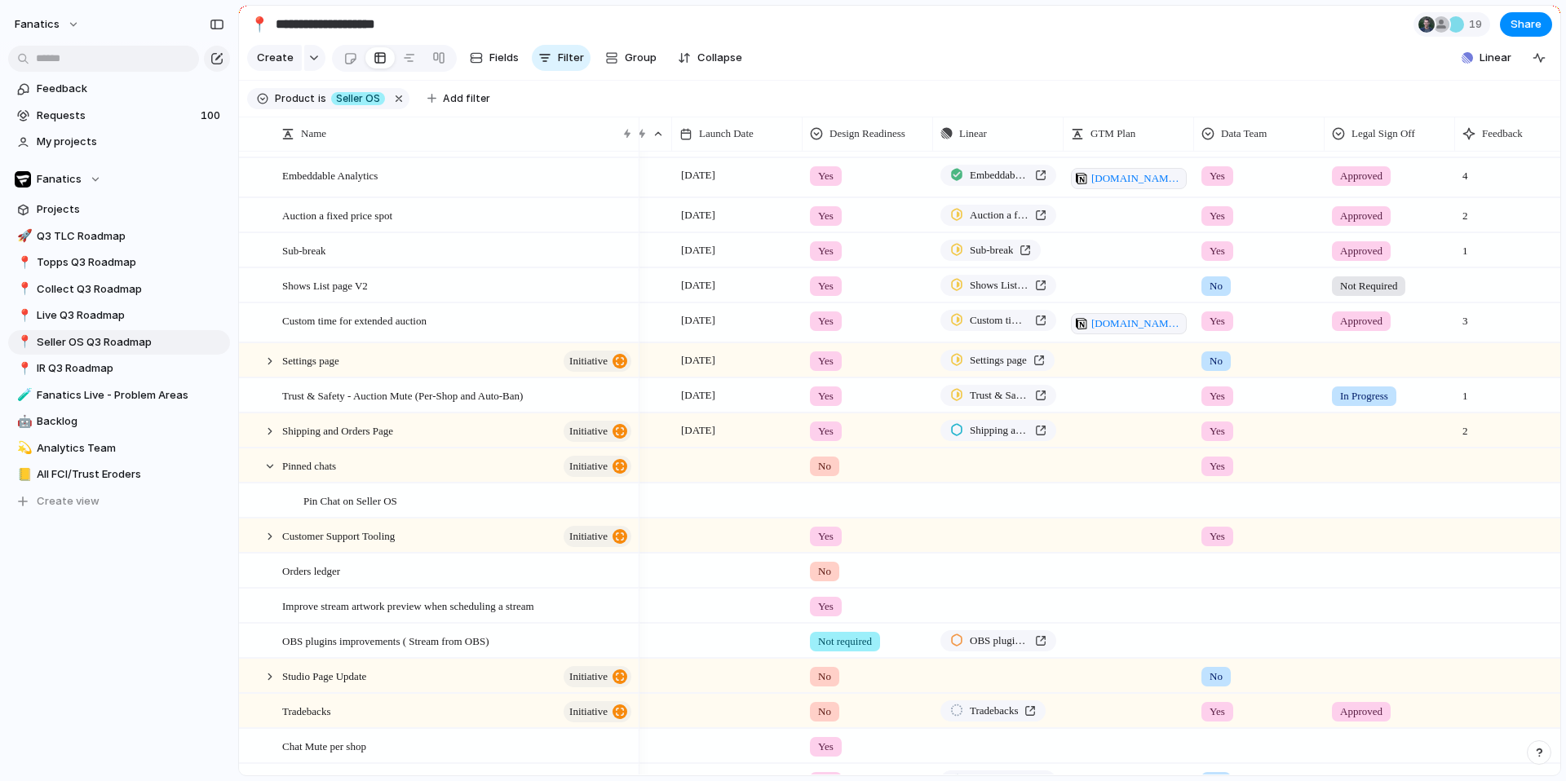
click at [1217, 502] on div at bounding box center [1259, 497] width 129 height 27
click at [1226, 569] on span "Yes" at bounding box center [1222, 569] width 19 height 16
click at [1219, 559] on div at bounding box center [1259, 568] width 129 height 27
click at [1237, 665] on li "No" at bounding box center [1264, 667] width 133 height 28
click at [1215, 607] on div at bounding box center [1259, 603] width 129 height 27
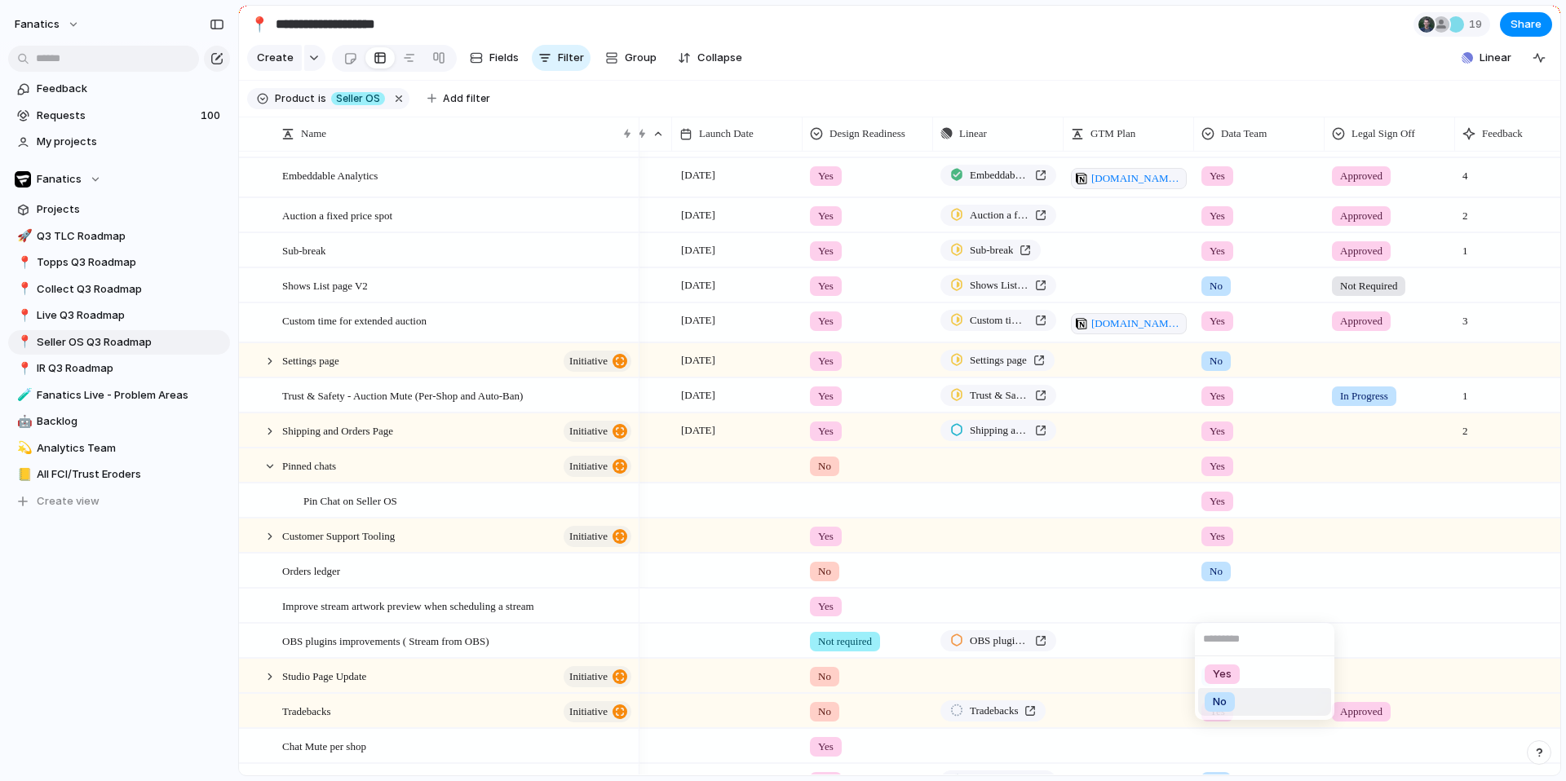
click at [1244, 702] on li "No" at bounding box center [1264, 702] width 133 height 28
click at [1224, 640] on div at bounding box center [1259, 638] width 129 height 27
click at [1242, 729] on li "No" at bounding box center [1264, 737] width 133 height 28
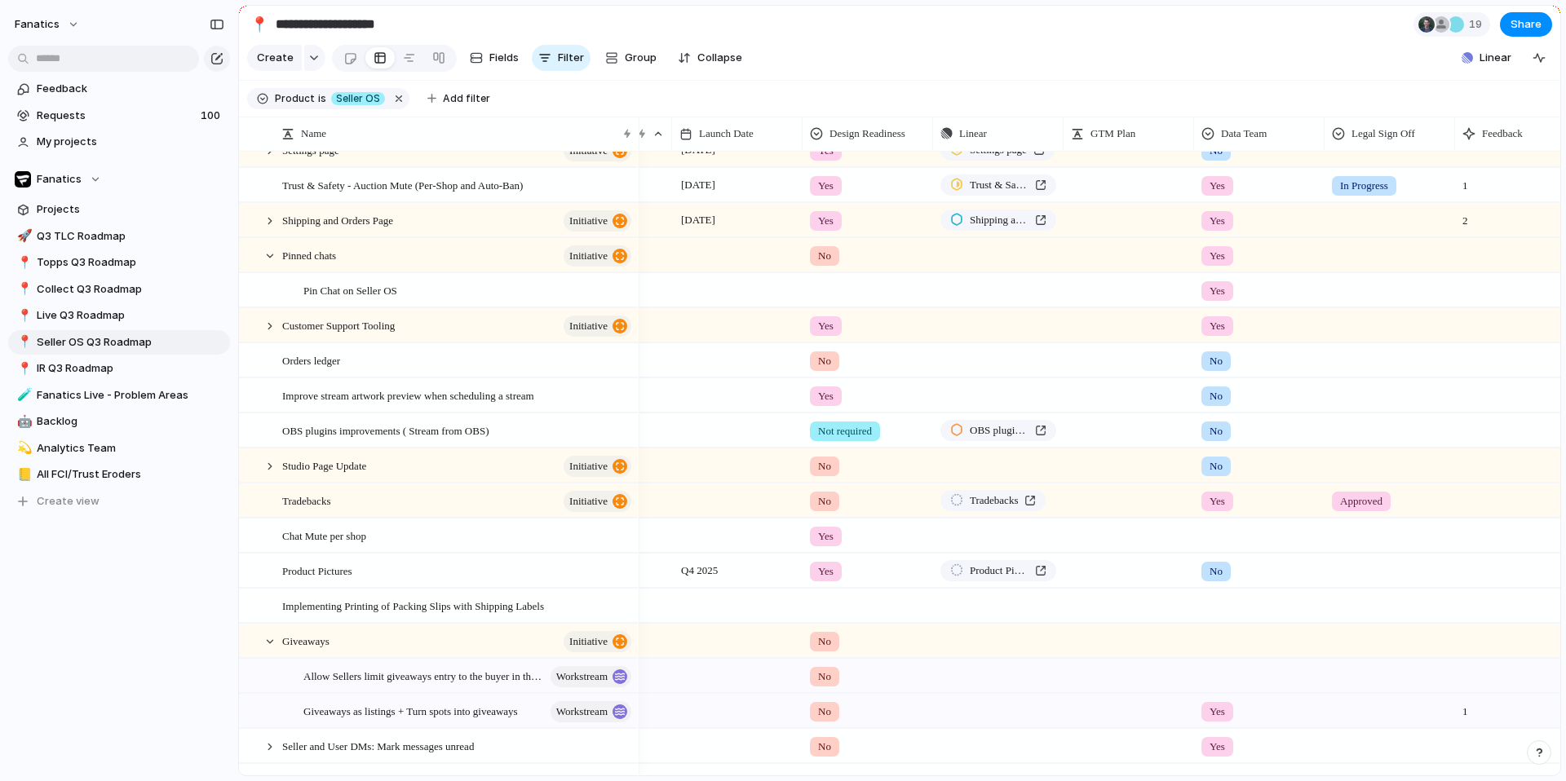
click at [1217, 532] on div at bounding box center [1259, 532] width 129 height 27
click at [1228, 607] on span "Yes" at bounding box center [1222, 604] width 19 height 16
click at [1228, 607] on div at bounding box center [1259, 603] width 129 height 27
click at [1261, 590] on div "Yes No" at bounding box center [783, 390] width 1566 height 781
click at [1356, 594] on div at bounding box center [1389, 603] width 129 height 27
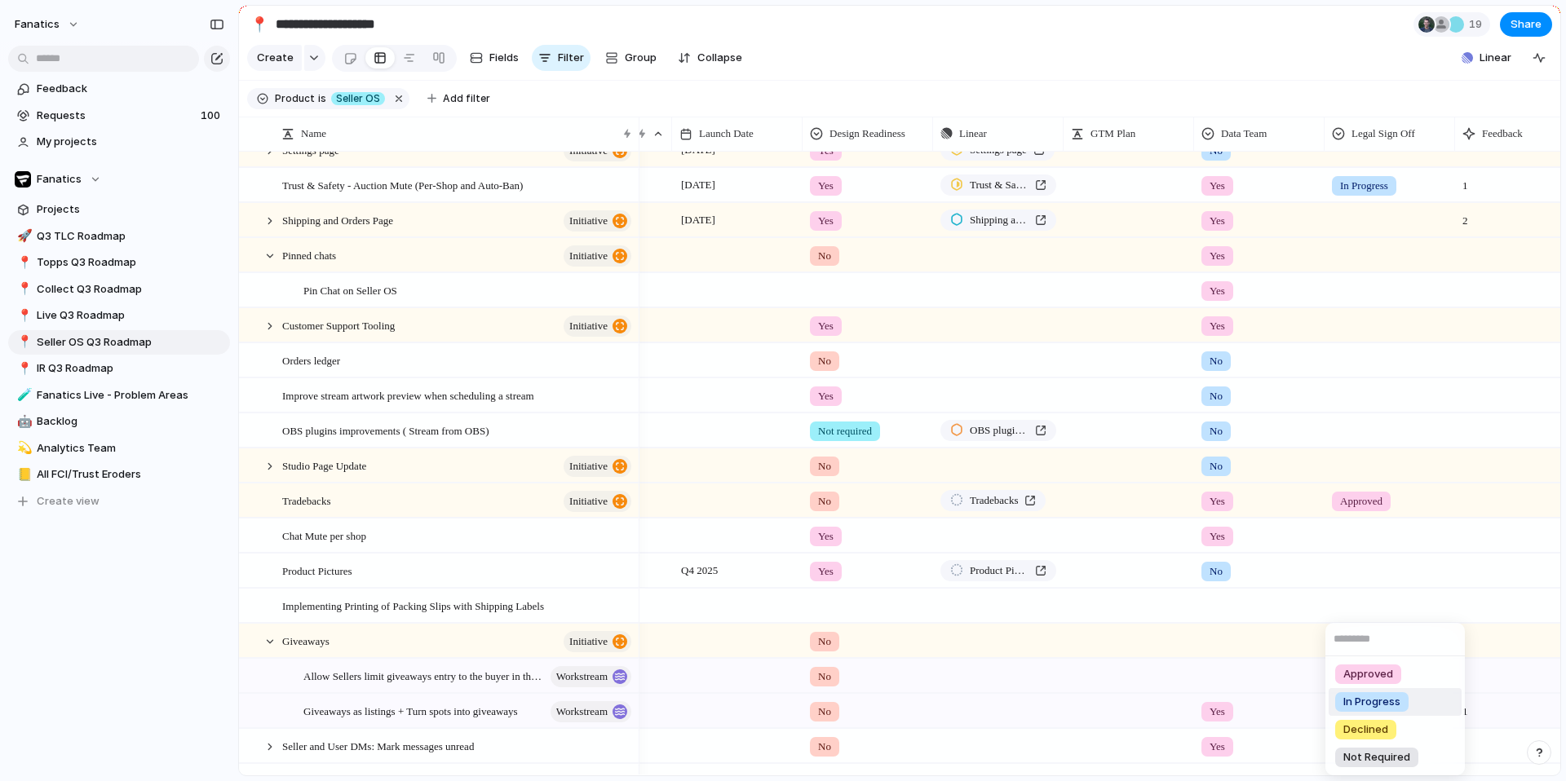
click at [1380, 701] on span "In Progress" at bounding box center [1371, 702] width 57 height 16
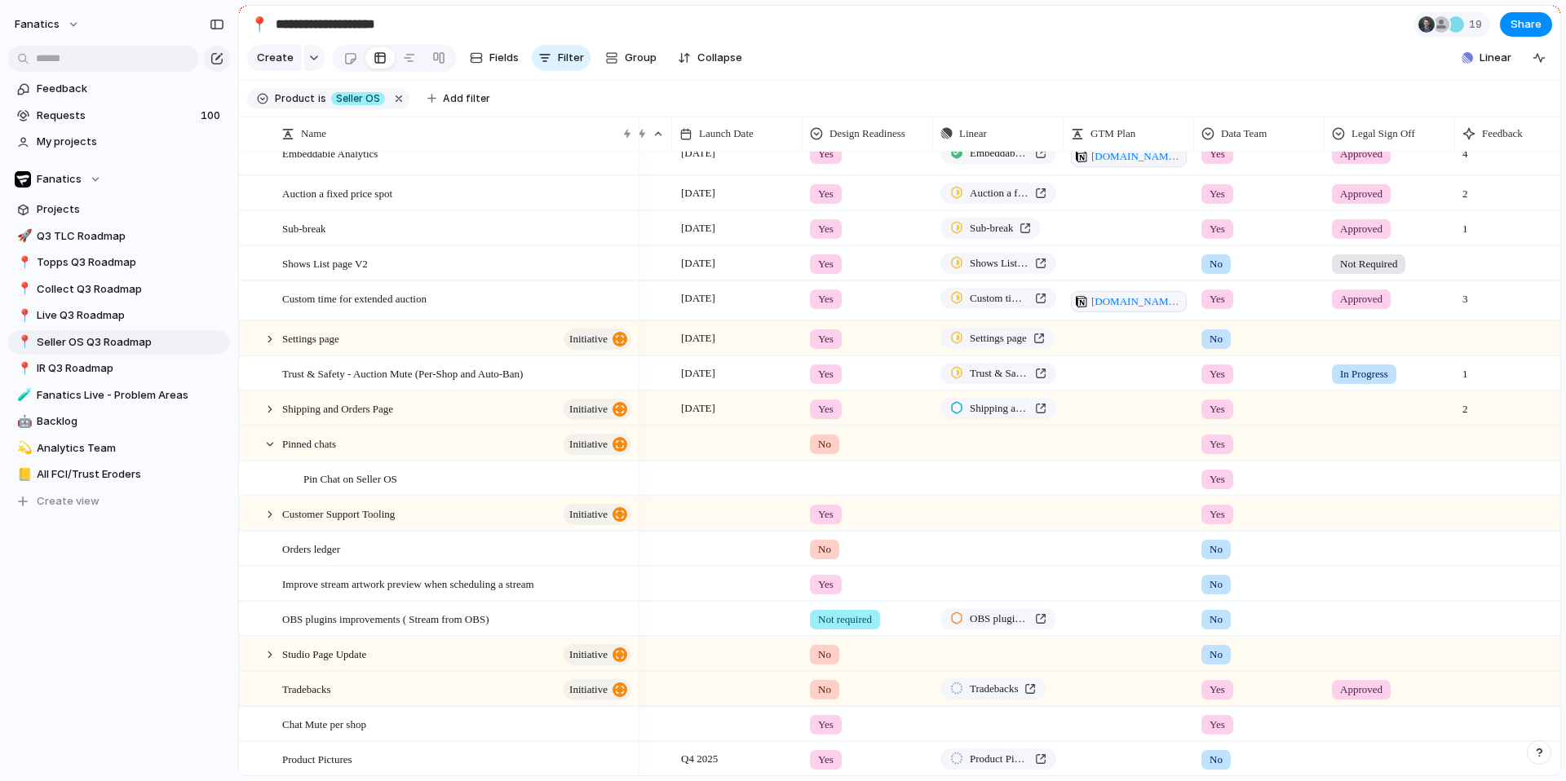
click at [1361, 342] on div at bounding box center [1389, 335] width 129 height 27
click at [1376, 491] on span "Not Required" at bounding box center [1376, 490] width 67 height 16
click at [1373, 411] on div at bounding box center [1389, 405] width 129 height 27
click at [1382, 504] on span "In Progress" at bounding box center [1371, 505] width 57 height 16
click at [1357, 448] on div at bounding box center [1389, 440] width 129 height 27
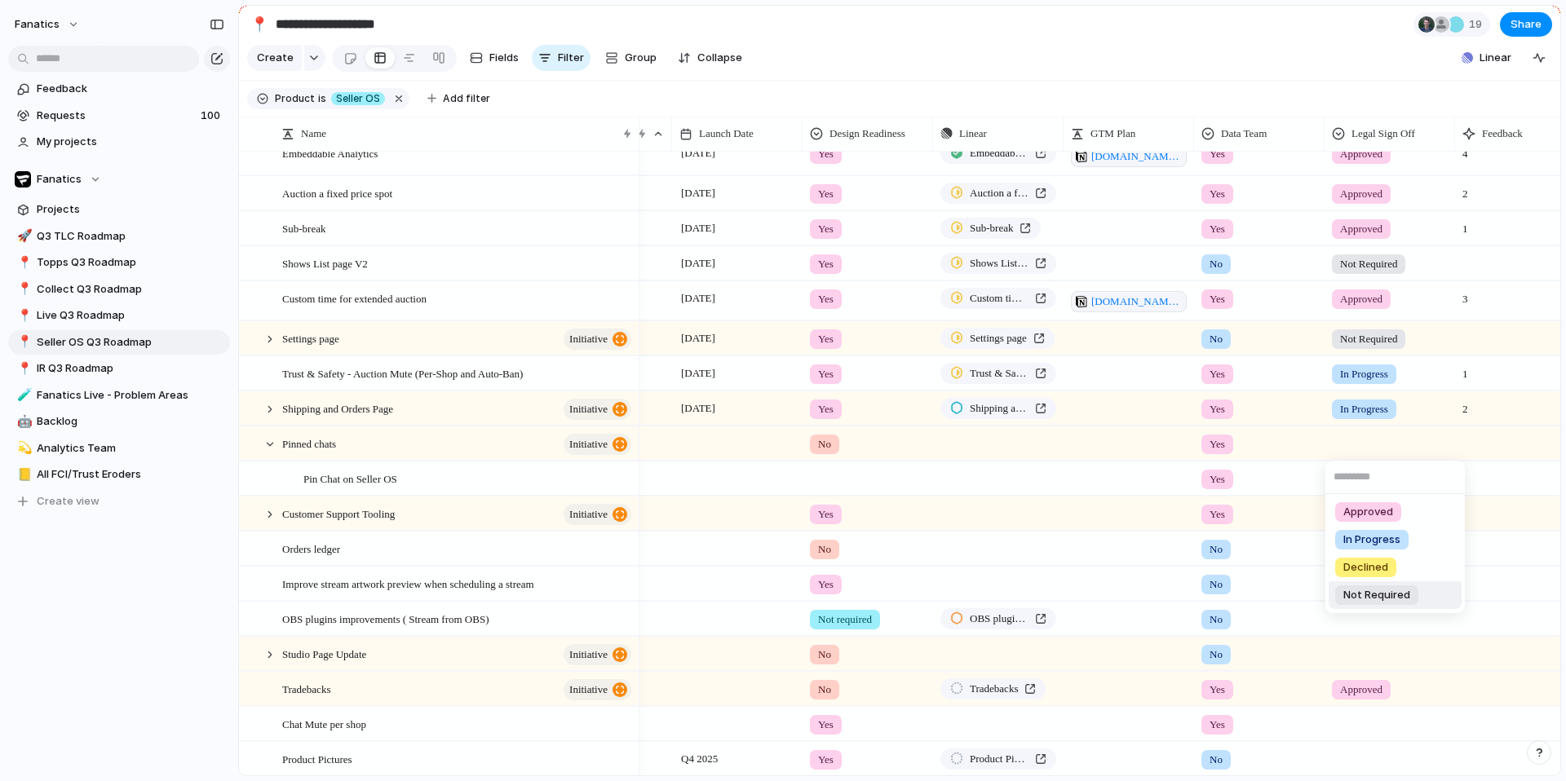
click at [1376, 595] on span "Not Required" at bounding box center [1376, 595] width 67 height 16
click at [272, 446] on div at bounding box center [270, 444] width 15 height 15
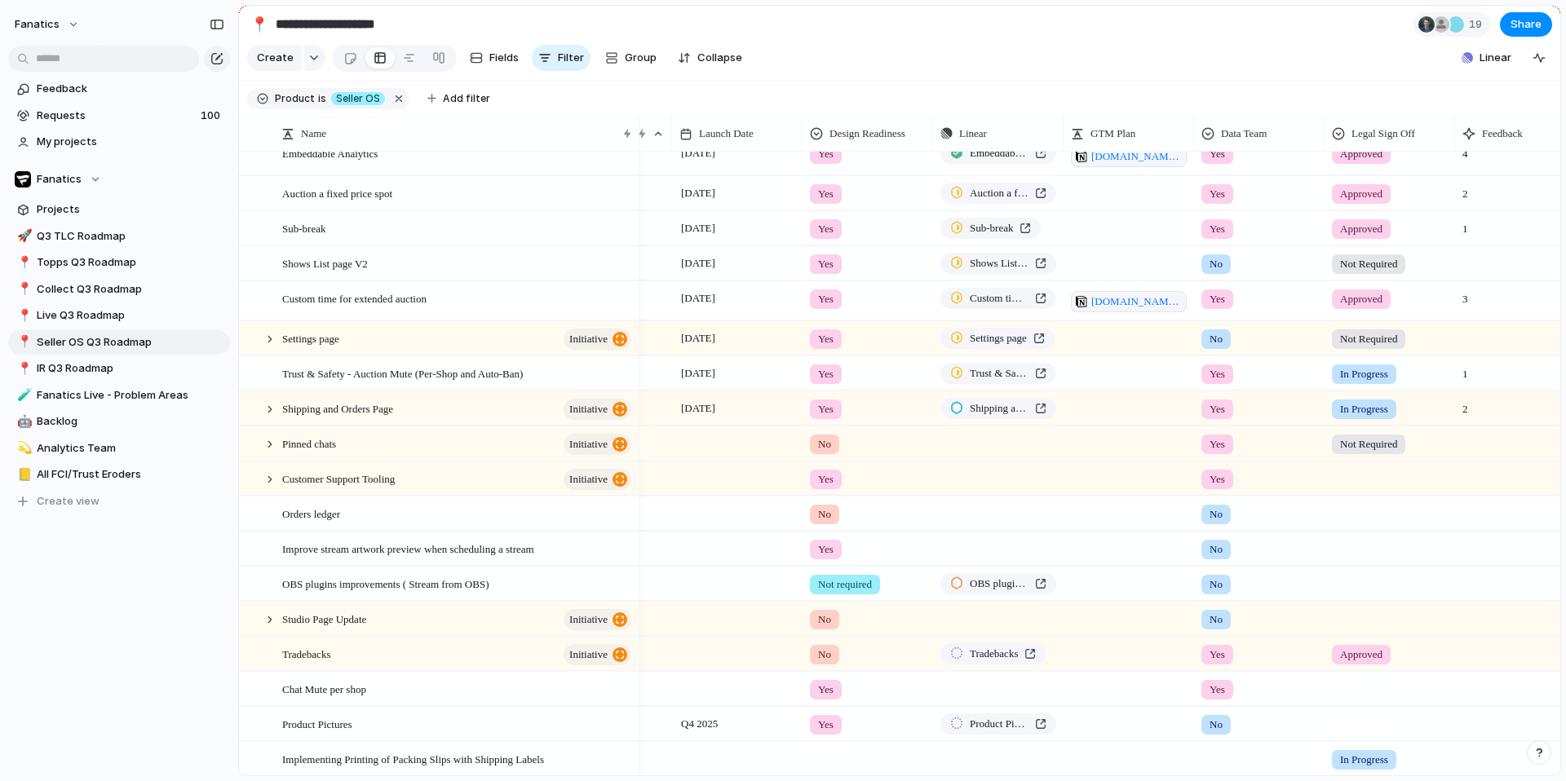
click at [1376, 473] on div at bounding box center [1389, 475] width 129 height 27
click at [1381, 583] on div "In Progress" at bounding box center [1371, 575] width 73 height 20
click at [1356, 479] on span "In Progress" at bounding box center [1364, 479] width 48 height 16
click at [1356, 479] on div "Approved In Progress Declined Not Required No Legal Sign Off" at bounding box center [783, 390] width 1566 height 781
click at [1359, 480] on span "In Progress" at bounding box center [1364, 479] width 48 height 16
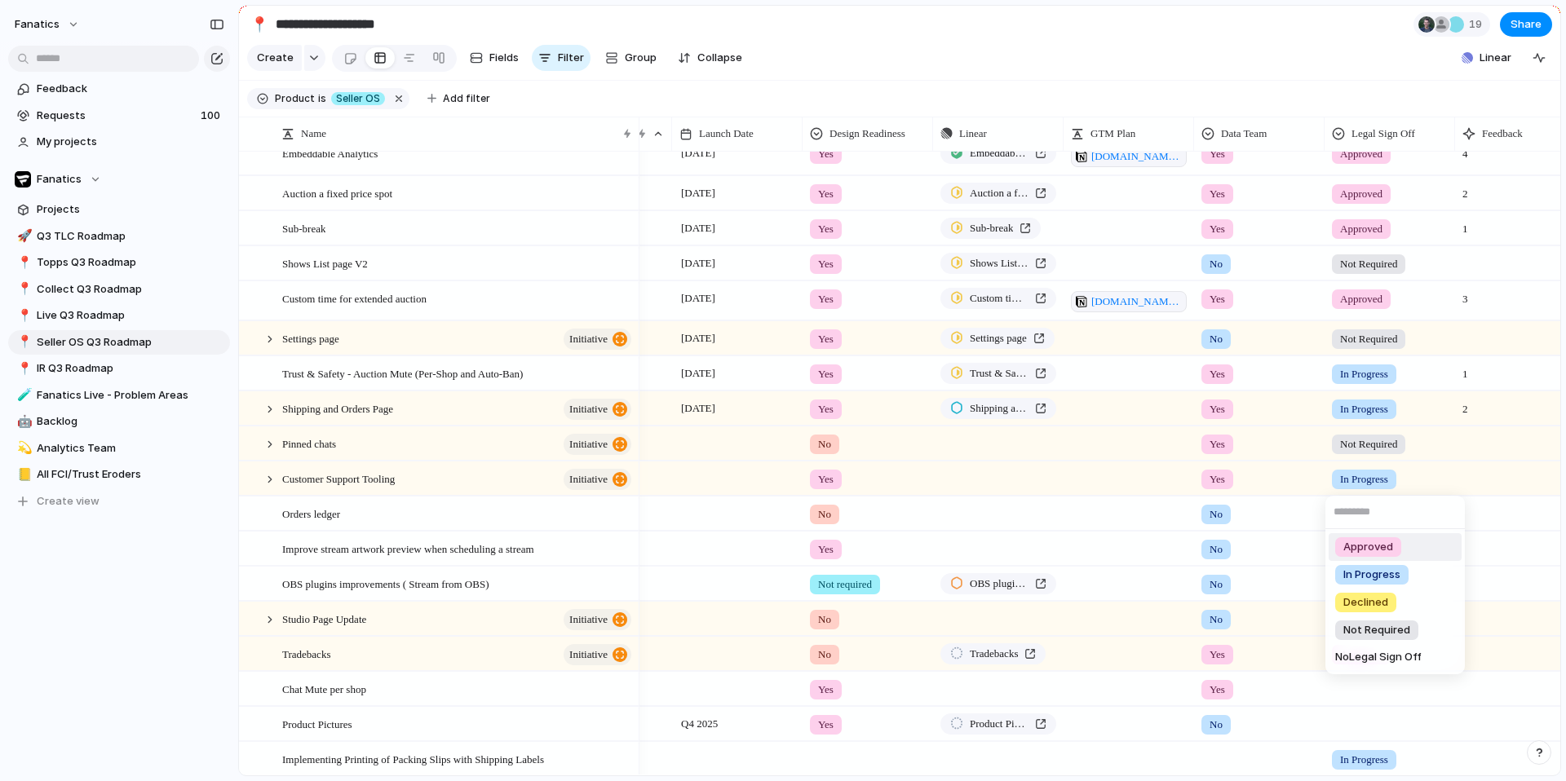
click at [1397, 131] on div "Approved In Progress Declined Not Required No Legal Sign Off" at bounding box center [783, 390] width 1566 height 781
click at [1397, 130] on span "Legal Sign Off" at bounding box center [1383, 134] width 64 height 16
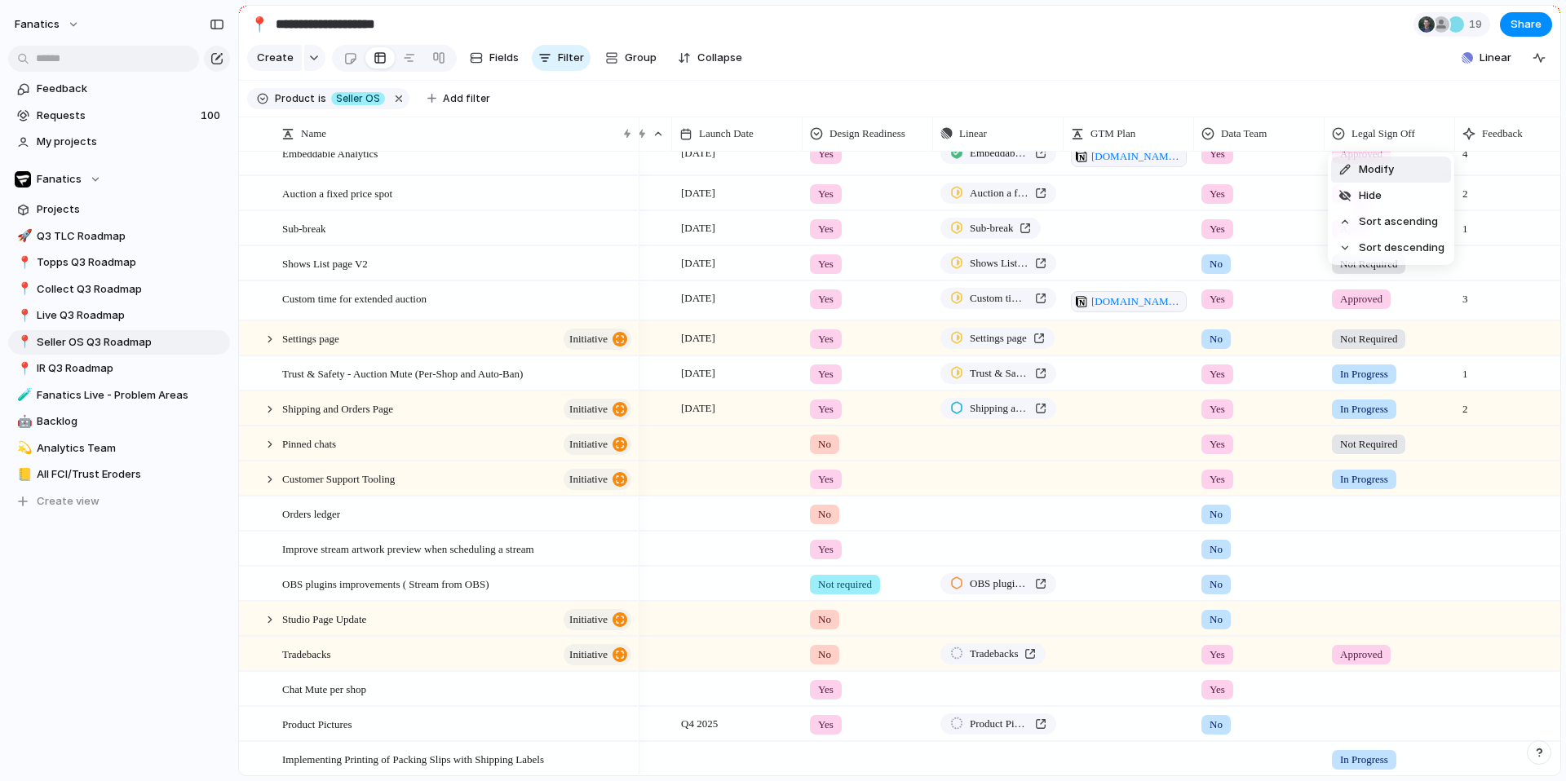
click at [1371, 168] on span "Modify" at bounding box center [1376, 169] width 35 height 16
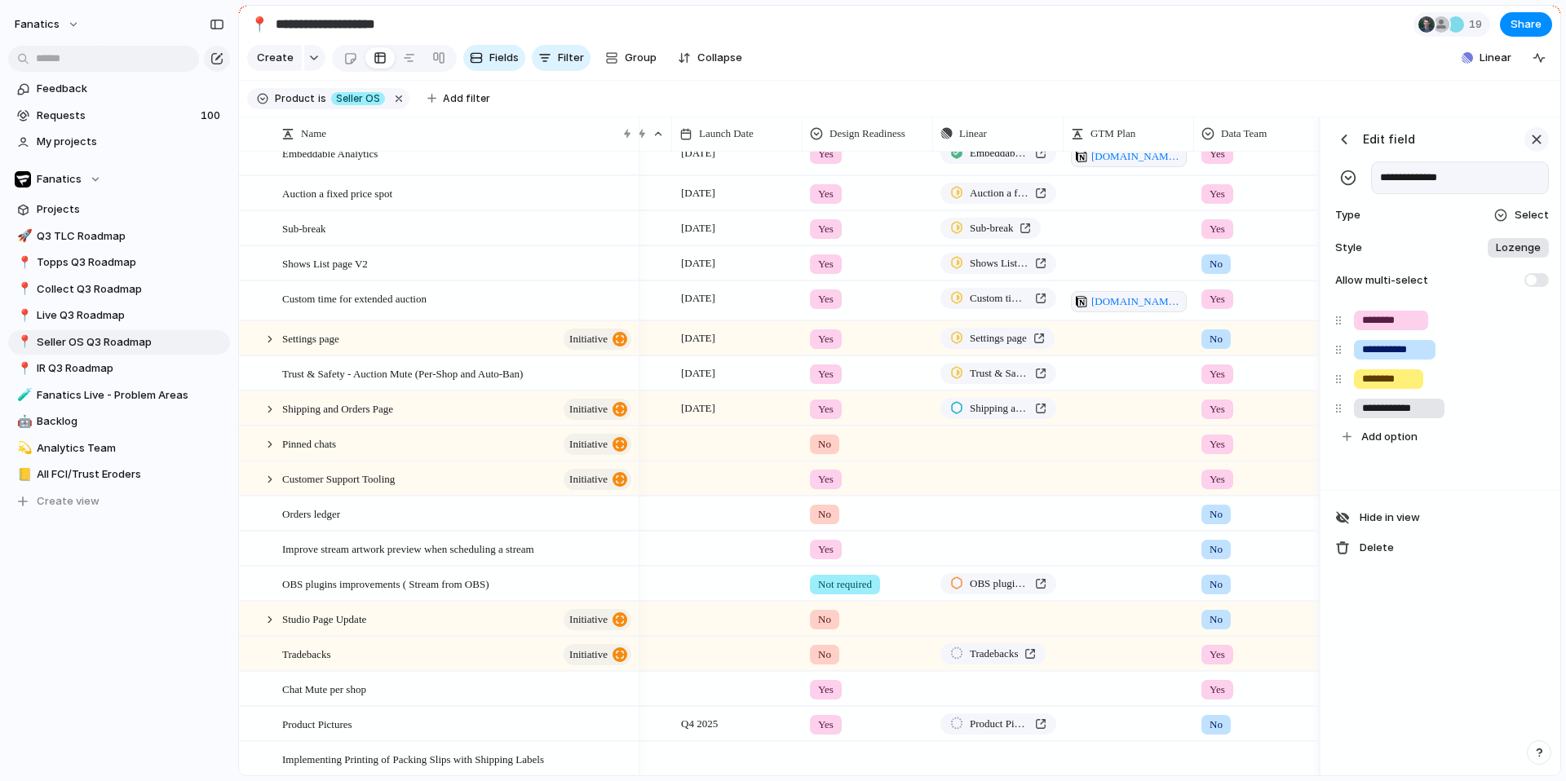
click at [1532, 138] on div "button" at bounding box center [1536, 139] width 18 height 18
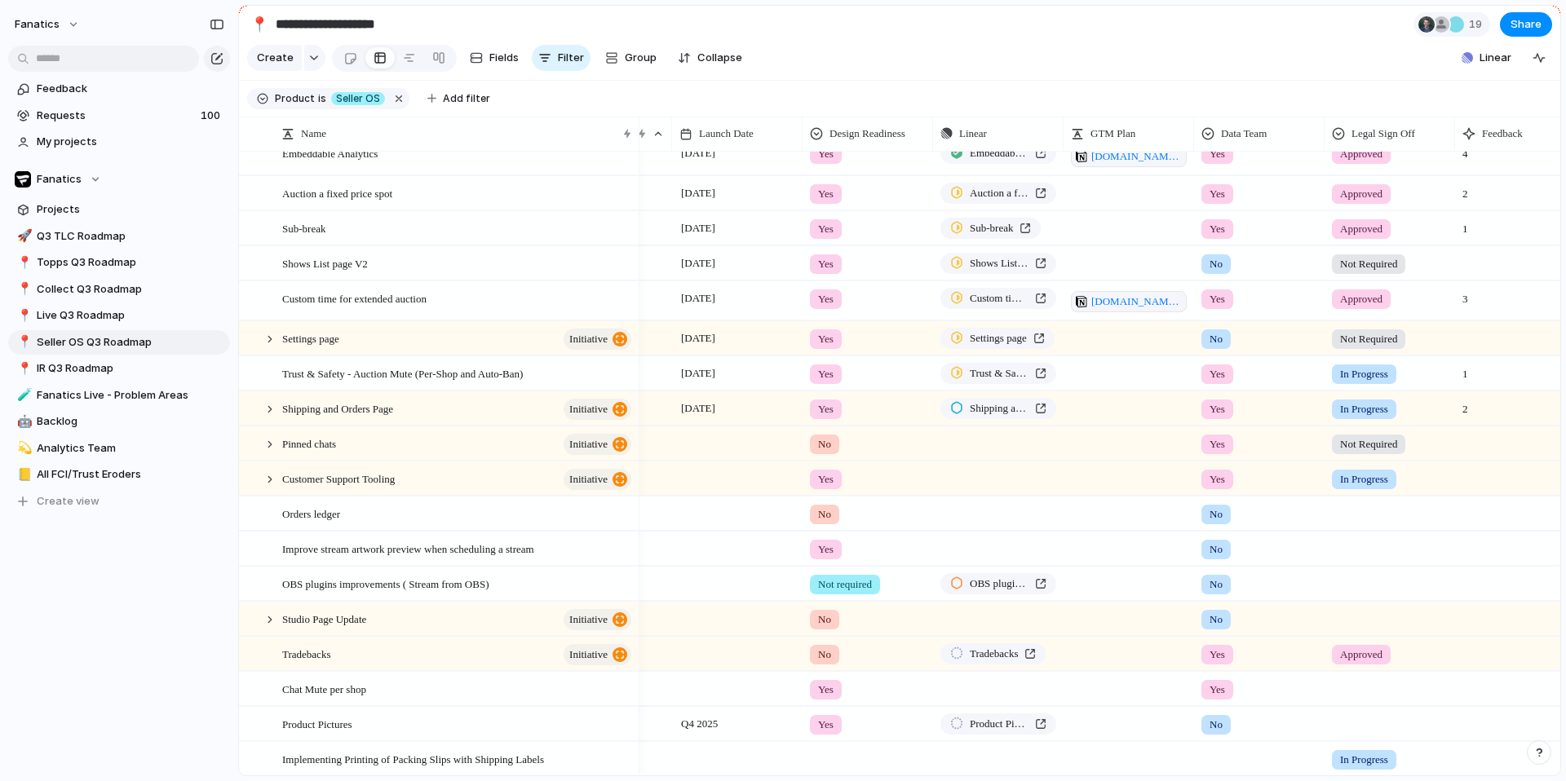
click at [1351, 518] on div at bounding box center [1389, 510] width 129 height 27
click at [1385, 664] on span "Not Required" at bounding box center [1376, 665] width 67 height 16
click at [1378, 546] on div at bounding box center [1389, 545] width 129 height 27
click at [1391, 708] on div "Not Required" at bounding box center [1376, 701] width 83 height 20
click at [1368, 589] on div at bounding box center [1389, 581] width 129 height 27
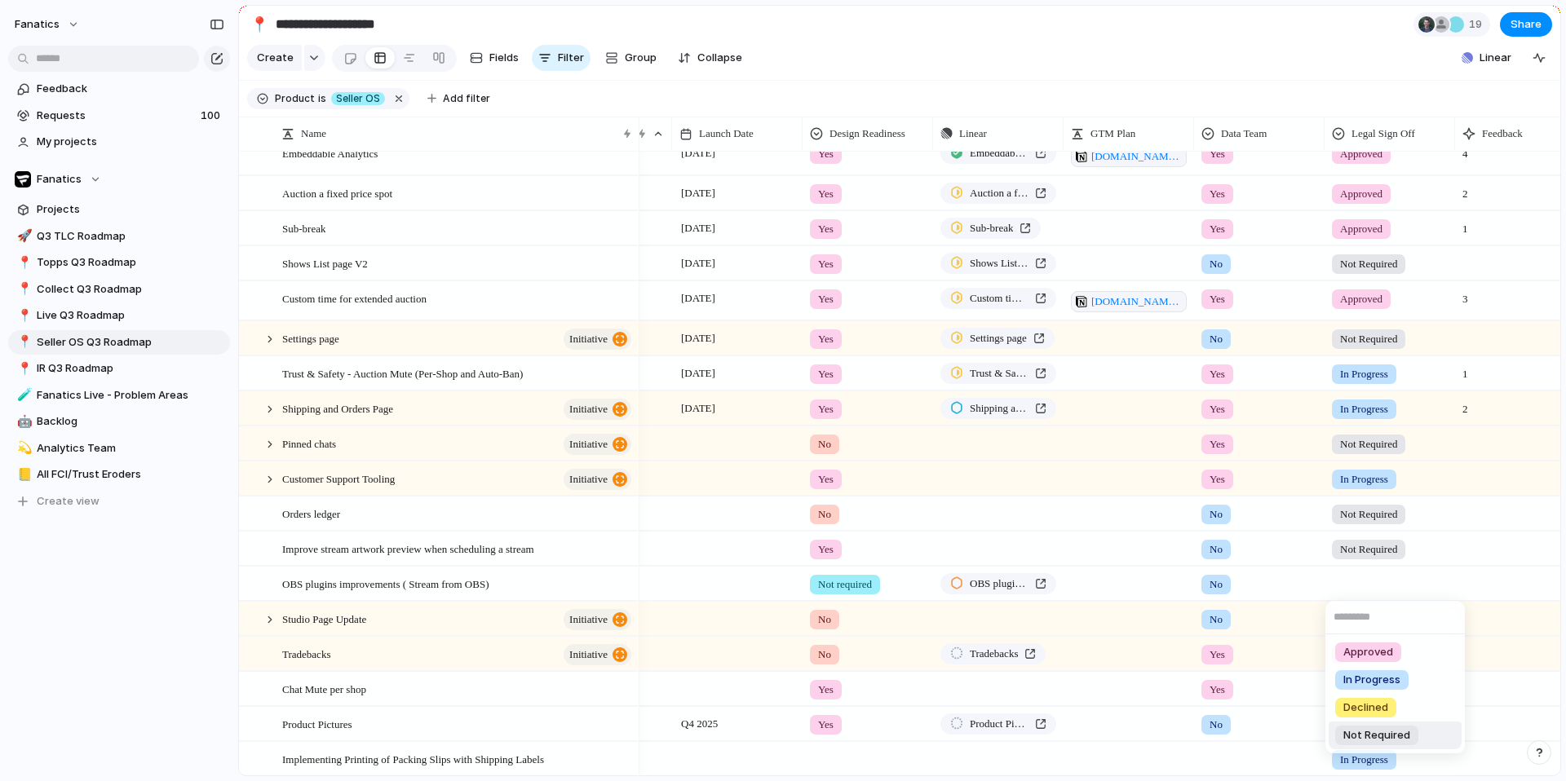
click at [1384, 742] on span "Not Required" at bounding box center [1376, 735] width 67 height 16
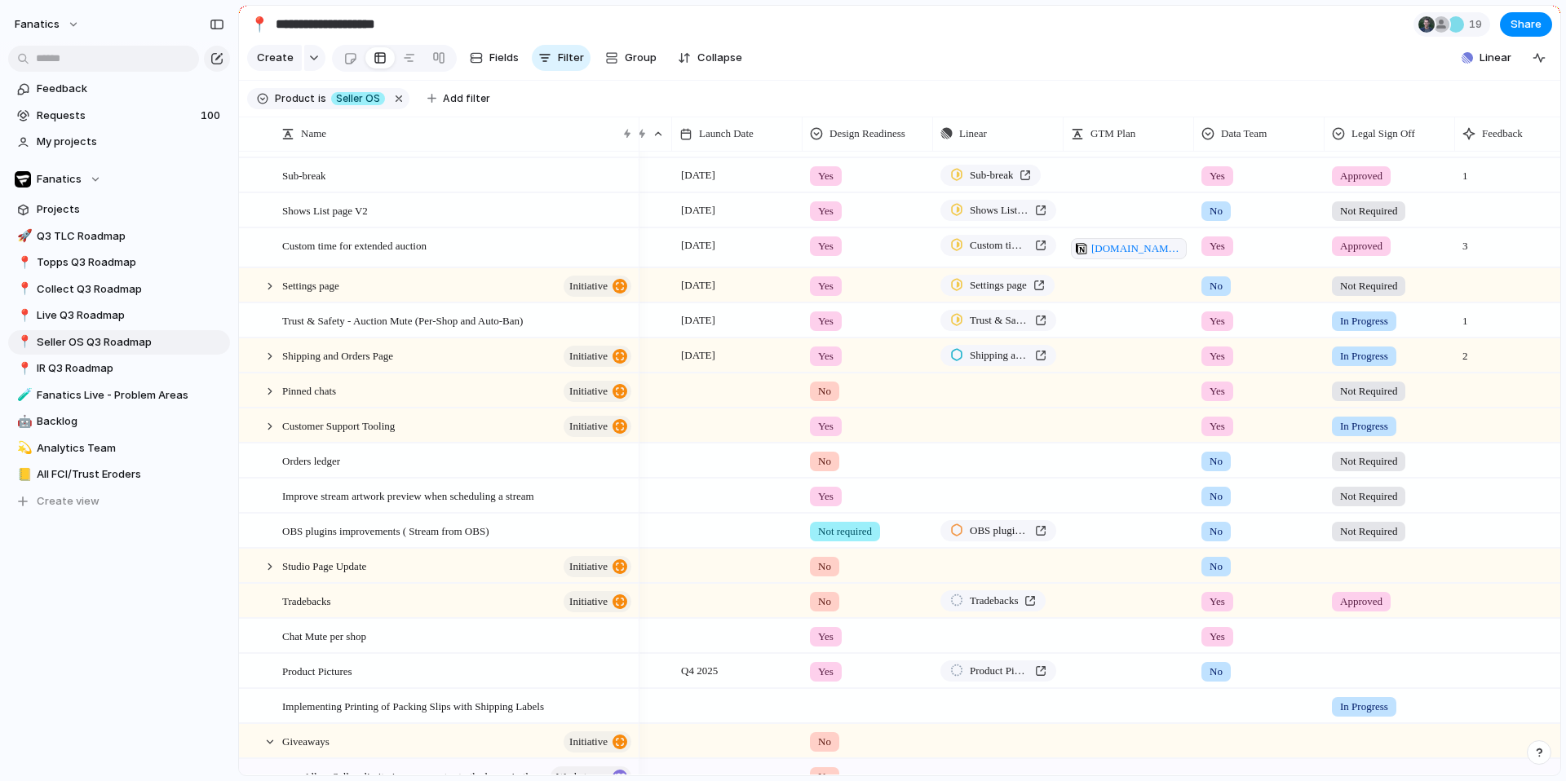
scroll to position [187, 0]
click at [1366, 560] on div at bounding box center [1389, 560] width 129 height 27
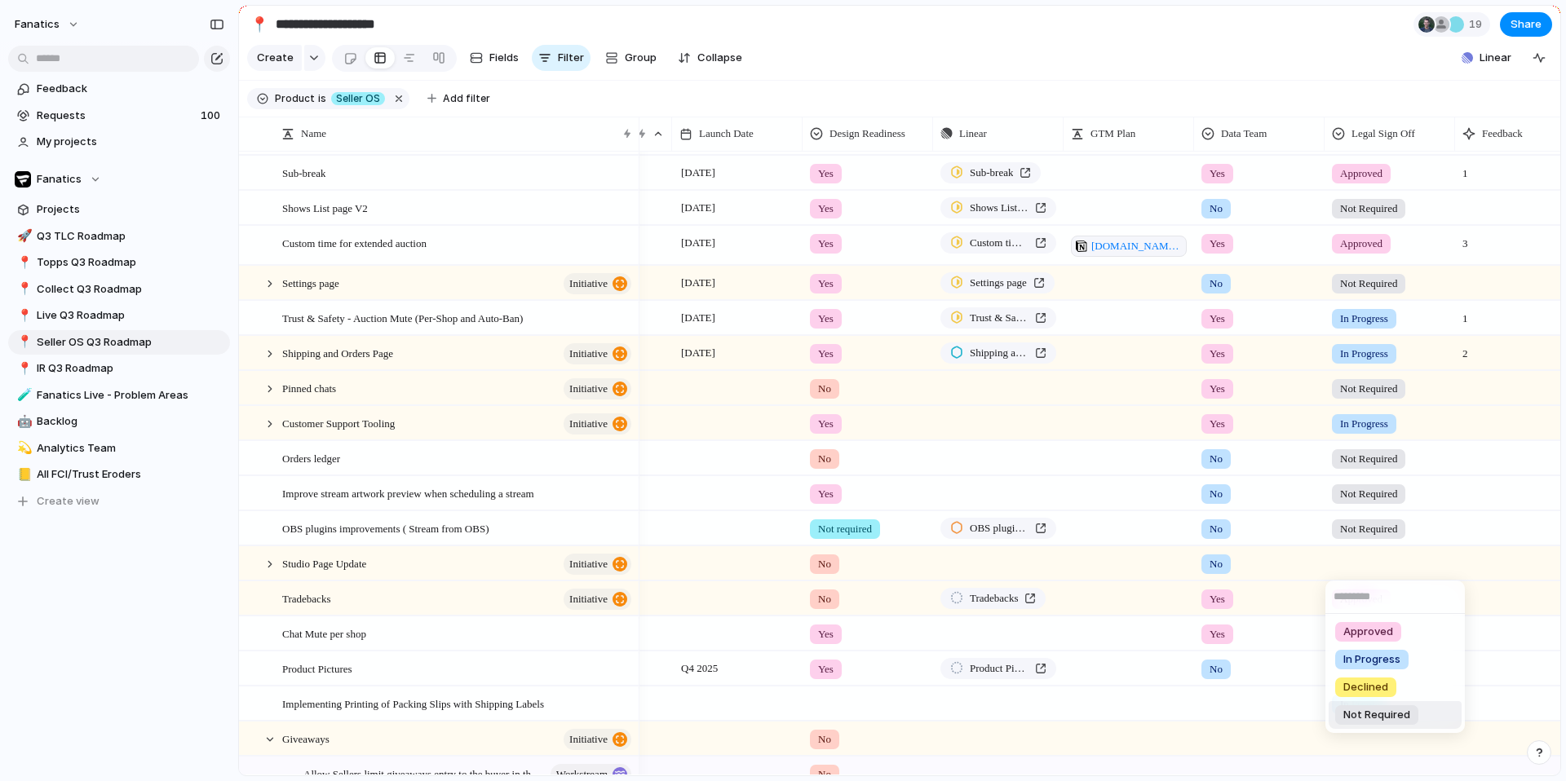
click at [1394, 710] on span "Not Required" at bounding box center [1376, 715] width 67 height 16
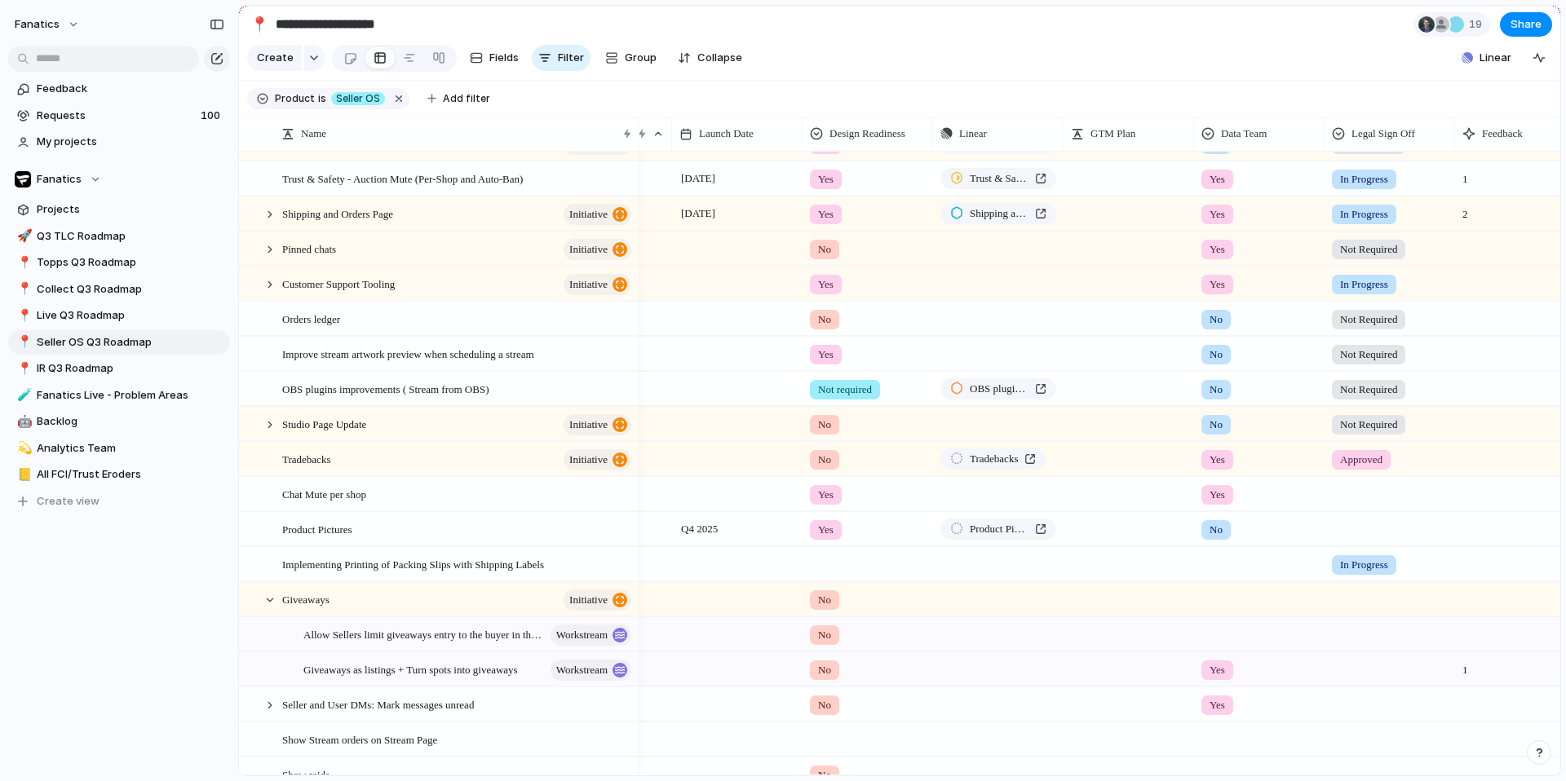
scroll to position [331, 0]
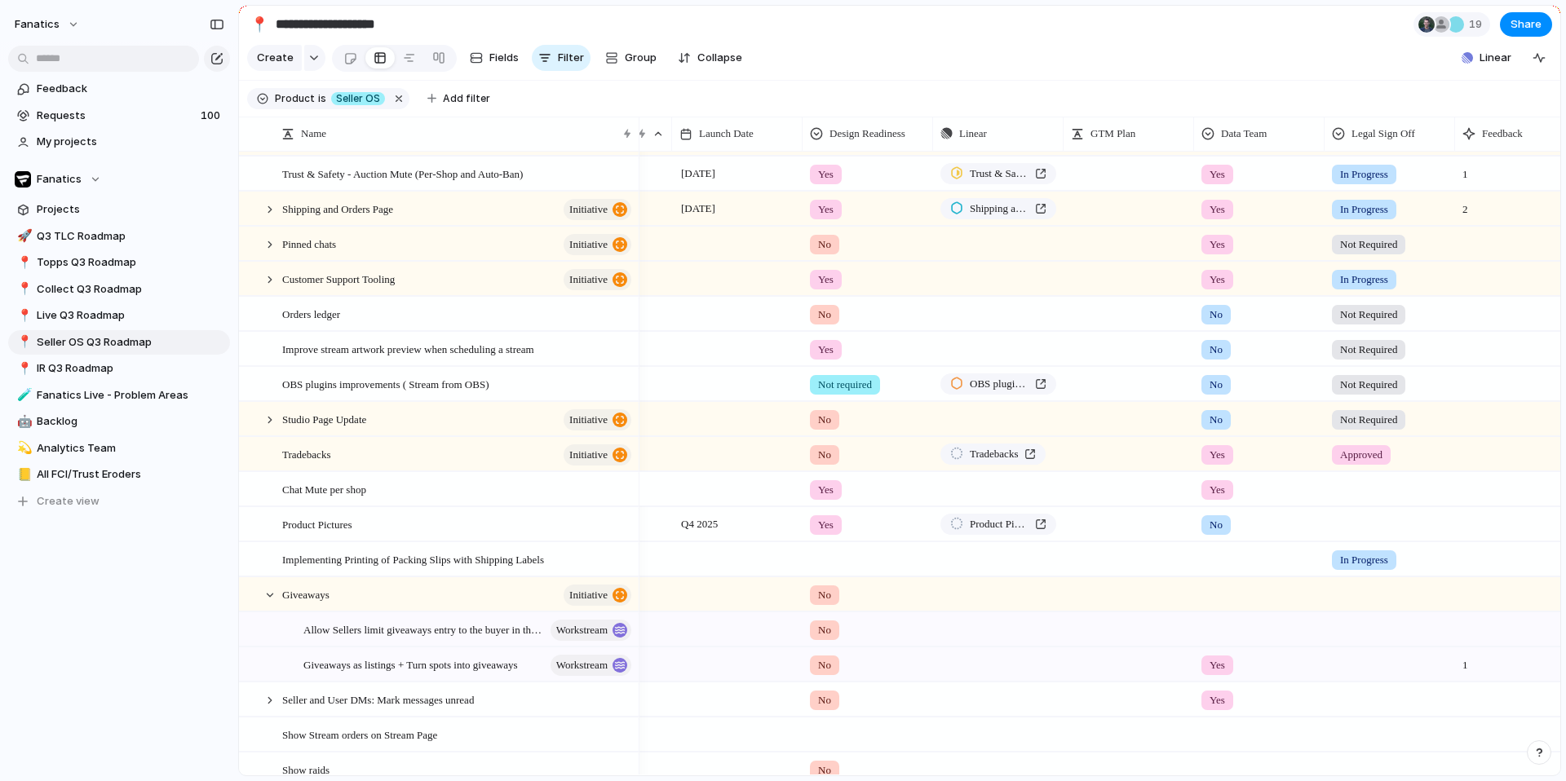
click at [1352, 495] on div at bounding box center [1389, 486] width 129 height 27
click at [1376, 585] on span "In Progress" at bounding box center [1371, 585] width 57 height 16
click at [1369, 563] on span "In Progress" at bounding box center [1364, 560] width 48 height 16
click at [1377, 732] on span "No Legal Sign Off" at bounding box center [1378, 738] width 86 height 16
click at [1345, 520] on div at bounding box center [1389, 521] width 129 height 27
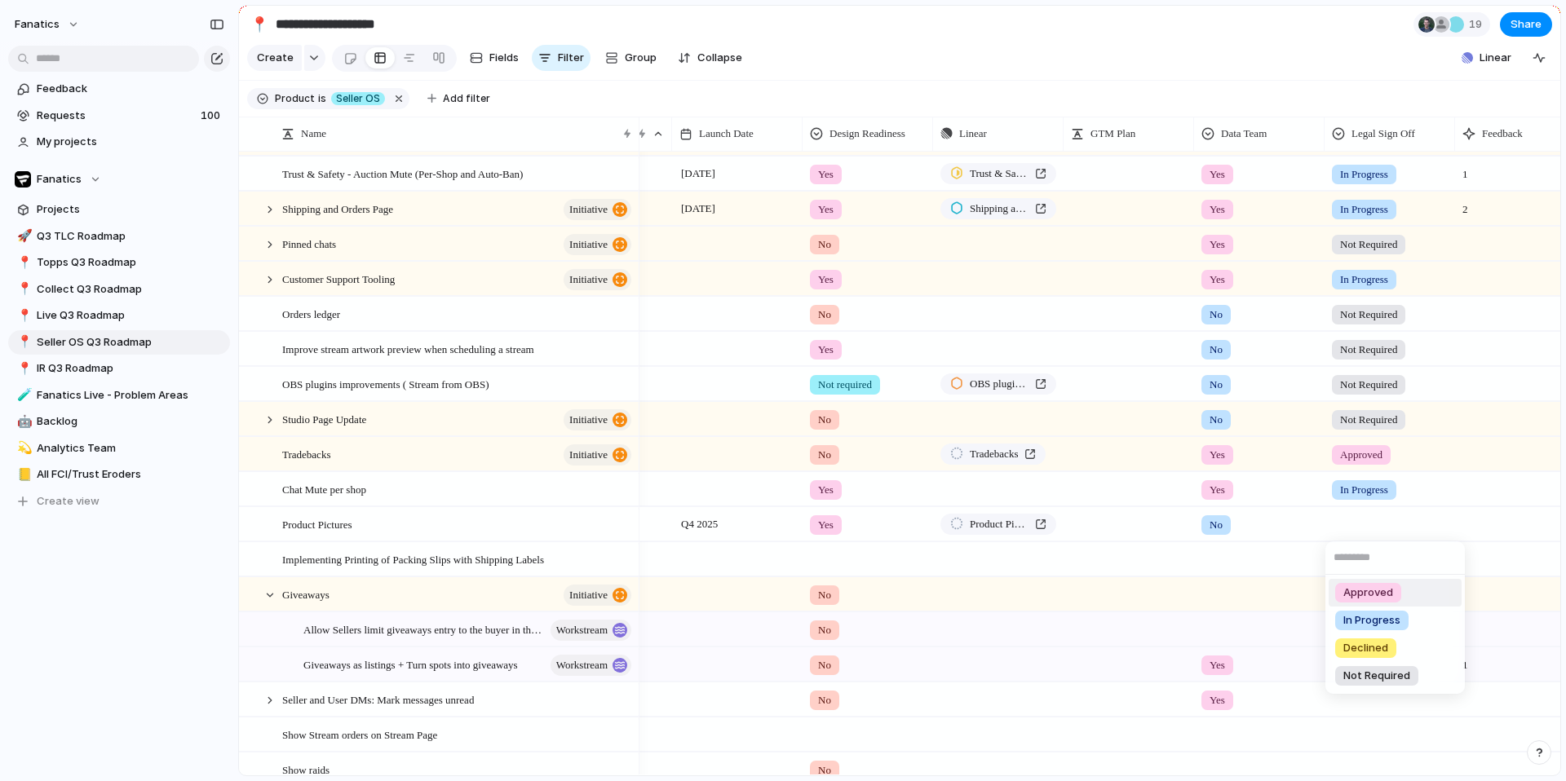
click at [1305, 500] on div "Approved In Progress Declined Not Required" at bounding box center [783, 390] width 1566 height 781
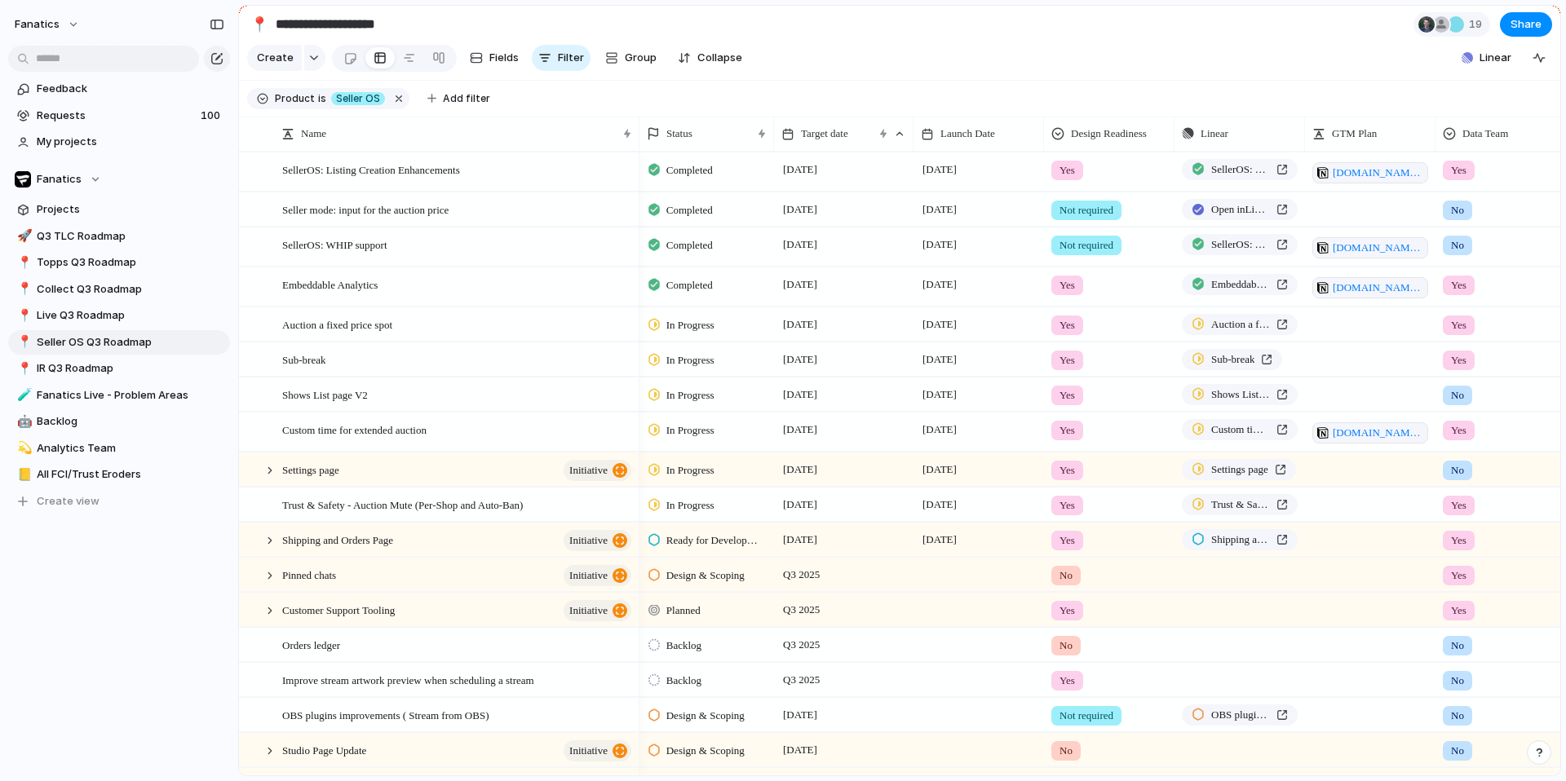
scroll to position [0, 158]
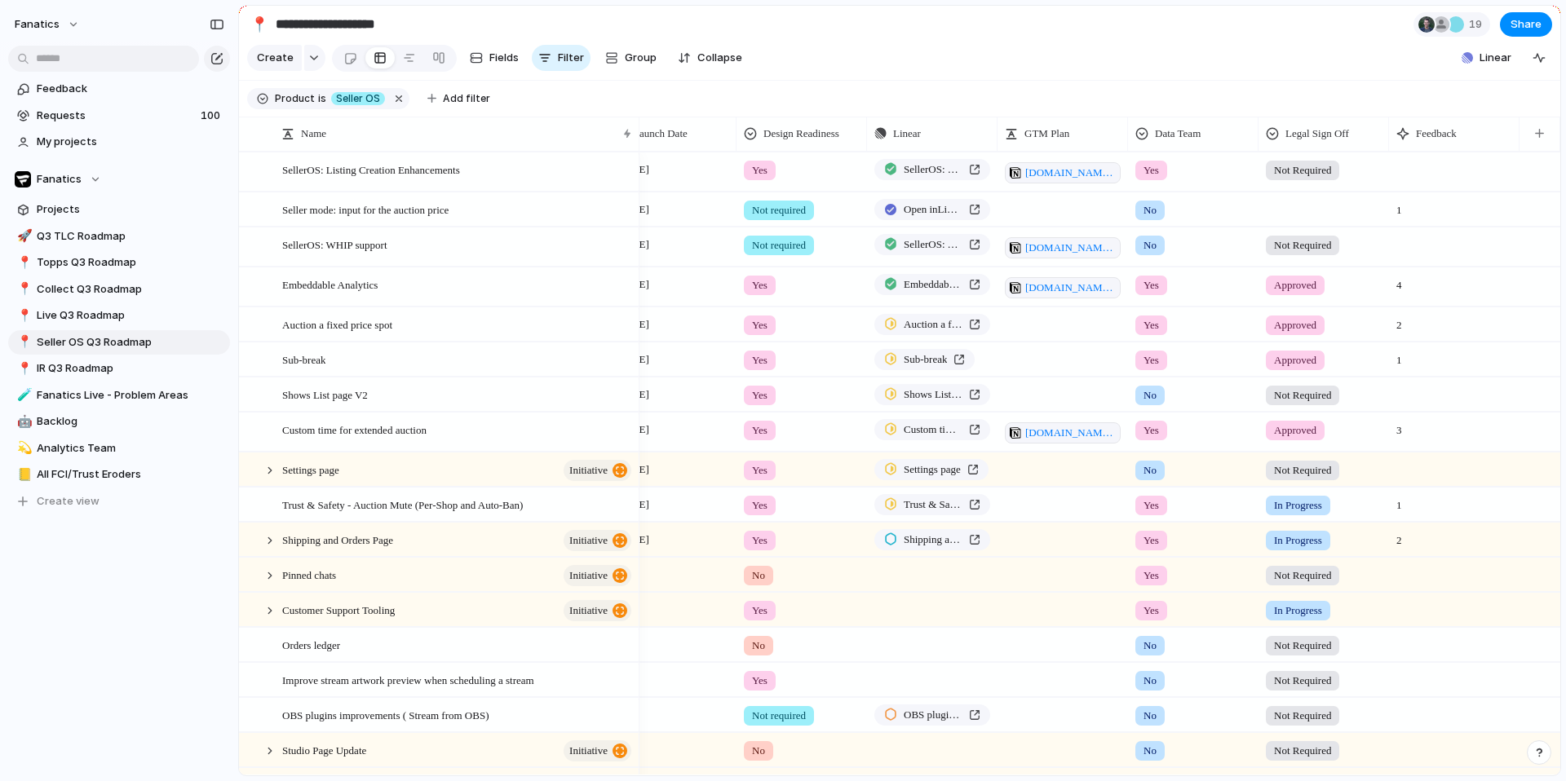
click at [1300, 213] on div at bounding box center [1323, 206] width 129 height 27
click at [1316, 367] on span "Not Required" at bounding box center [1310, 361] width 67 height 16
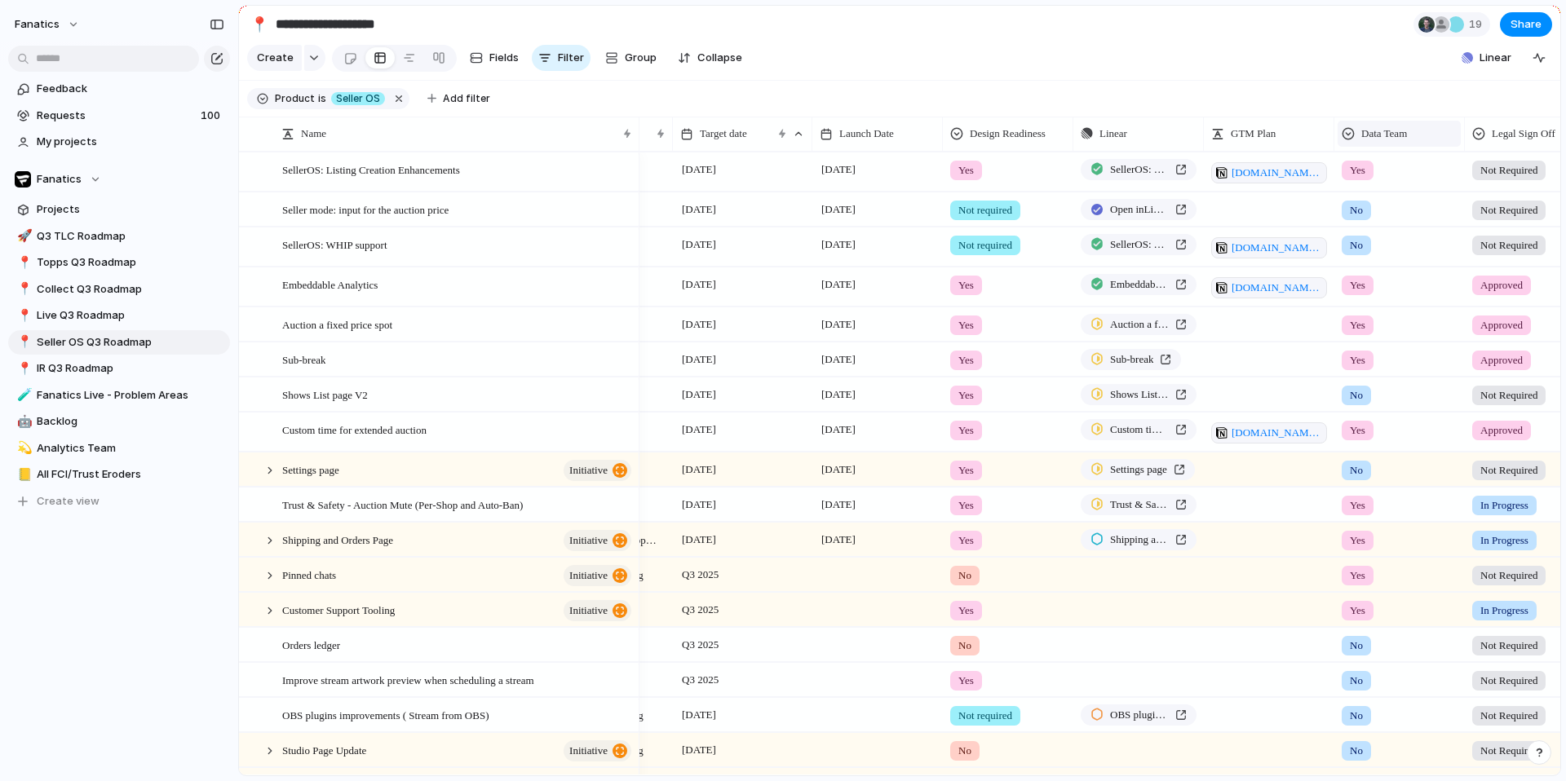
click at [1364, 133] on span "Data Team" at bounding box center [1384, 134] width 46 height 16
click at [1362, 87] on div "Modify Hide Sort ascending Sort descending" at bounding box center [783, 390] width 1566 height 781
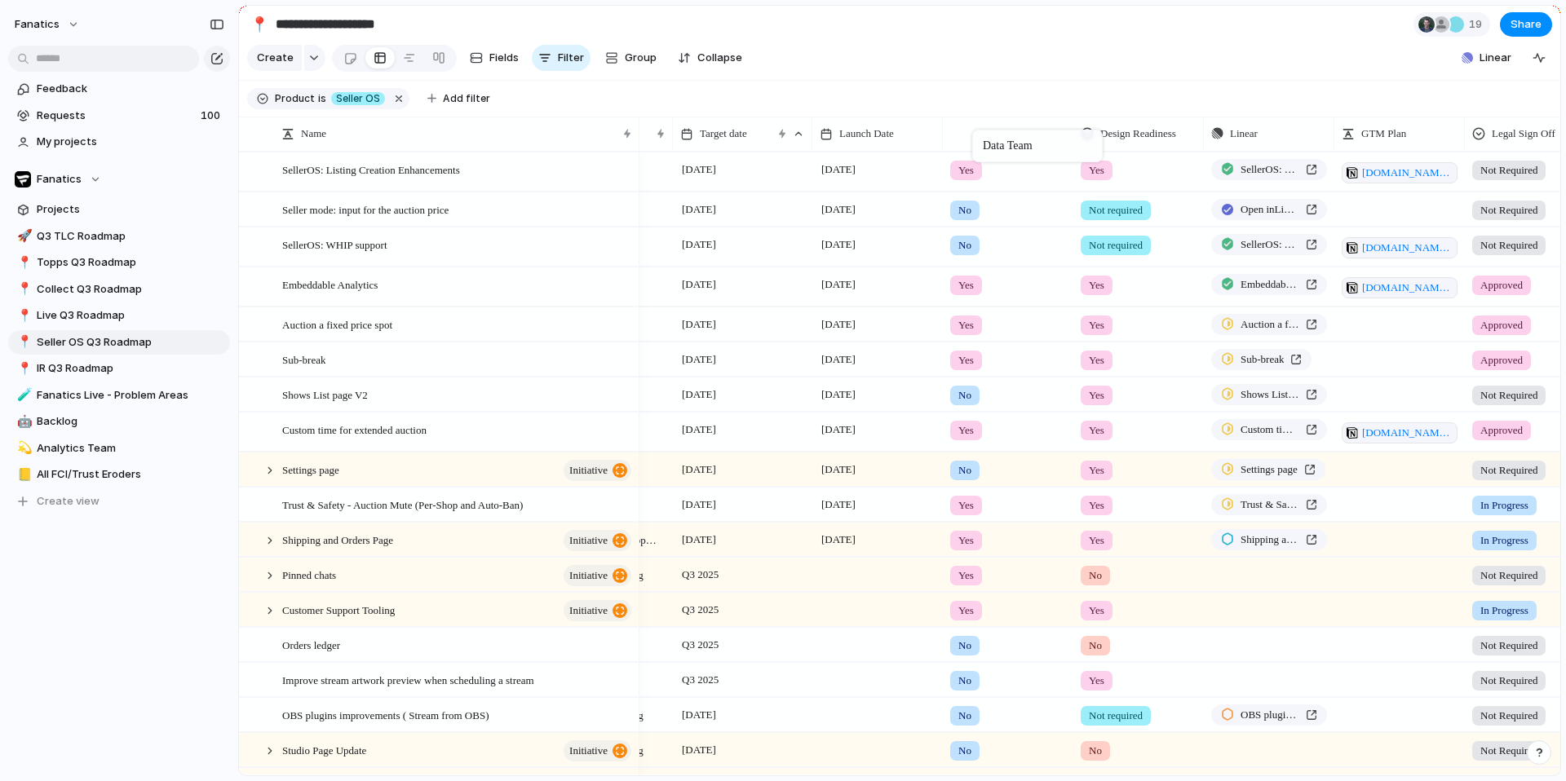
drag, startPoint x: 1391, startPoint y: 138, endPoint x: 979, endPoint y: 131, distance: 412.7
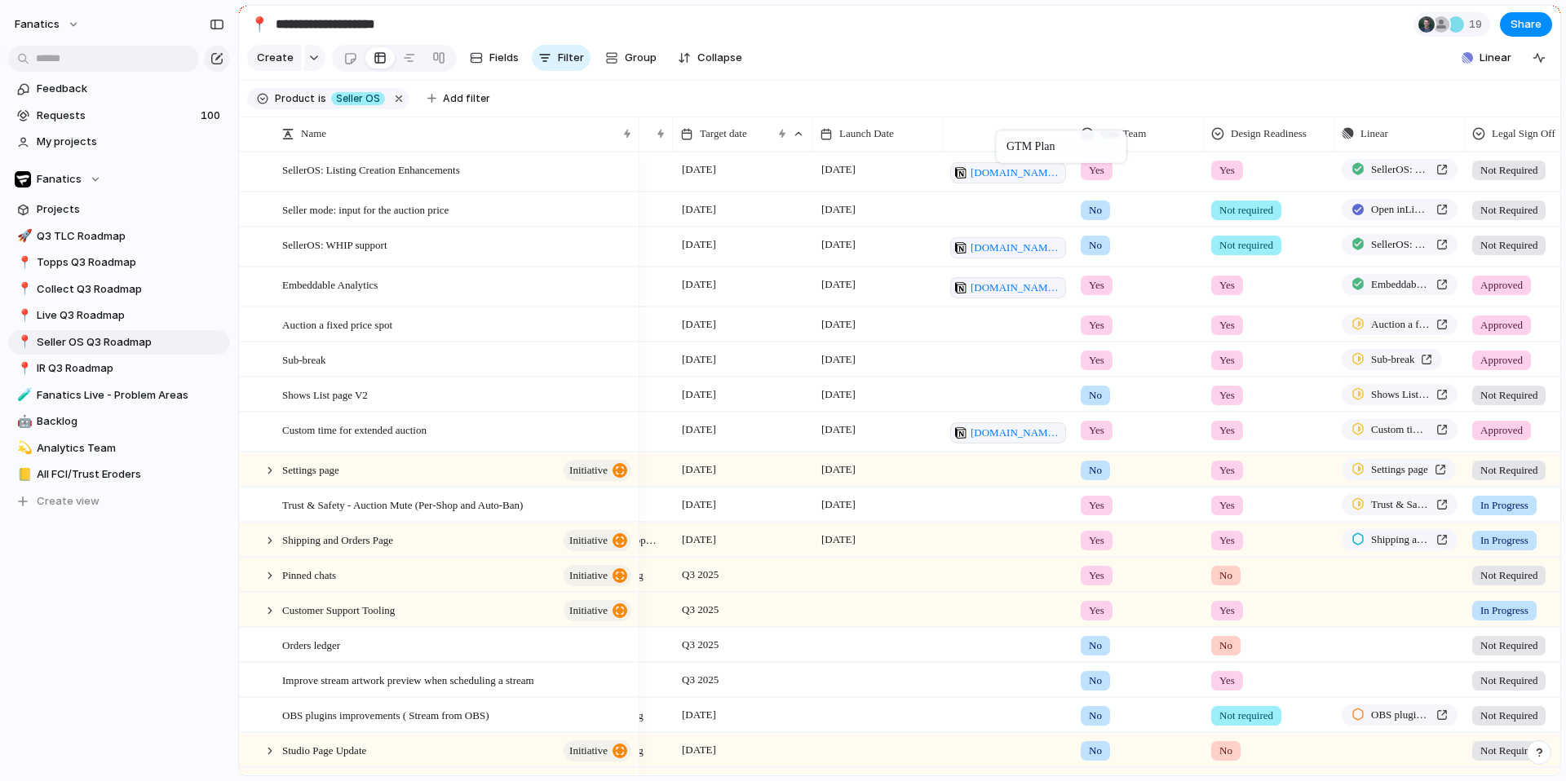
drag, startPoint x: 1412, startPoint y: 139, endPoint x: 1004, endPoint y: 134, distance: 407.8
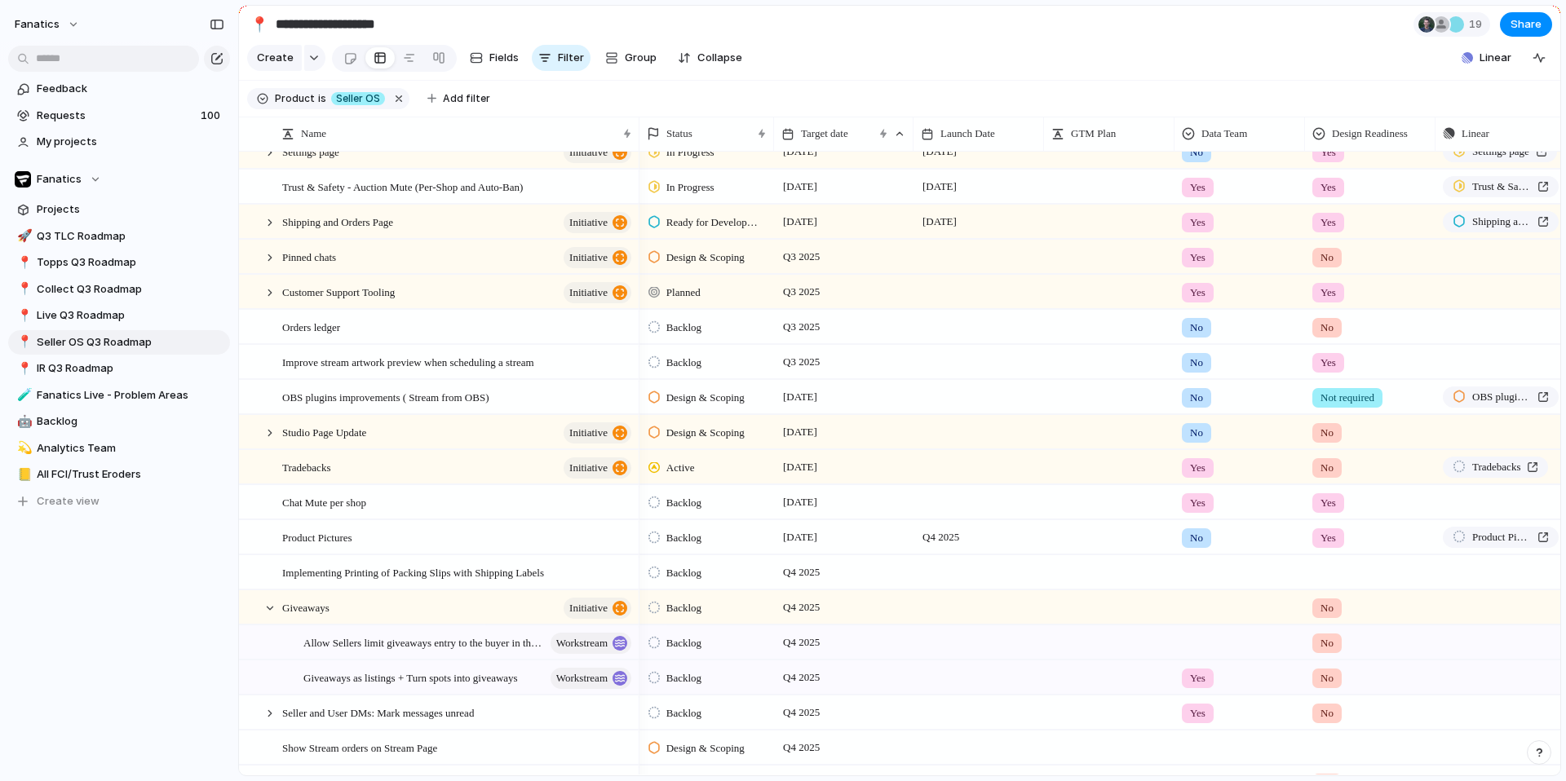
scroll to position [318, 0]
click at [66, 313] on span "Live Q3 Roadmap" at bounding box center [131, 315] width 188 height 16
type input "**********"
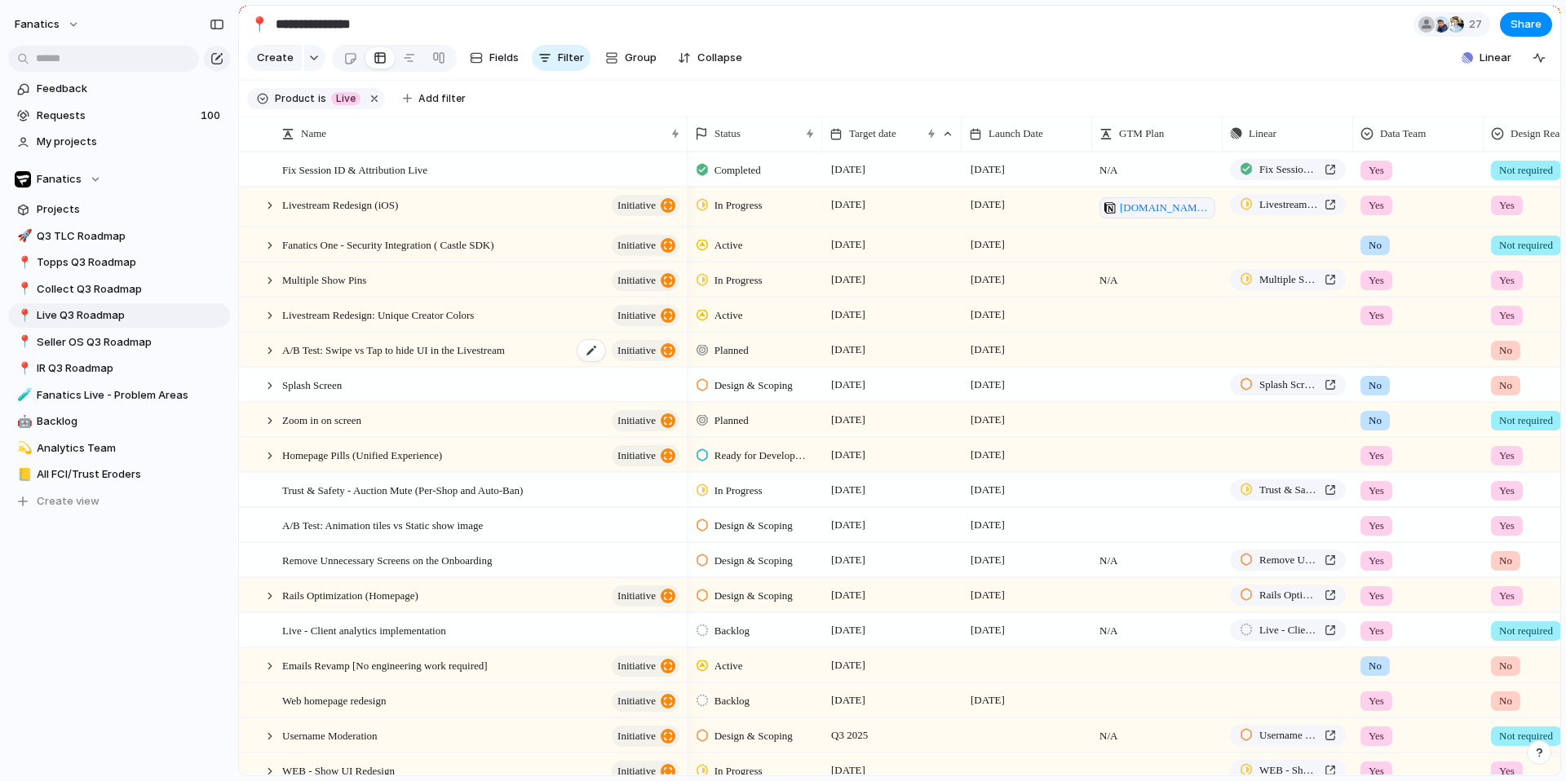
click at [434, 355] on span "A/B Test: Swipe vs Tap to hide UI in the Livestream" at bounding box center [393, 349] width 223 height 19
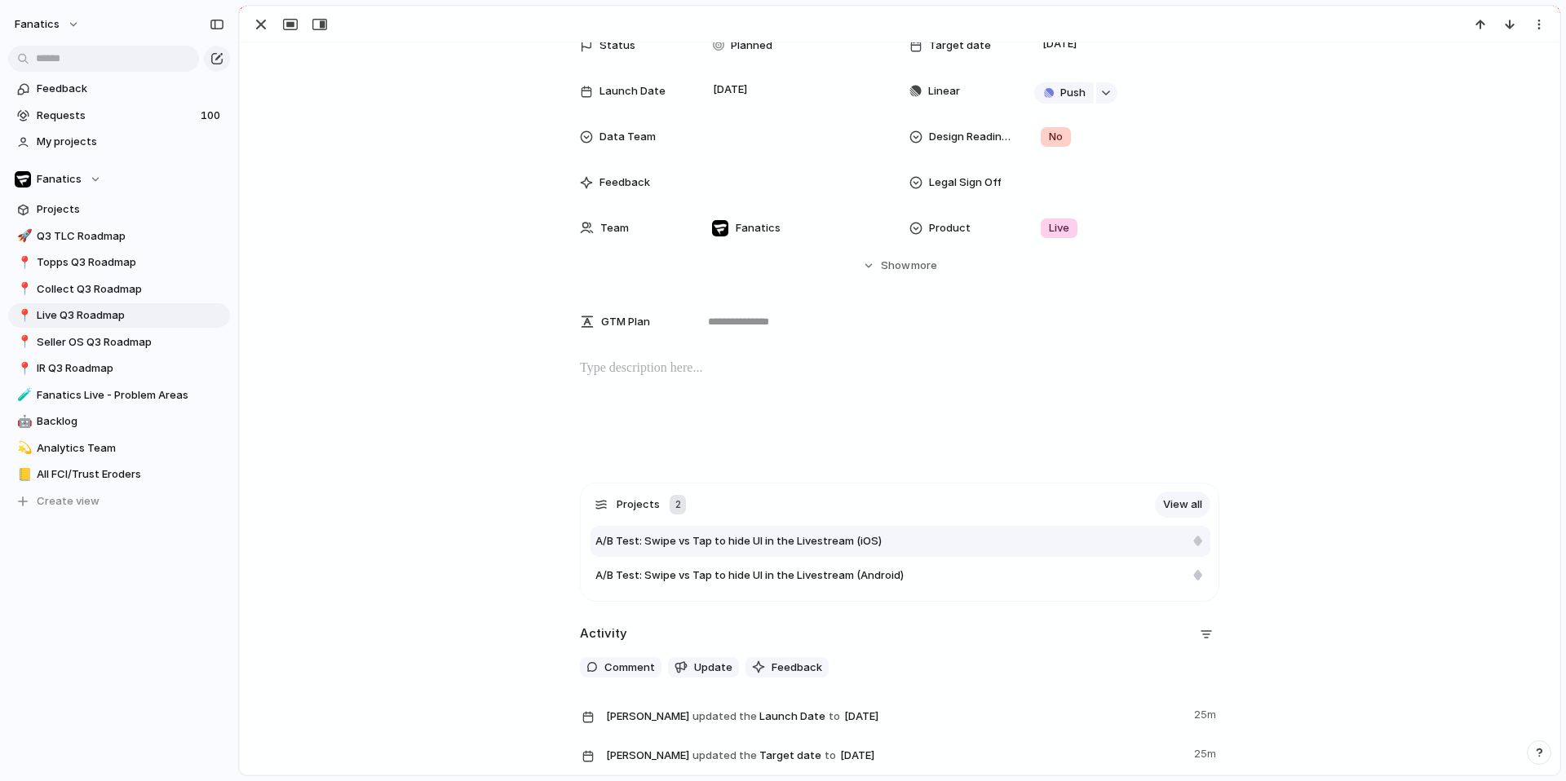
click at [748, 539] on span "A/B Test: Swipe vs Tap to hide UI in the Livestream (iOS)" at bounding box center [738, 541] width 286 height 16
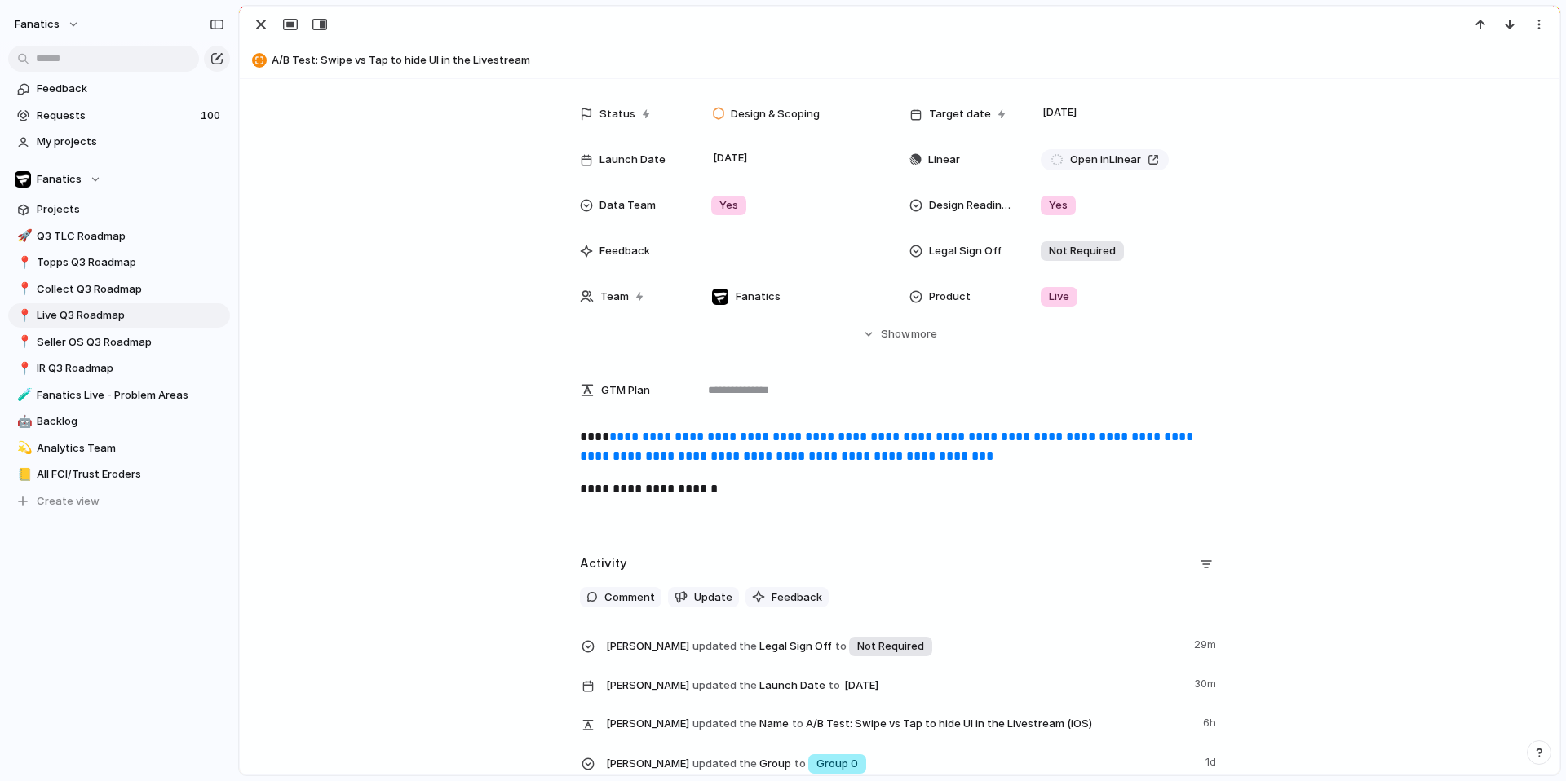
scroll to position [144, 0]
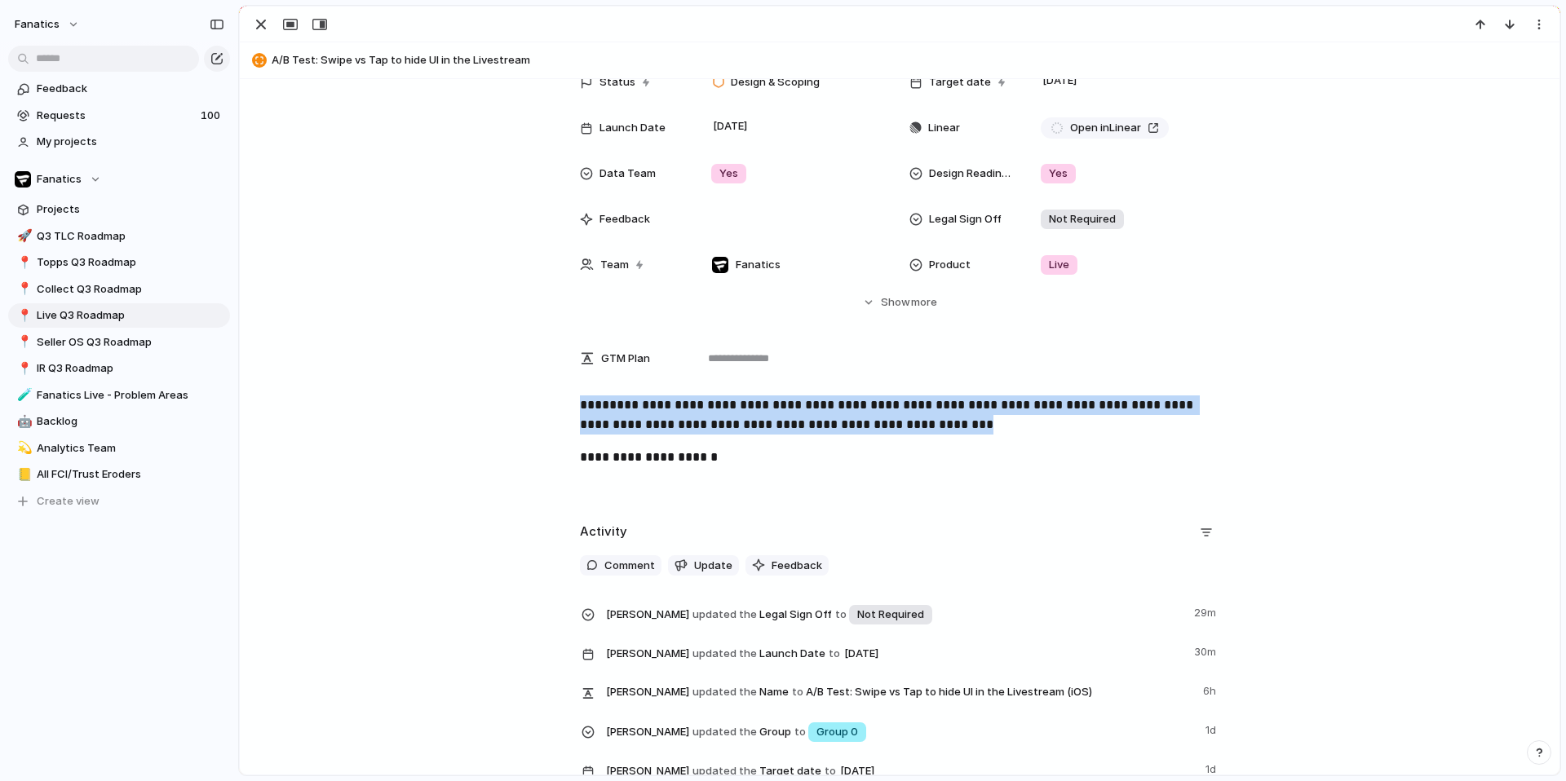
drag, startPoint x: 1073, startPoint y: 431, endPoint x: 578, endPoint y: 407, distance: 495.6
click at [578, 407] on div "**********" at bounding box center [899, 447] width 1280 height 104
copy p "**********"
click at [422, 64] on span "A/B Test: Swipe vs Tap to hide UI in the Livestream" at bounding box center [912, 60] width 1280 height 16
type textarea "**********"
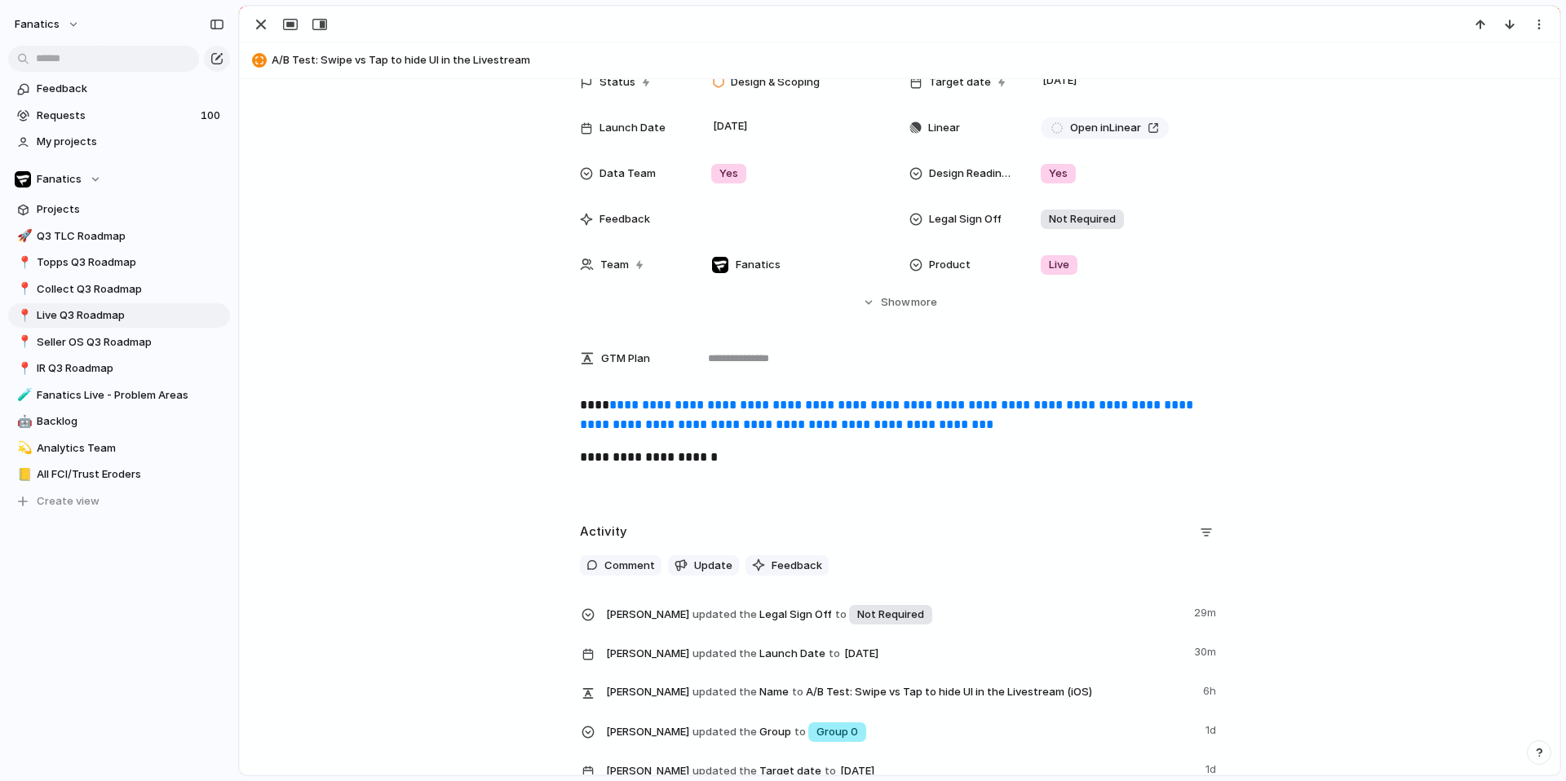
scroll to position [112, 0]
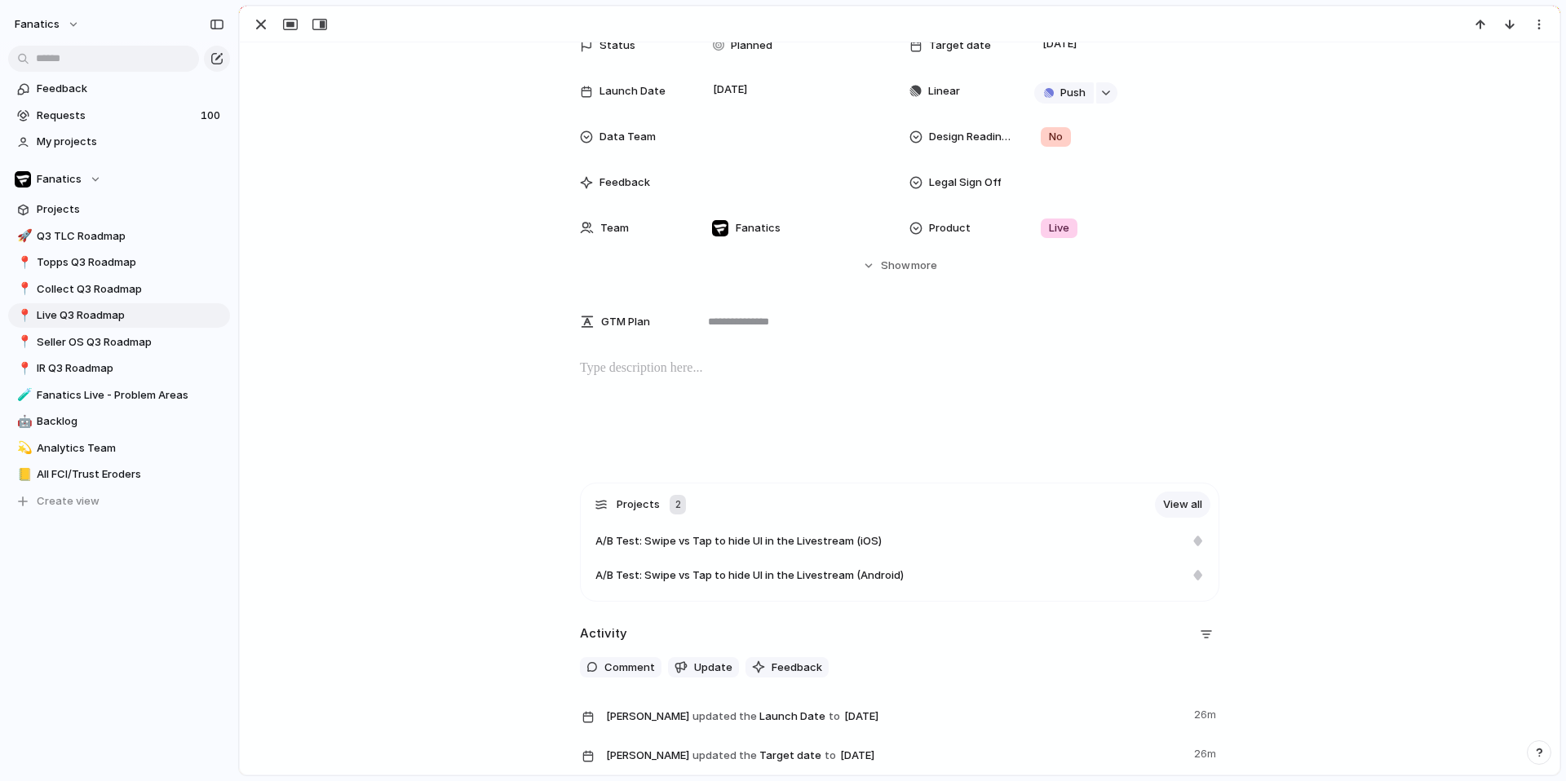
click at [614, 365] on p at bounding box center [899, 369] width 639 height 20
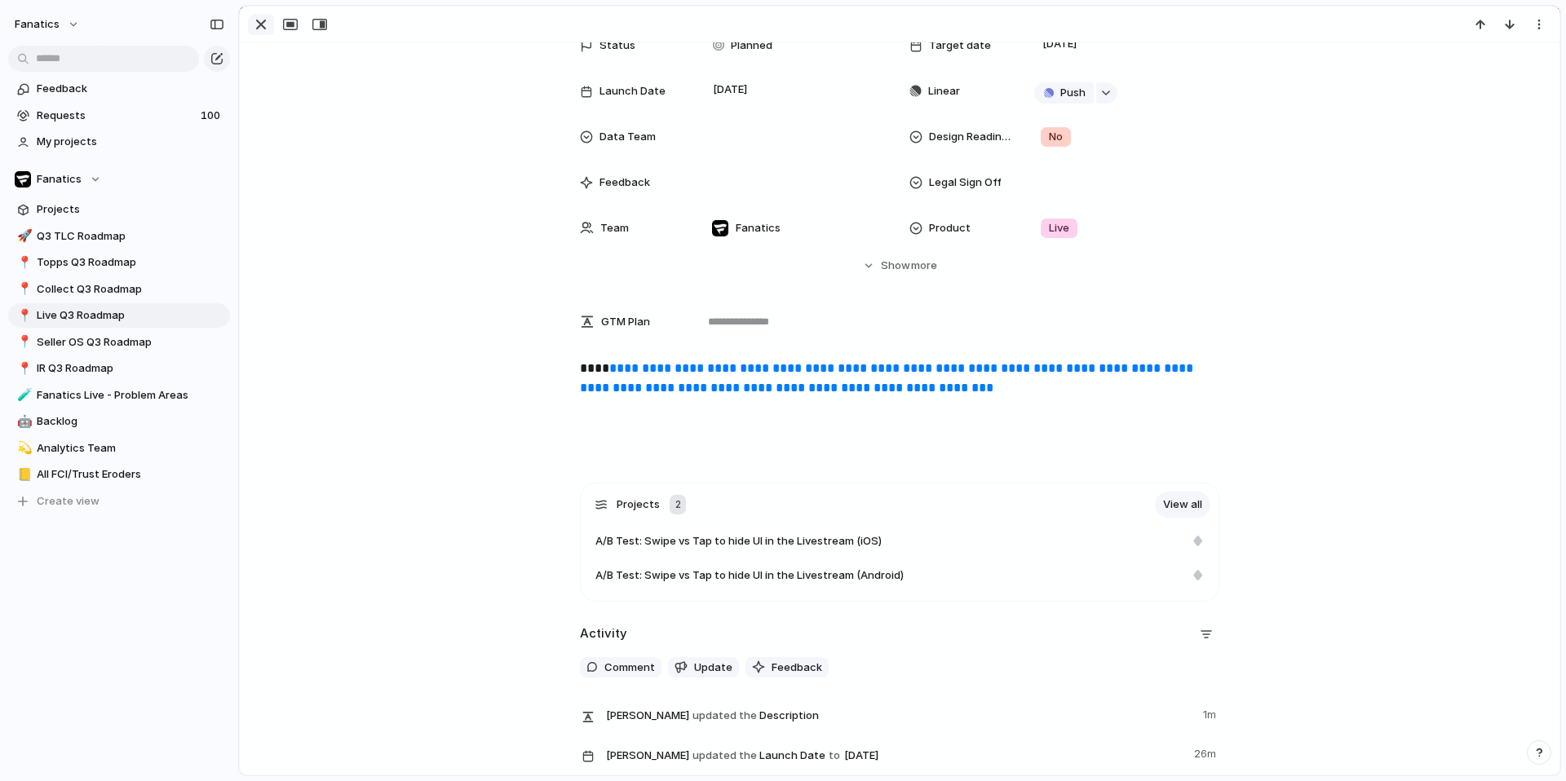
click at [262, 29] on div "button" at bounding box center [261, 25] width 20 height 20
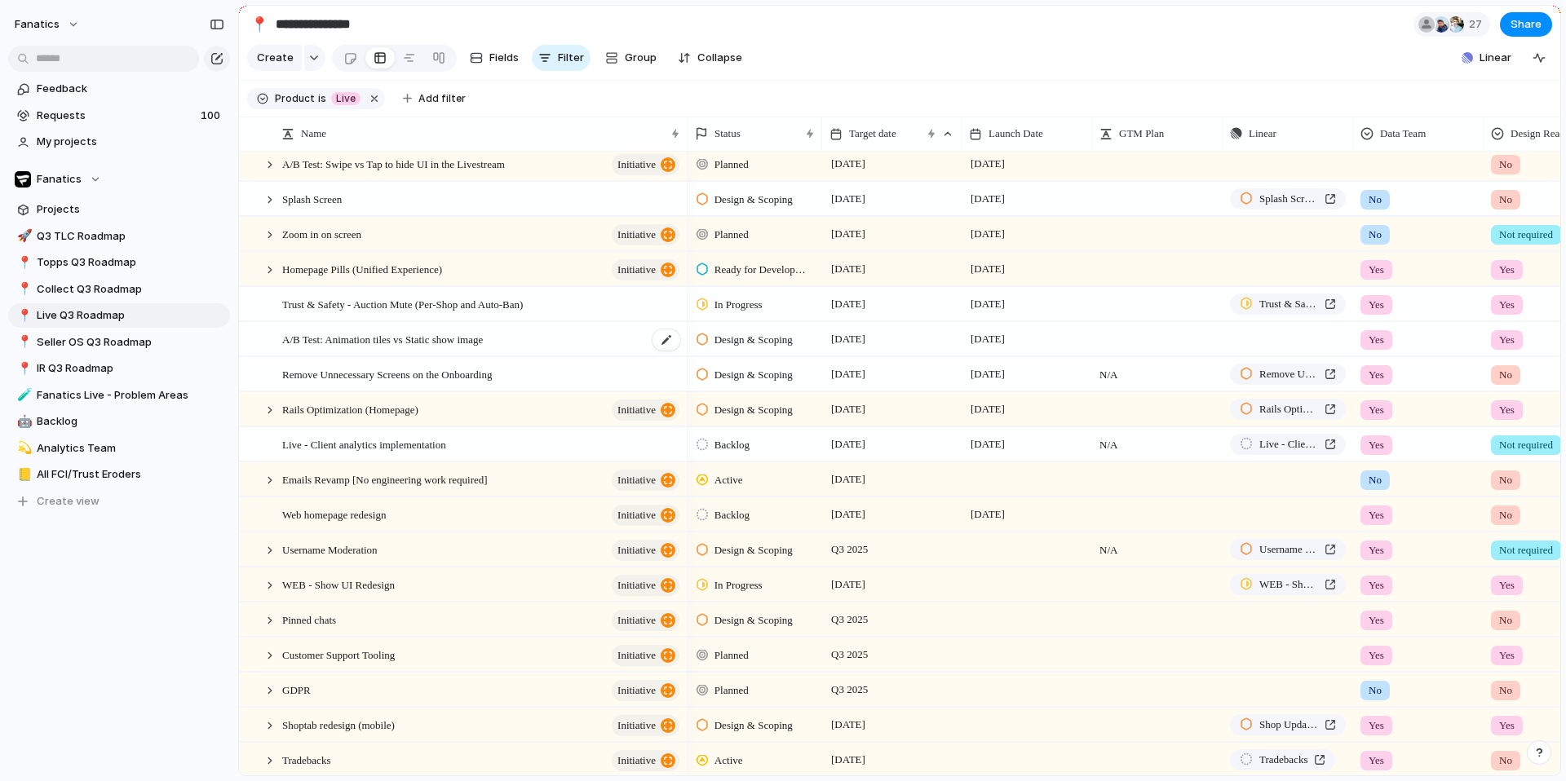
scroll to position [188, 0]
click at [459, 342] on span "A/B Test: Animation tiles vs Static show image" at bounding box center [382, 337] width 201 height 19
